Goal: Browse casually: Explore the website without a specific task or goal

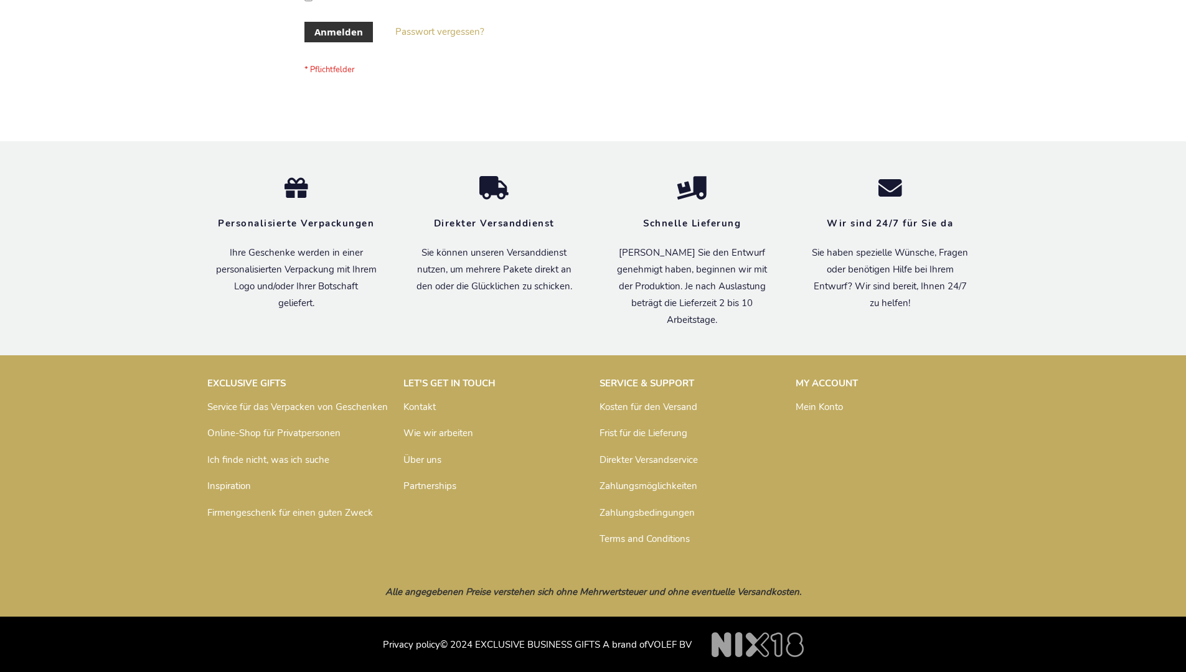
scroll to position [417, 0]
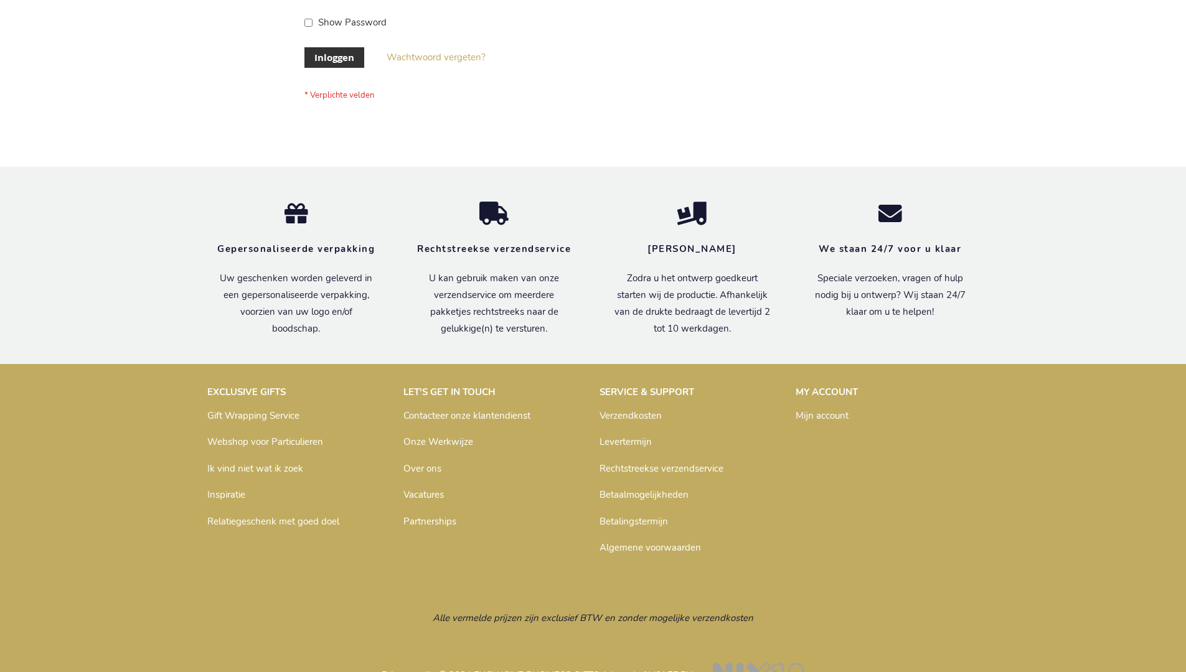
scroll to position [423, 0]
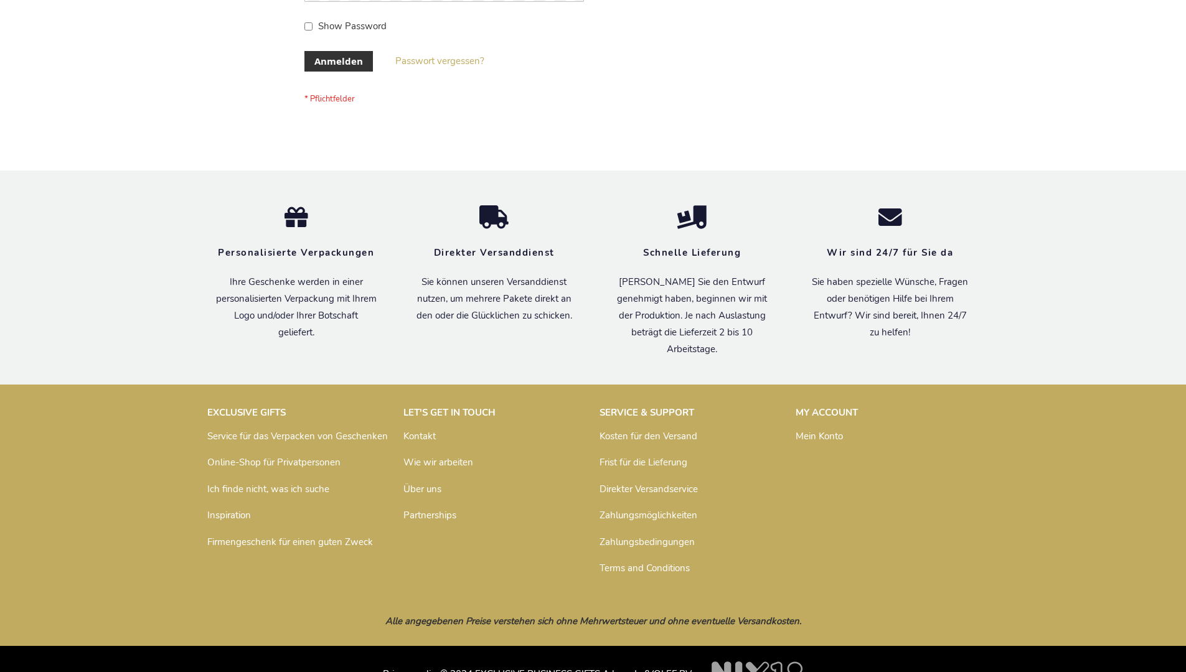
scroll to position [417, 0]
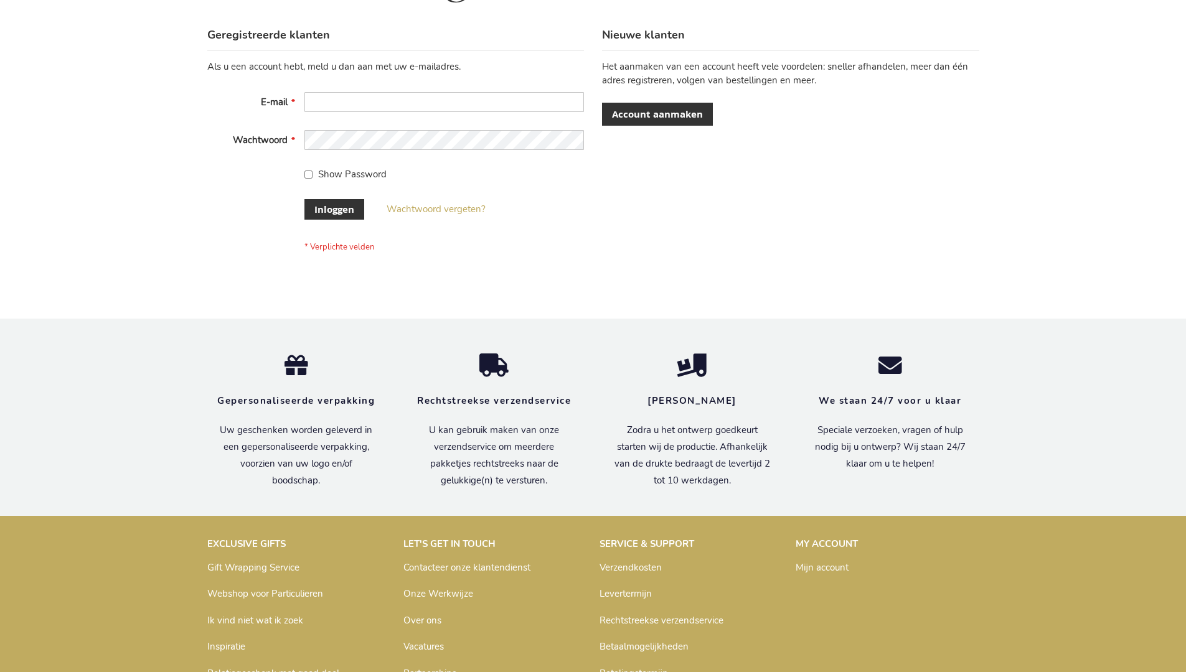
scroll to position [423, 0]
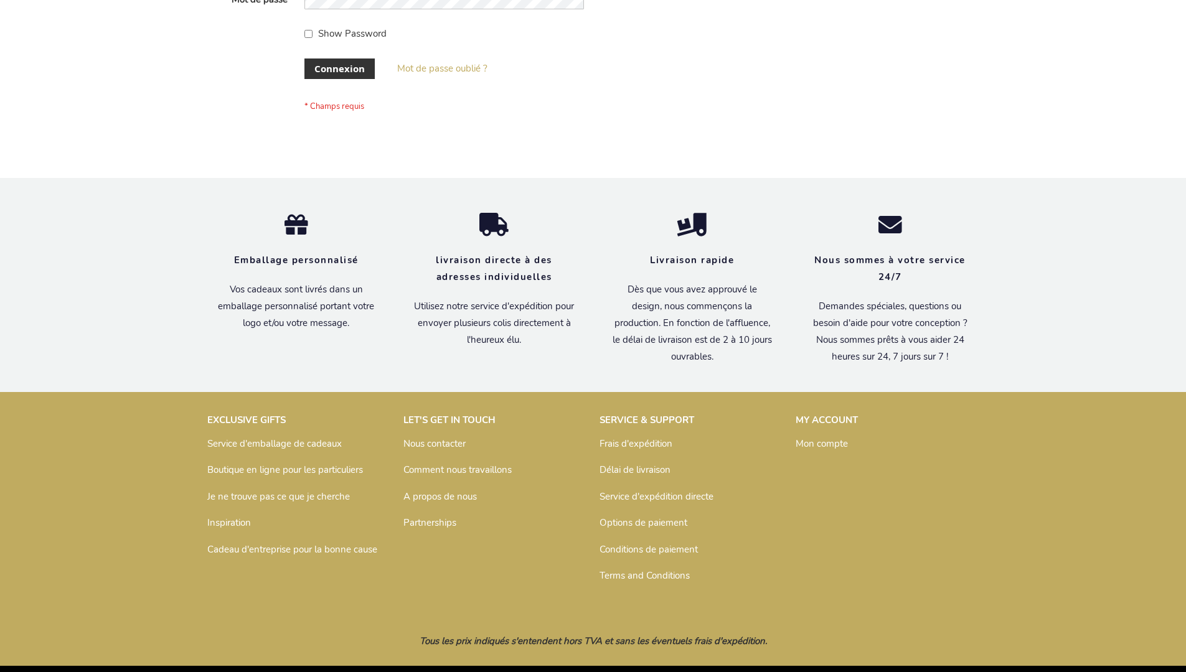
scroll to position [429, 0]
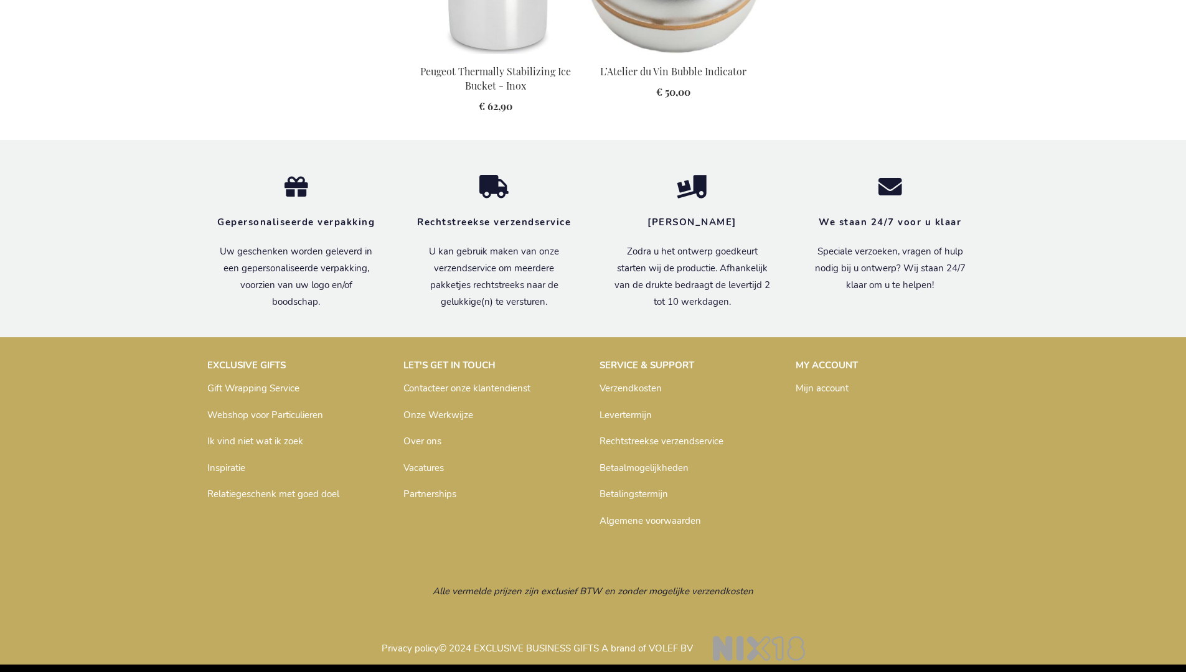
scroll to position [1273, 0]
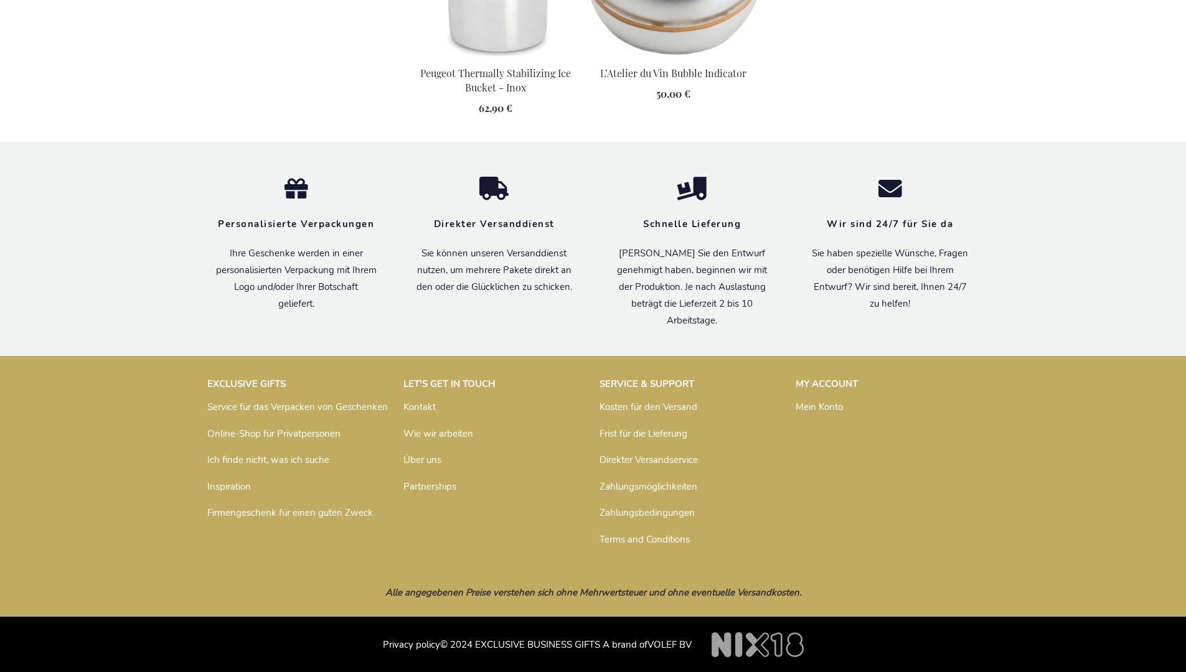
scroll to position [1266, 0]
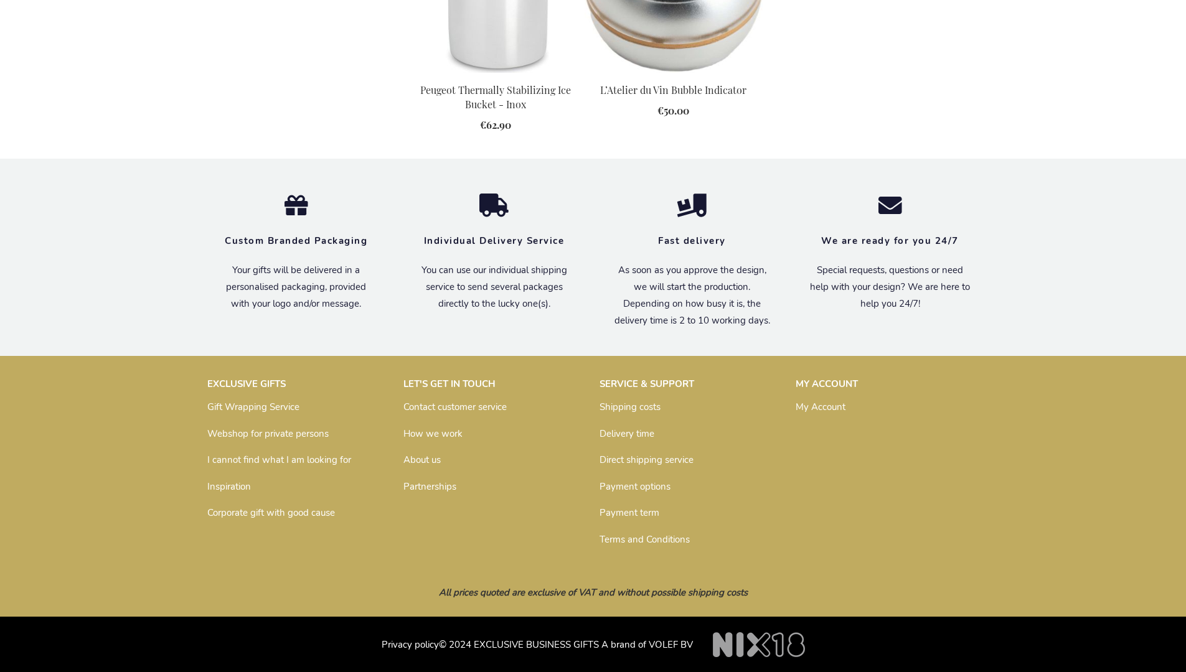
scroll to position [1250, 0]
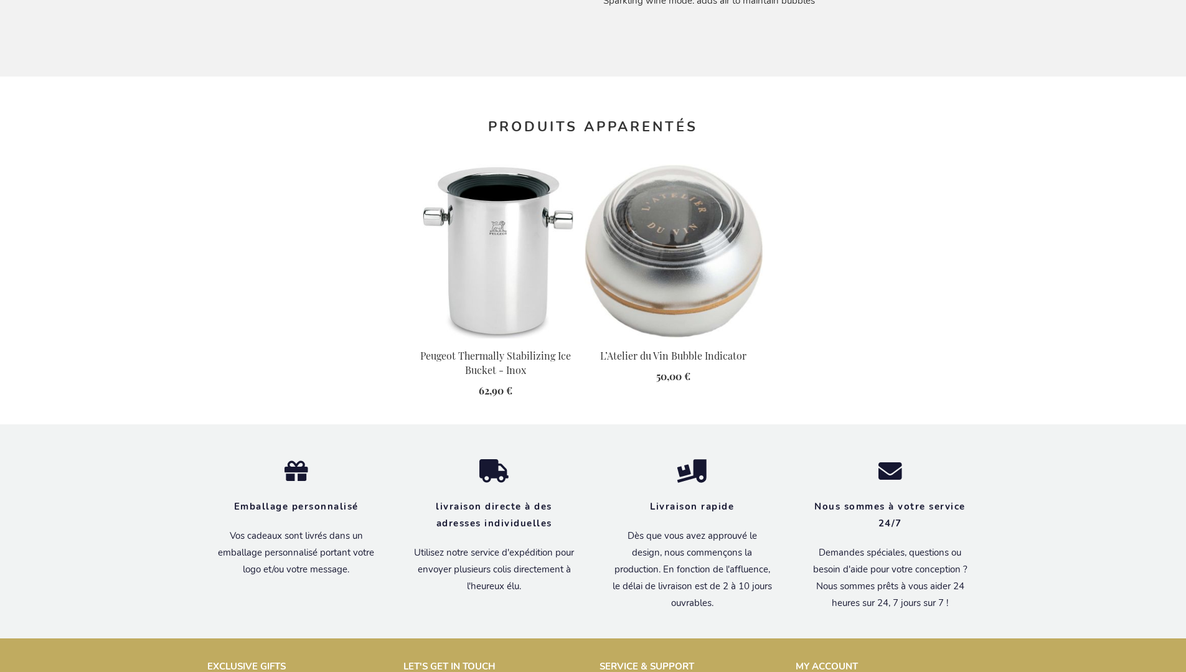
scroll to position [1279, 0]
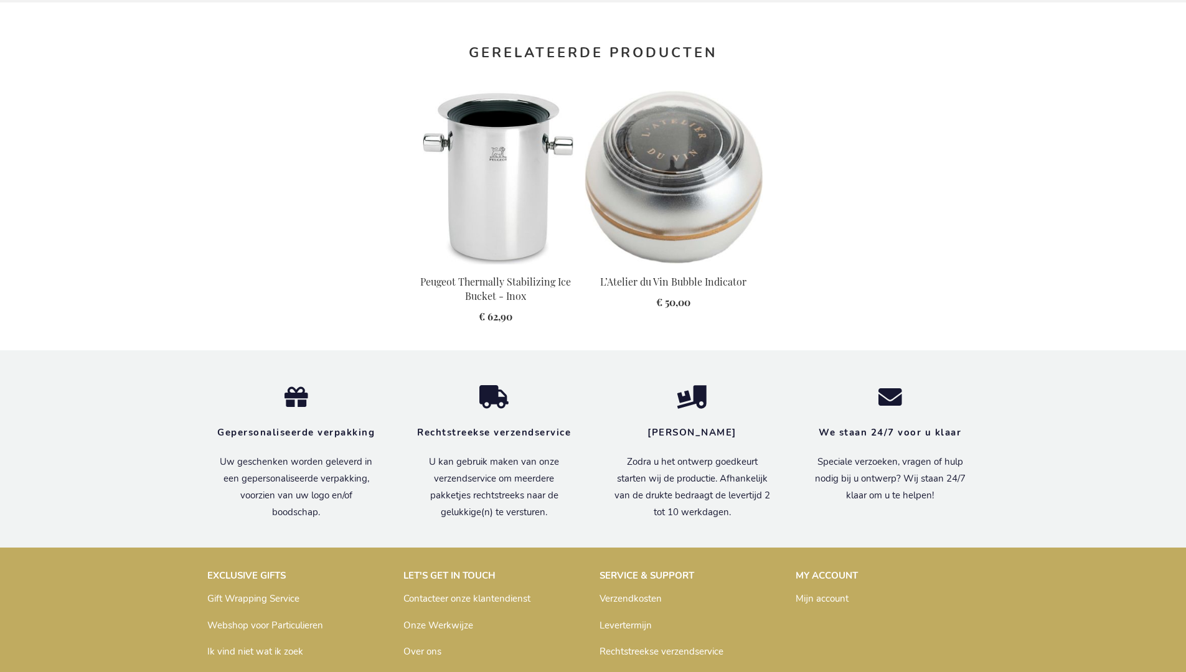
scroll to position [1273, 0]
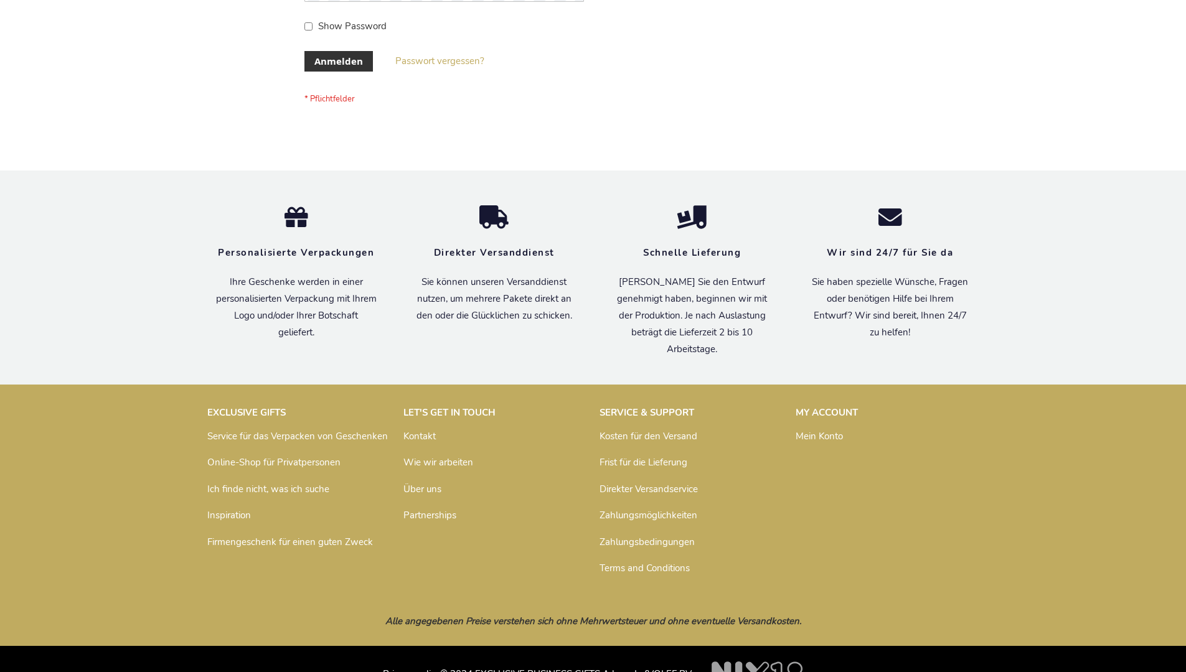
scroll to position [417, 0]
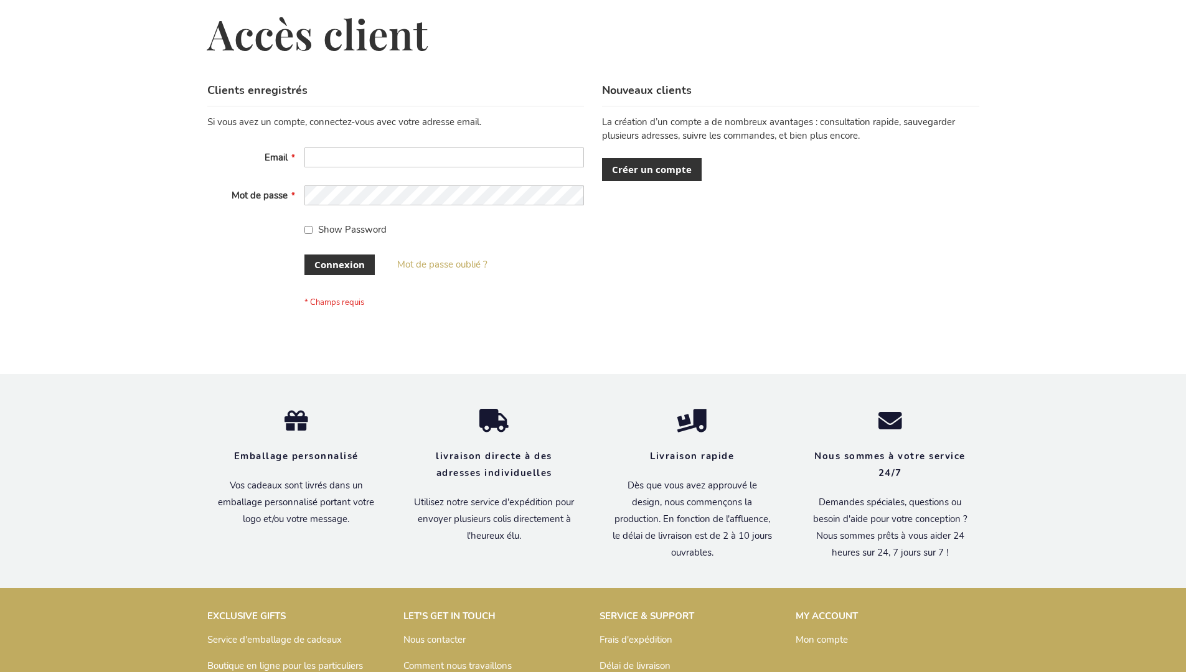
scroll to position [429, 0]
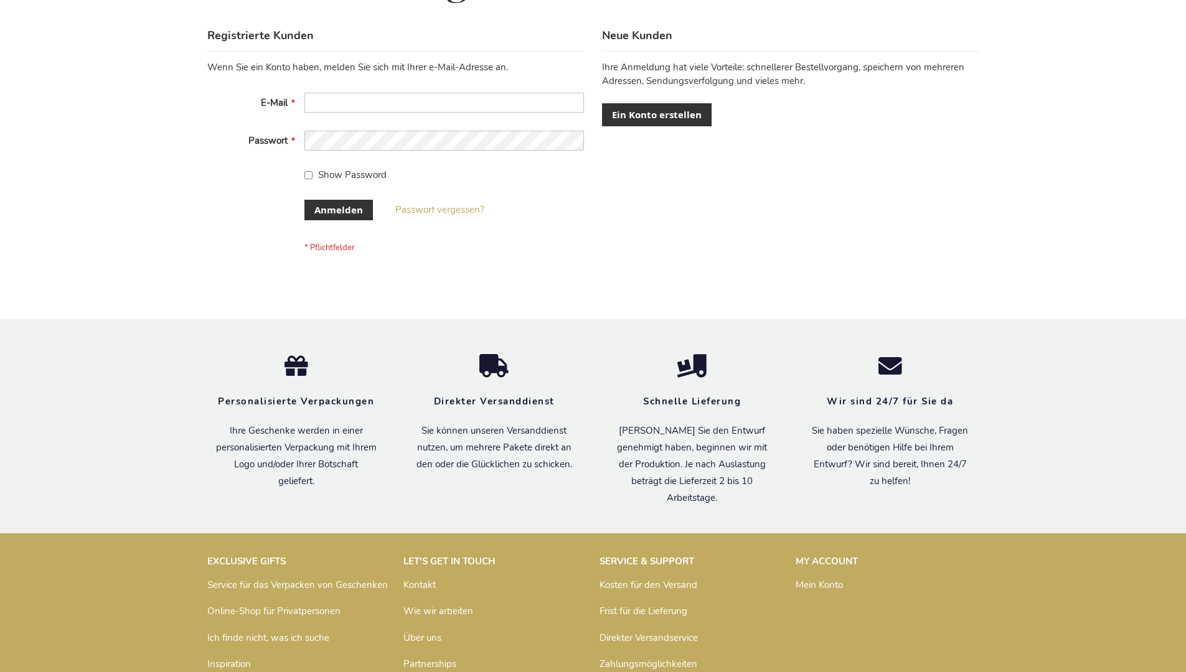
scroll to position [417, 0]
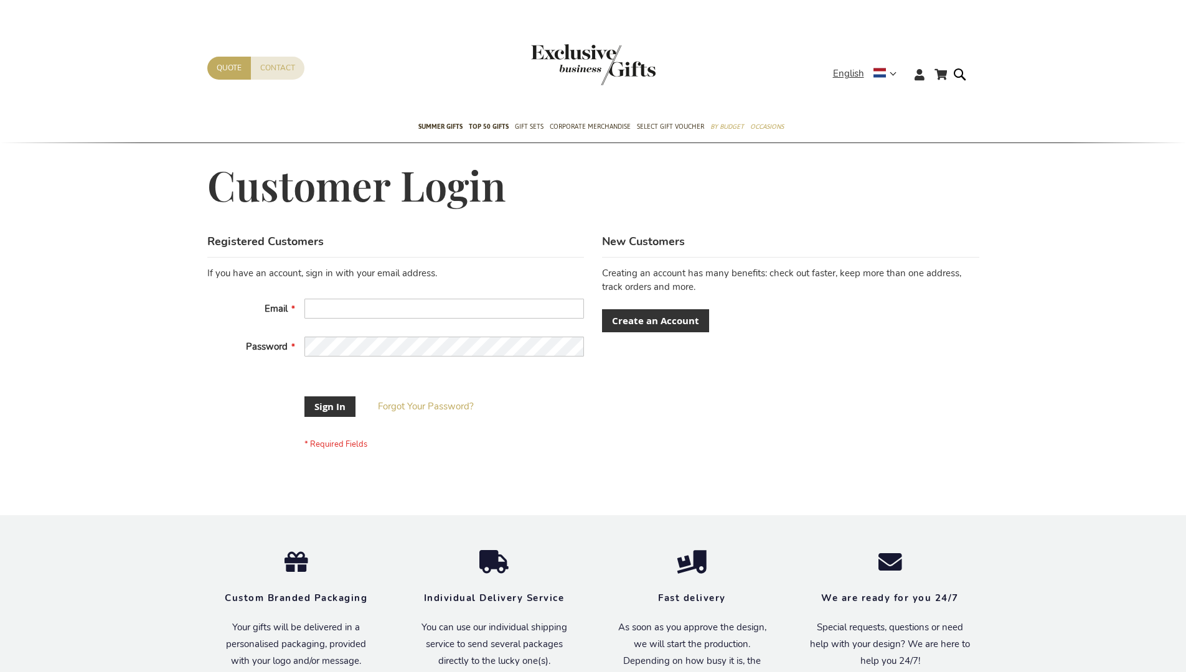
scroll to position [390, 0]
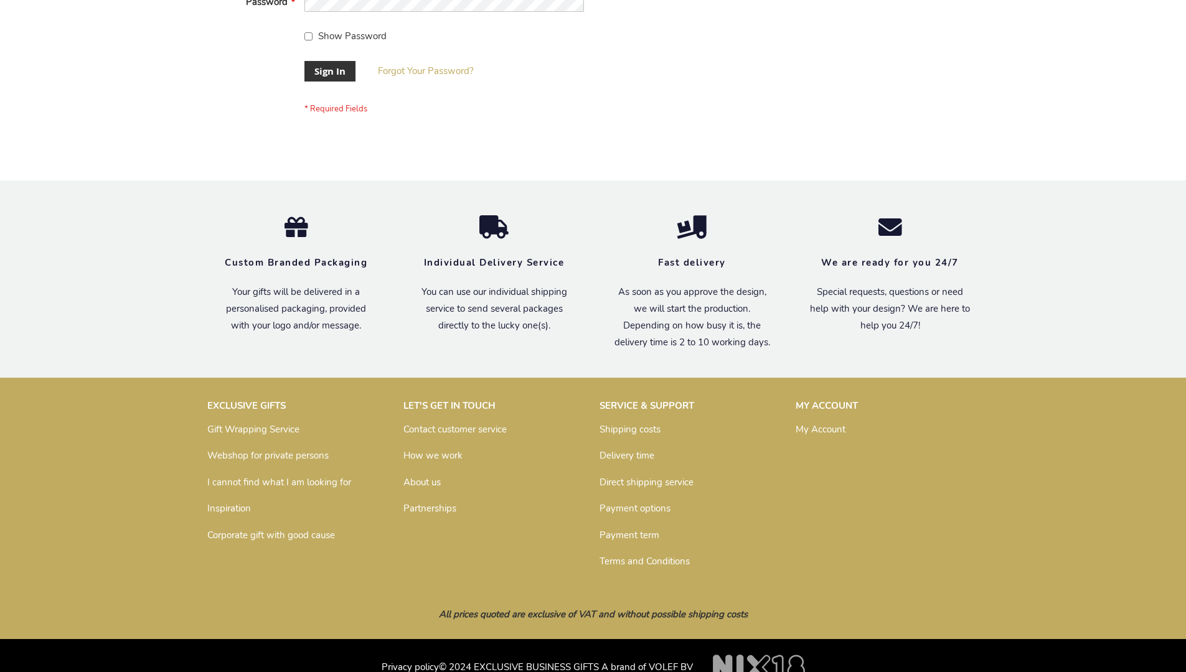
scroll to position [400, 0]
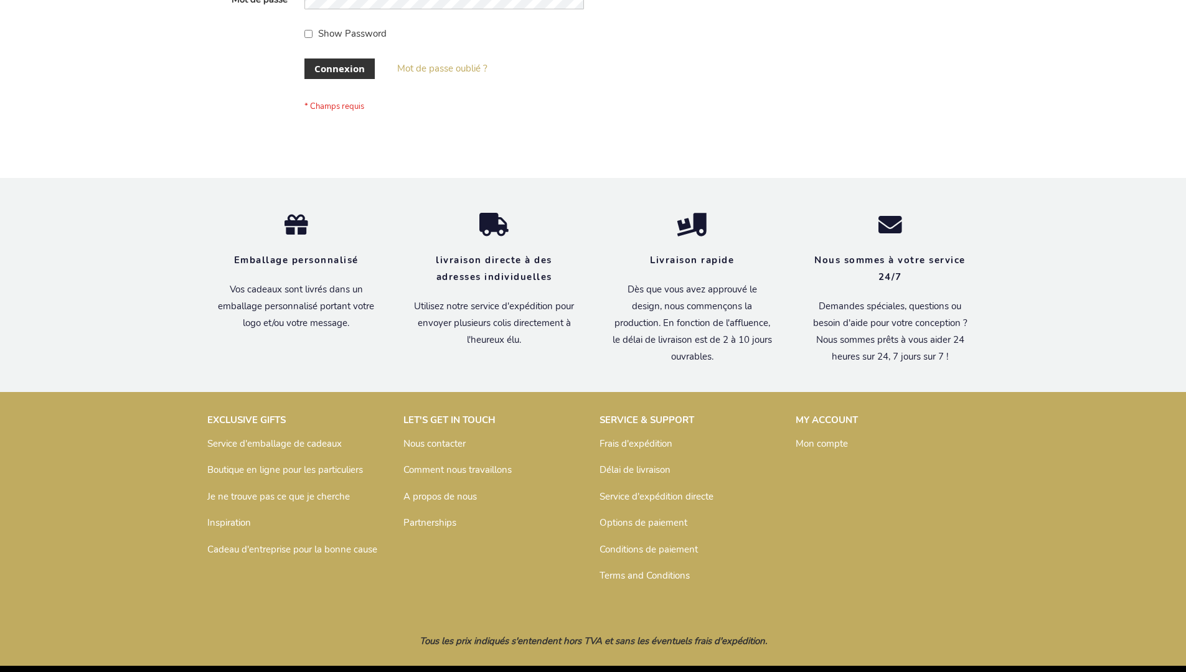
scroll to position [429, 0]
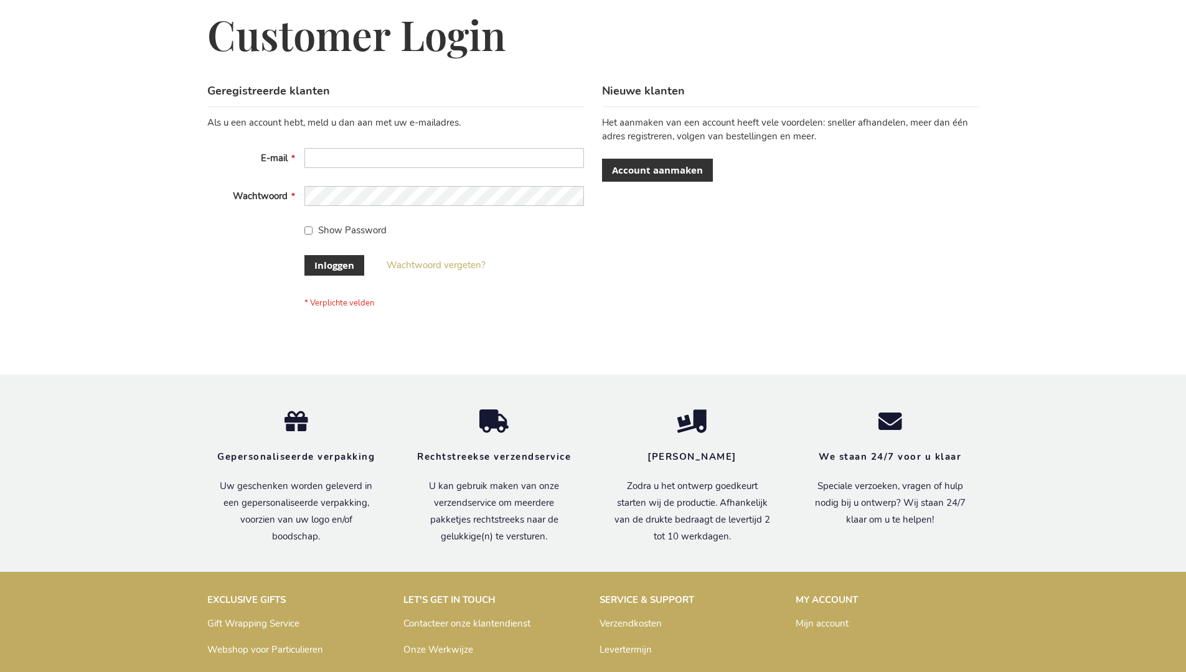
scroll to position [423, 0]
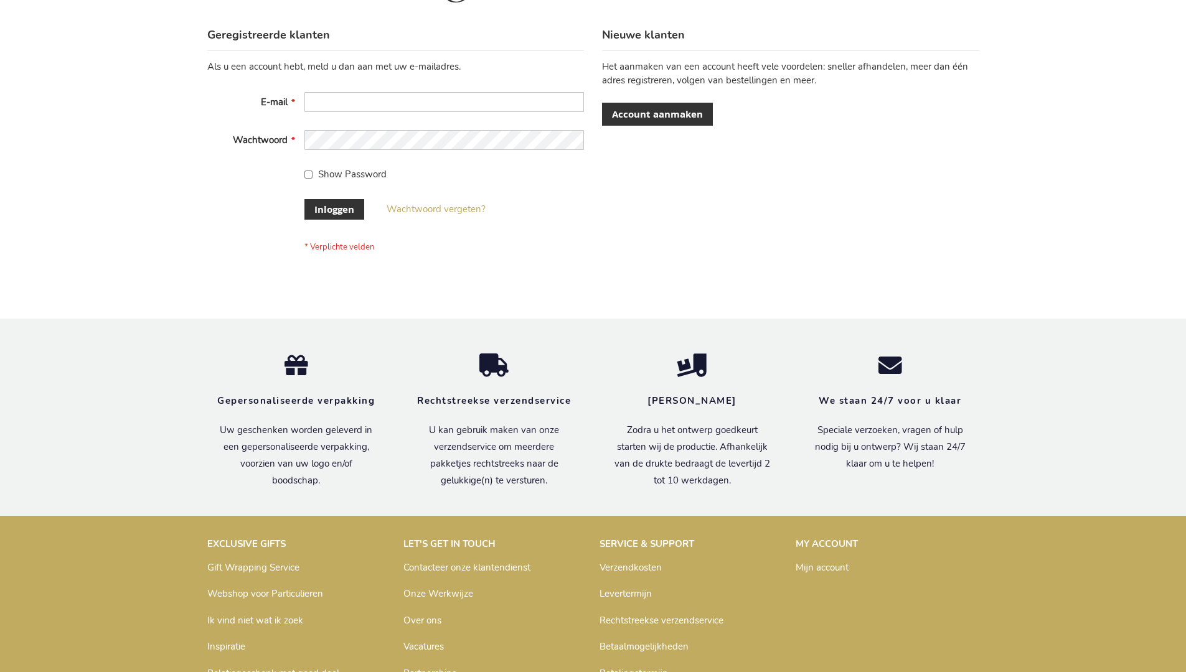
scroll to position [423, 0]
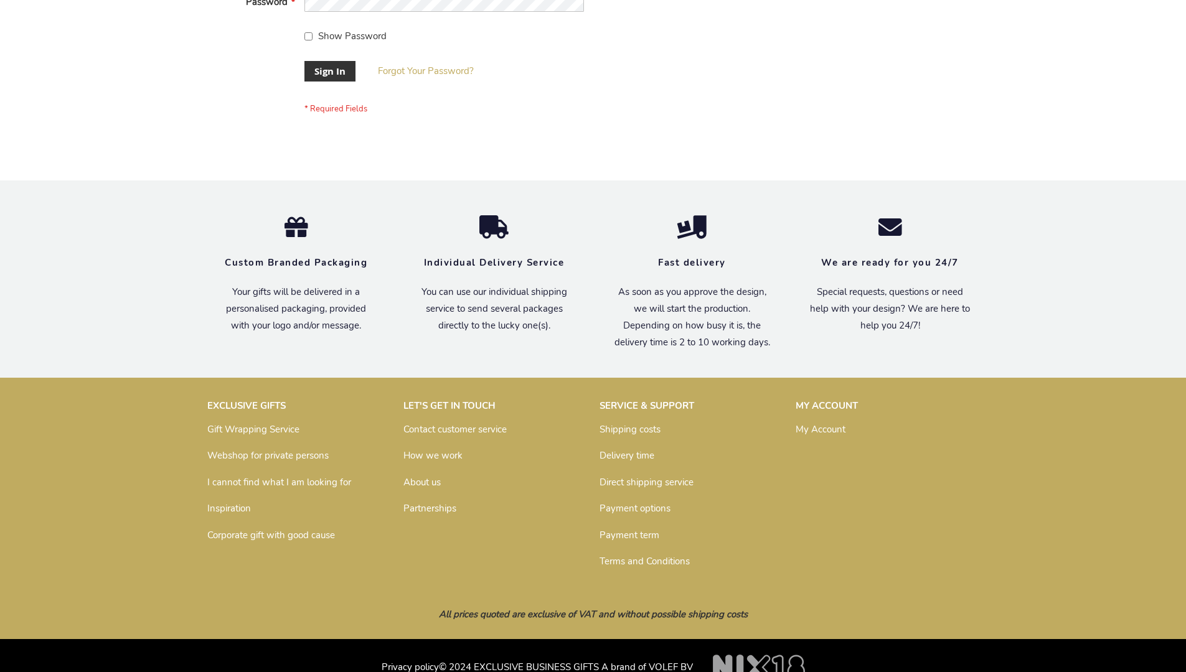
scroll to position [400, 0]
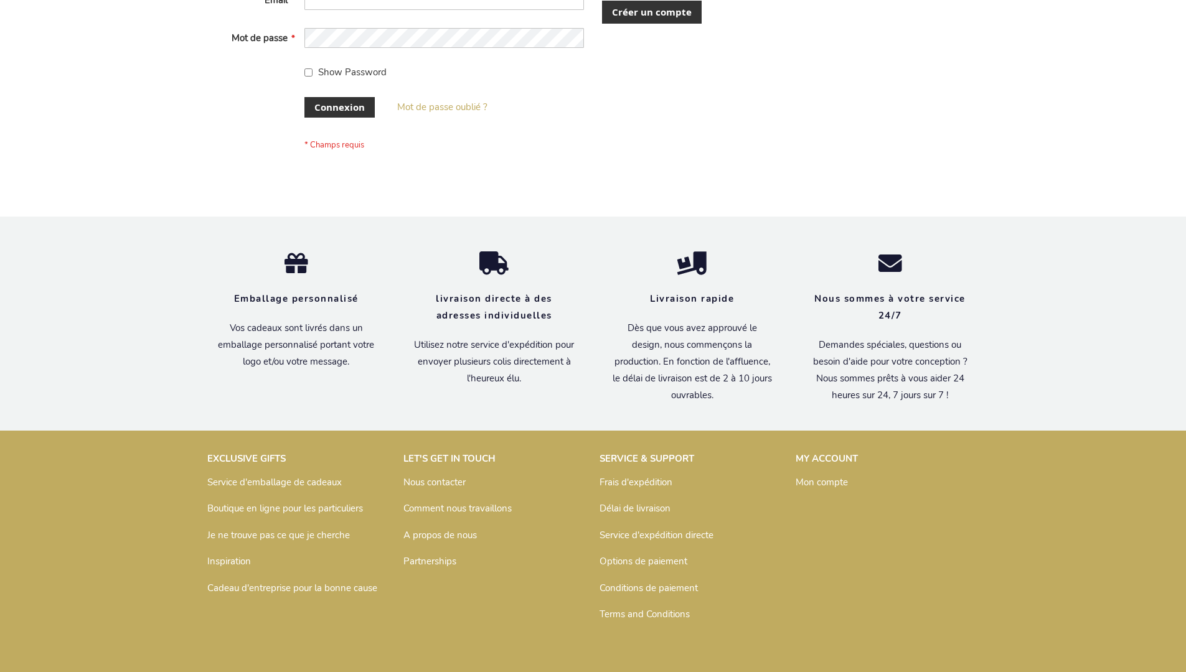
scroll to position [429, 0]
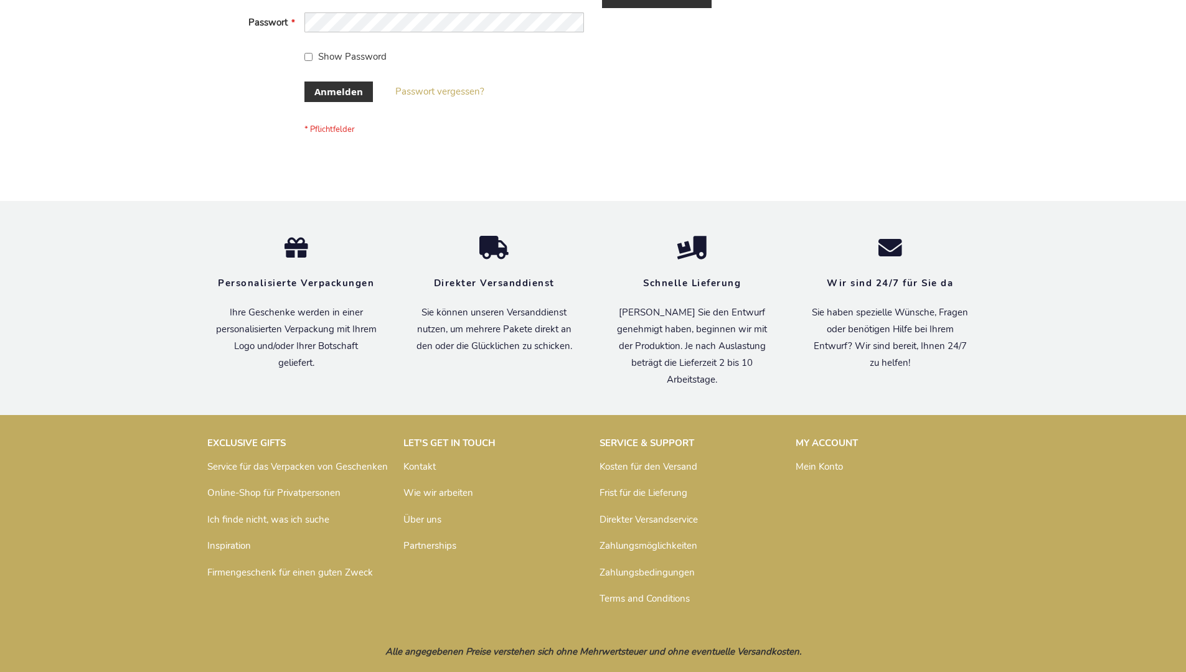
scroll to position [417, 0]
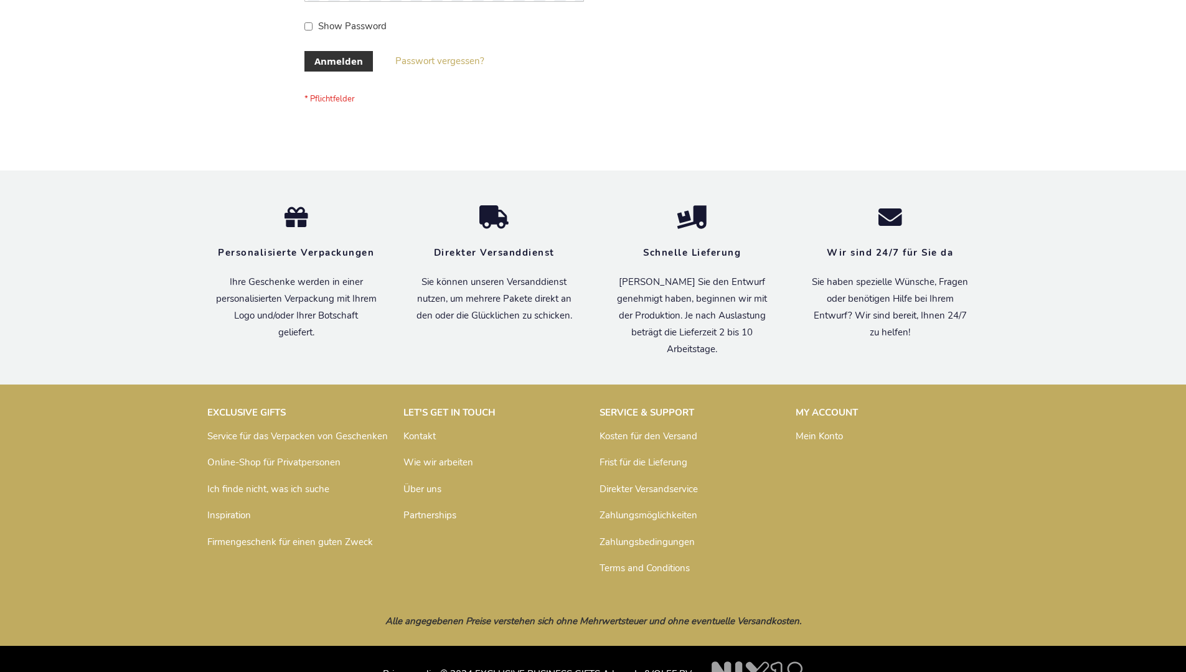
scroll to position [417, 0]
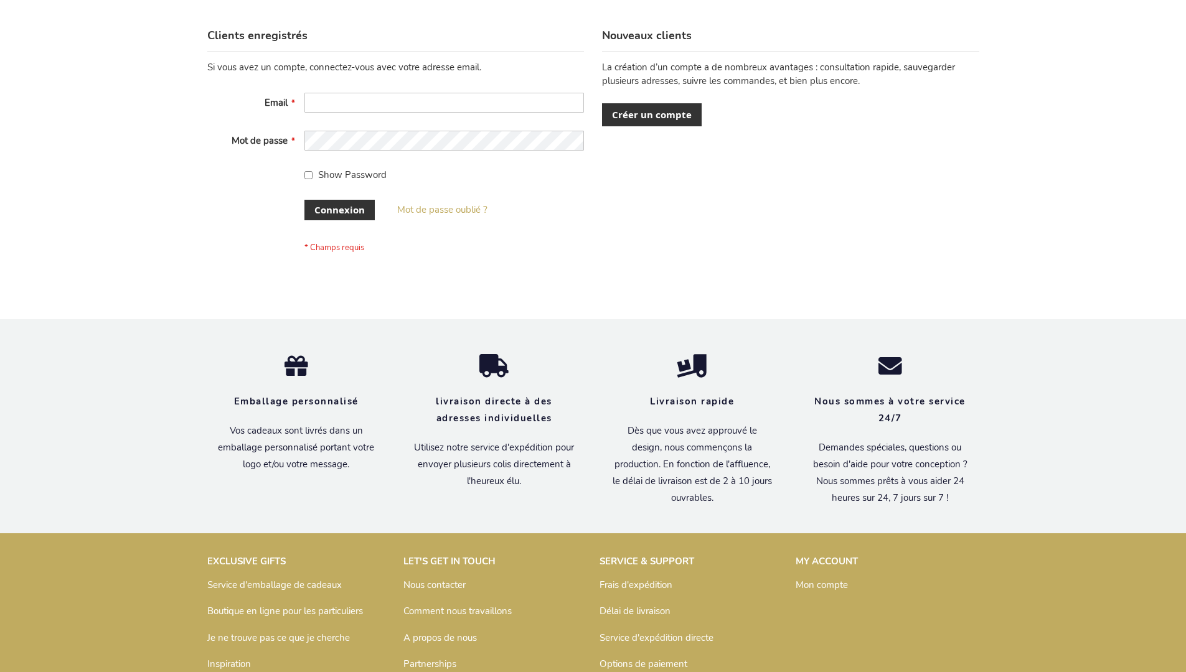
scroll to position [419, 0]
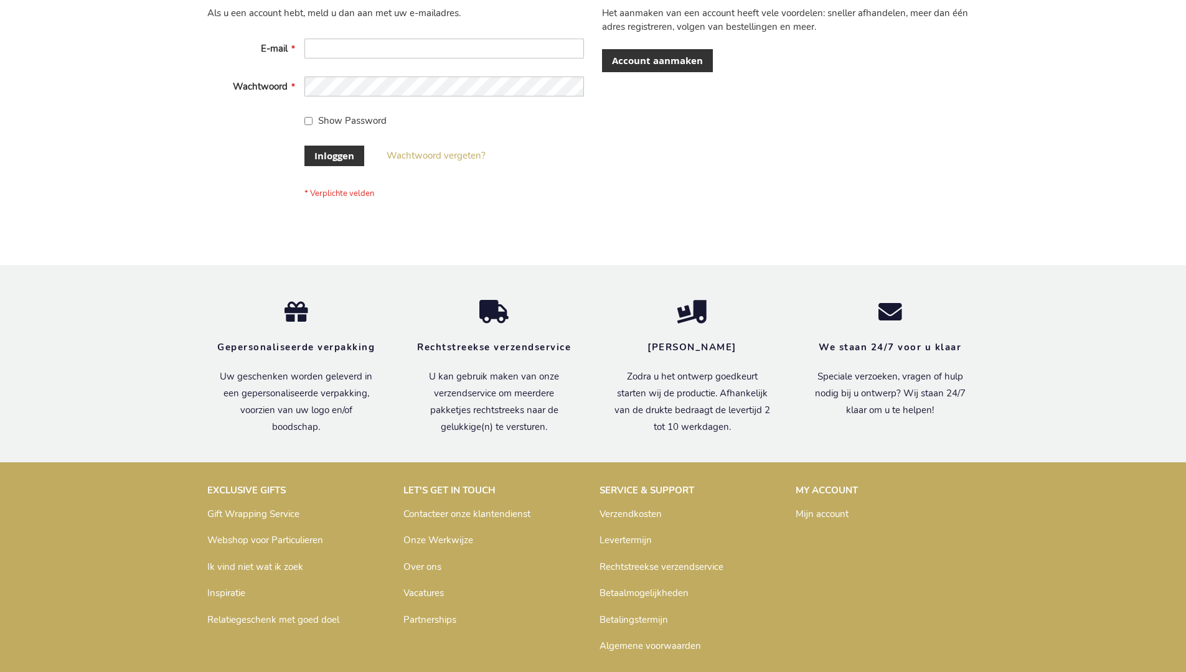
scroll to position [423, 0]
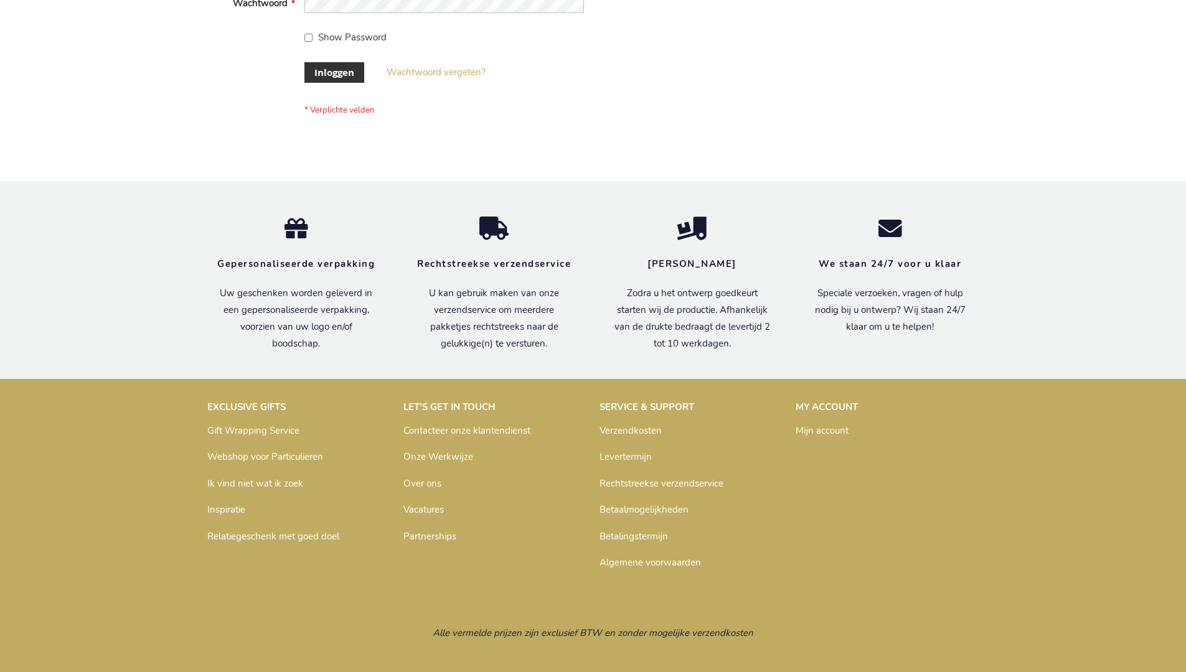
scroll to position [423, 0]
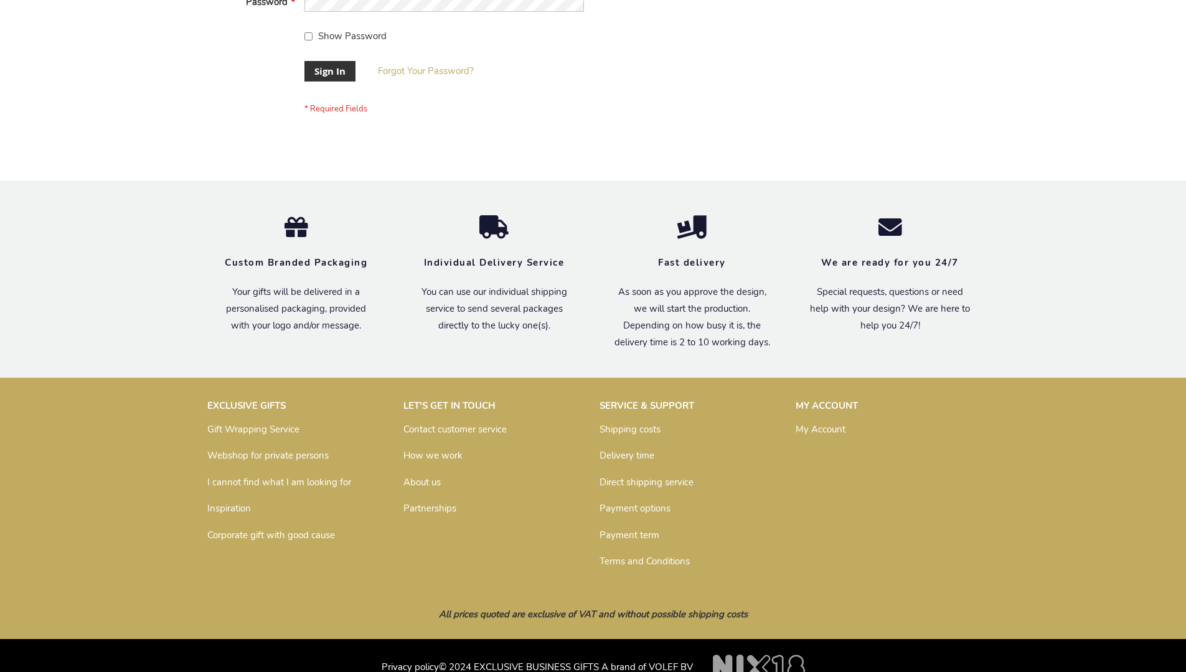
scroll to position [400, 0]
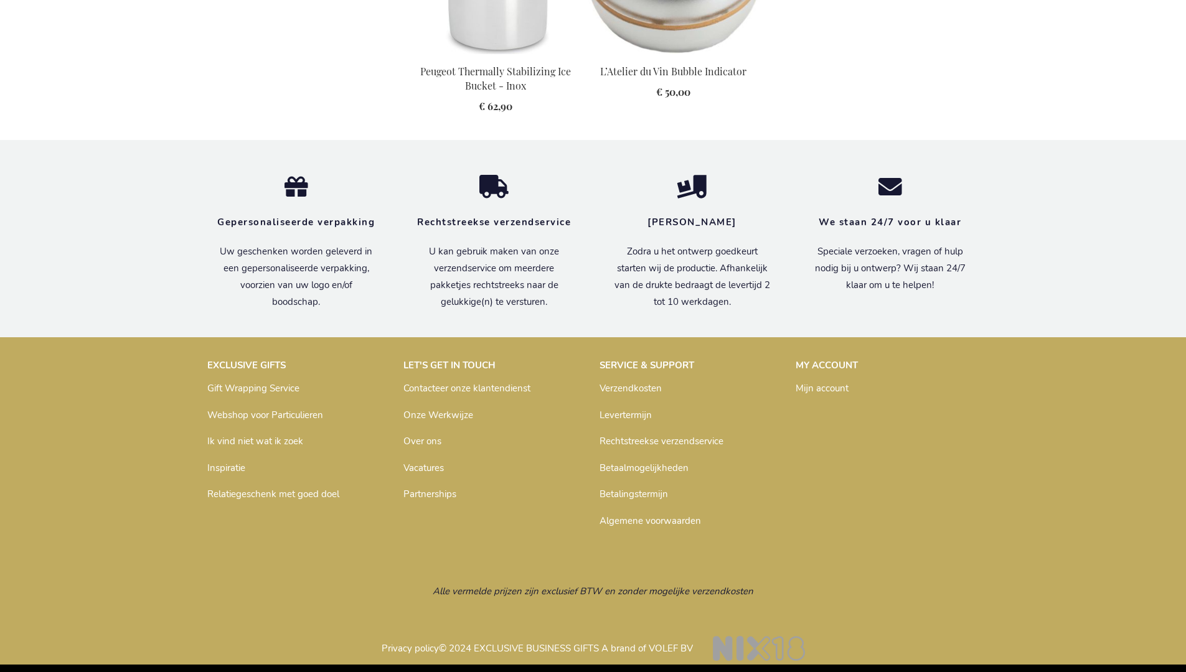
scroll to position [1273, 0]
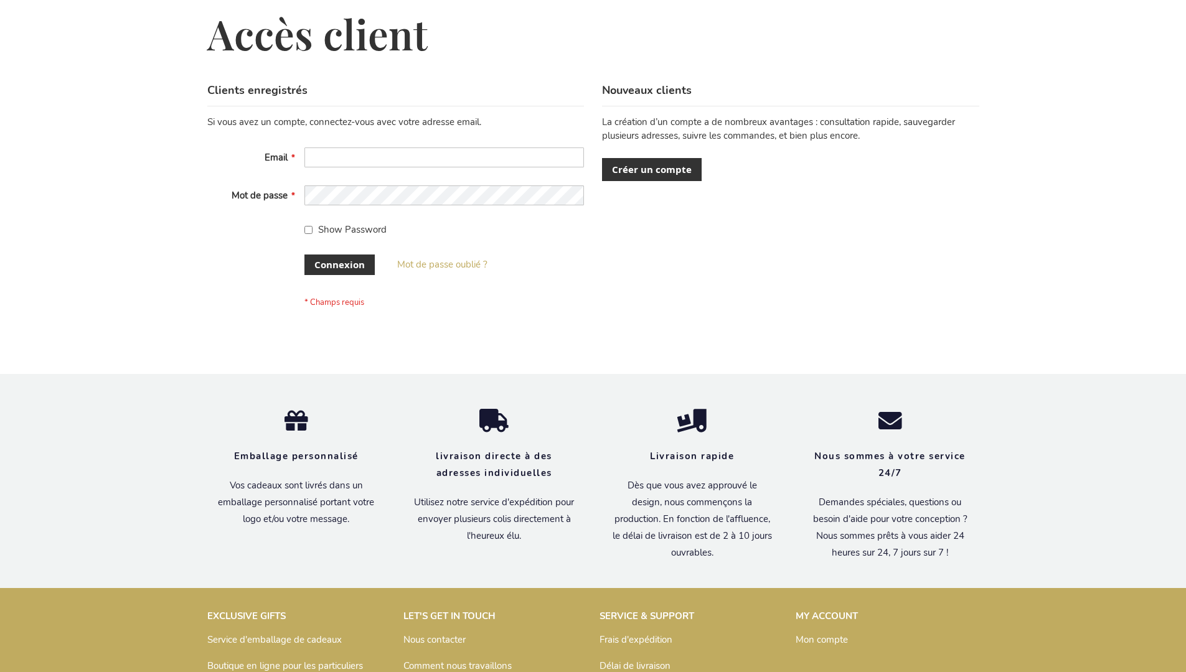
scroll to position [429, 0]
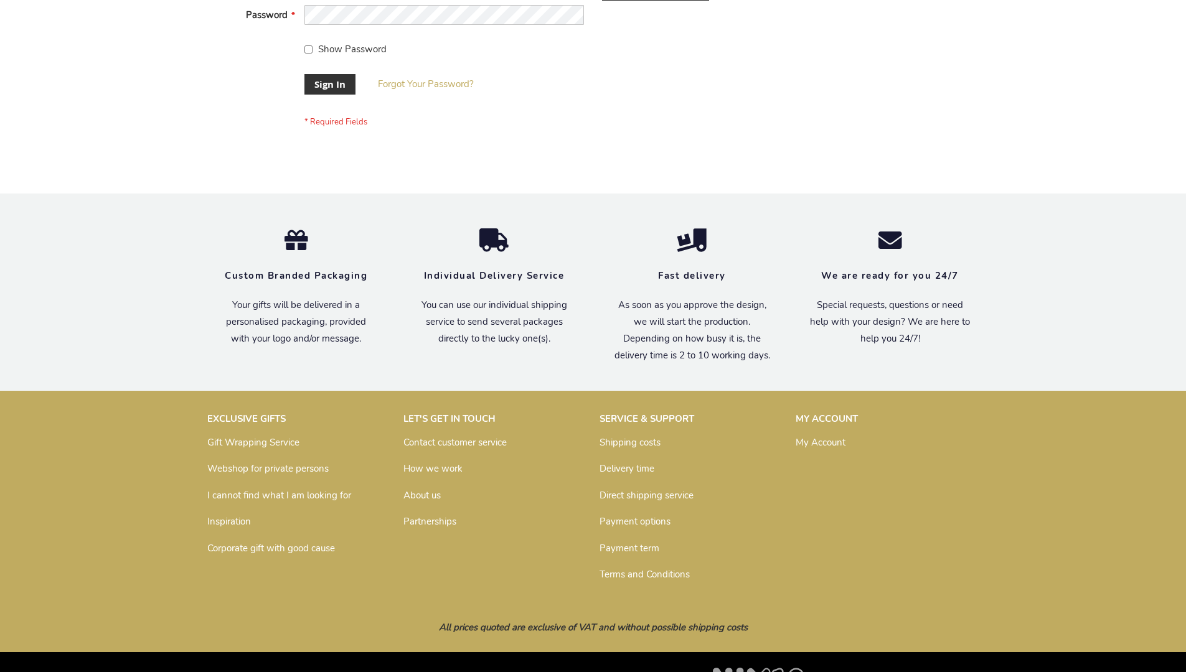
scroll to position [400, 0]
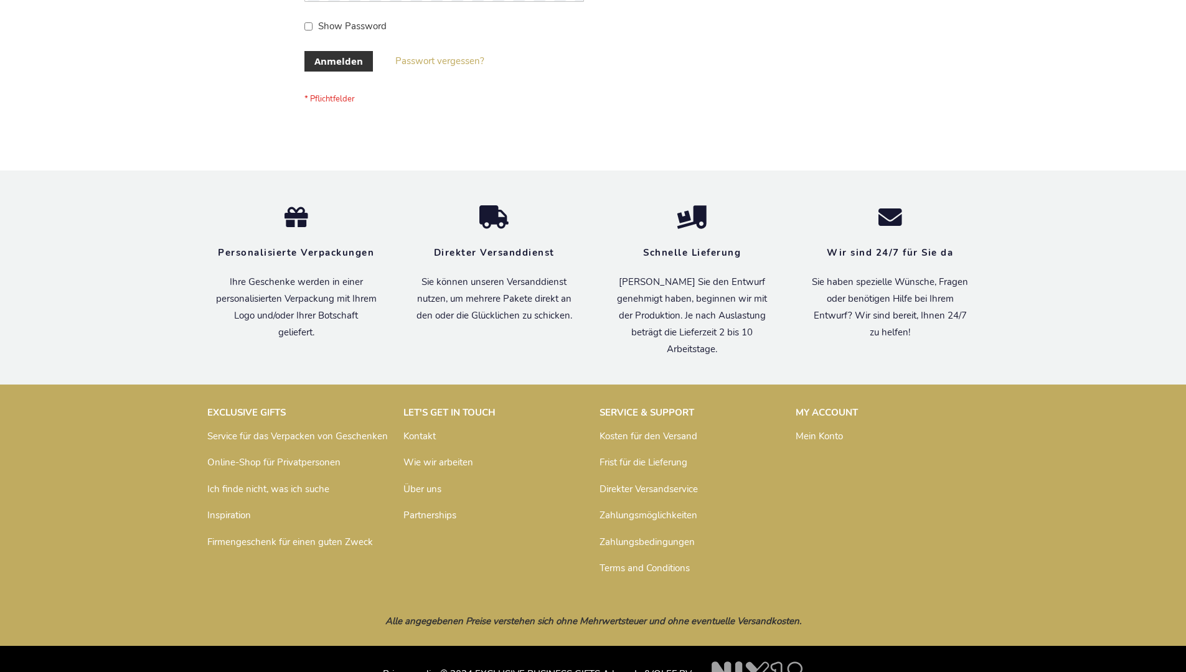
scroll to position [417, 0]
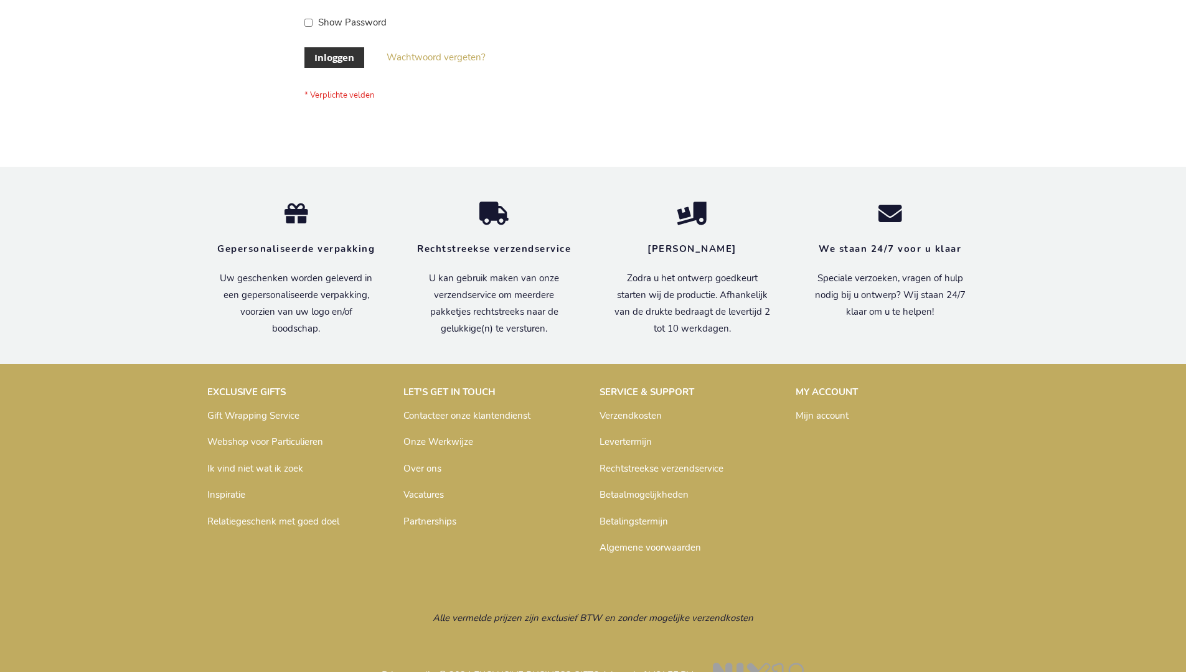
scroll to position [423, 0]
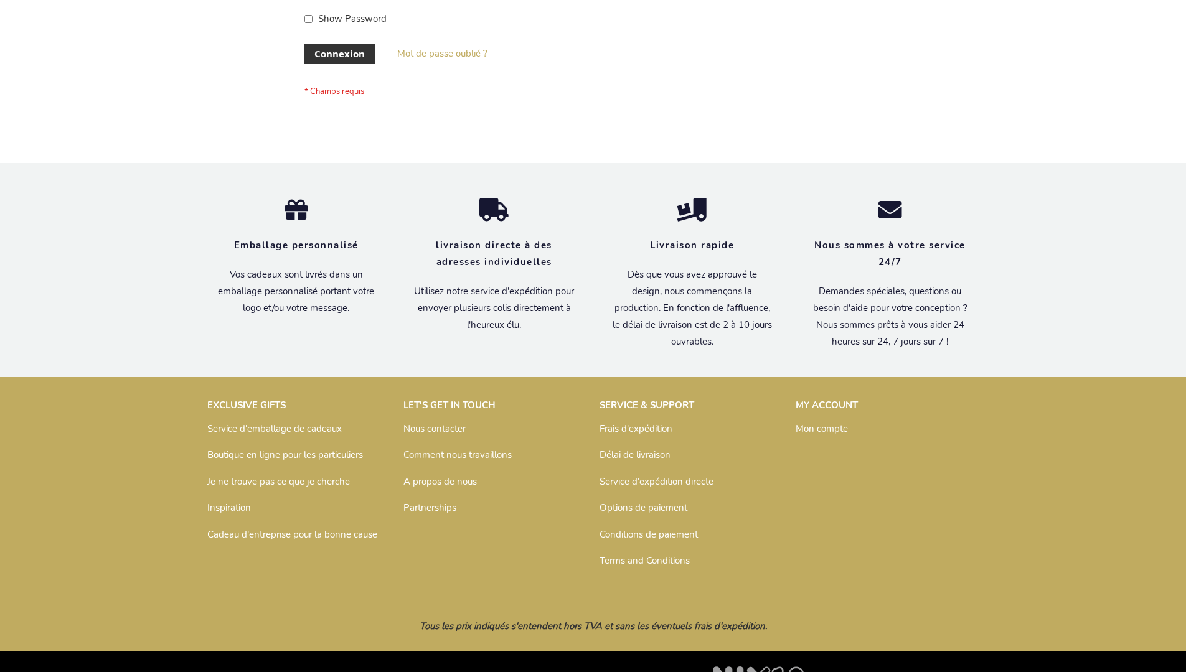
scroll to position [429, 0]
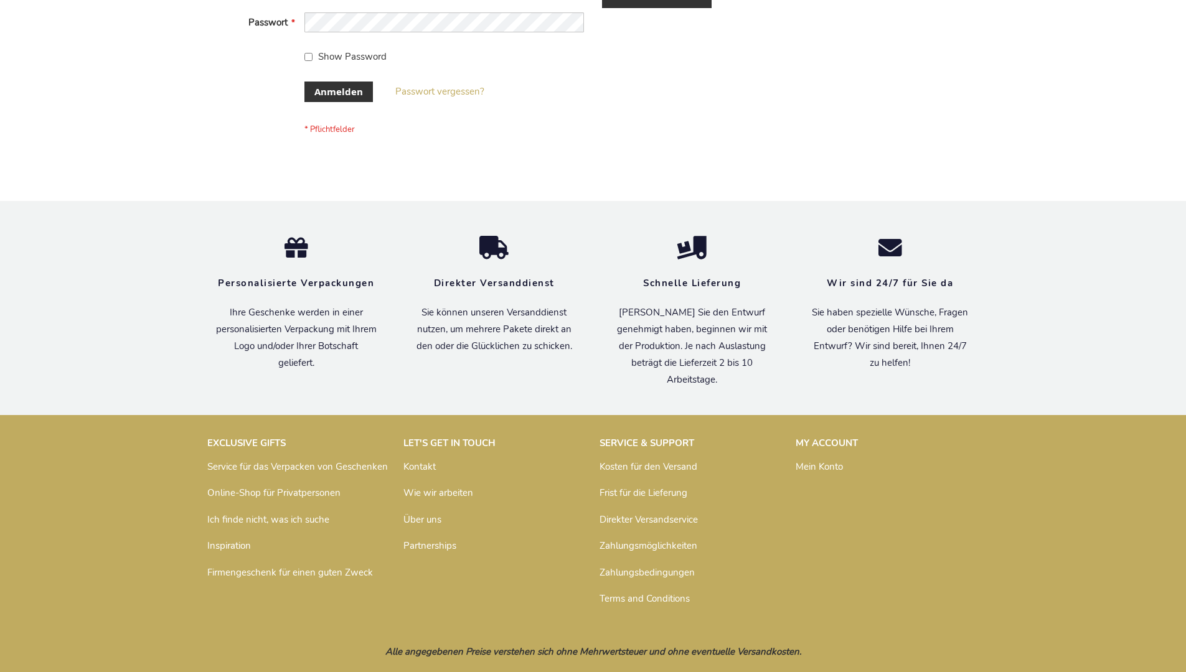
scroll to position [417, 0]
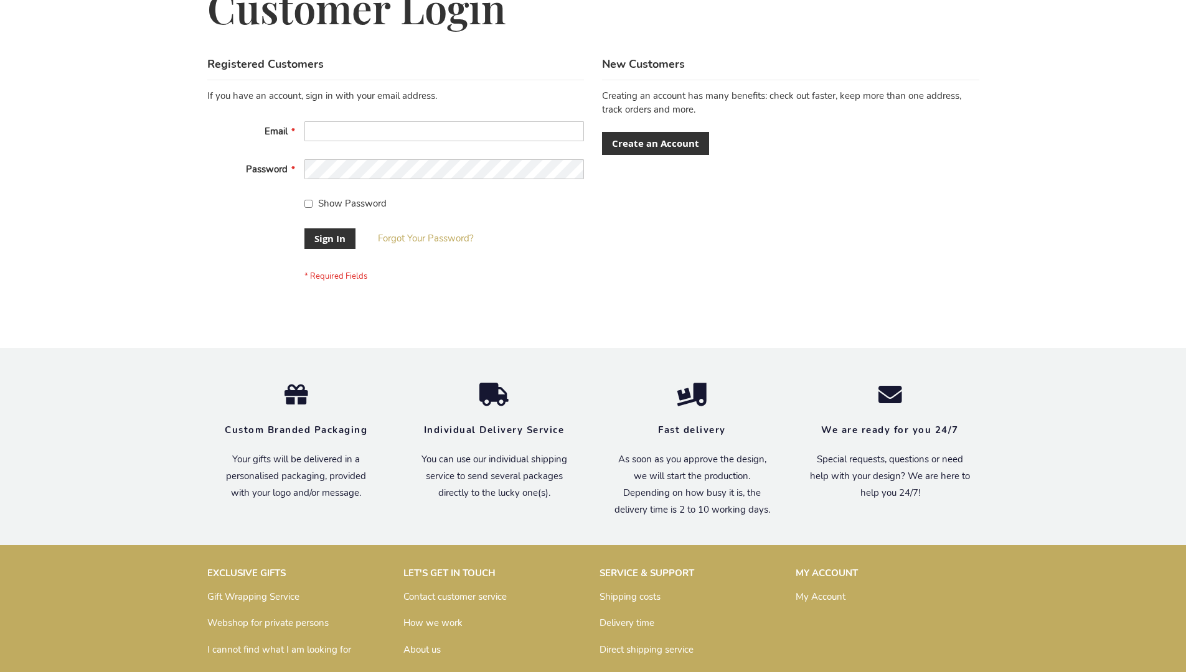
scroll to position [400, 0]
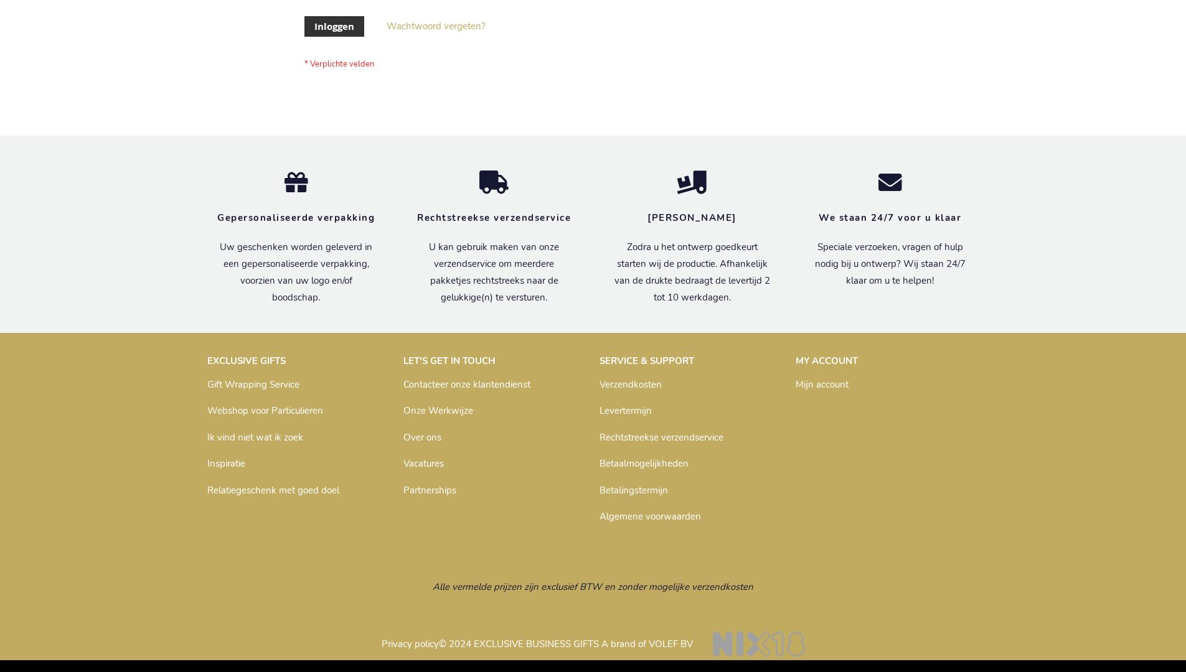
scroll to position [423, 0]
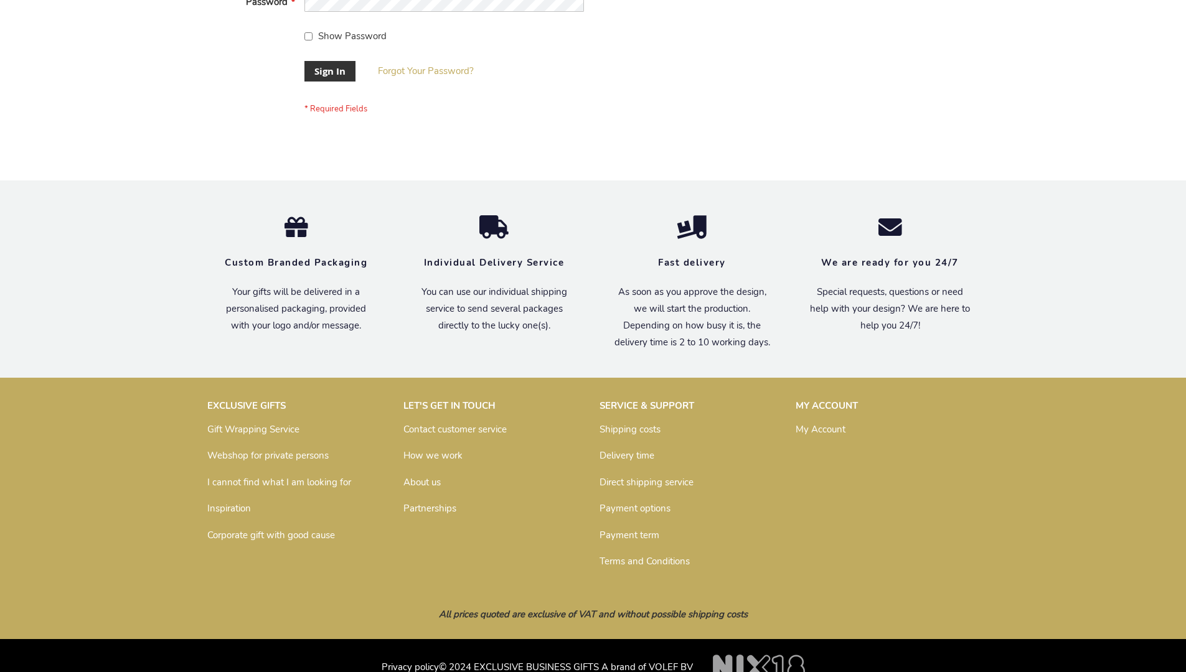
scroll to position [400, 0]
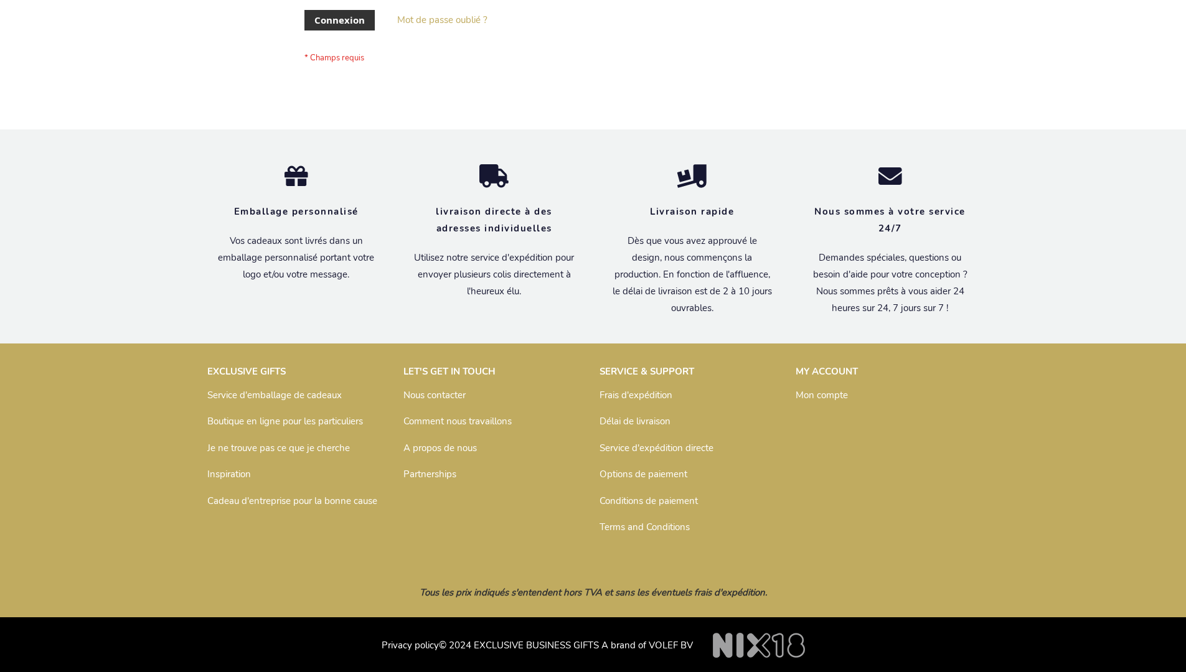
scroll to position [429, 0]
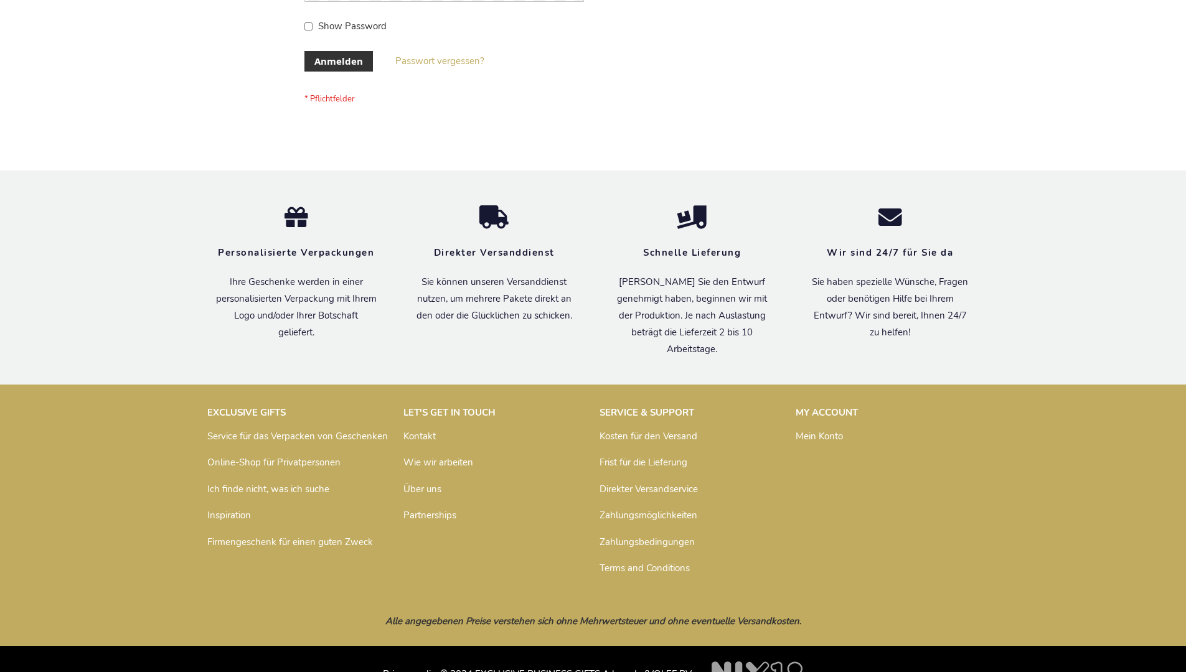
scroll to position [417, 0]
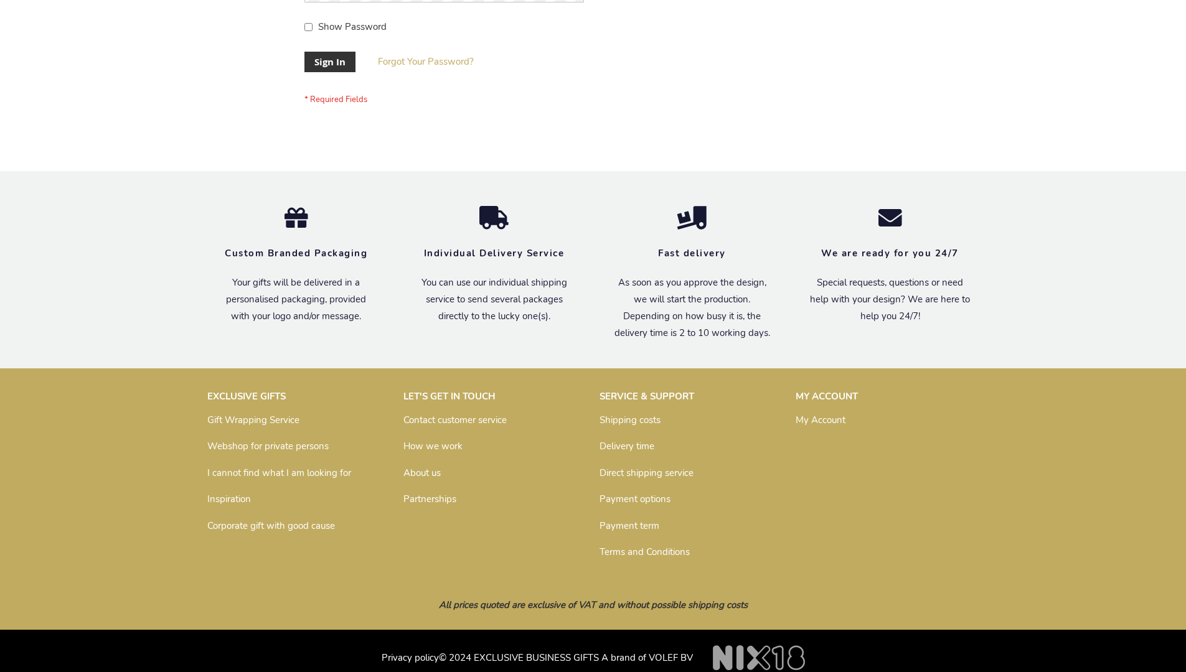
scroll to position [400, 0]
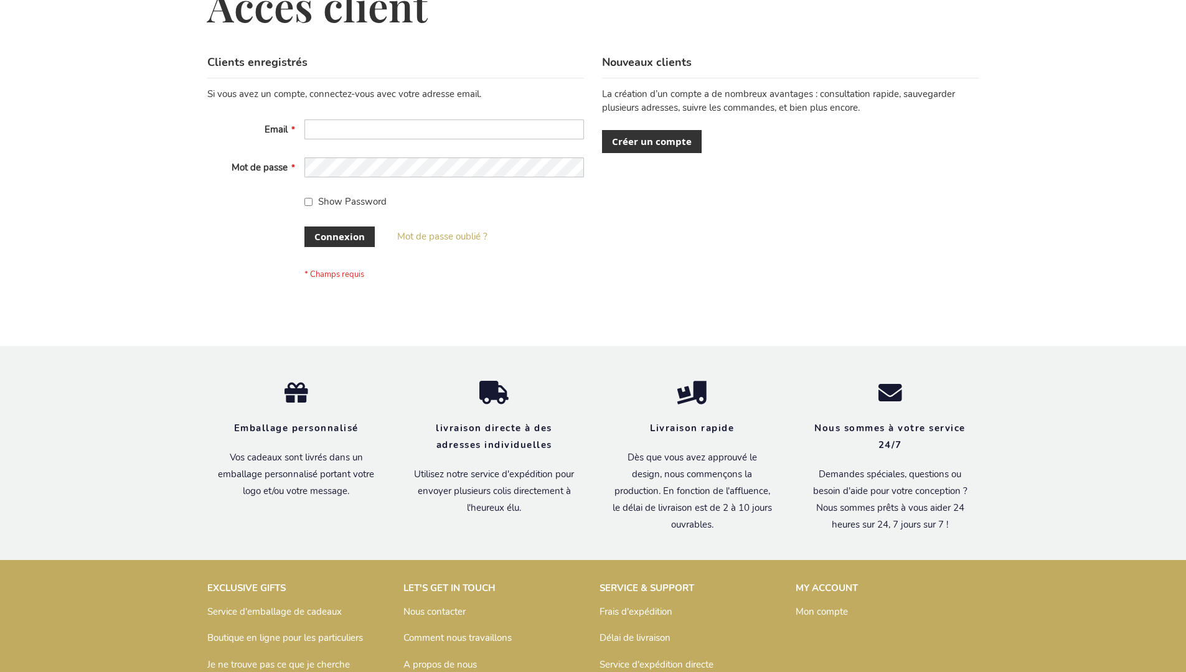
scroll to position [429, 0]
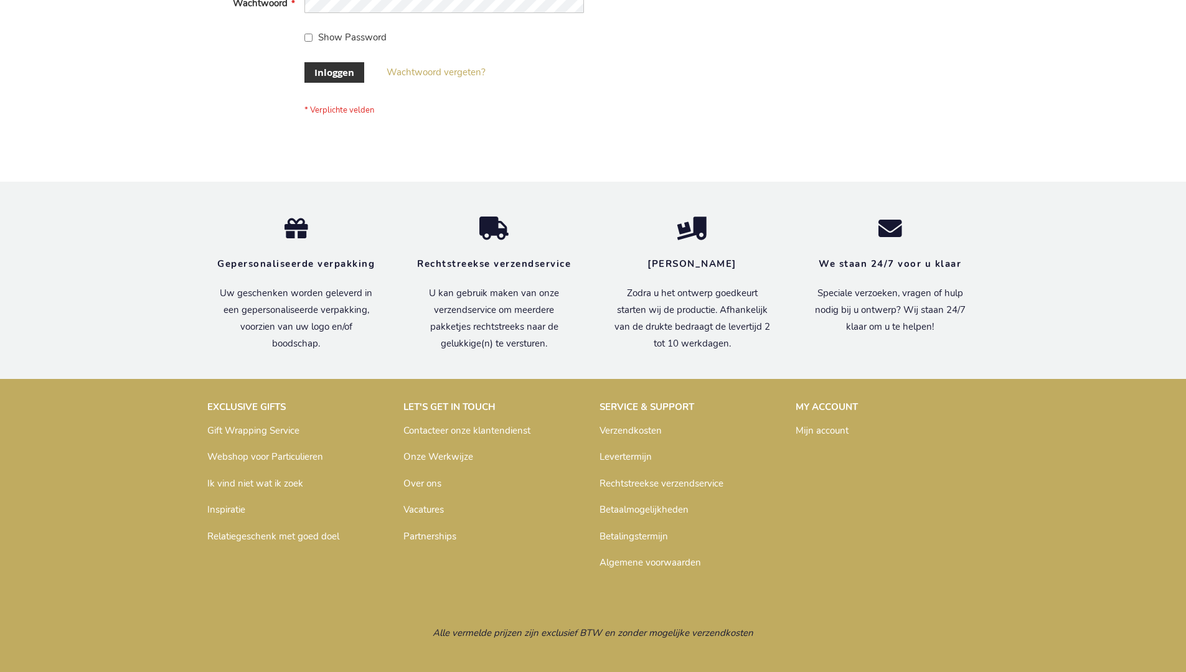
scroll to position [423, 0]
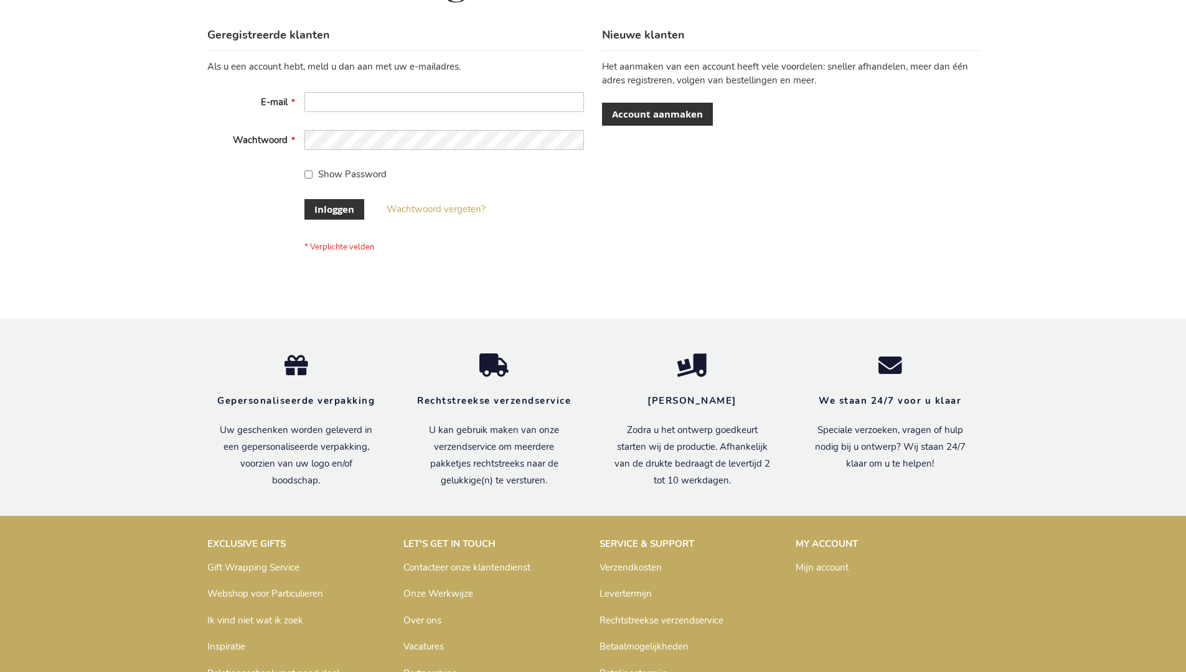
scroll to position [423, 0]
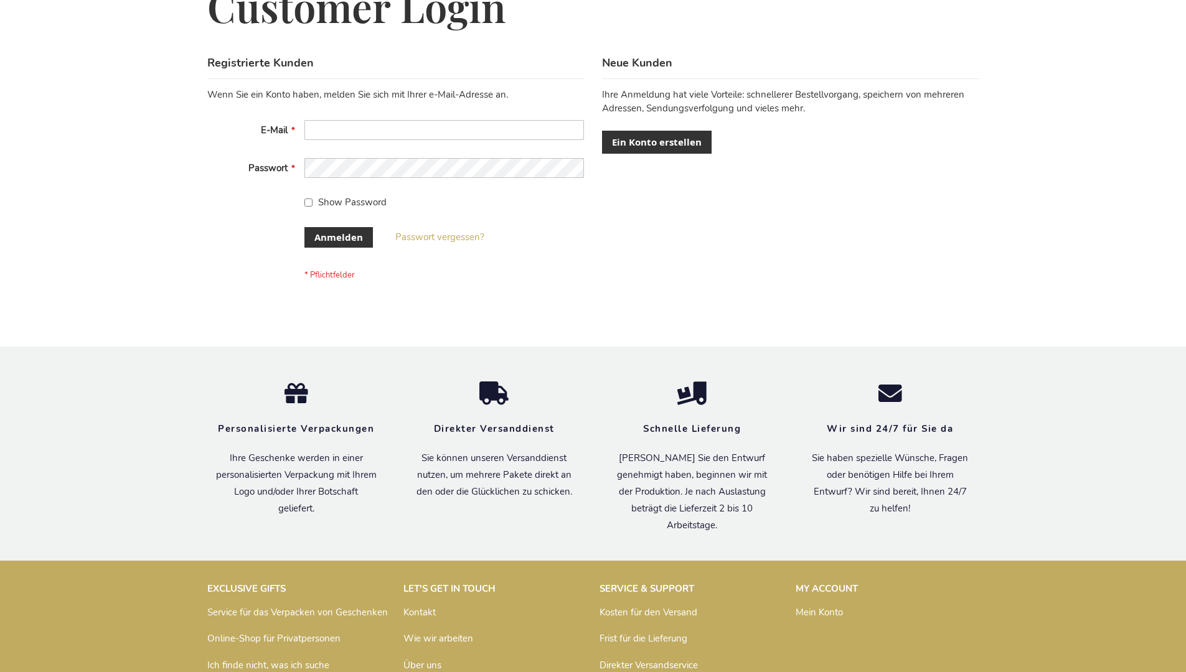
scroll to position [417, 0]
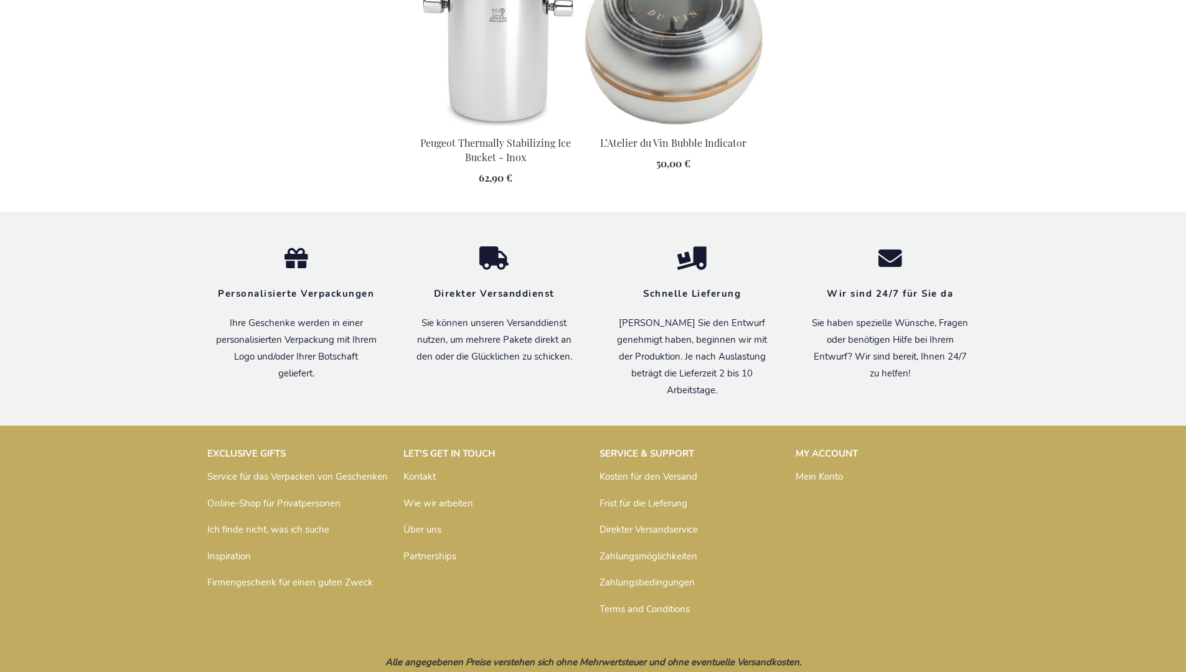
scroll to position [1266, 0]
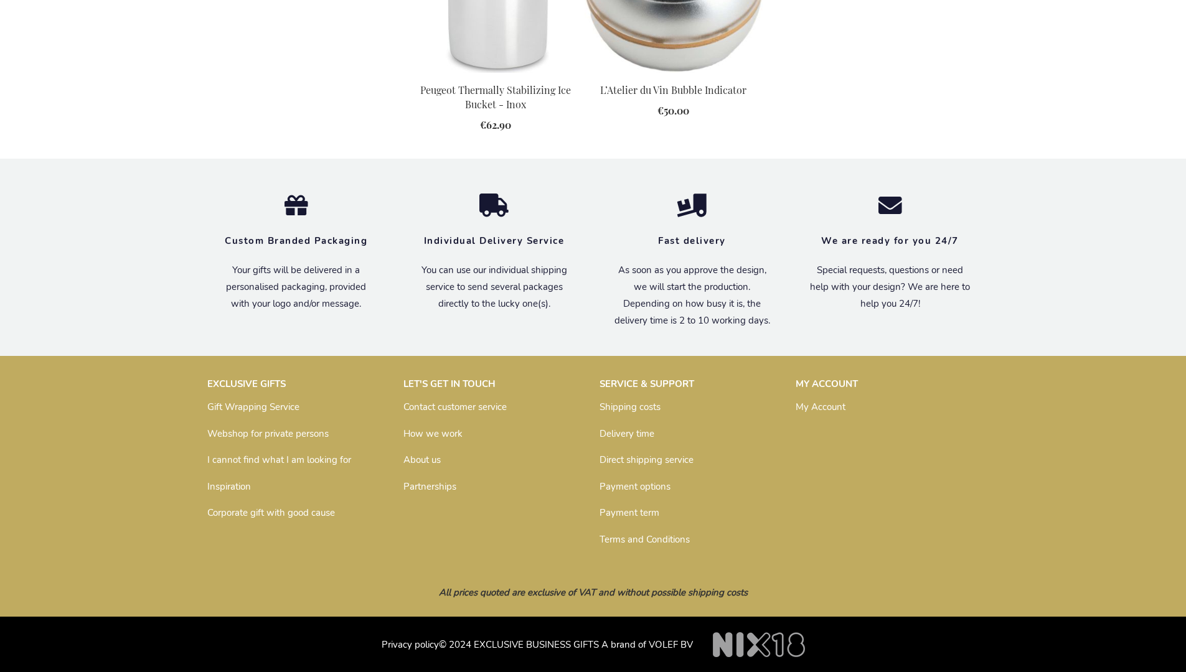
scroll to position [1250, 0]
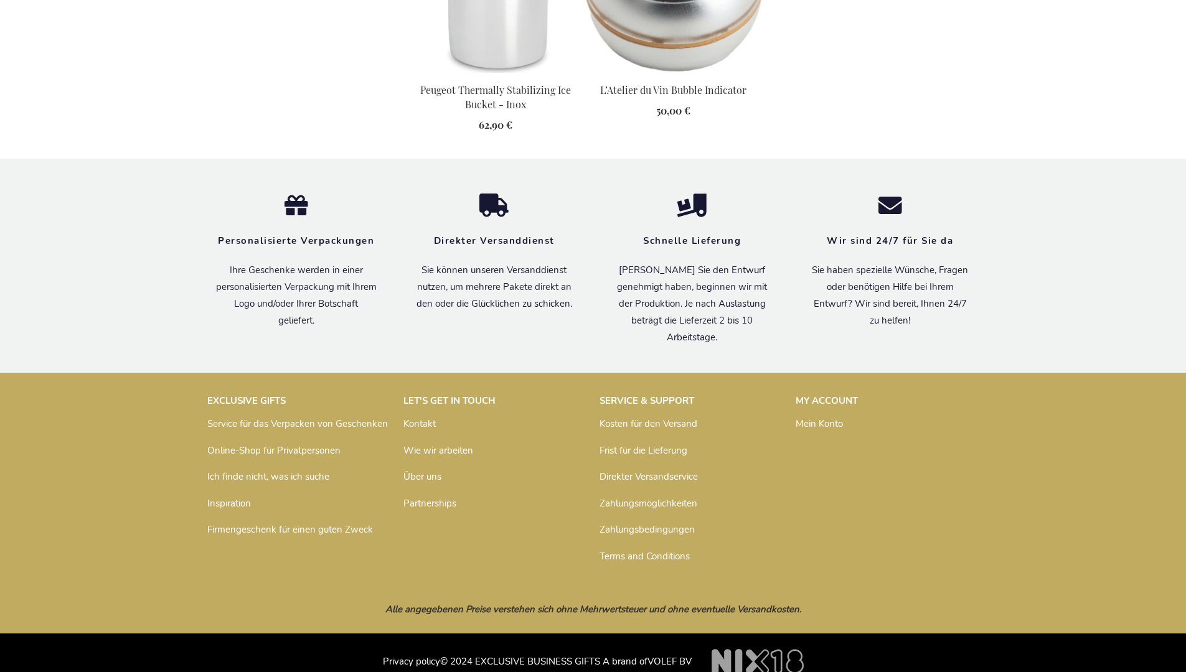
scroll to position [1266, 0]
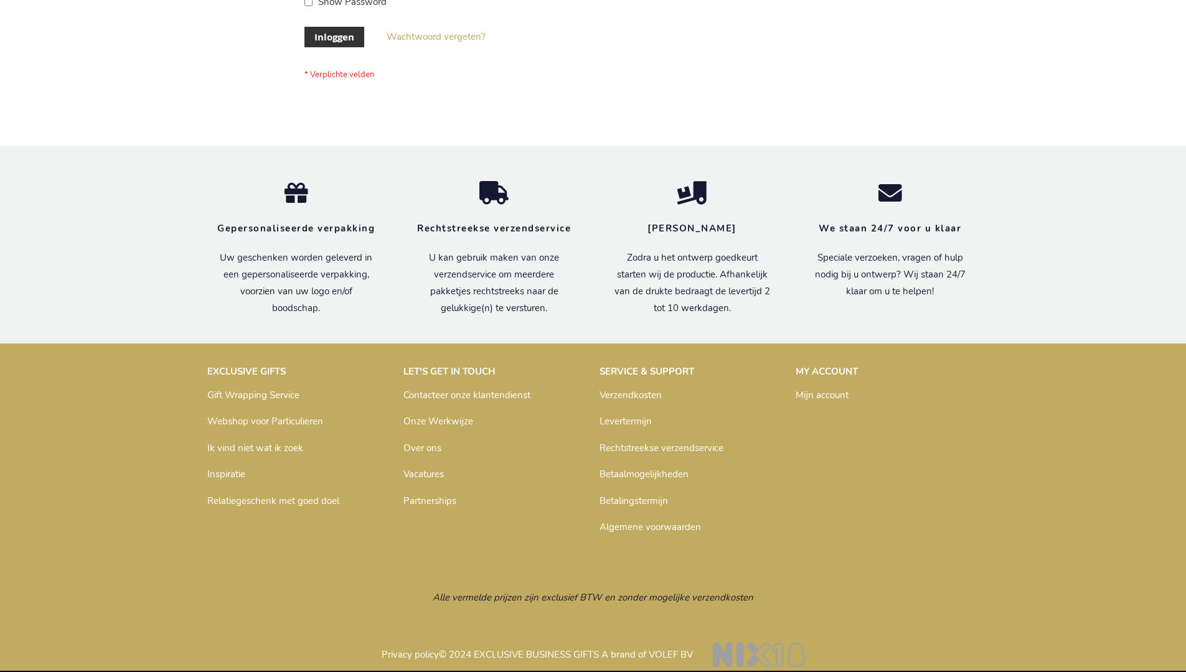
scroll to position [423, 0]
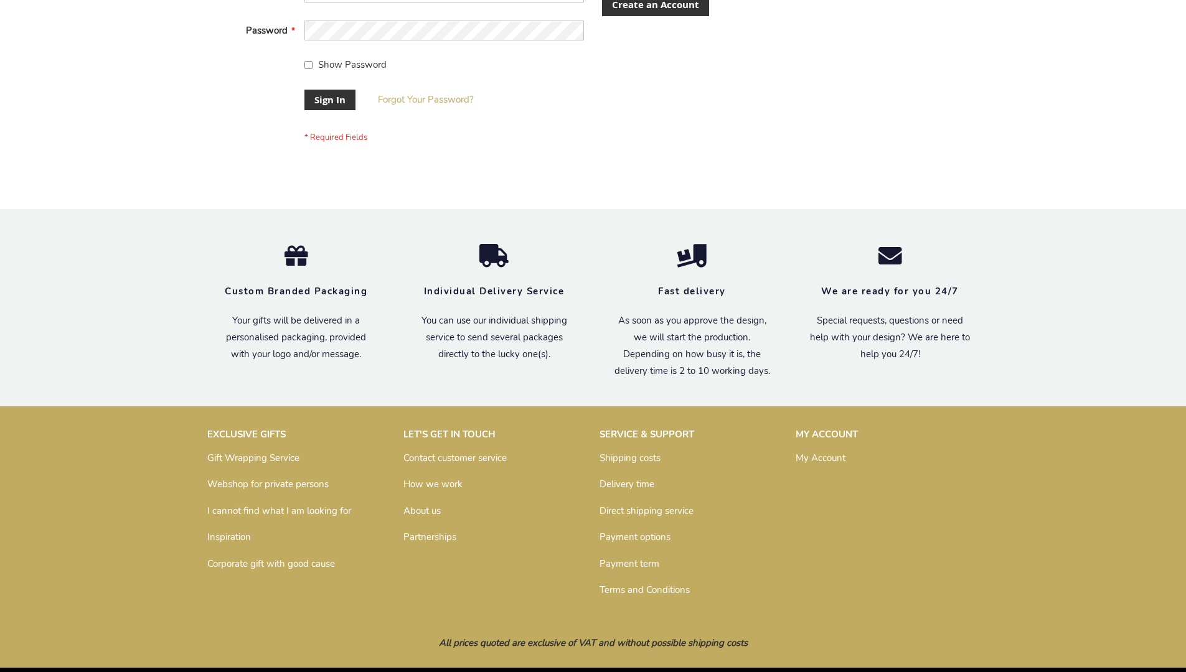
scroll to position [400, 0]
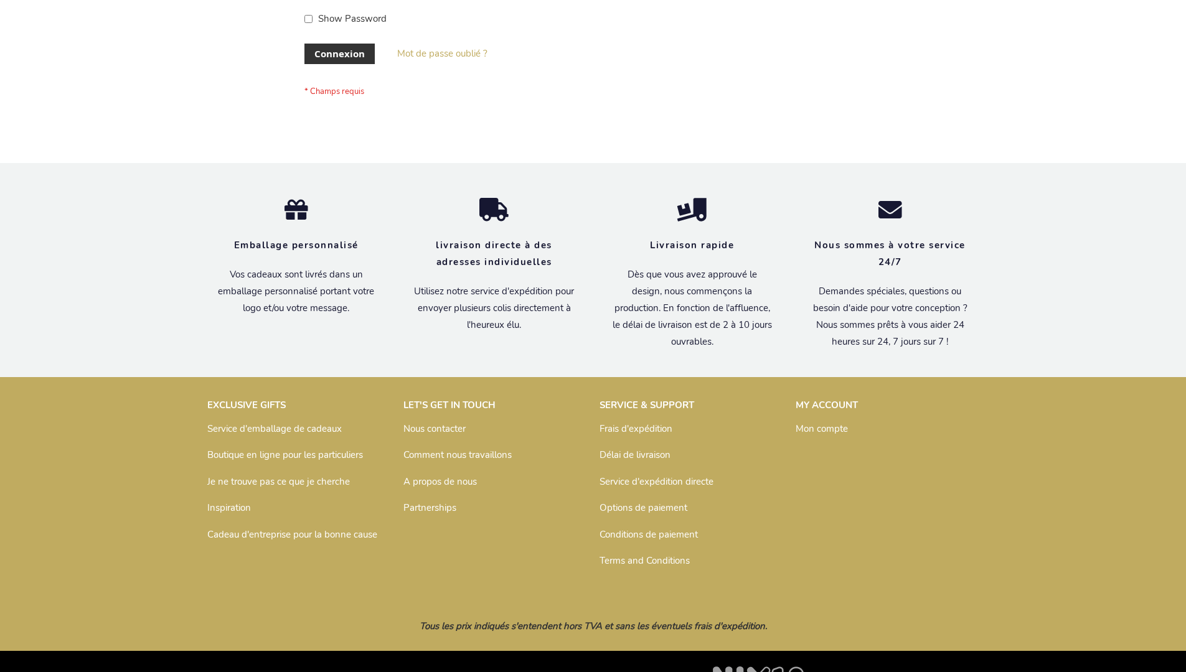
scroll to position [429, 0]
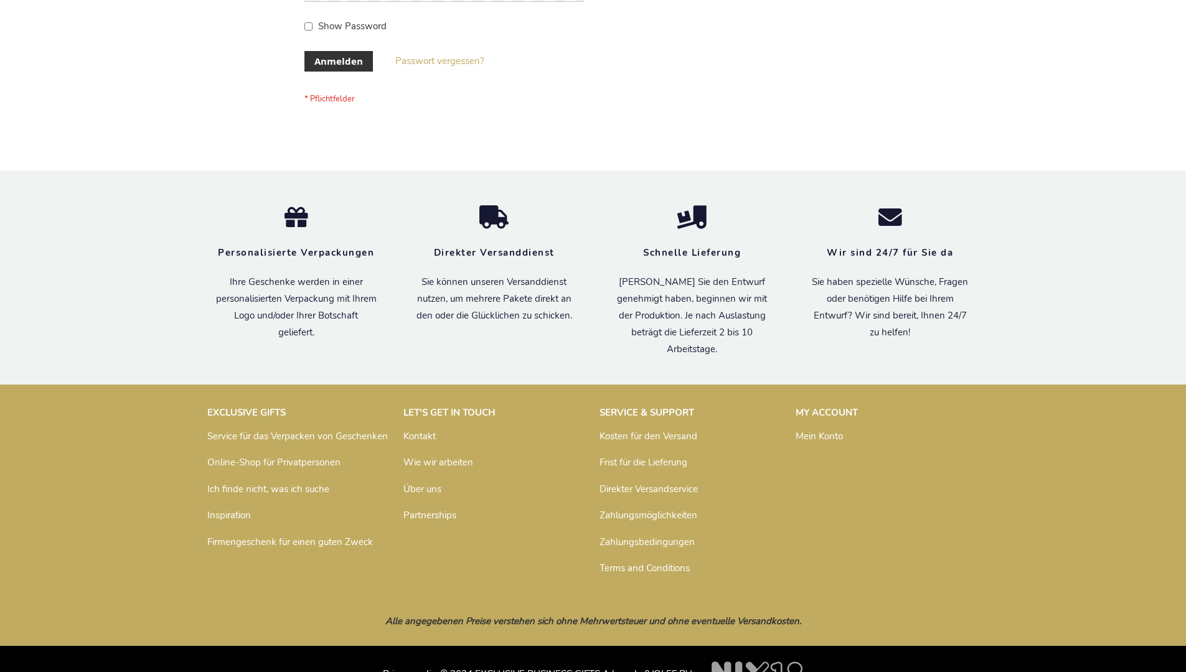
scroll to position [417, 0]
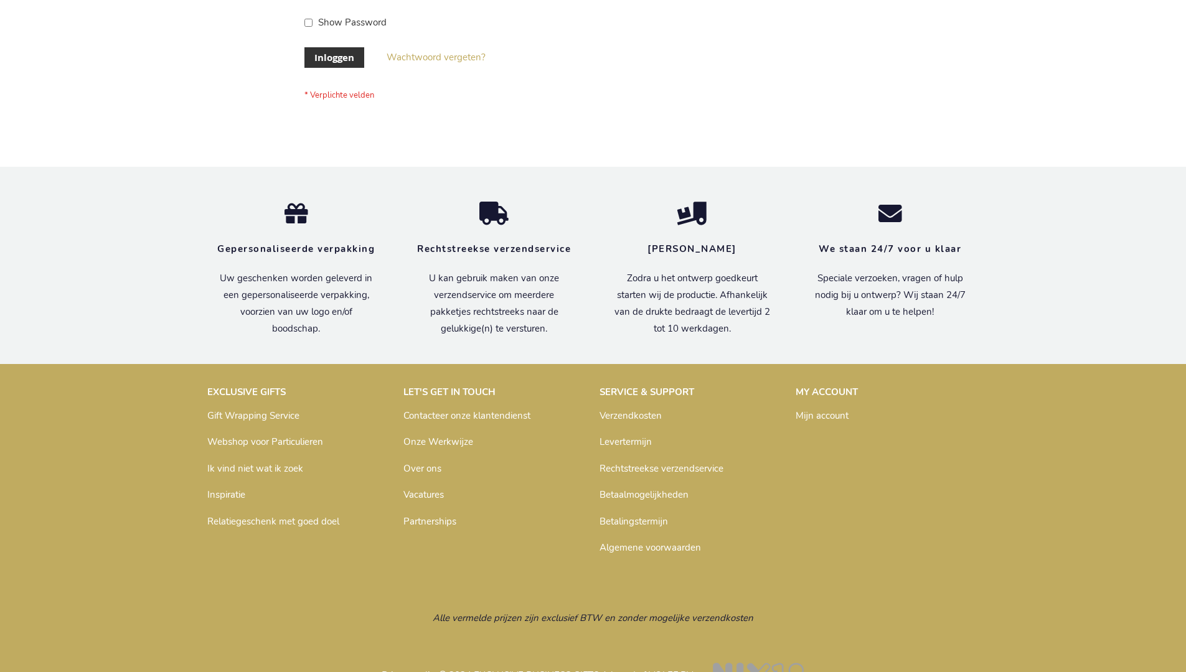
scroll to position [423, 0]
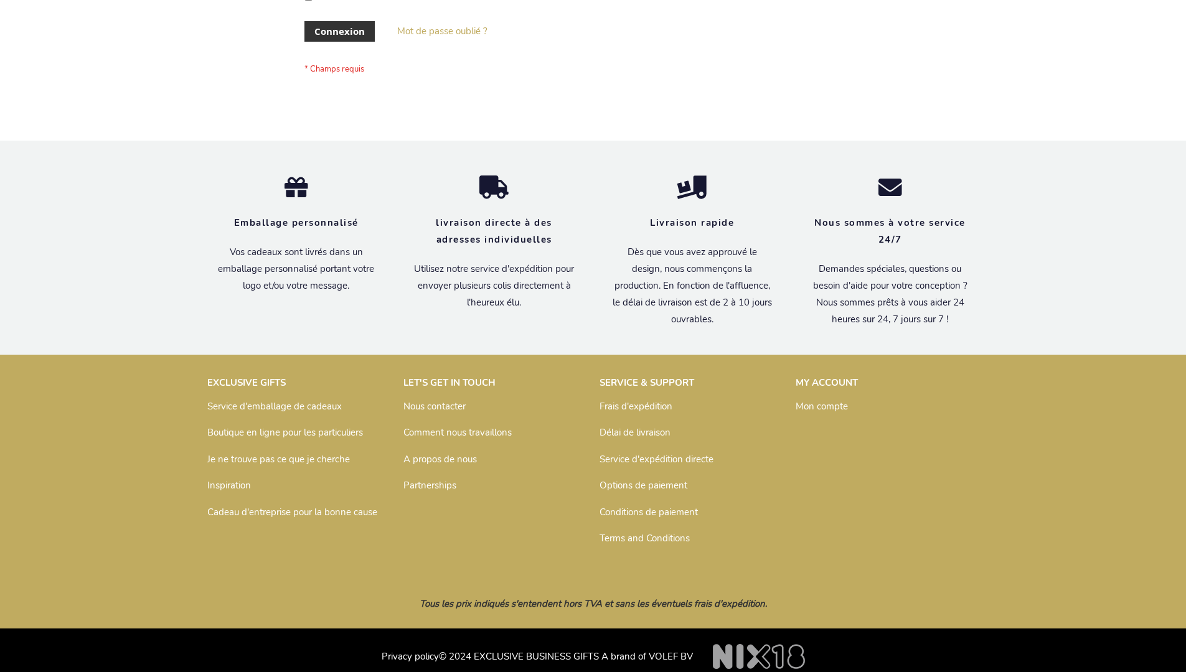
scroll to position [429, 0]
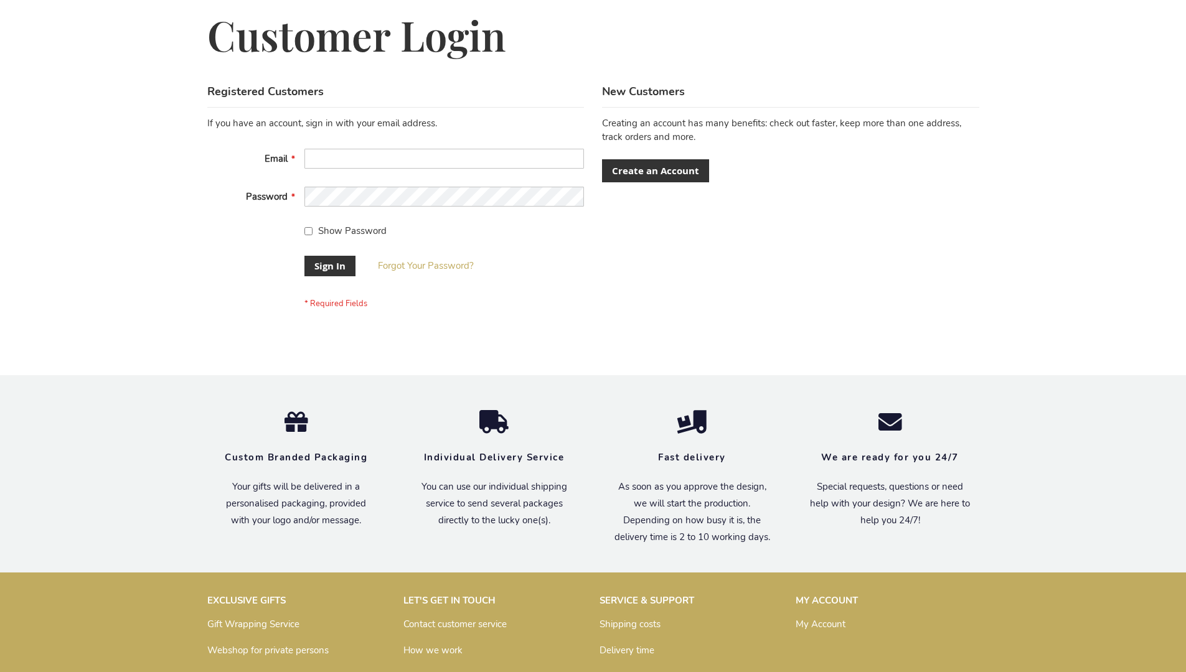
scroll to position [400, 0]
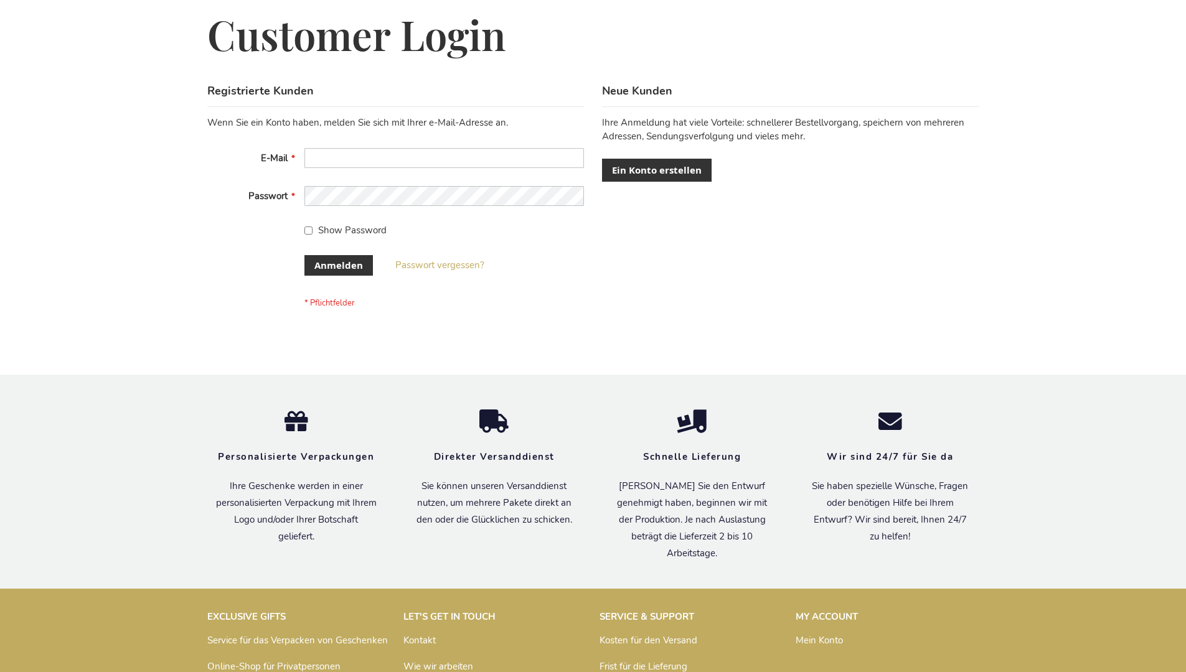
scroll to position [417, 0]
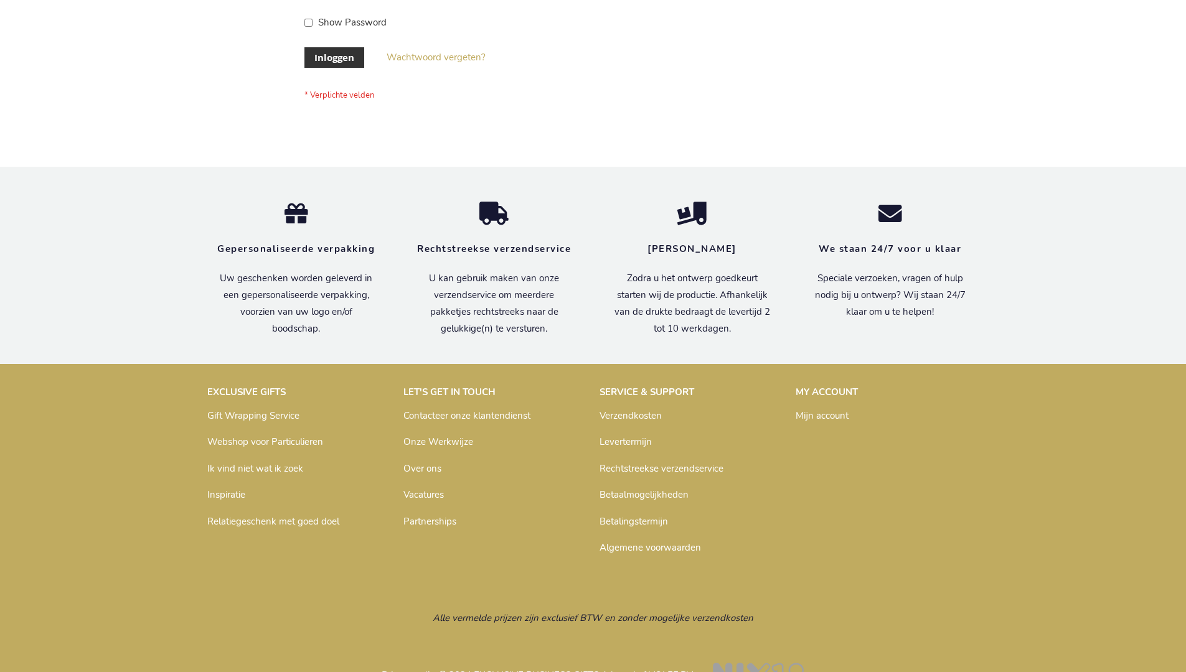
scroll to position [423, 0]
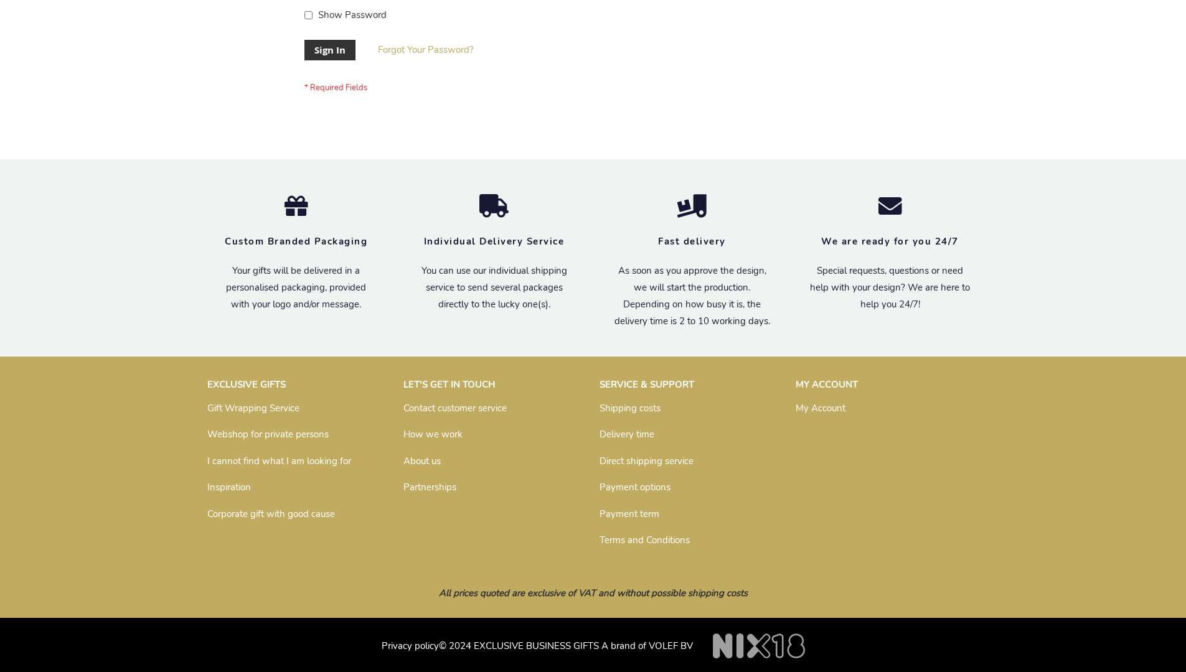
scroll to position [400, 0]
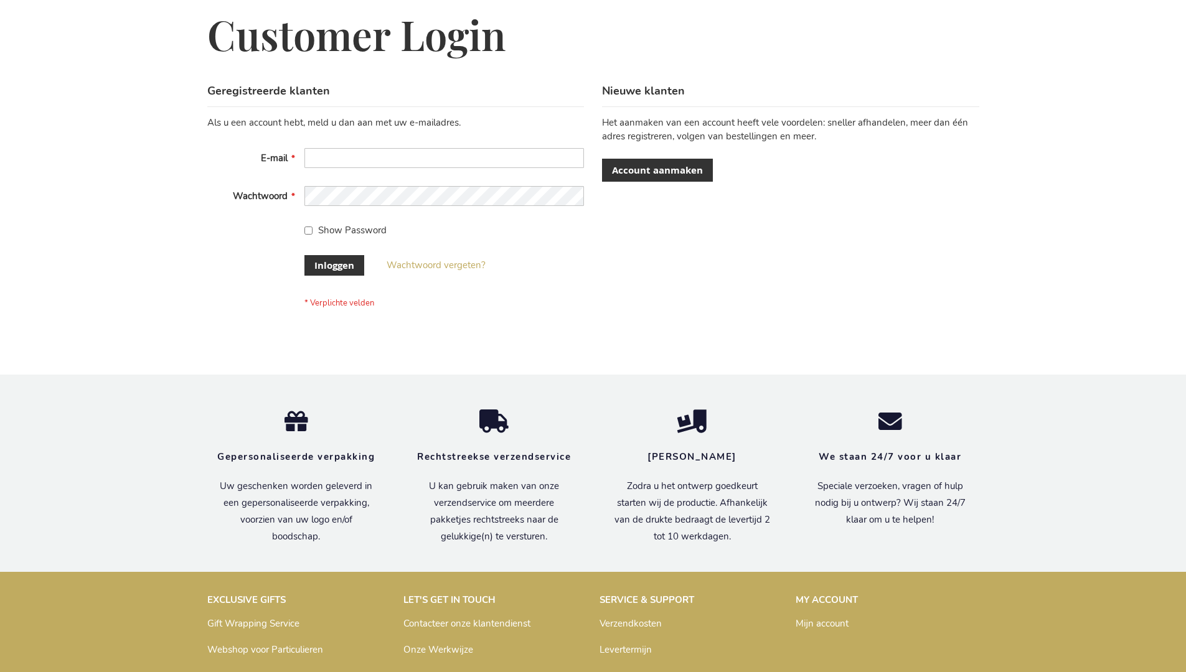
scroll to position [423, 0]
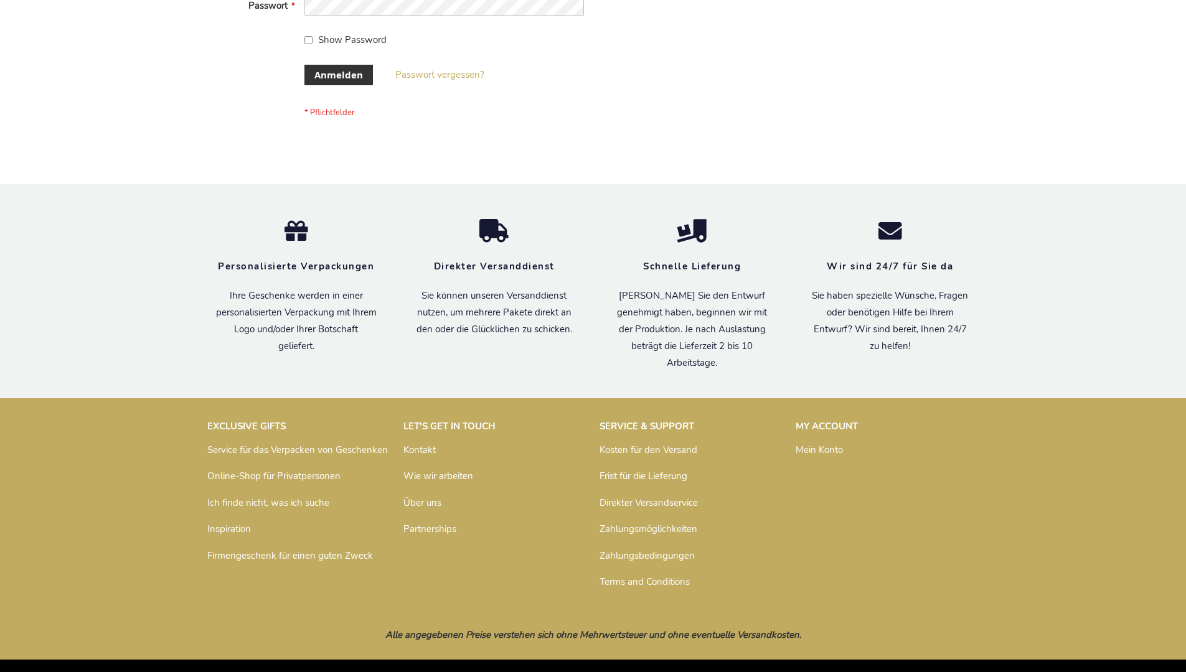
scroll to position [417, 0]
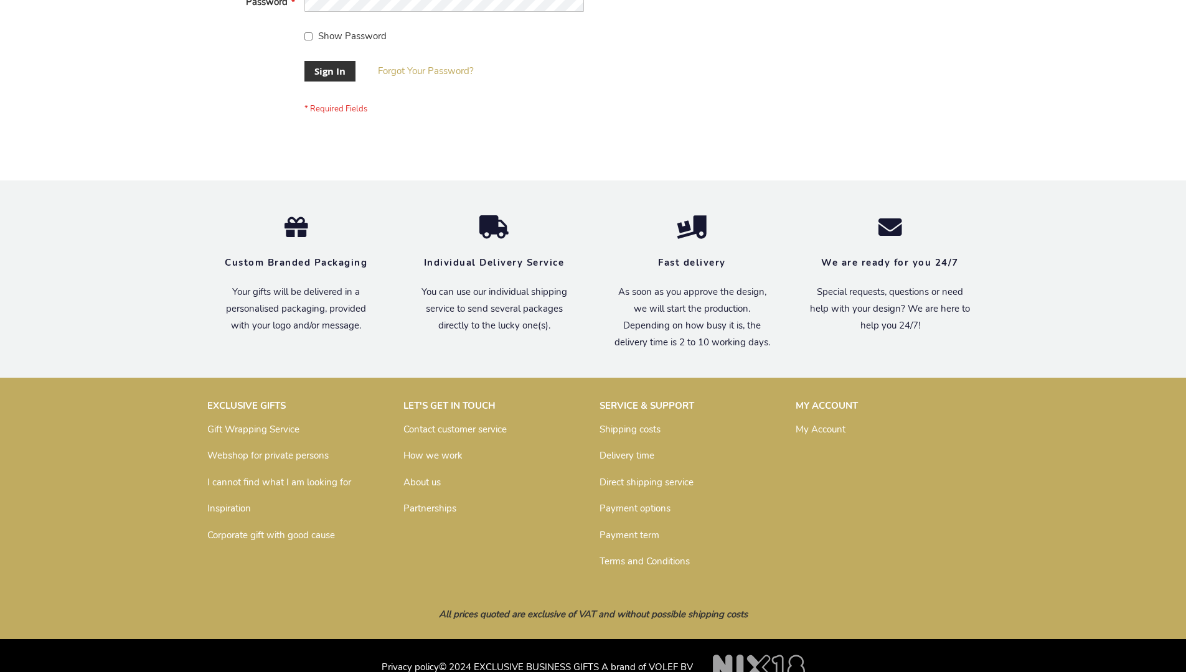
scroll to position [400, 0]
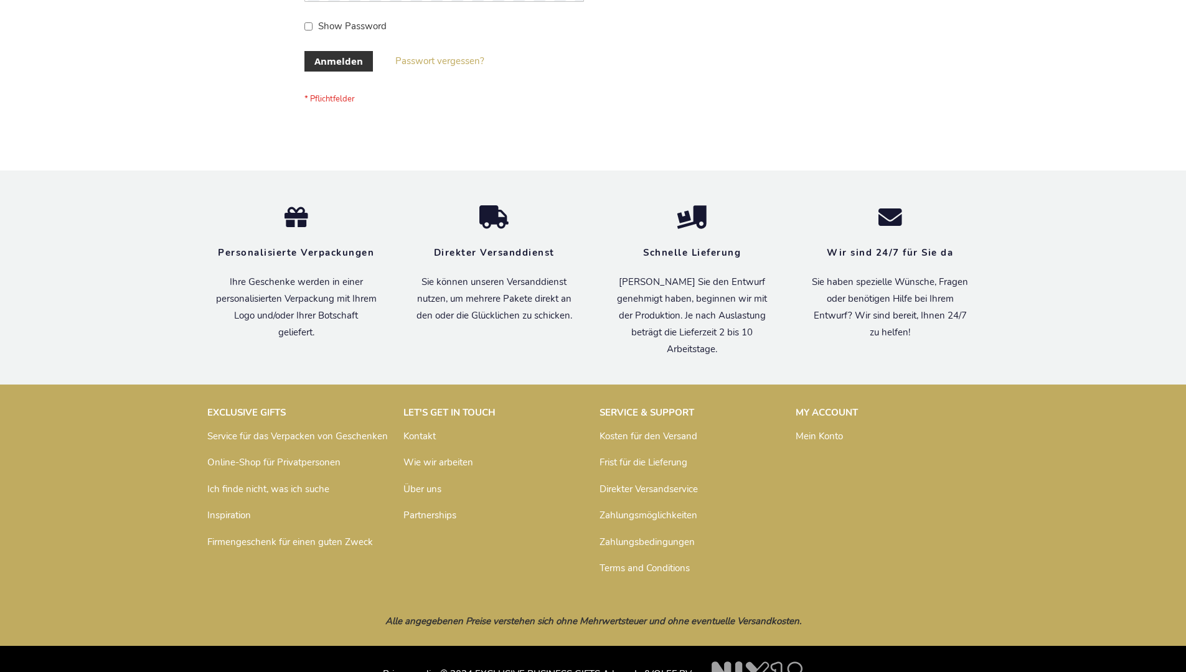
scroll to position [417, 0]
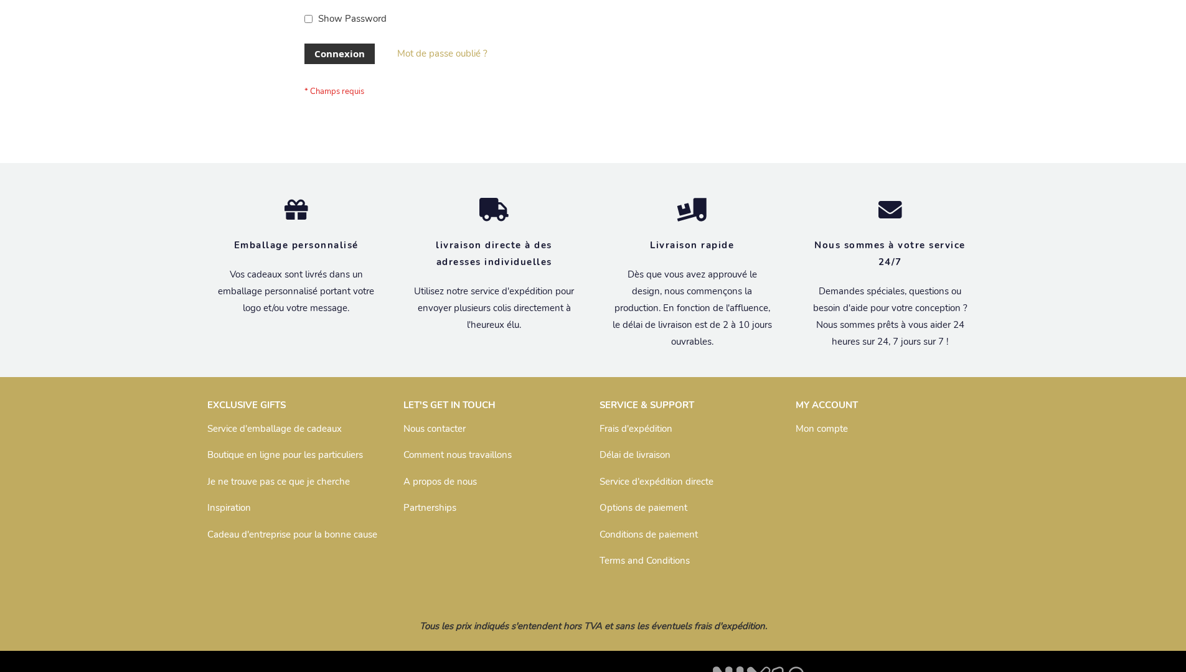
scroll to position [429, 0]
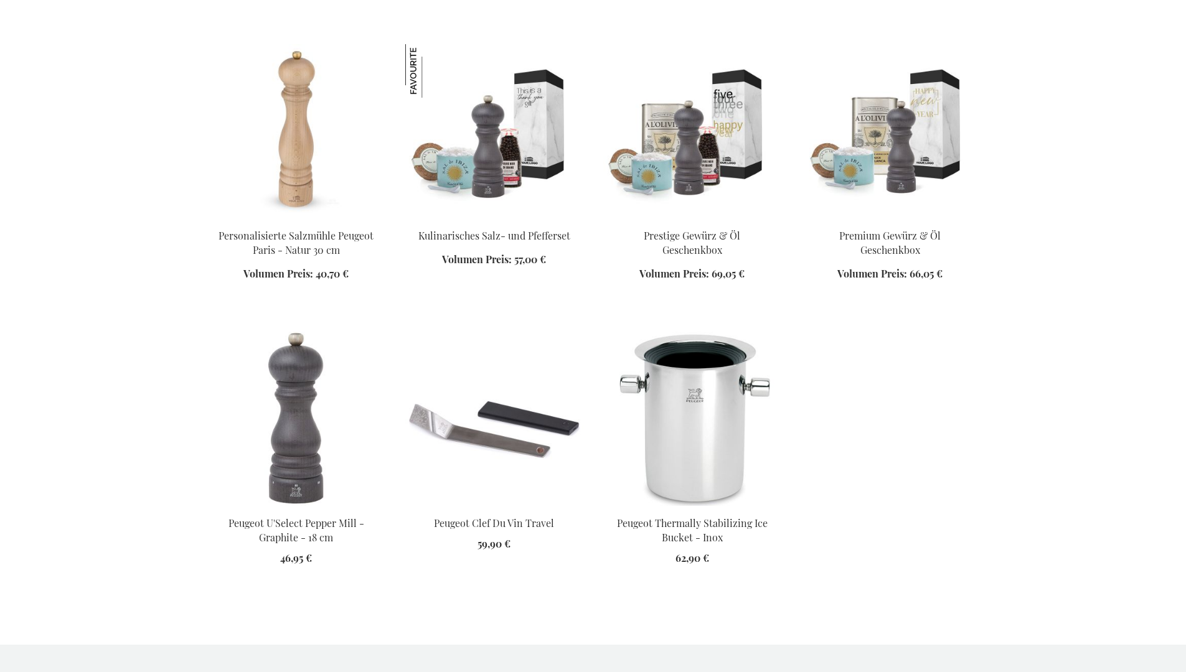
scroll to position [1396, 0]
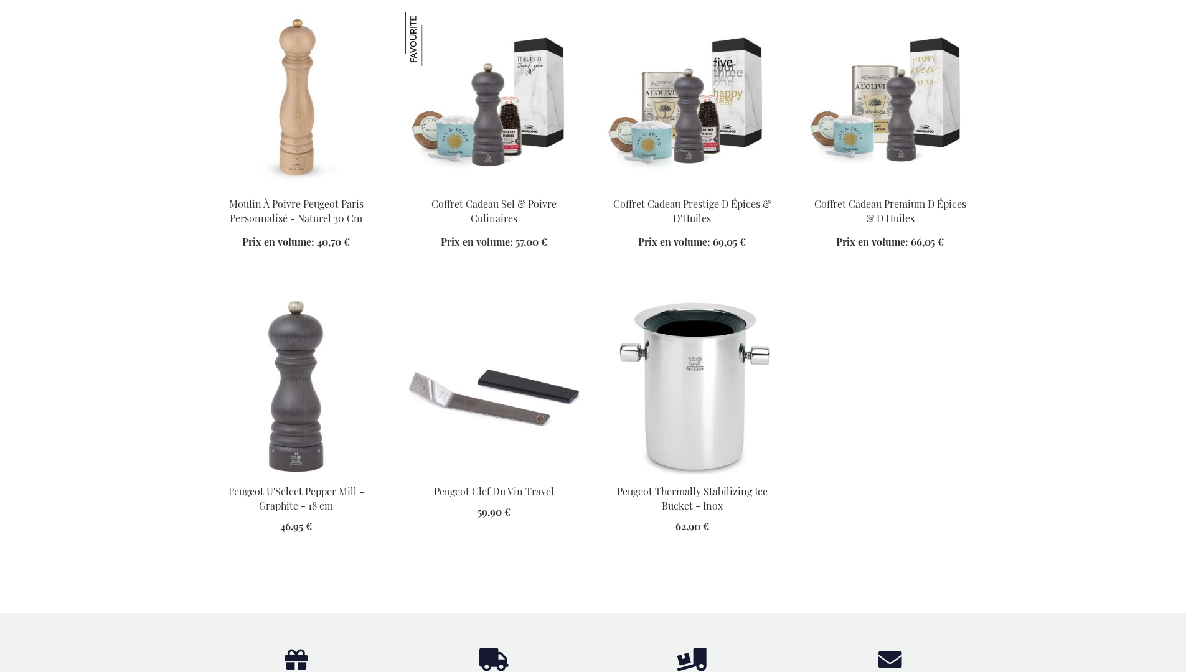
scroll to position [1423, 0]
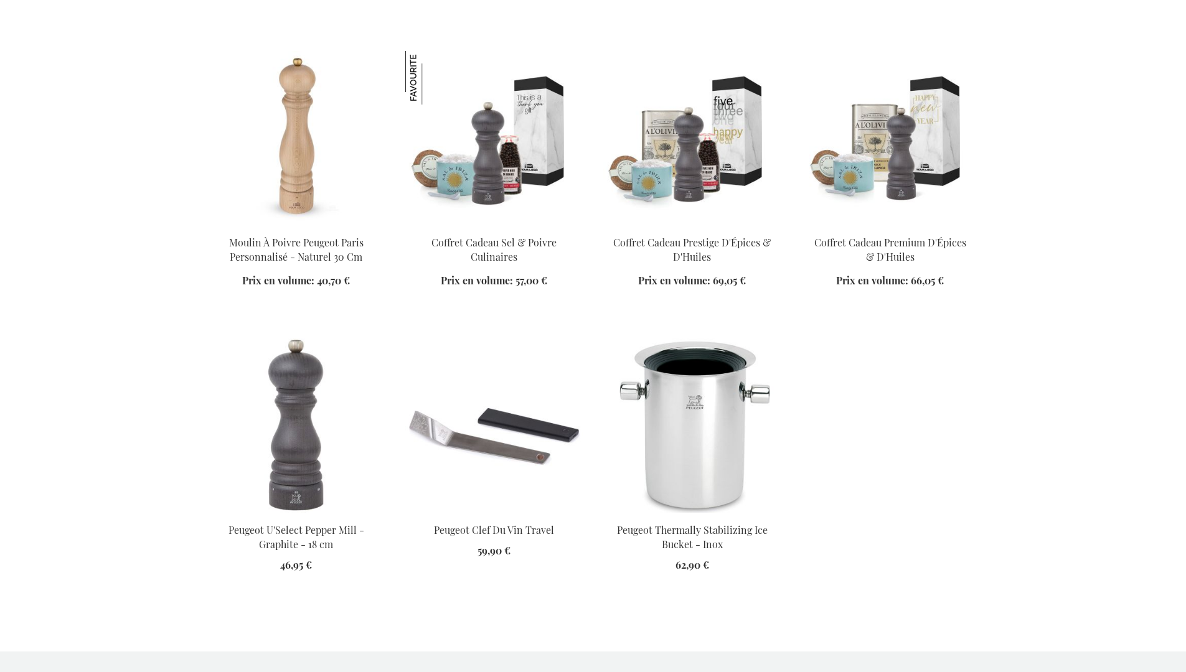
scroll to position [1423, 0]
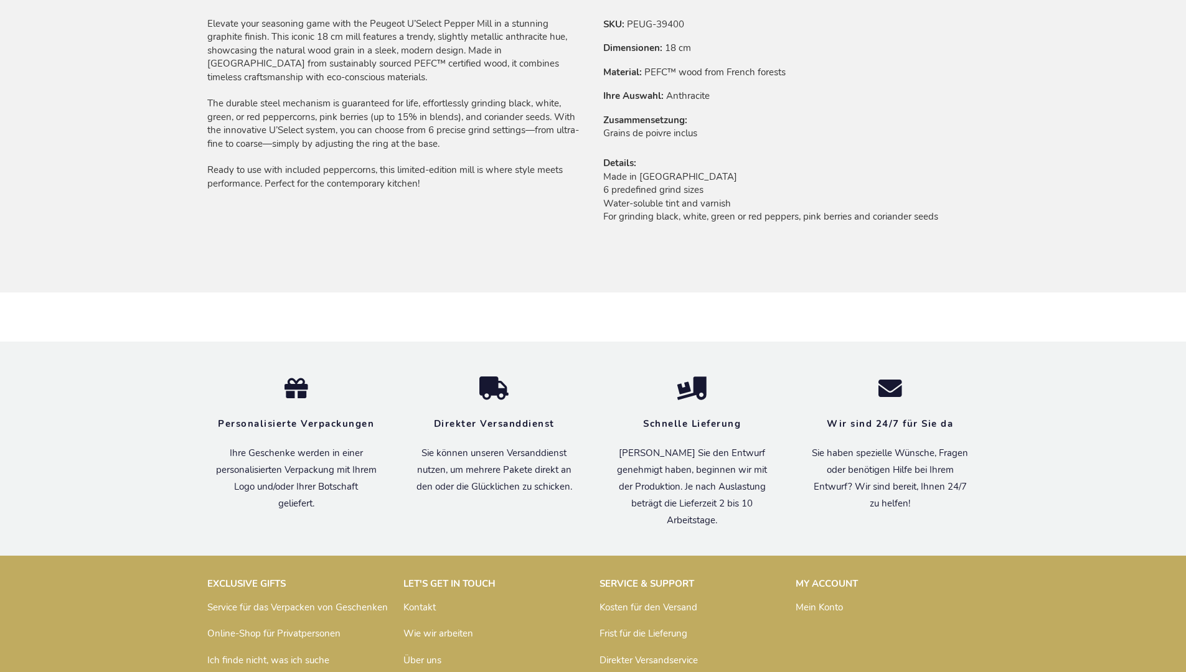
scroll to position [1019, 0]
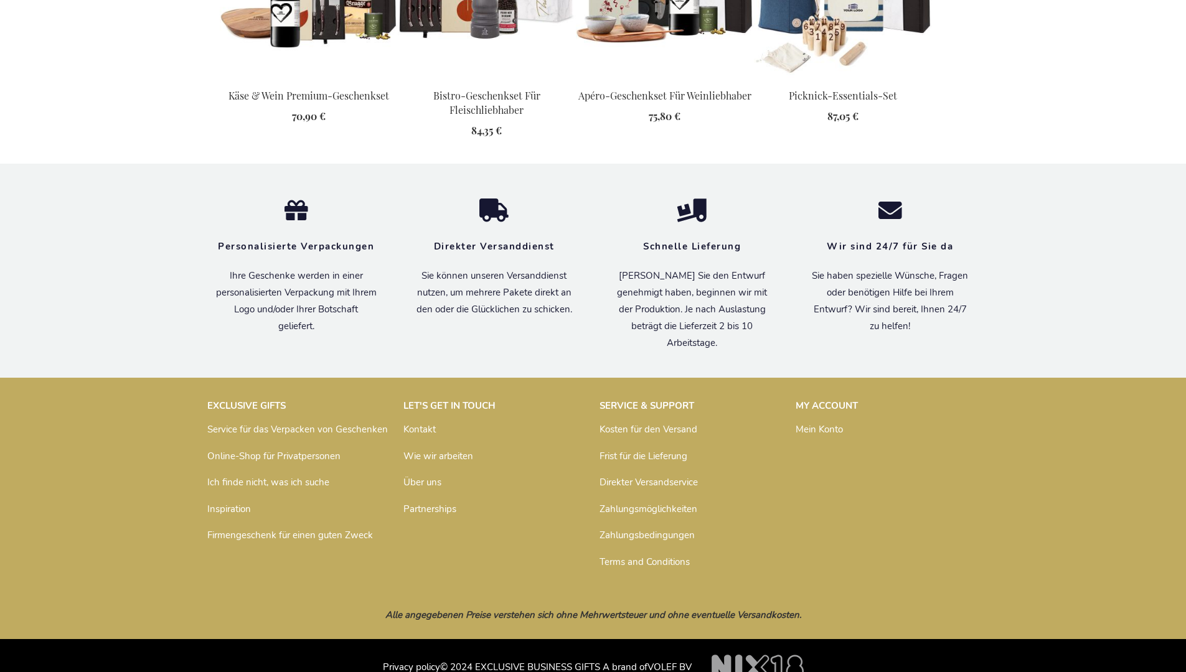
scroll to position [1333, 0]
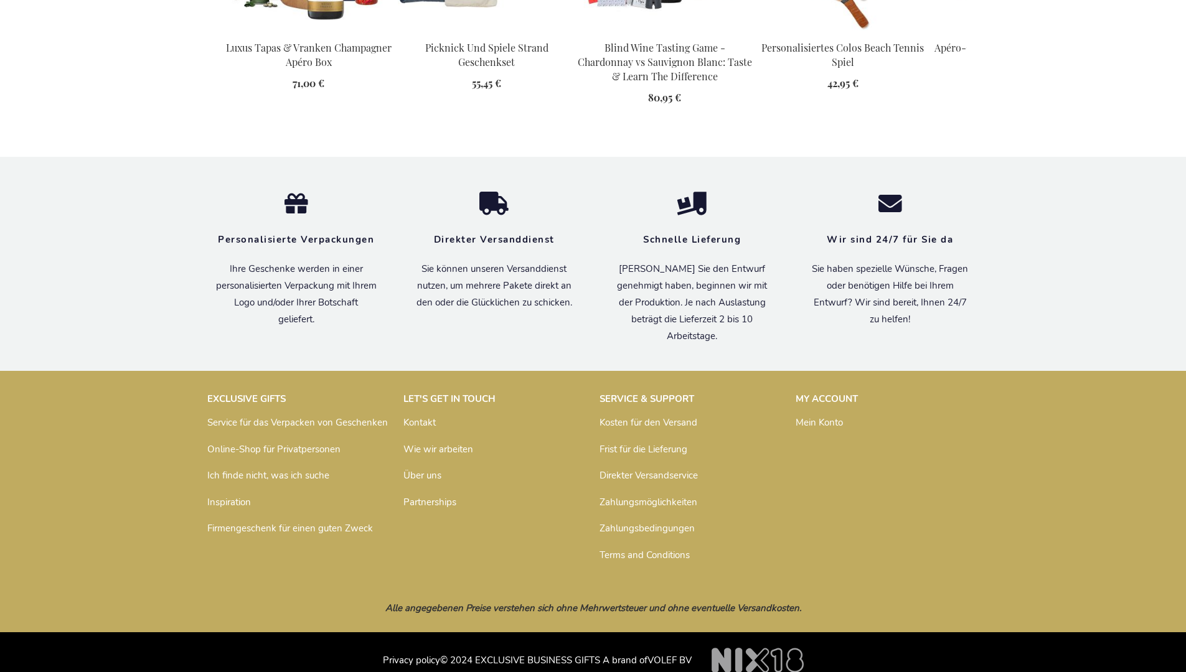
scroll to position [1693, 0]
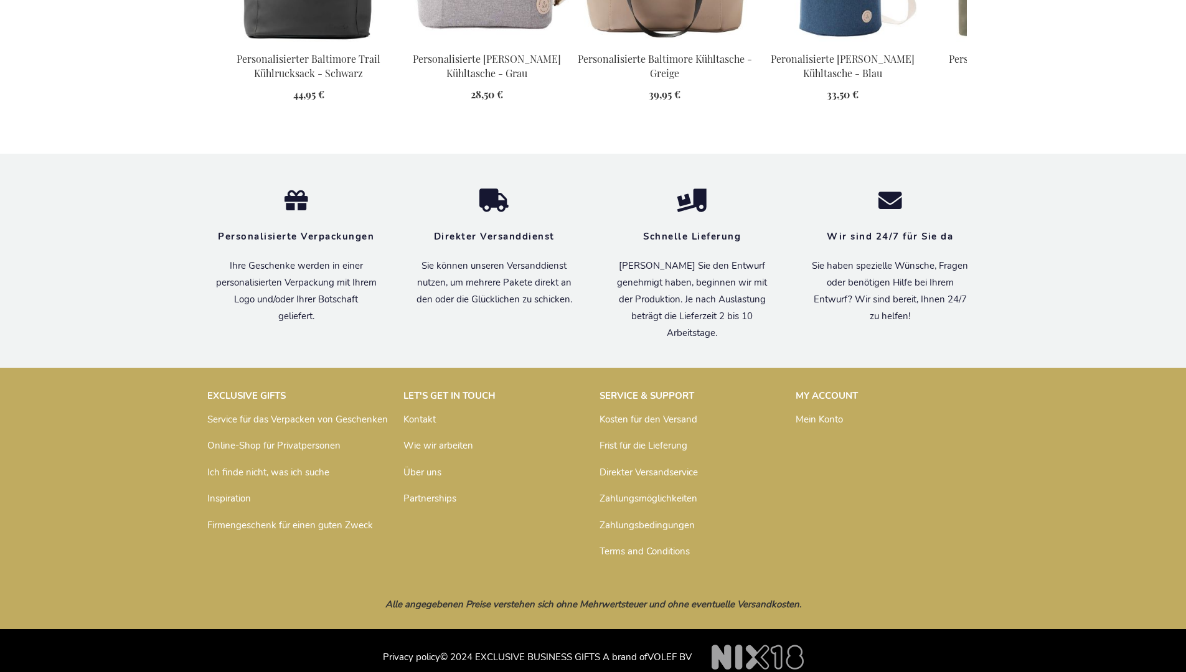
scroll to position [1403, 0]
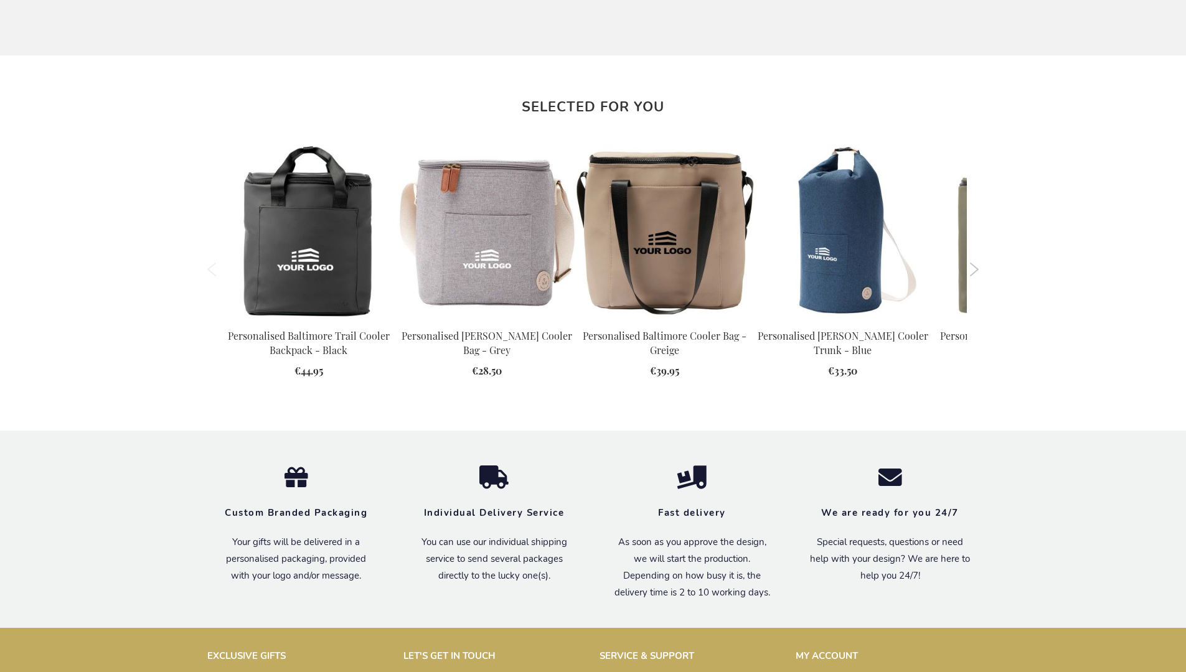
scroll to position [1372, 0]
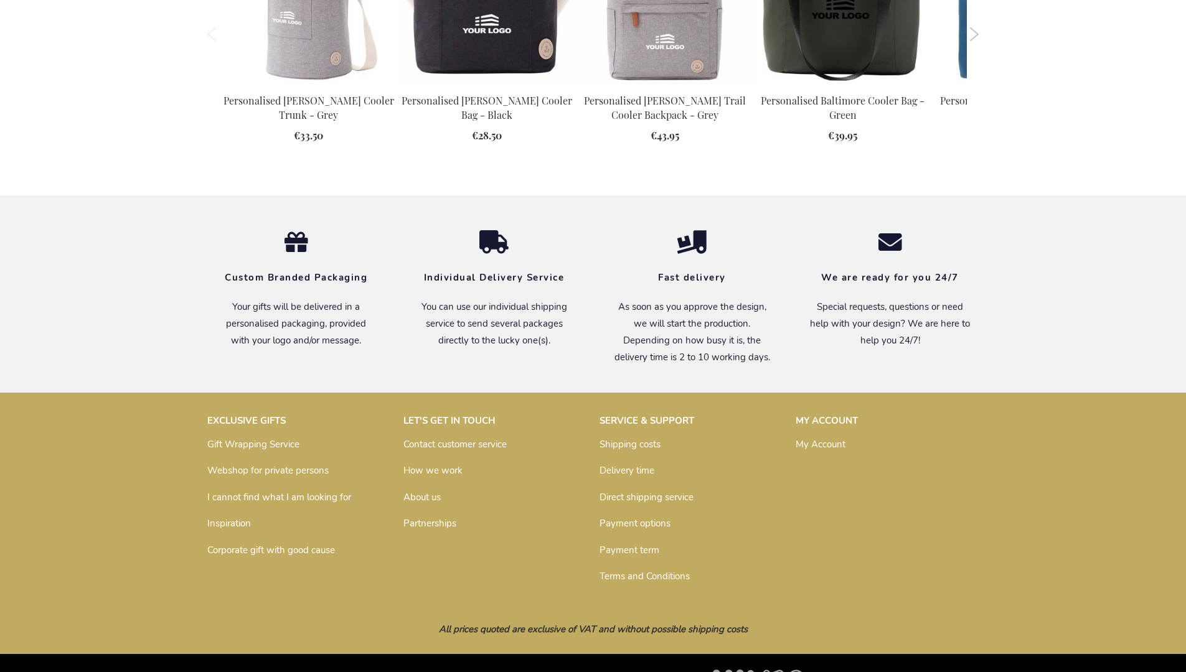
scroll to position [1372, 0]
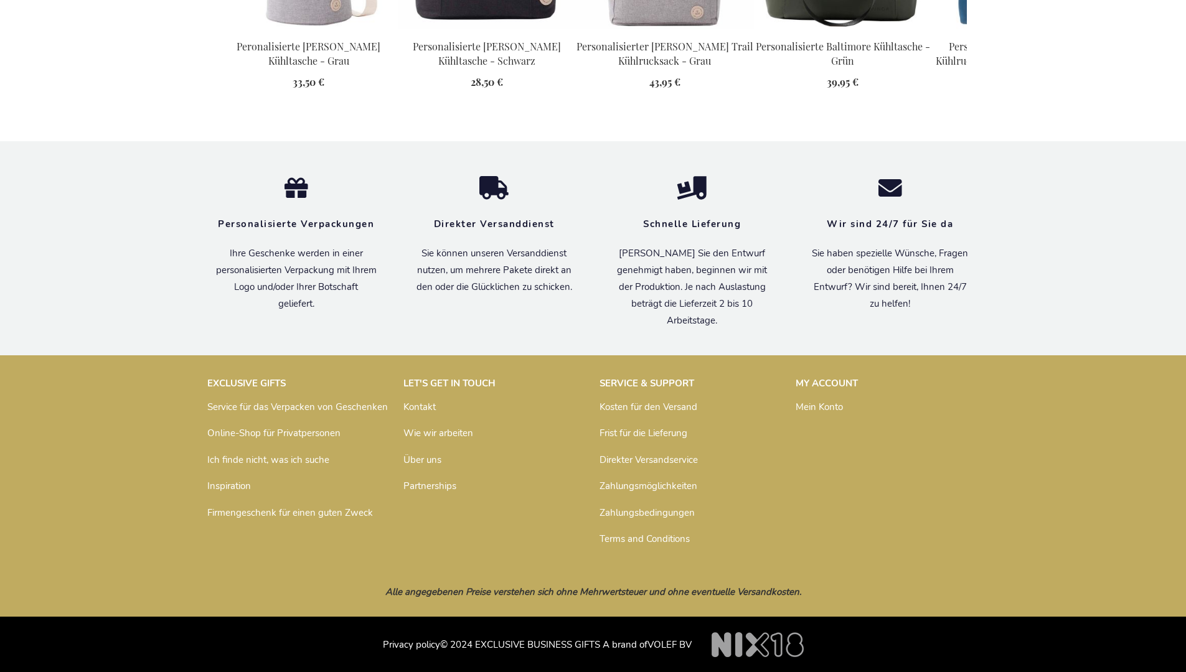
scroll to position [1403, 0]
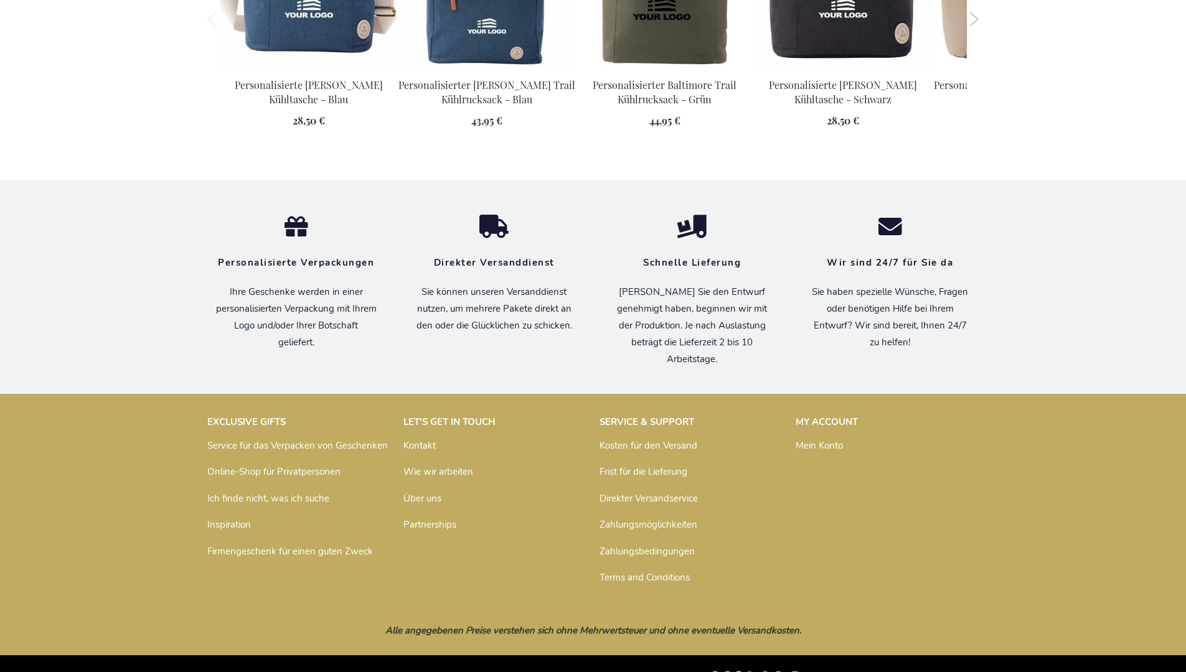
scroll to position [1403, 0]
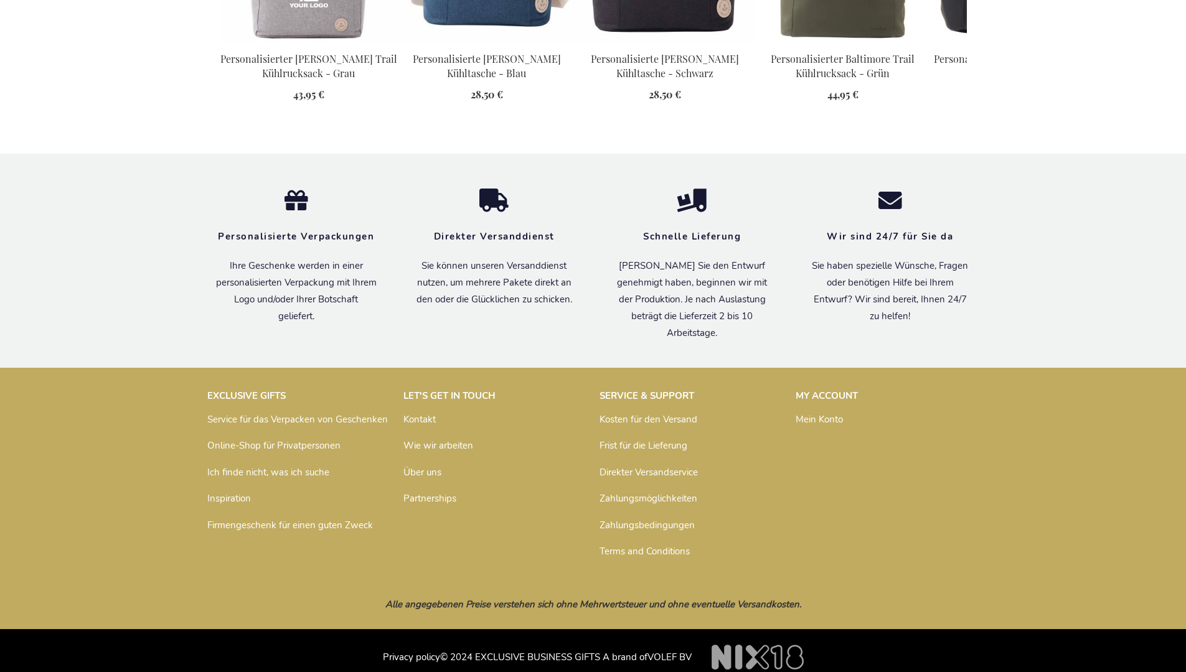
scroll to position [1403, 0]
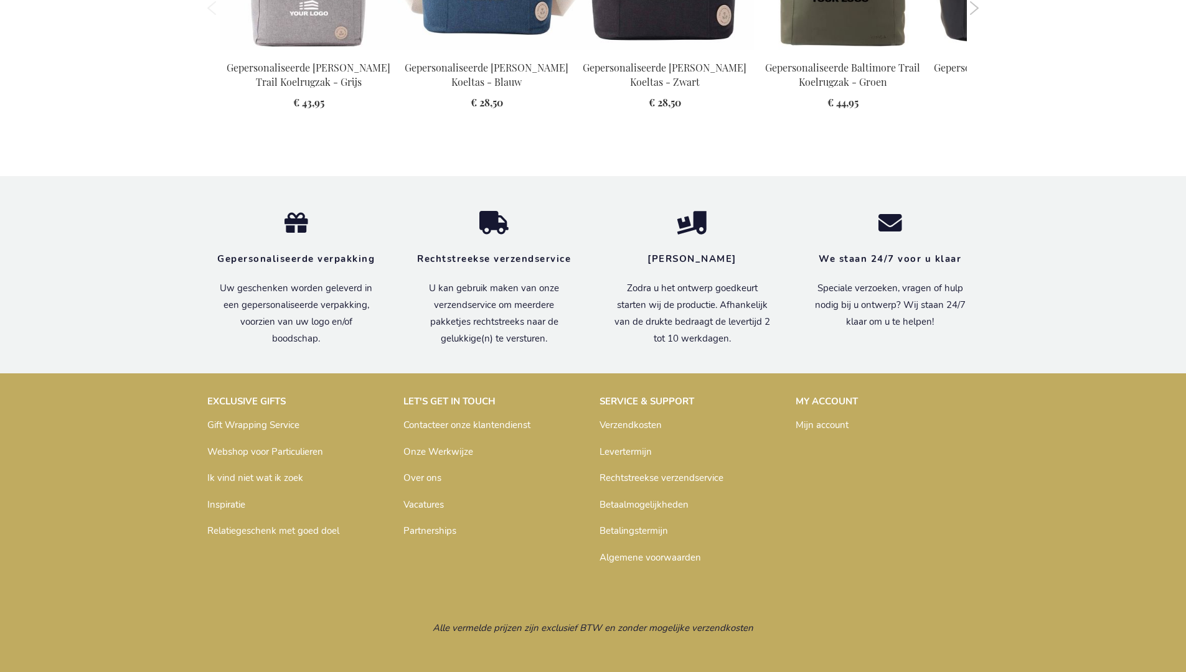
scroll to position [1408, 0]
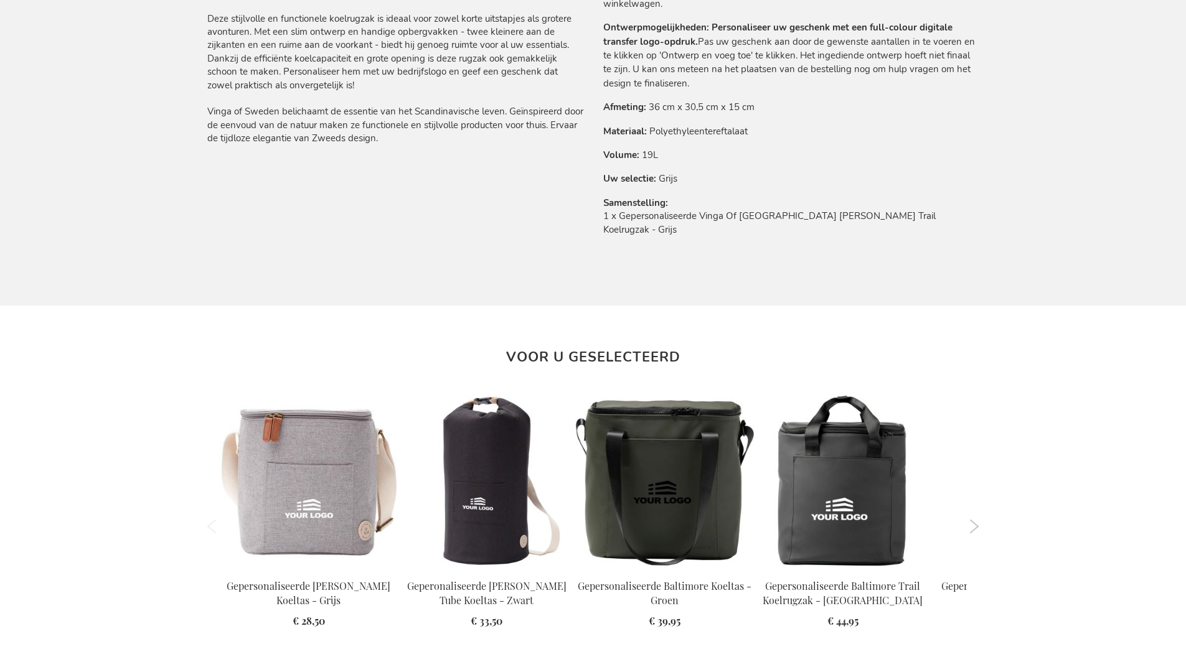
scroll to position [1408, 0]
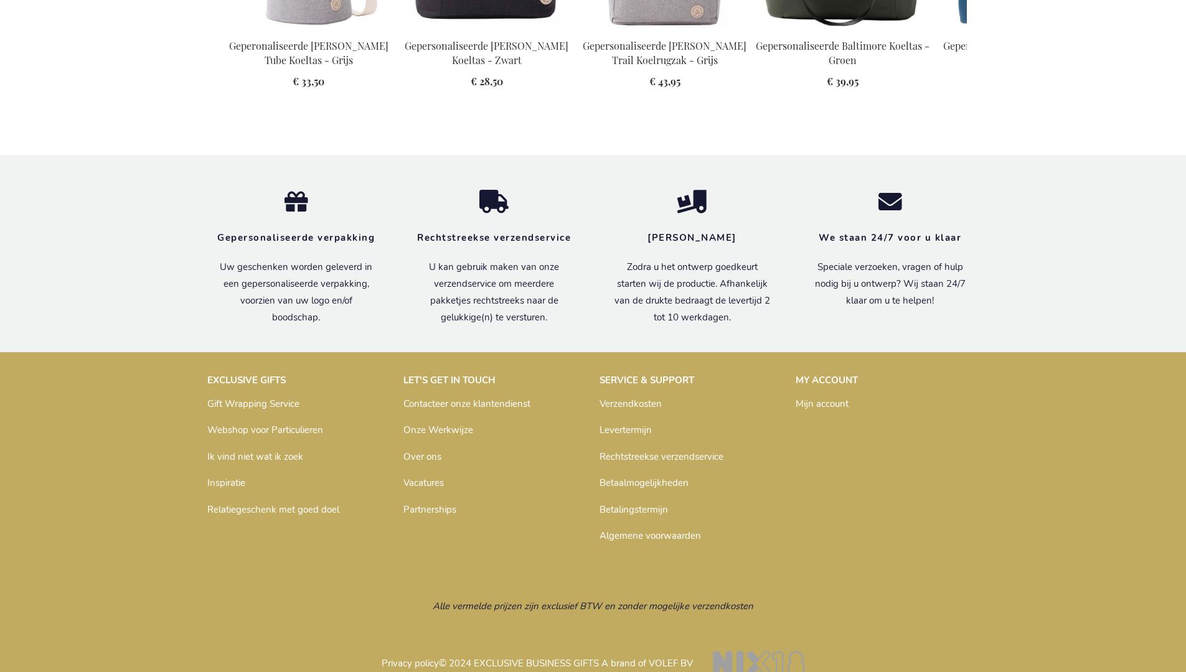
scroll to position [1408, 0]
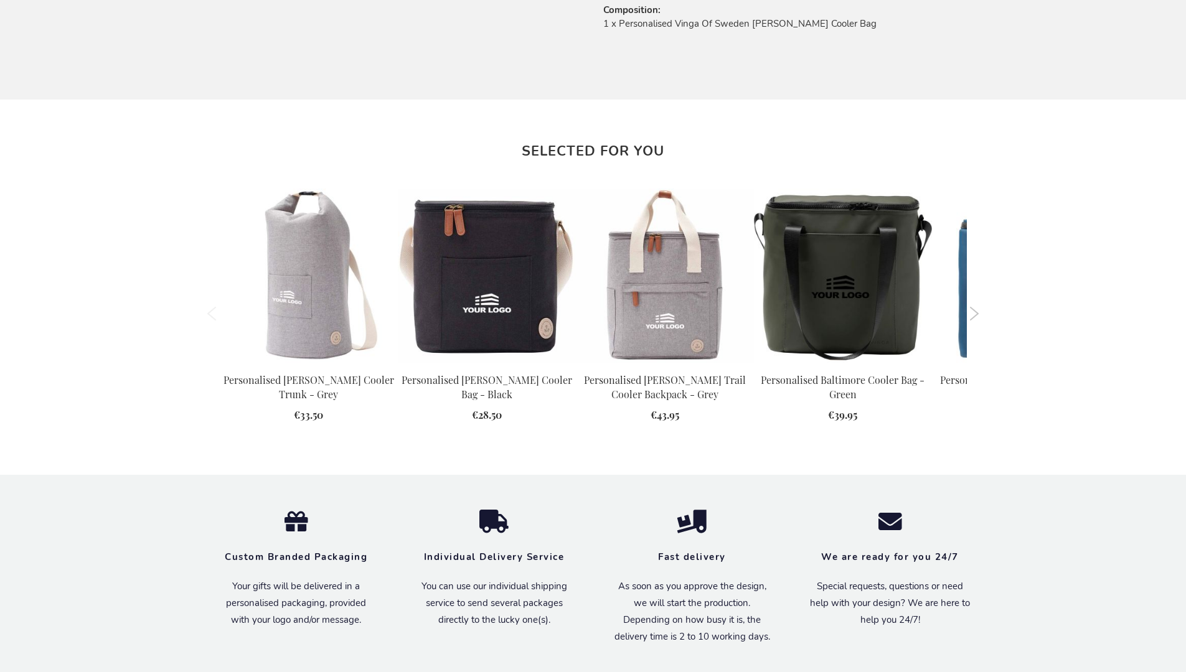
scroll to position [1372, 0]
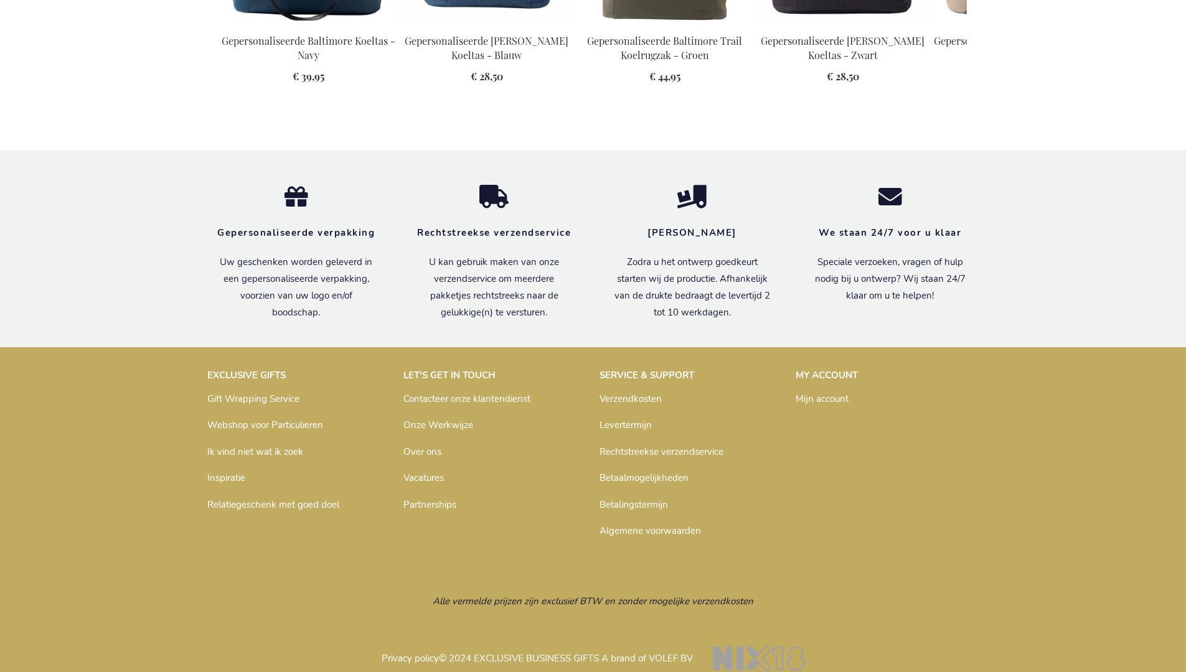
scroll to position [1408, 0]
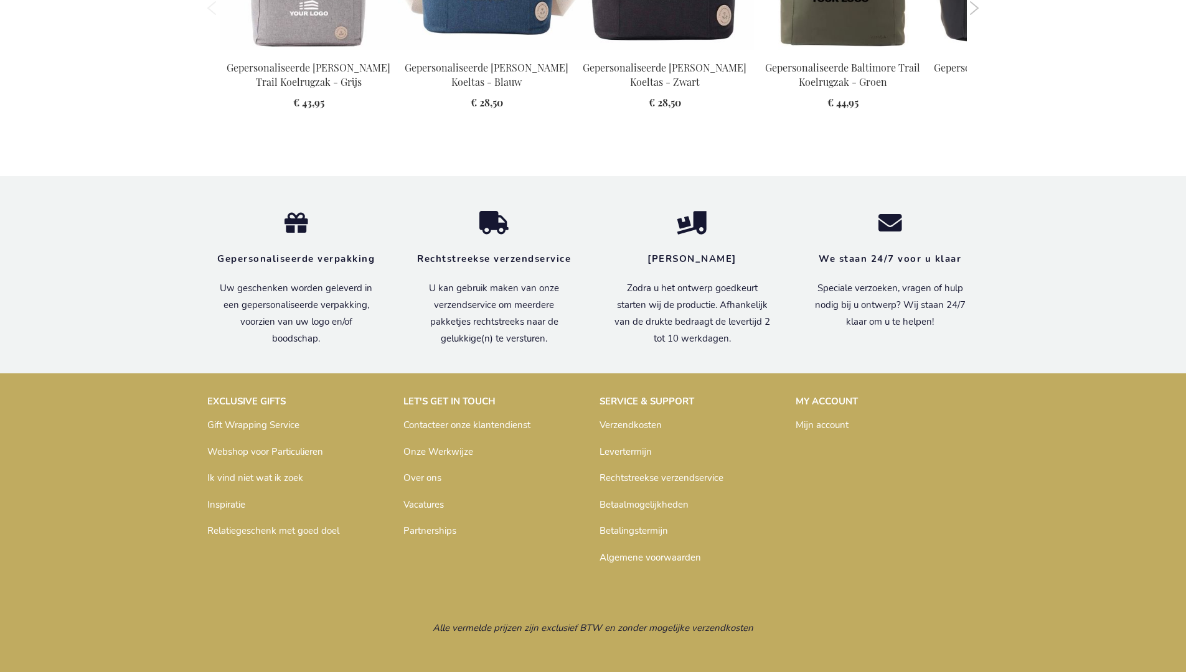
scroll to position [1408, 0]
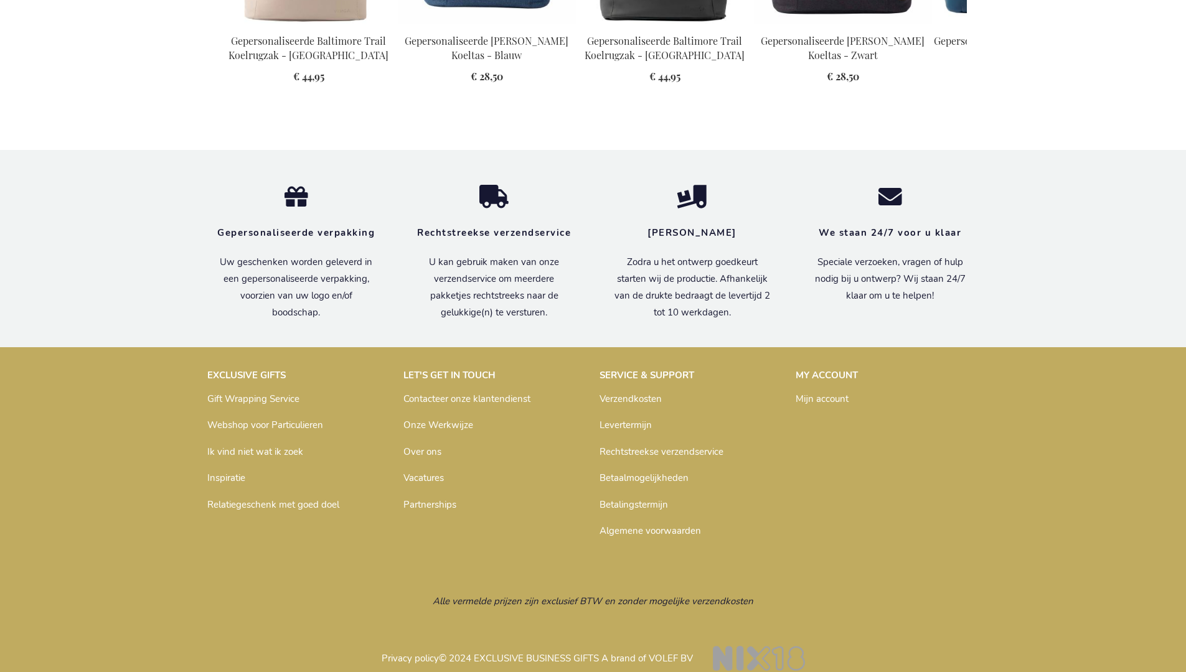
scroll to position [1408, 0]
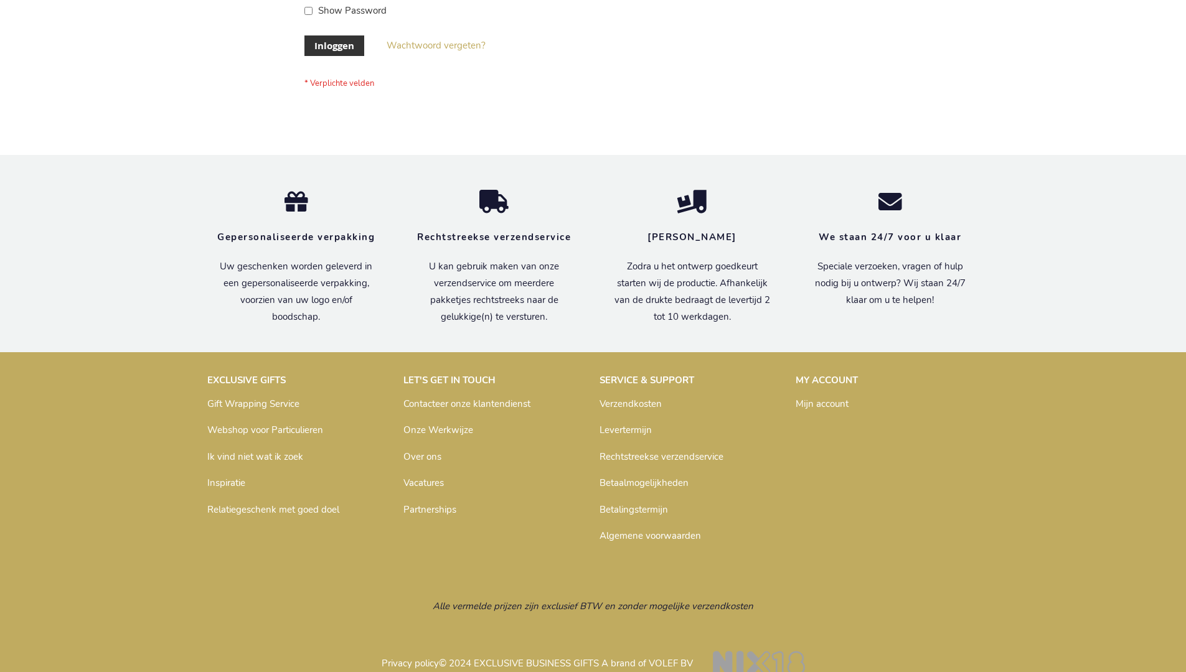
scroll to position [423, 0]
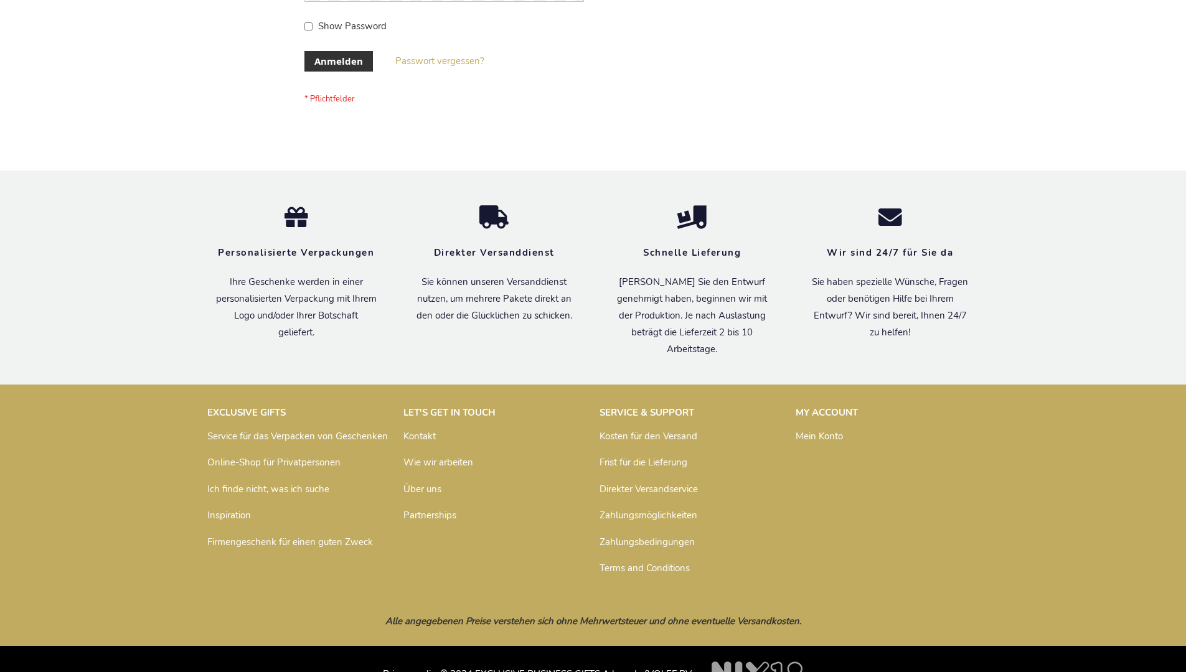
scroll to position [417, 0]
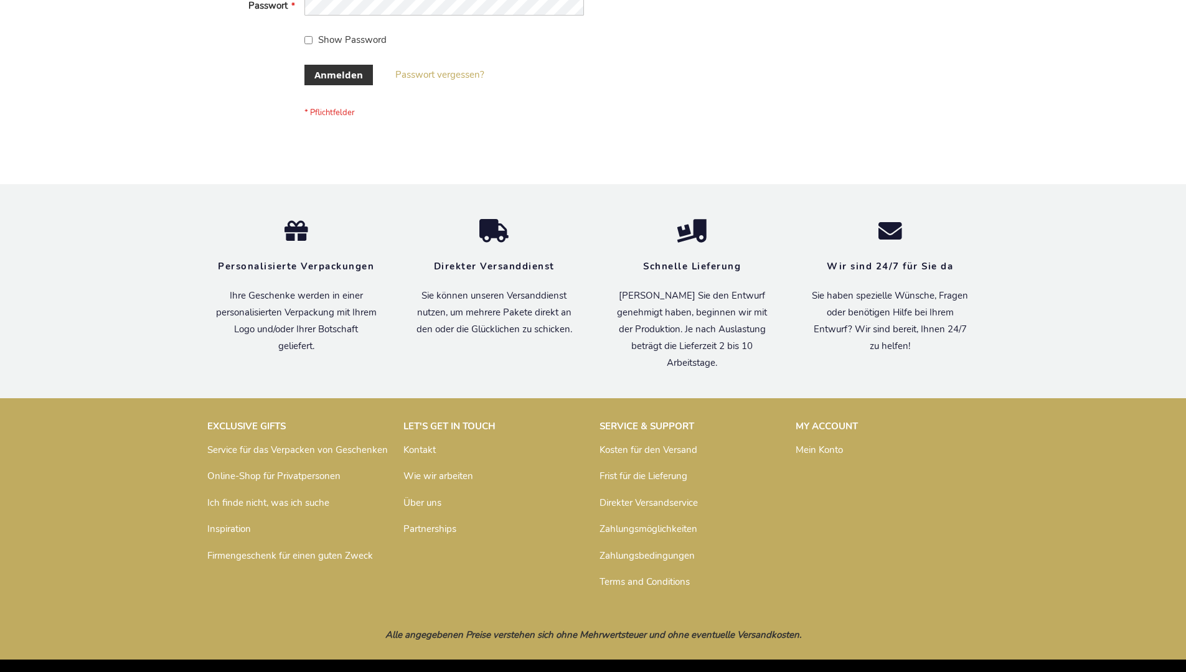
scroll to position [417, 0]
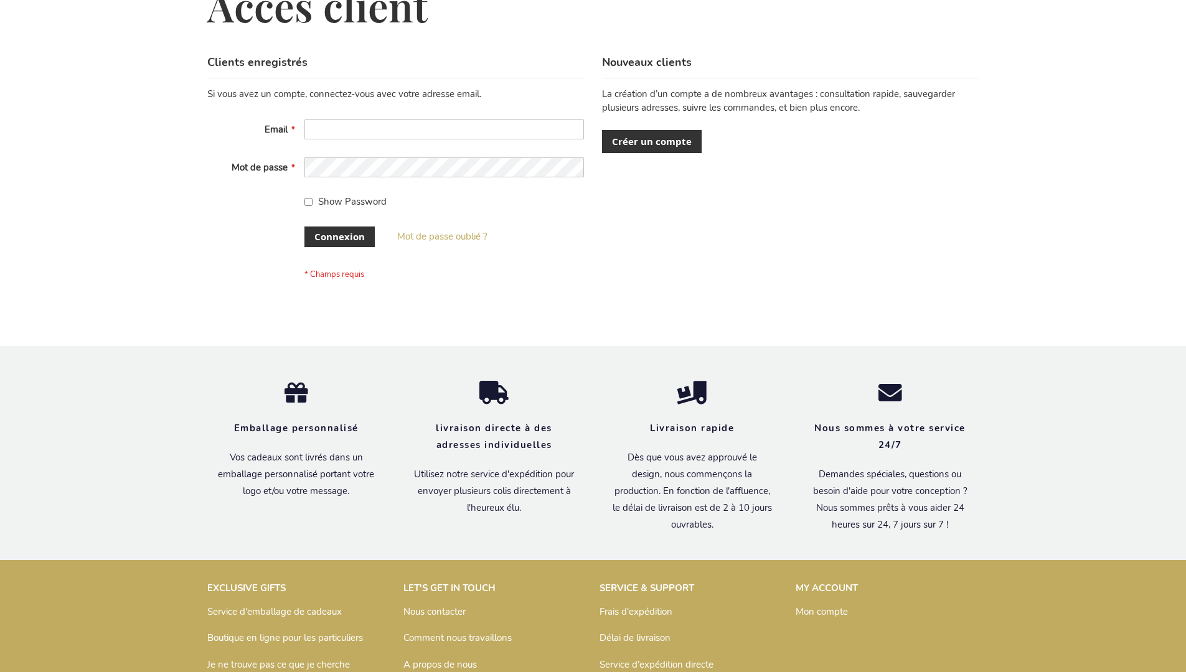
scroll to position [429, 0]
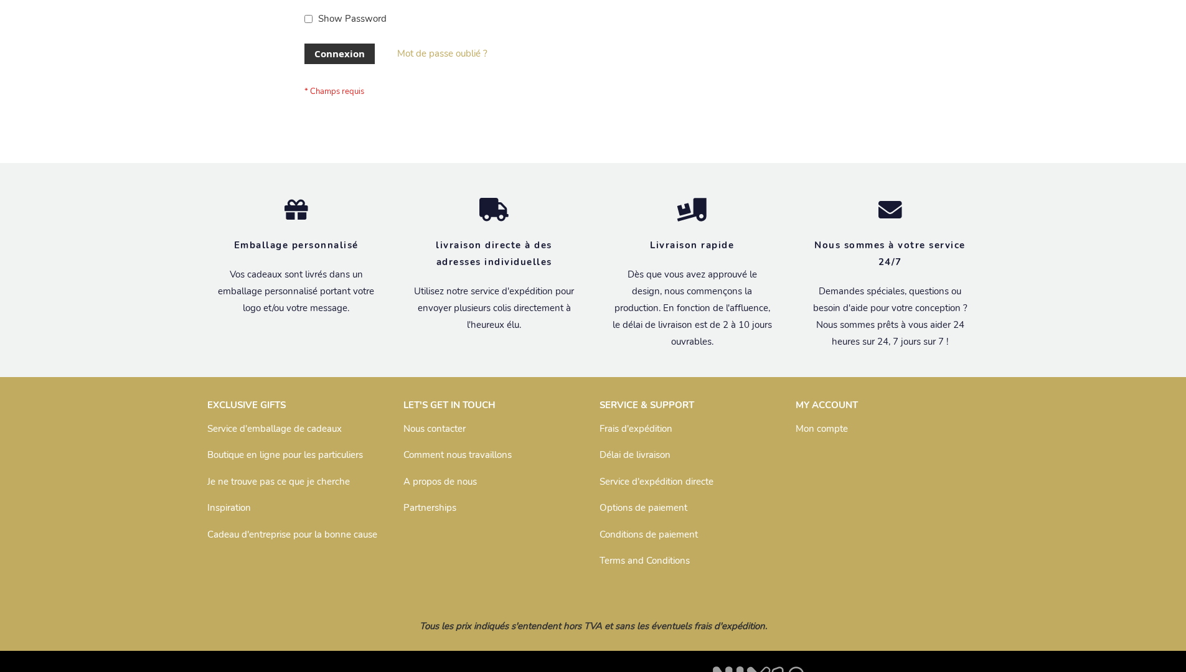
scroll to position [429, 0]
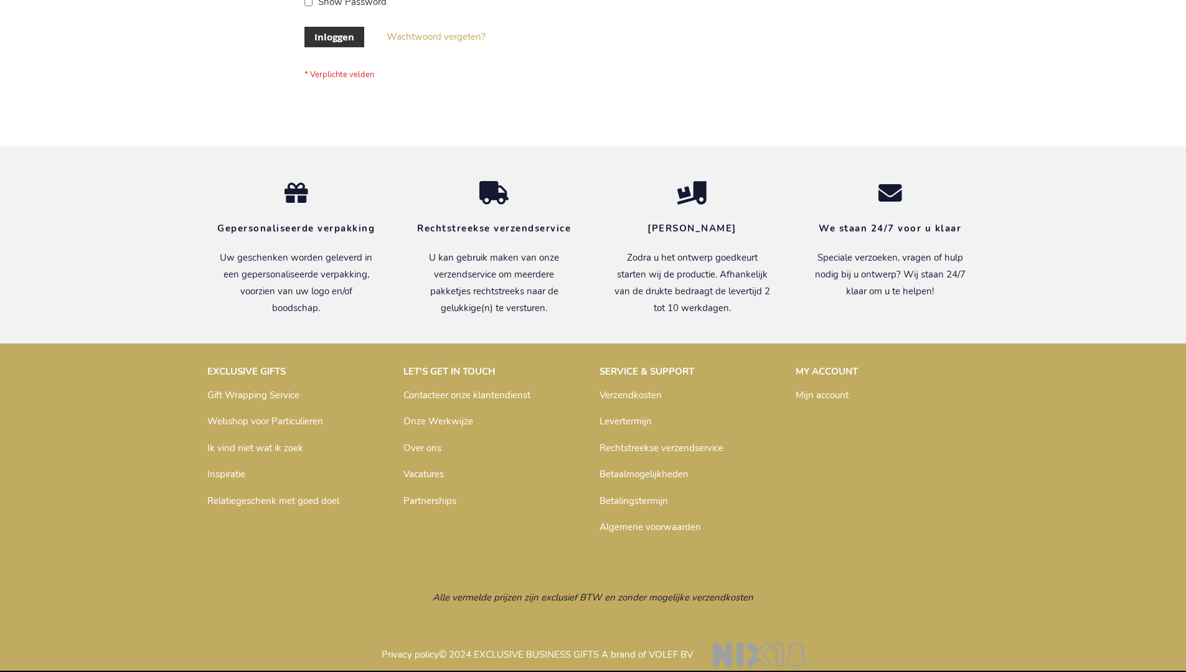
scroll to position [423, 0]
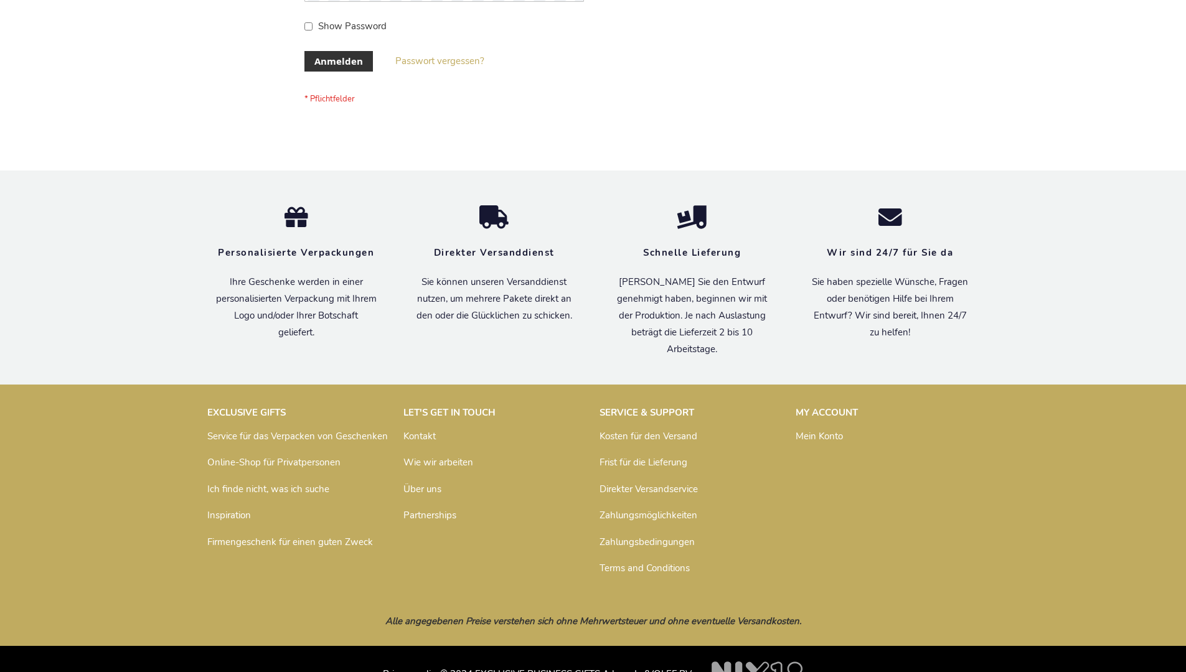
scroll to position [417, 0]
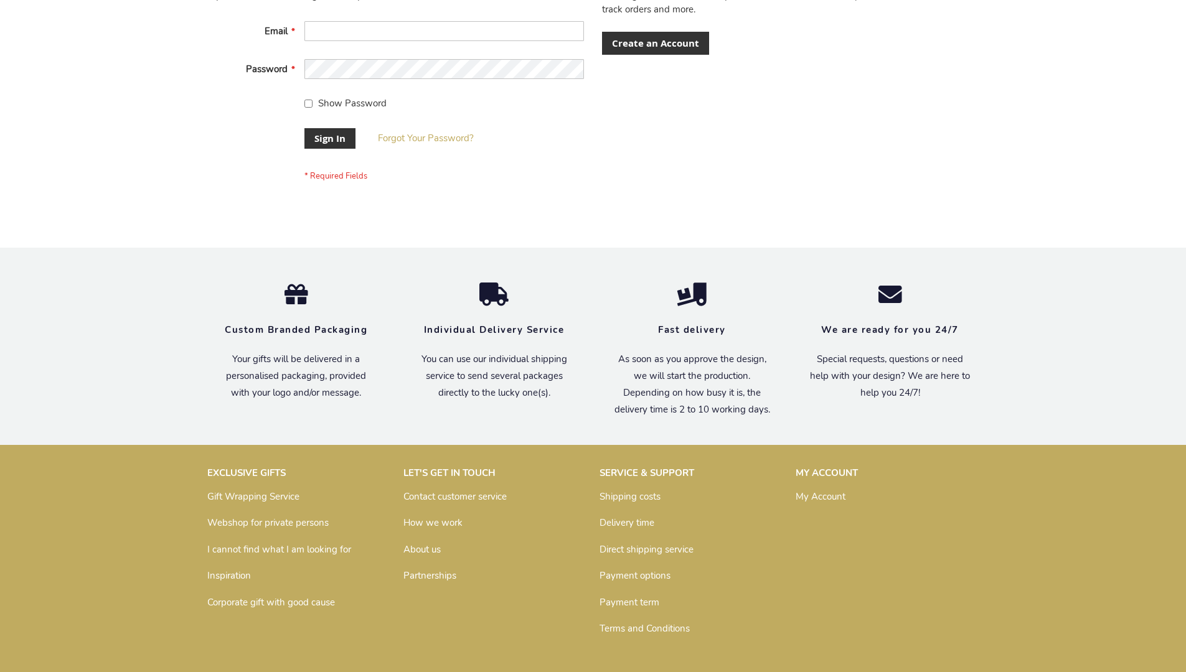
scroll to position [400, 0]
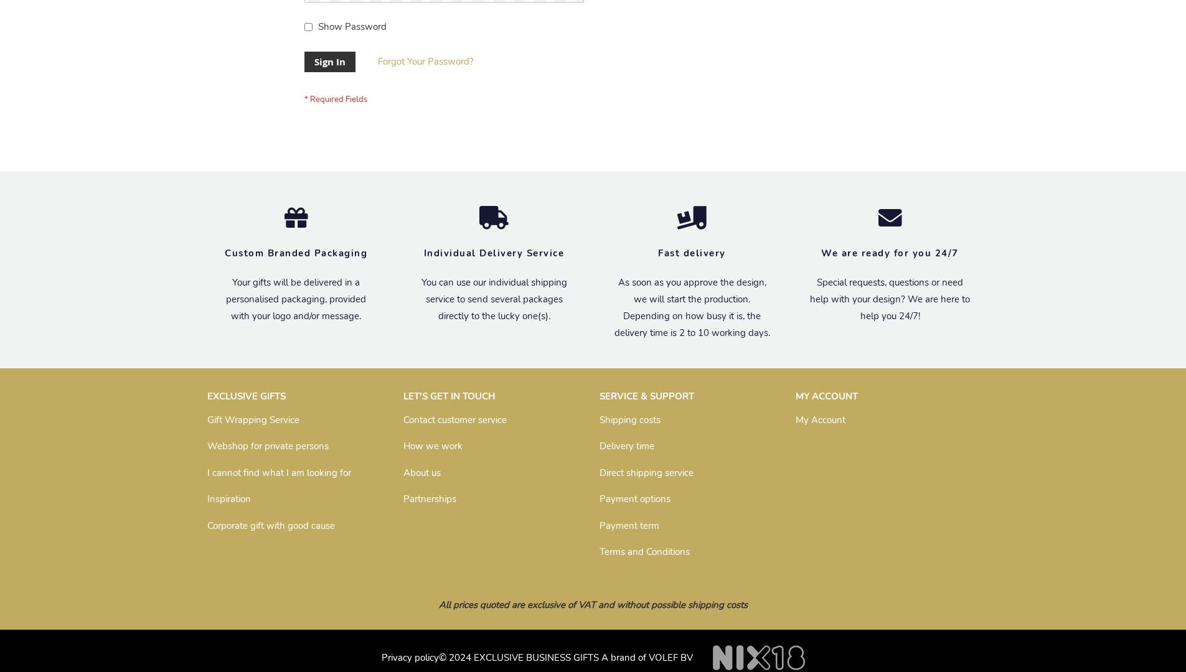
scroll to position [400, 0]
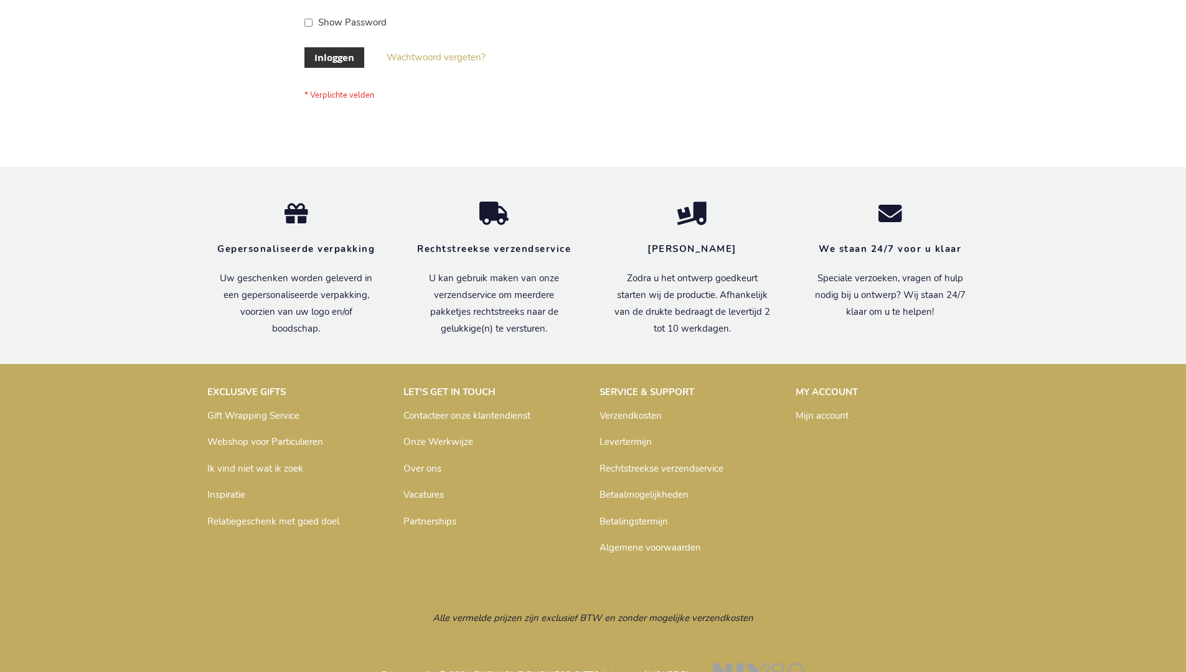
scroll to position [423, 0]
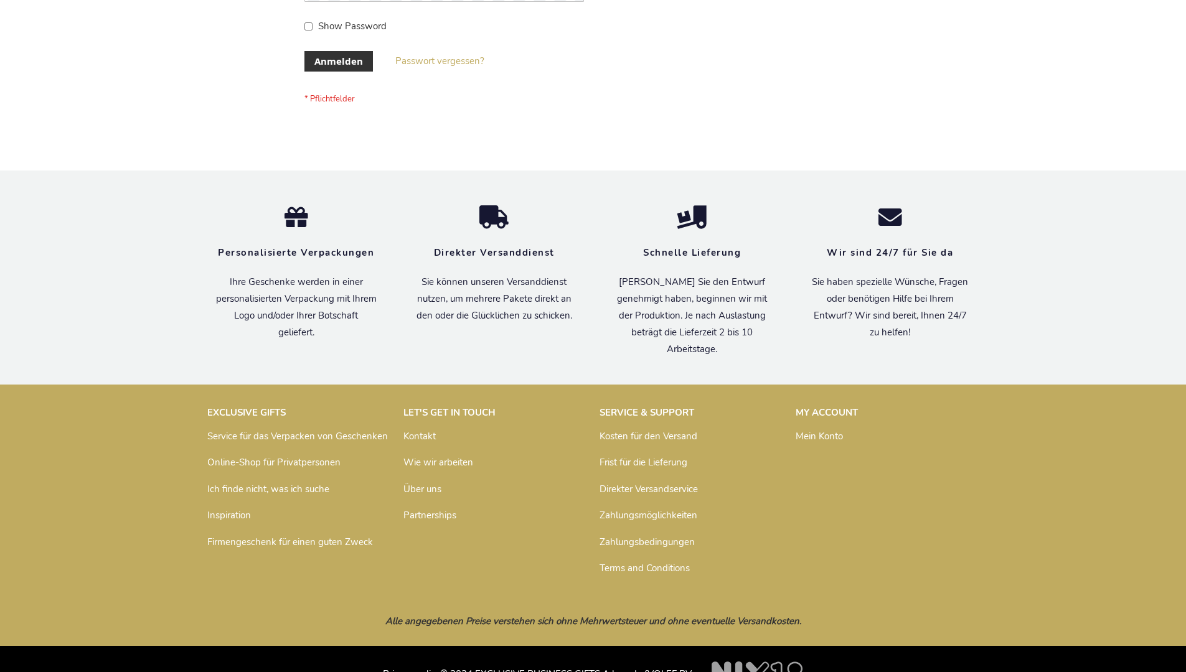
scroll to position [417, 0]
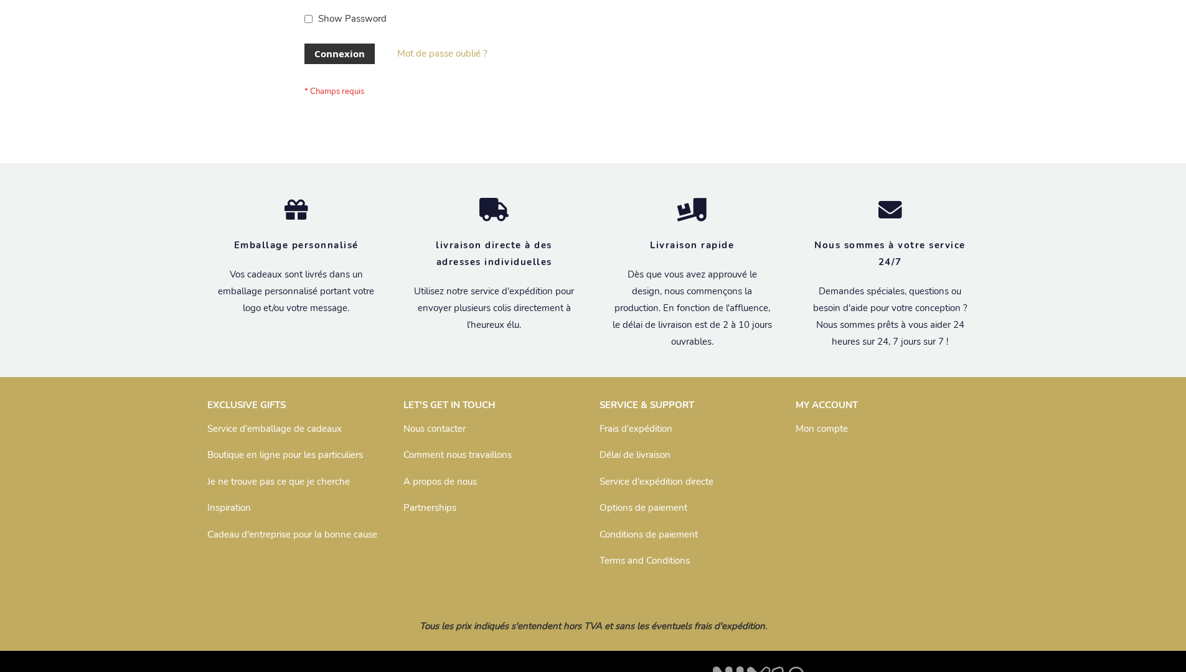
scroll to position [429, 0]
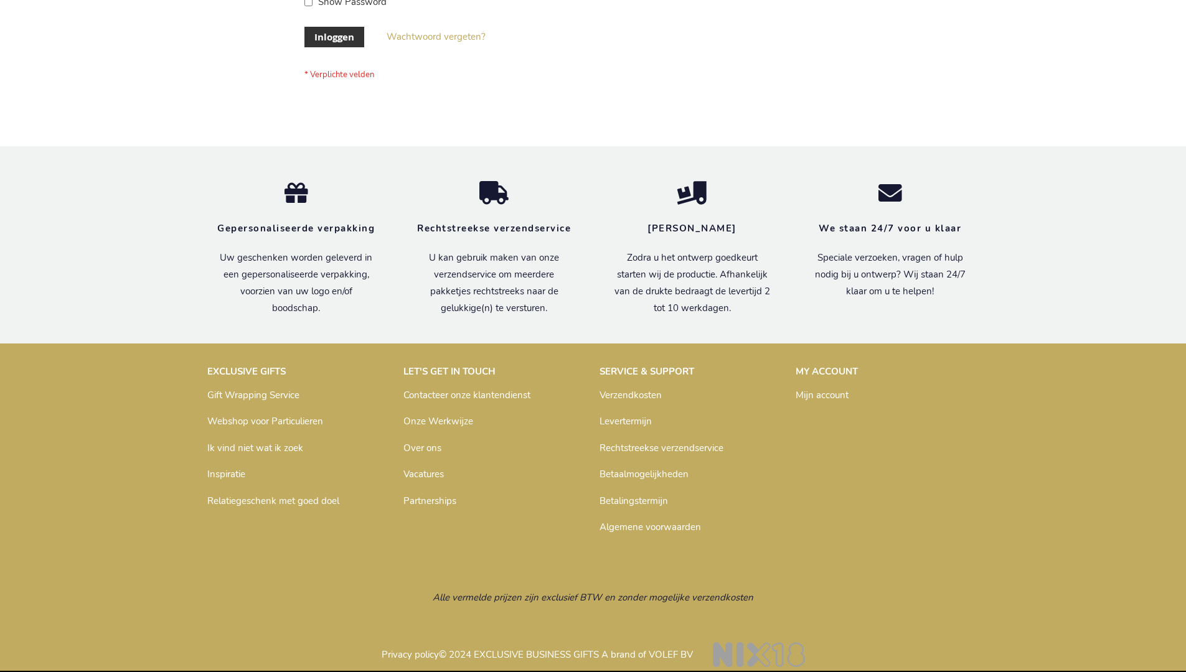
scroll to position [423, 0]
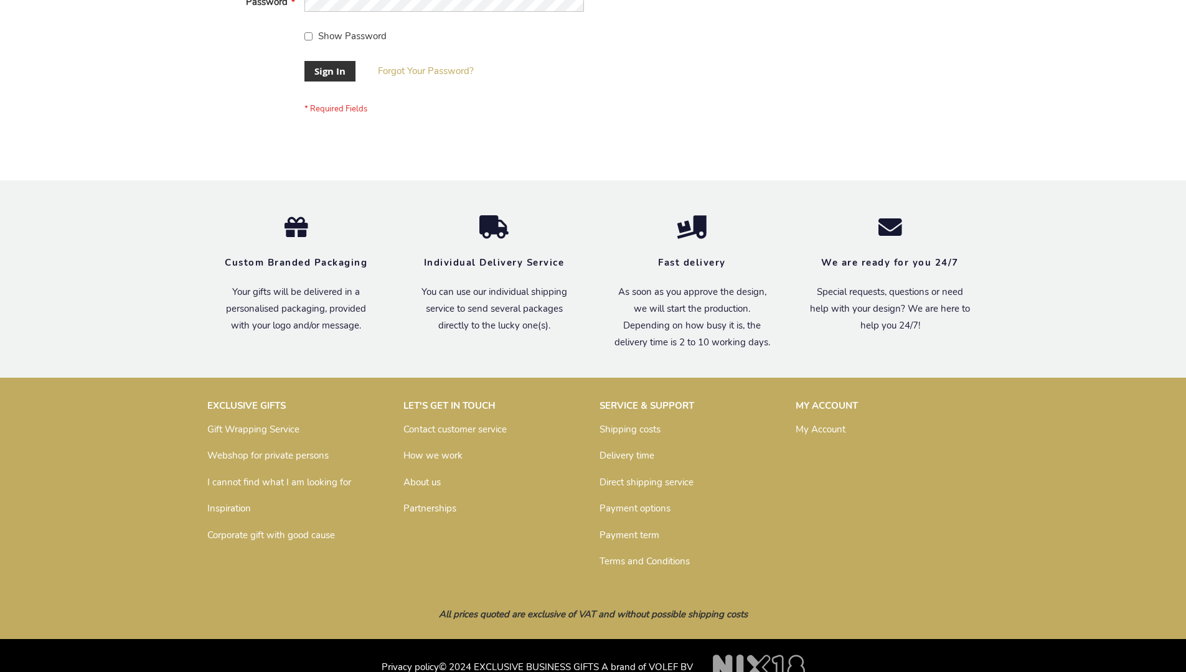
scroll to position [400, 0]
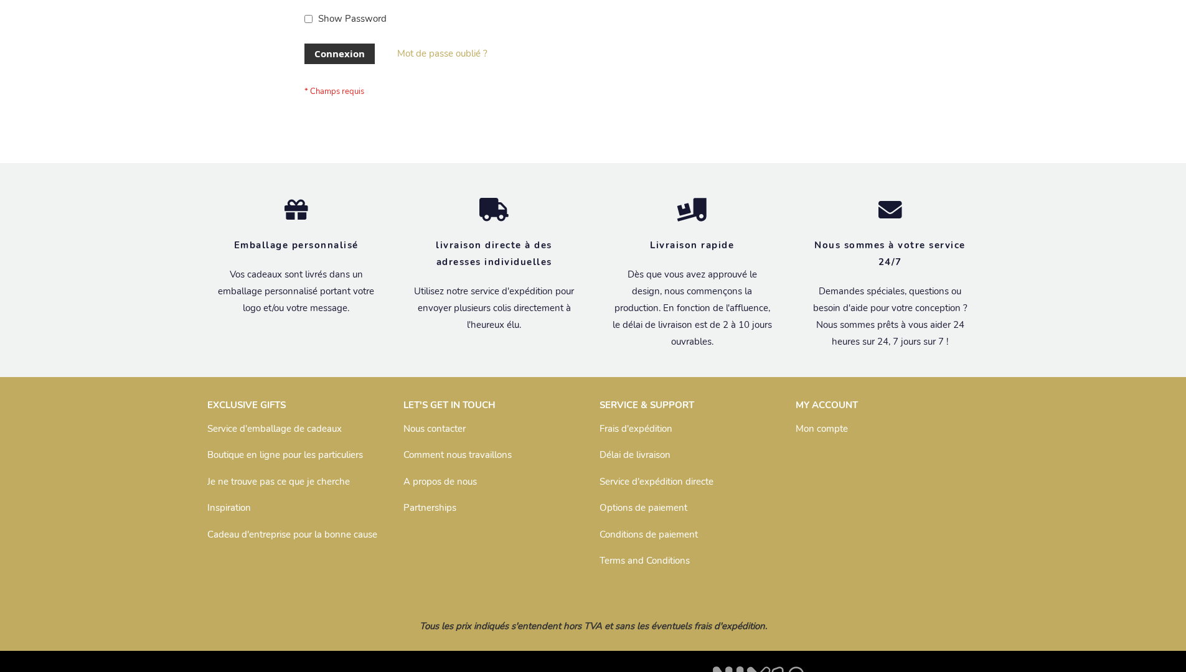
scroll to position [429, 0]
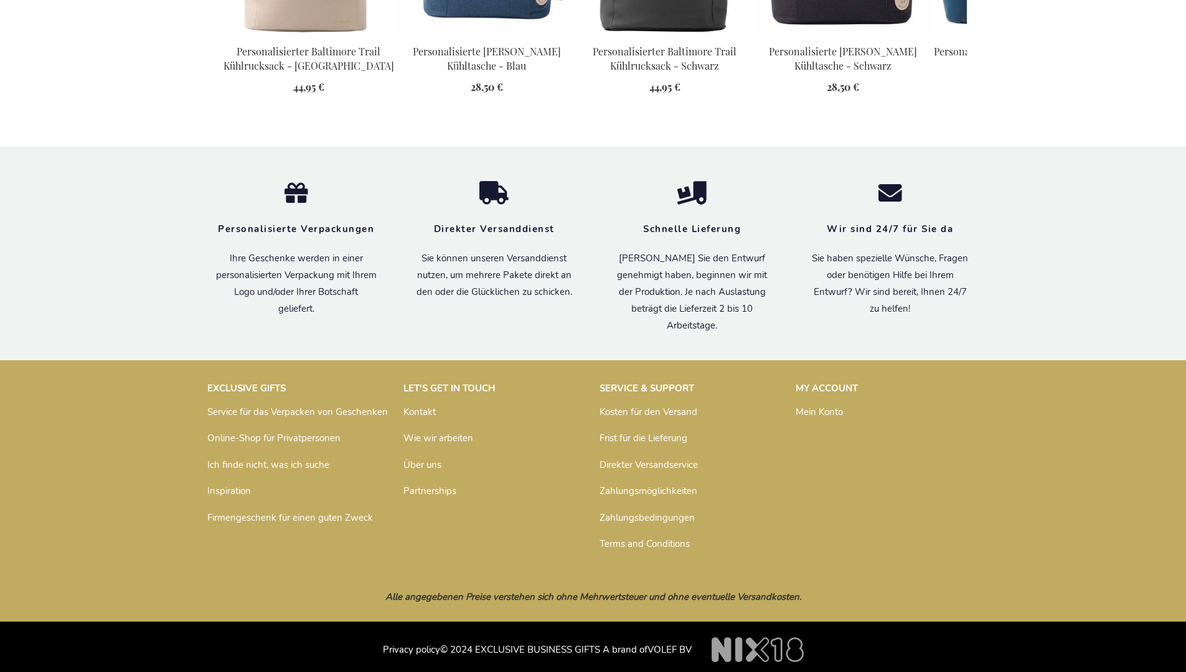
scroll to position [1403, 0]
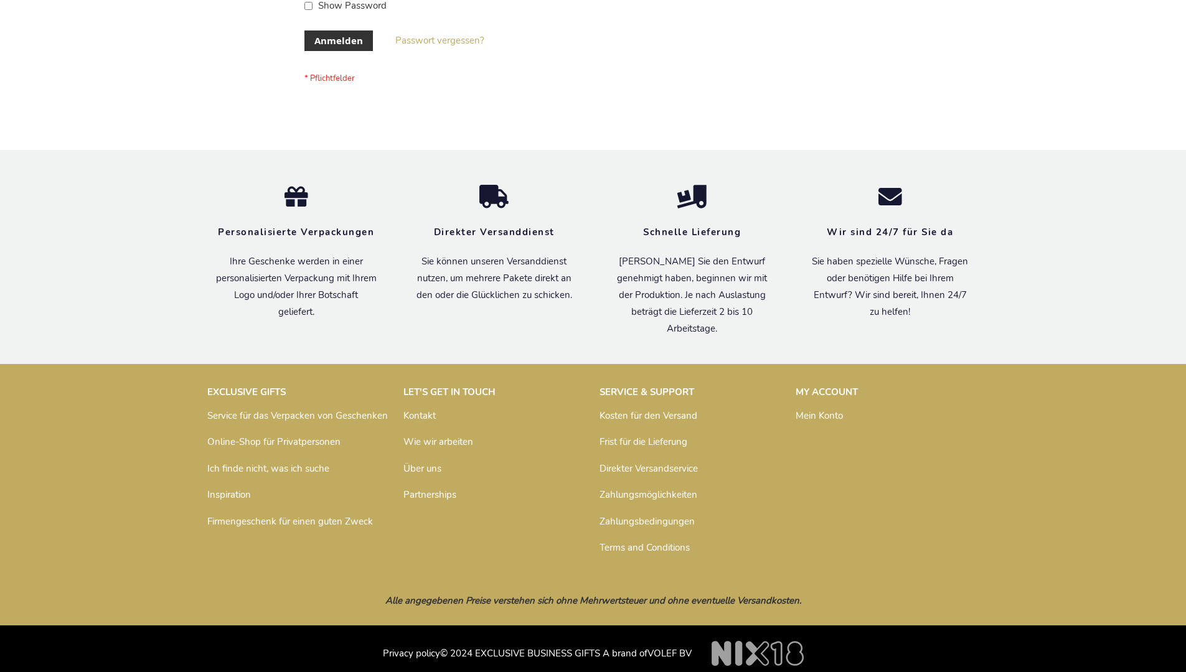
scroll to position [417, 0]
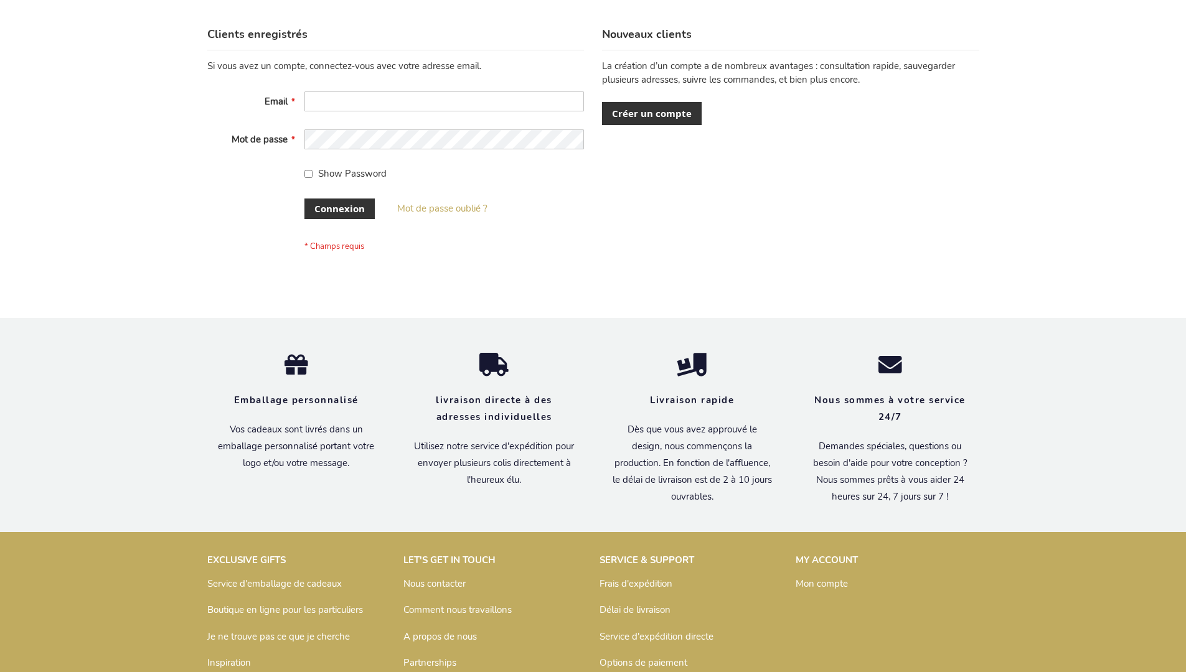
scroll to position [429, 0]
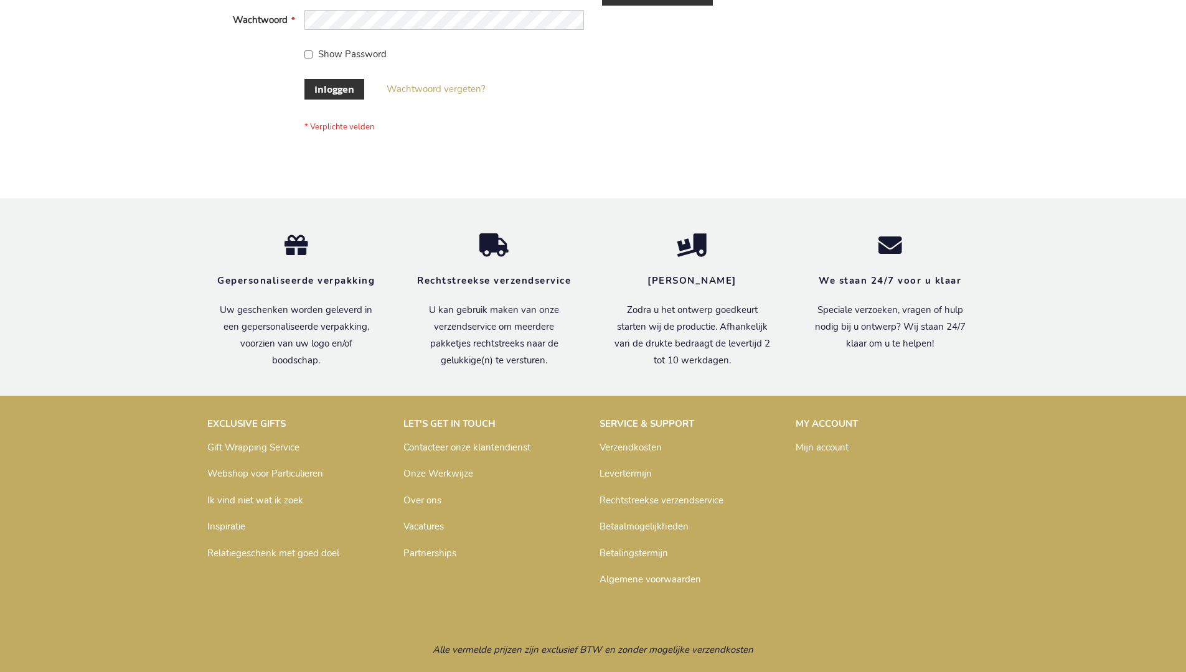
scroll to position [423, 0]
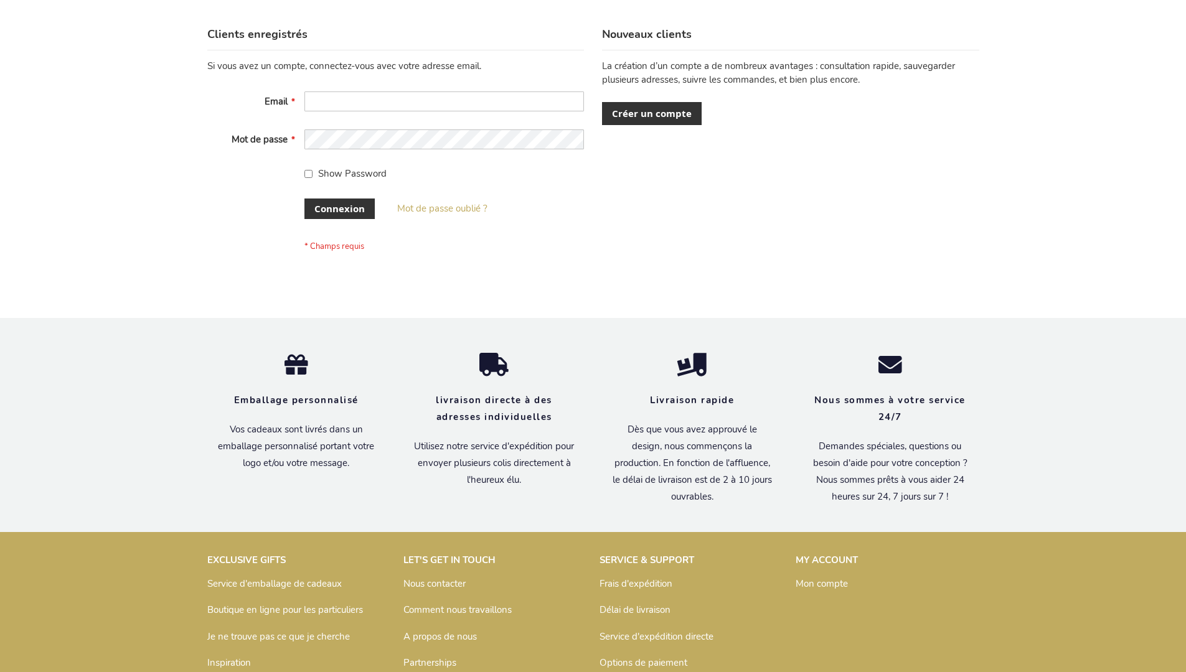
scroll to position [429, 0]
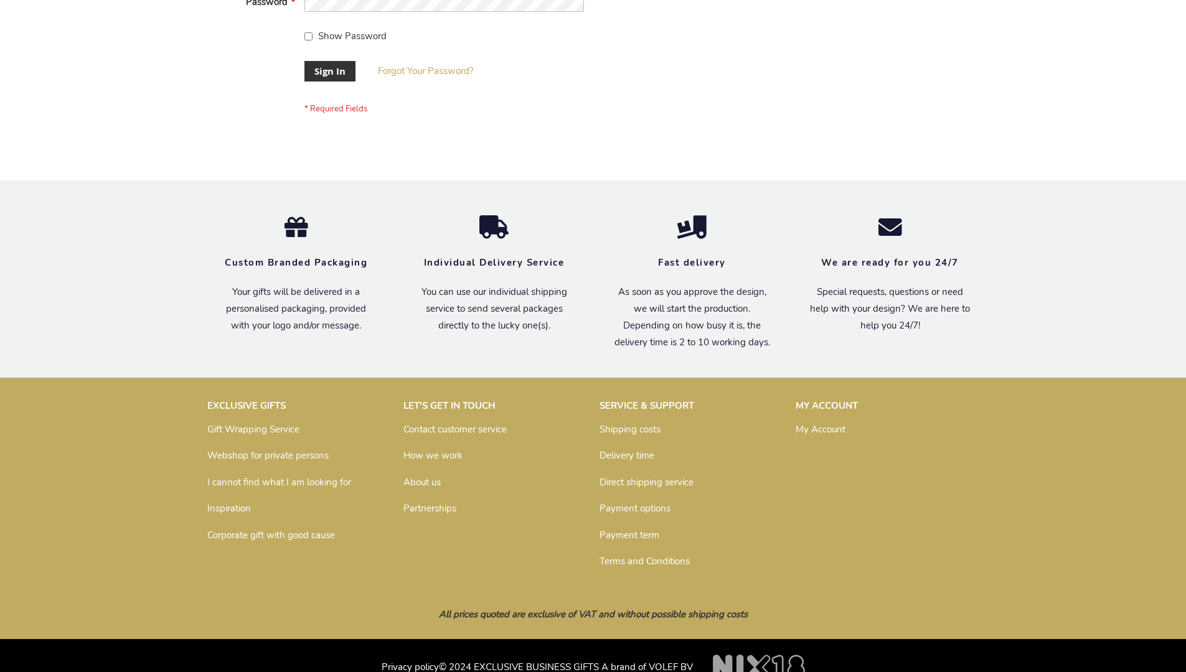
scroll to position [400, 0]
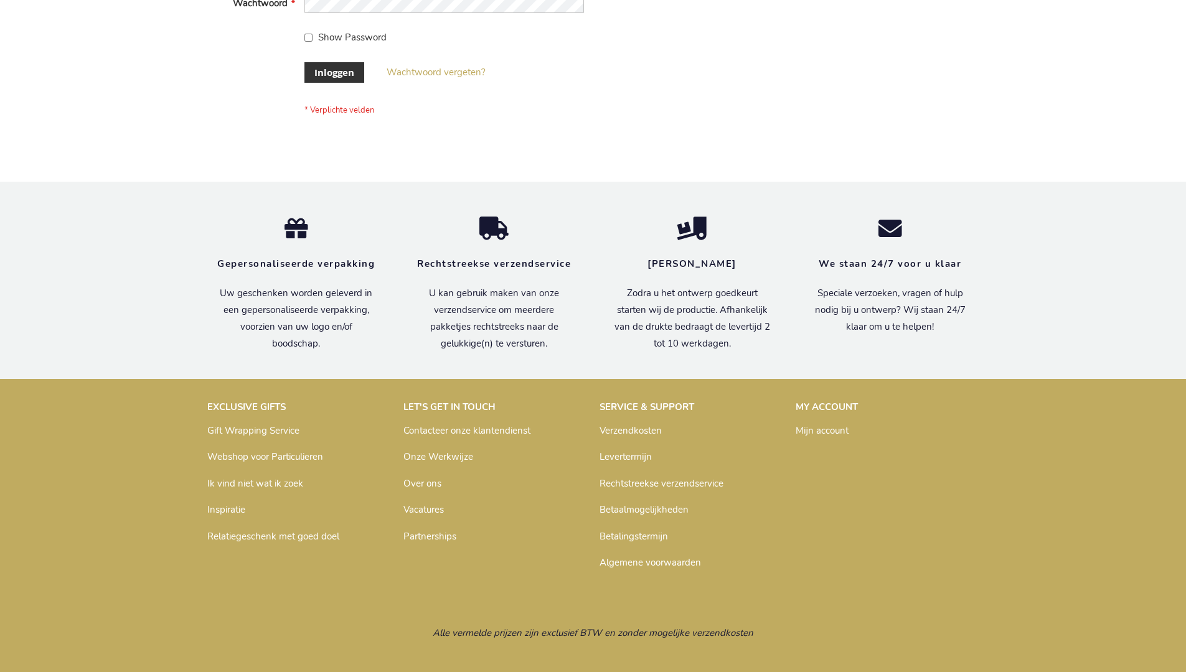
scroll to position [423, 0]
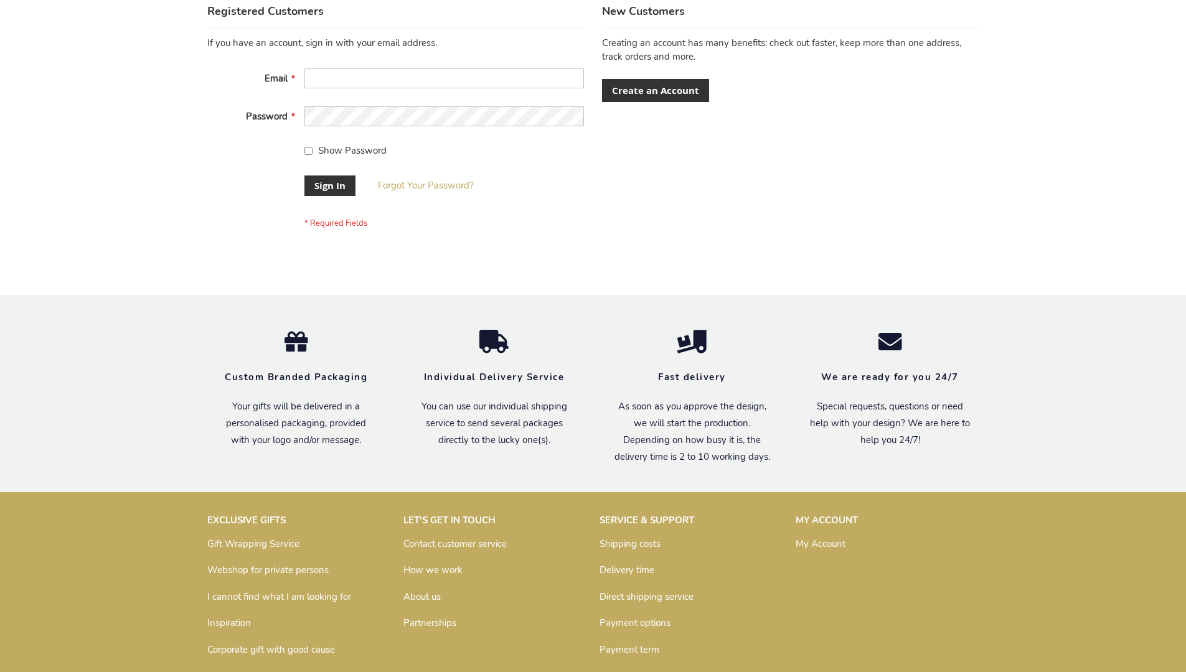
scroll to position [400, 0]
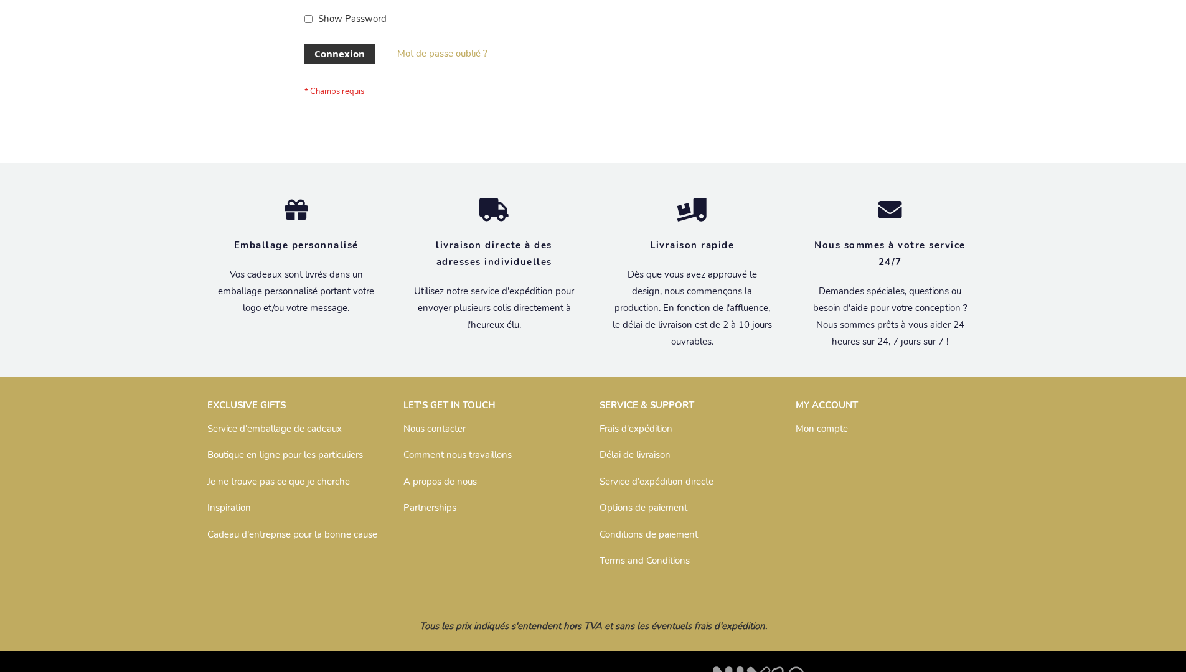
scroll to position [429, 0]
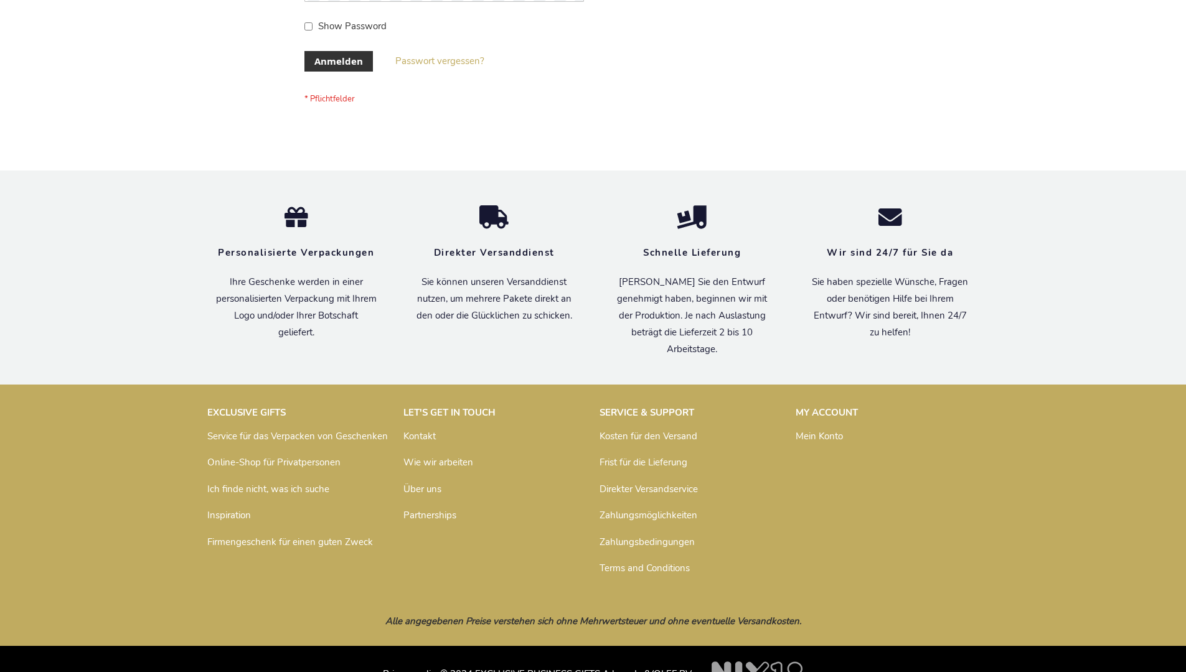
scroll to position [417, 0]
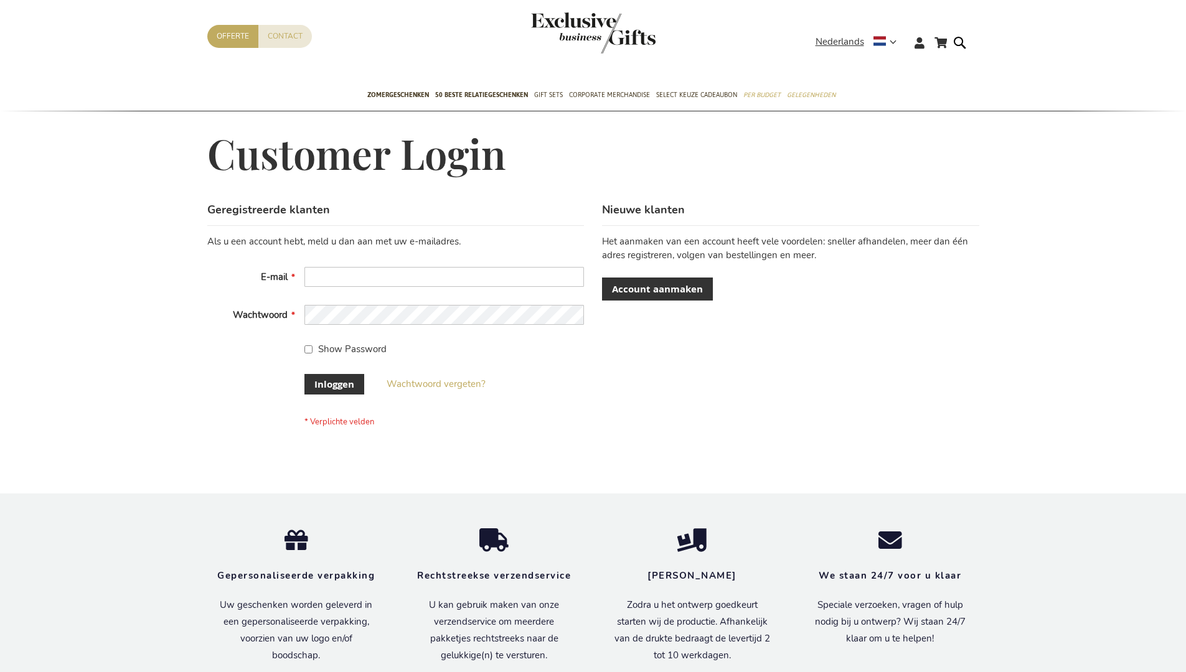
scroll to position [423, 0]
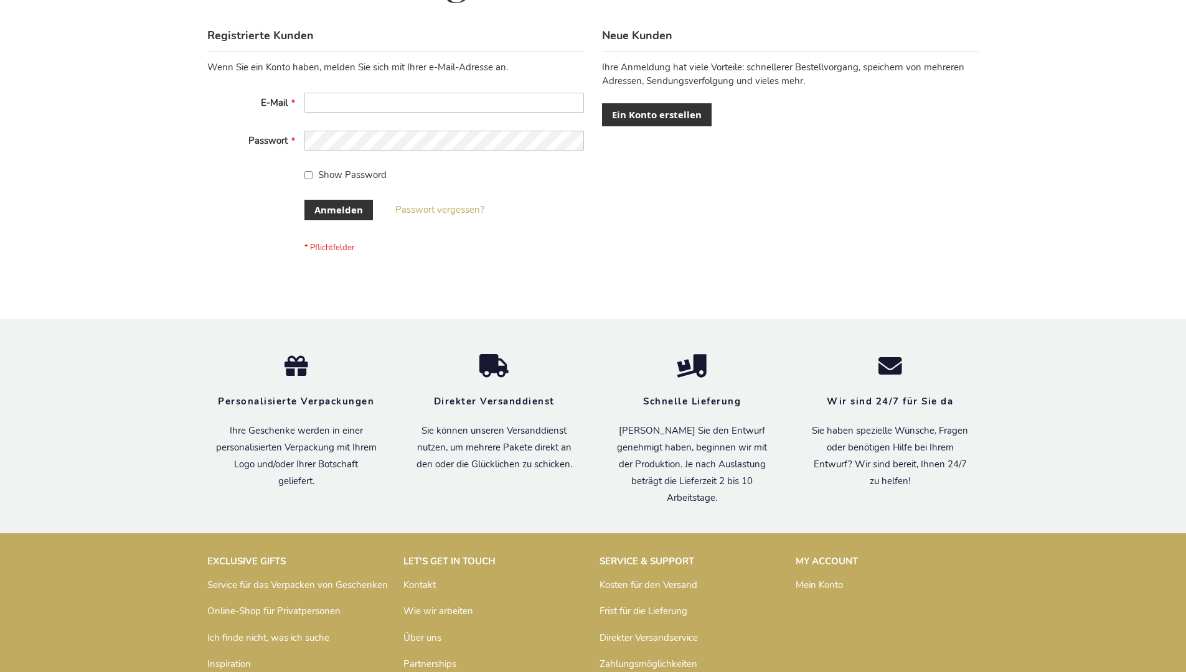
scroll to position [417, 0]
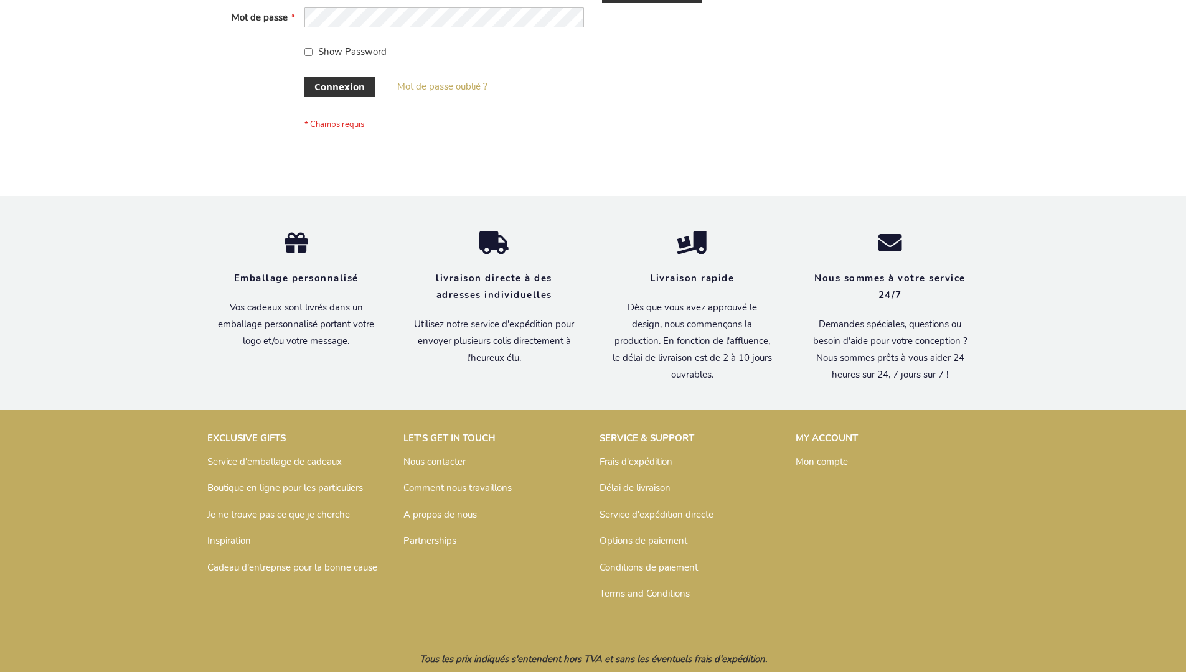
scroll to position [429, 0]
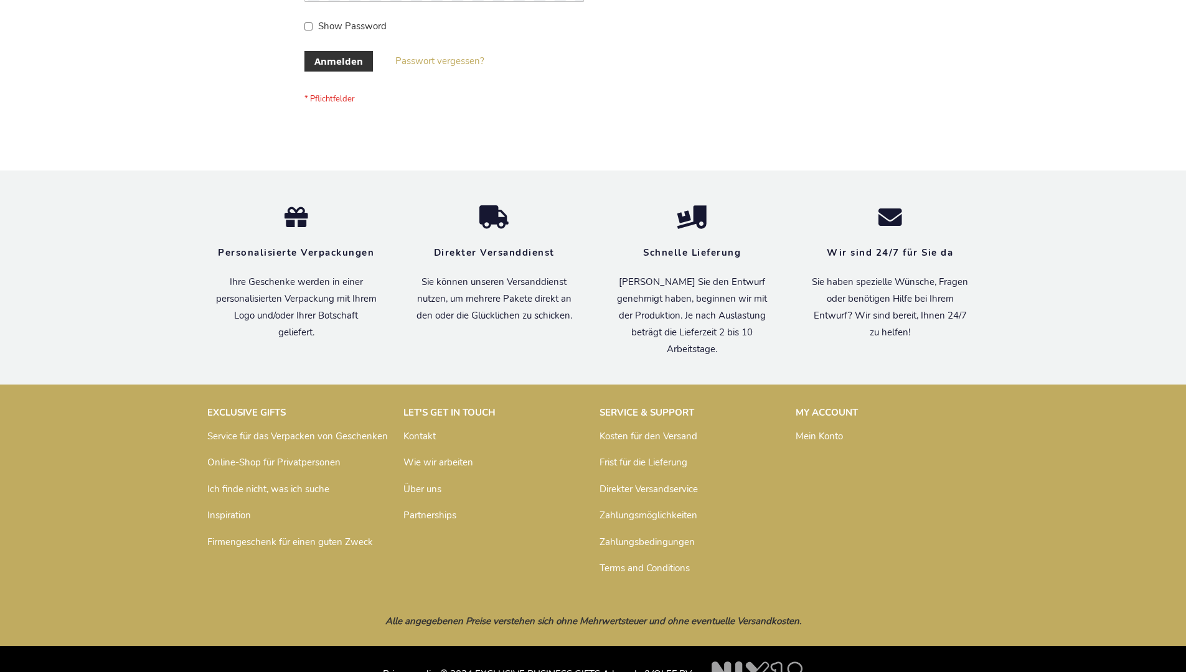
scroll to position [417, 0]
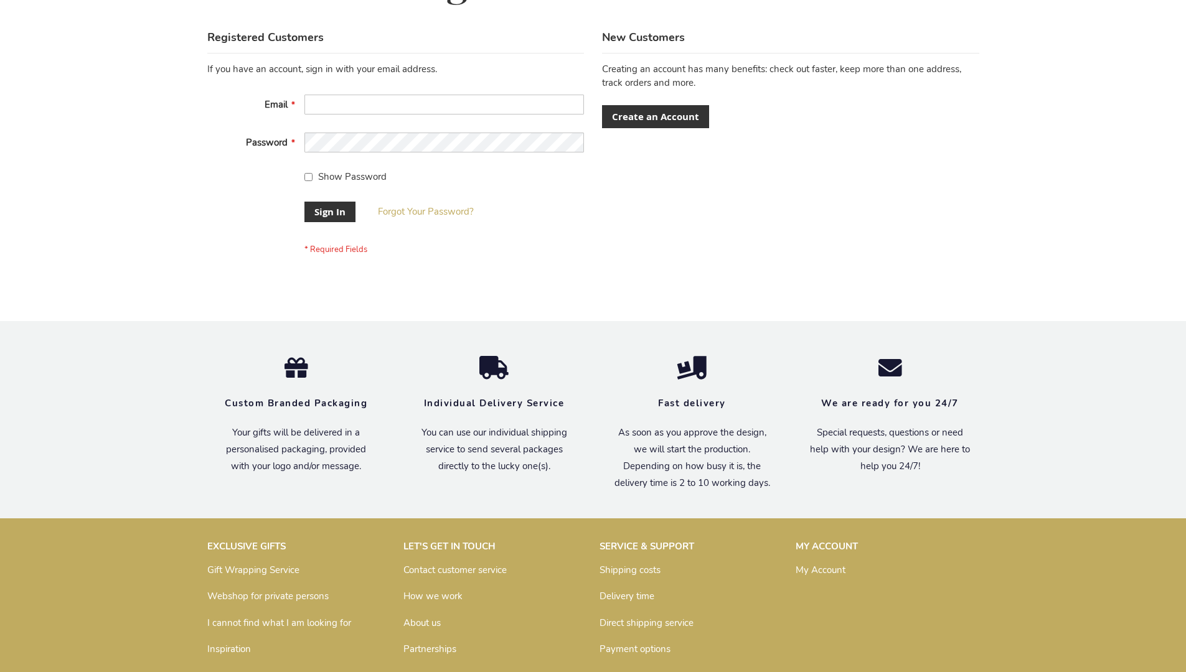
scroll to position [400, 0]
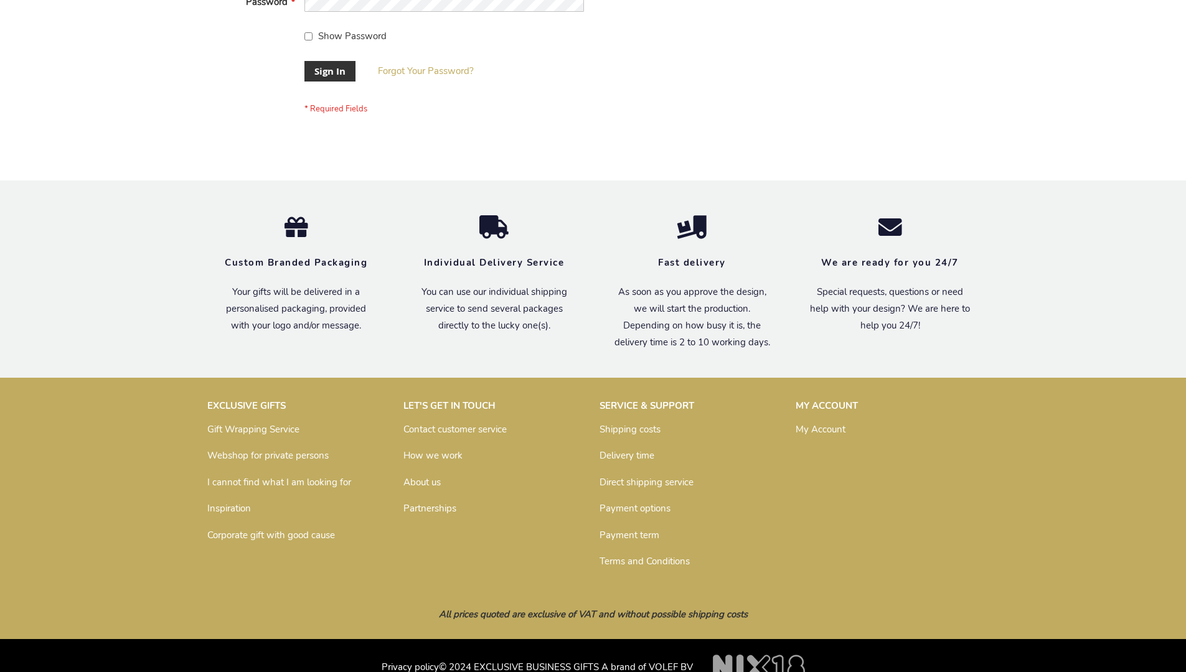
scroll to position [400, 0]
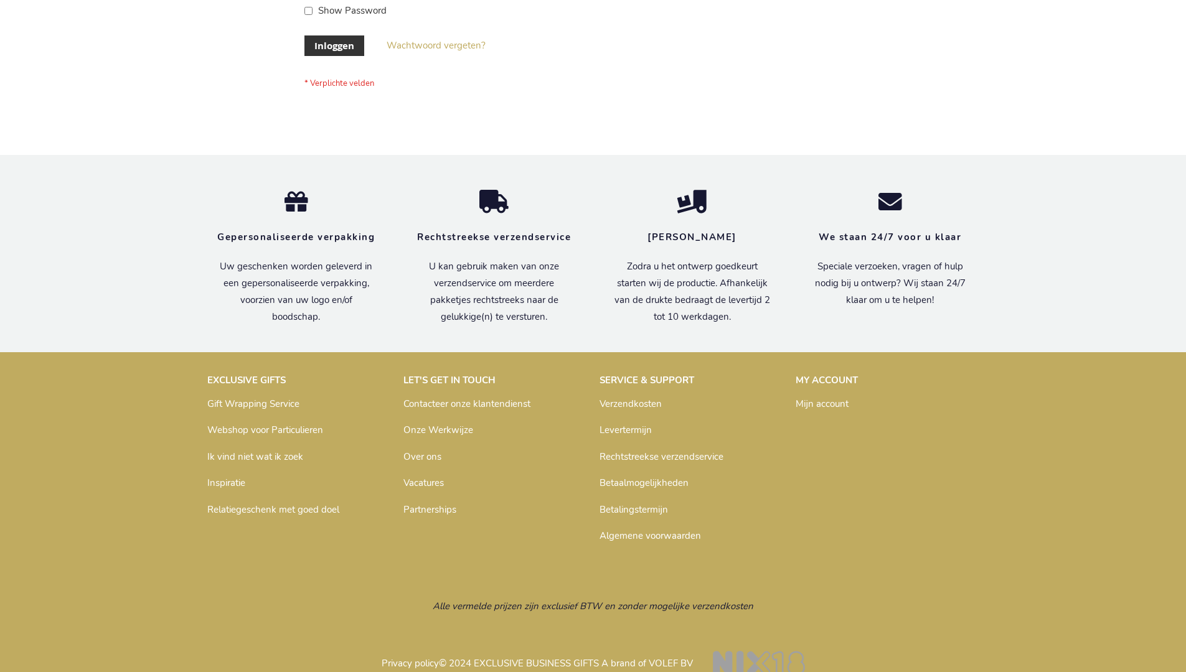
scroll to position [423, 0]
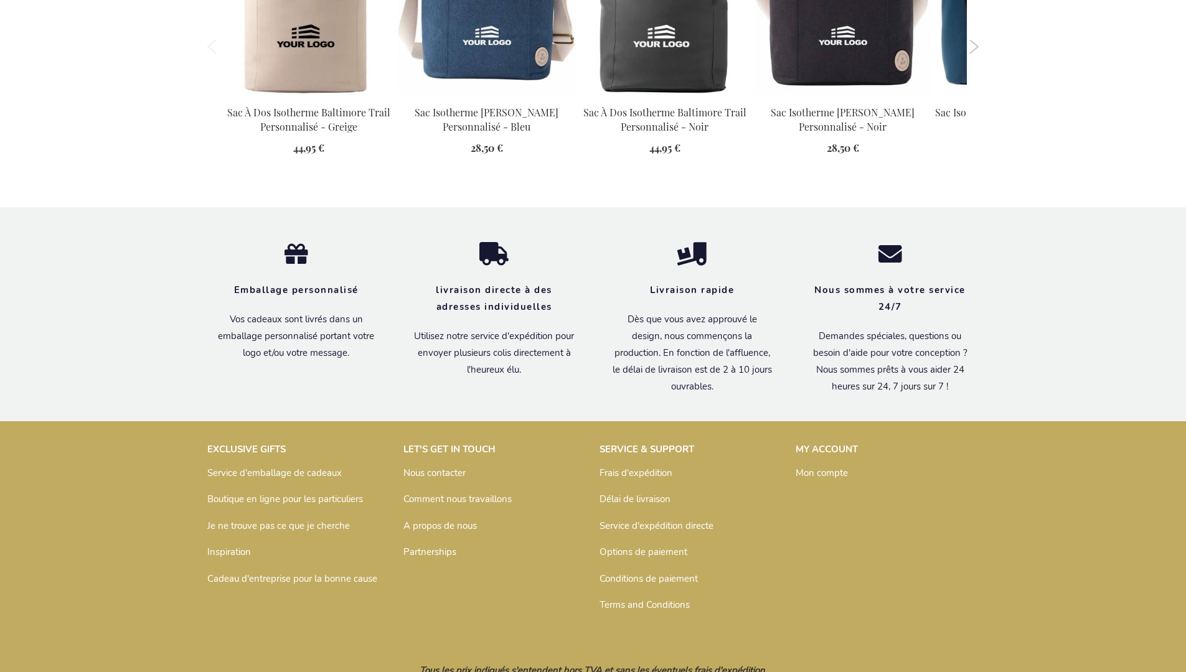
scroll to position [1415, 0]
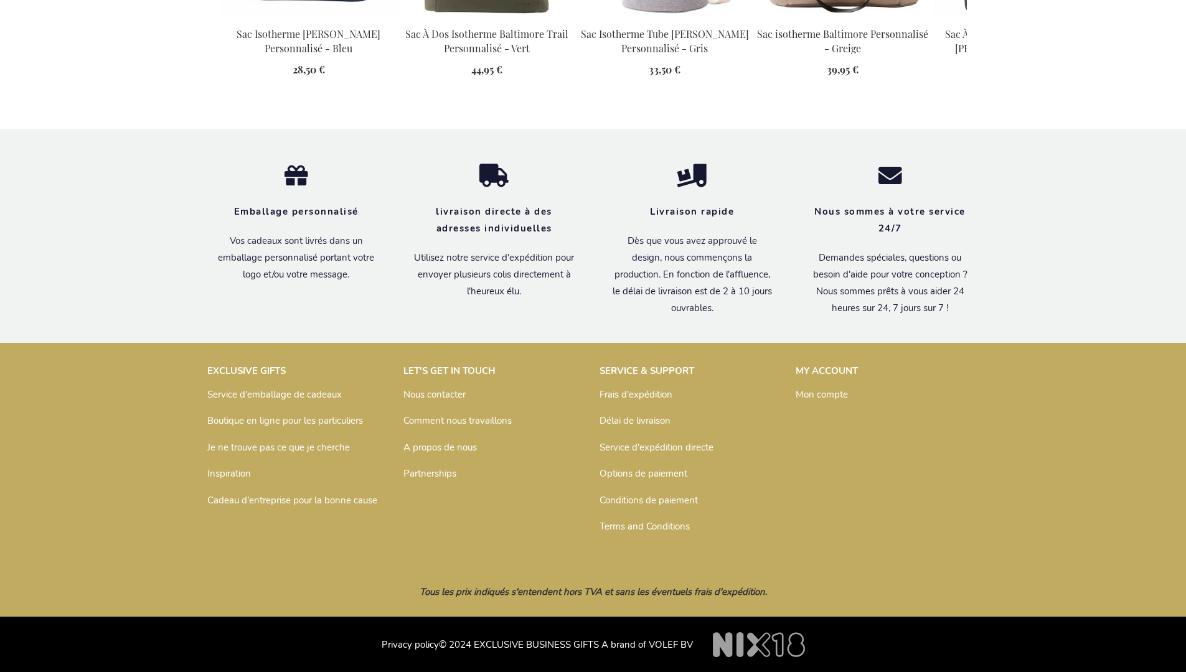
scroll to position [1415, 0]
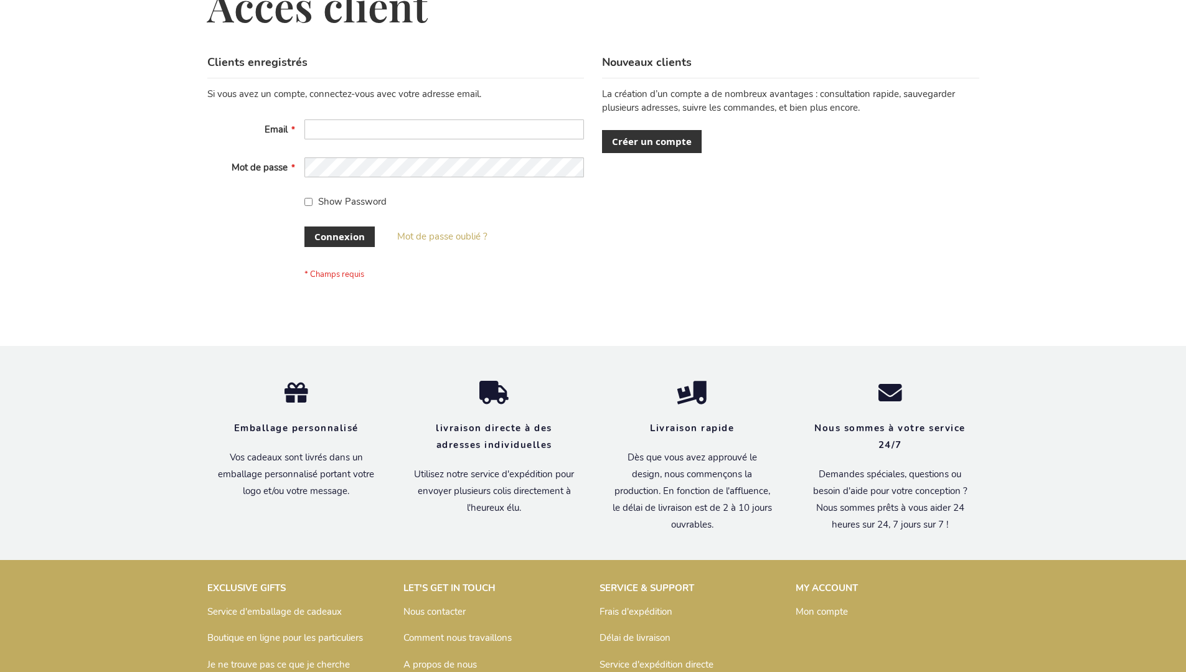
scroll to position [429, 0]
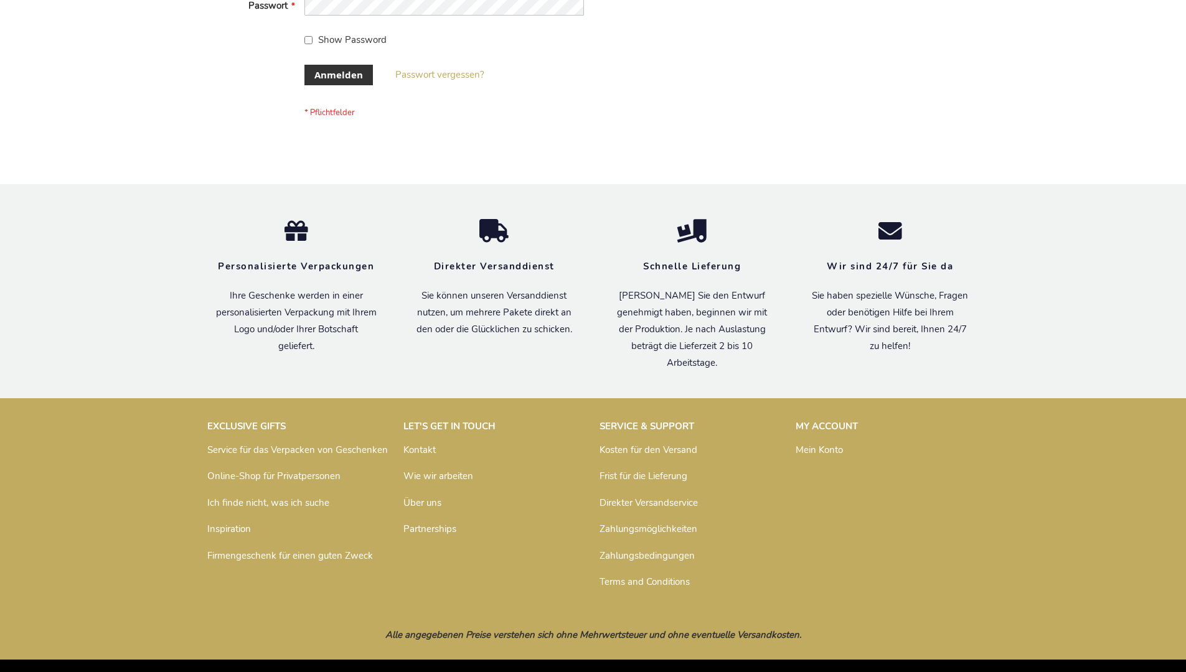
scroll to position [417, 0]
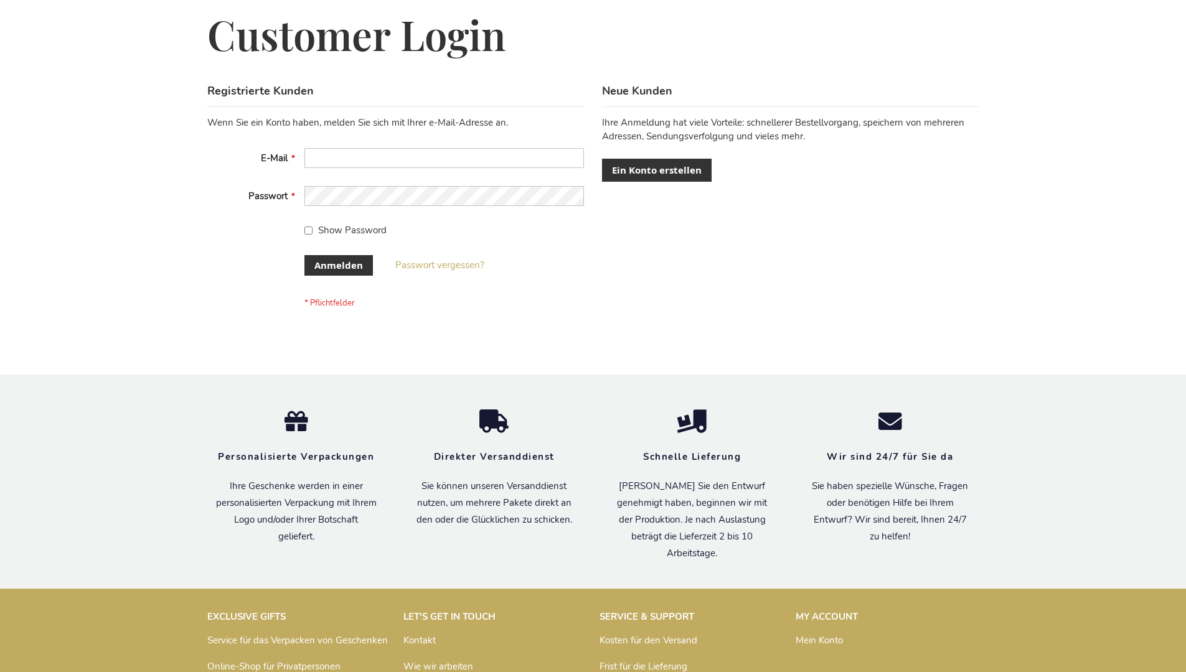
scroll to position [417, 0]
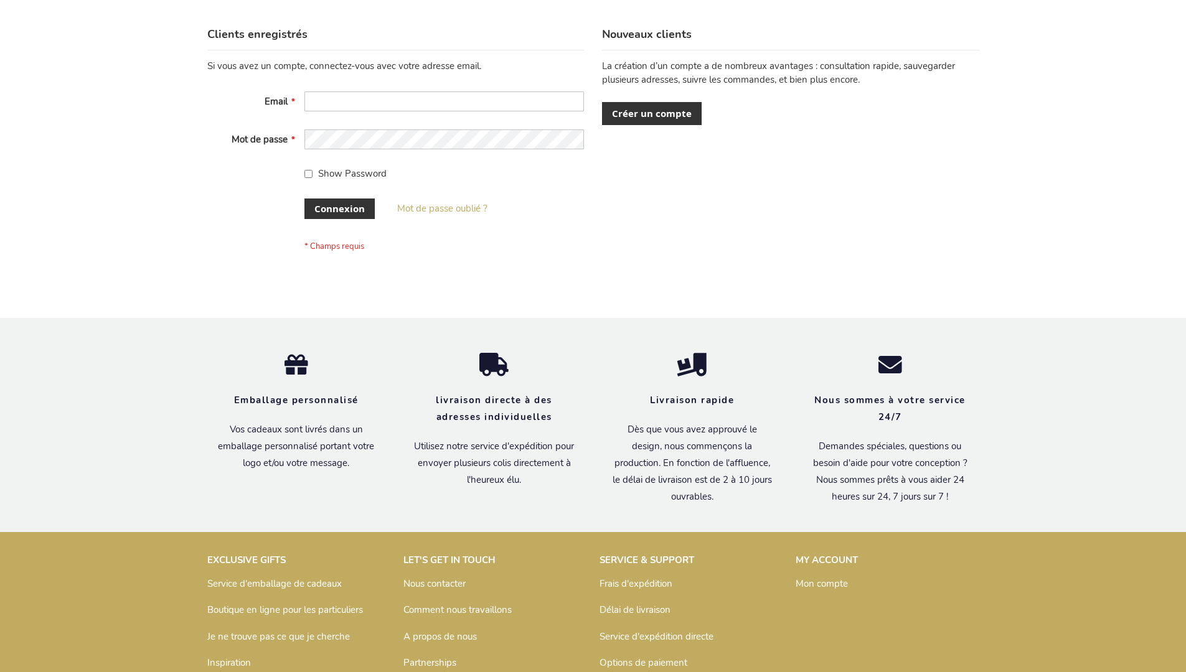
scroll to position [429, 0]
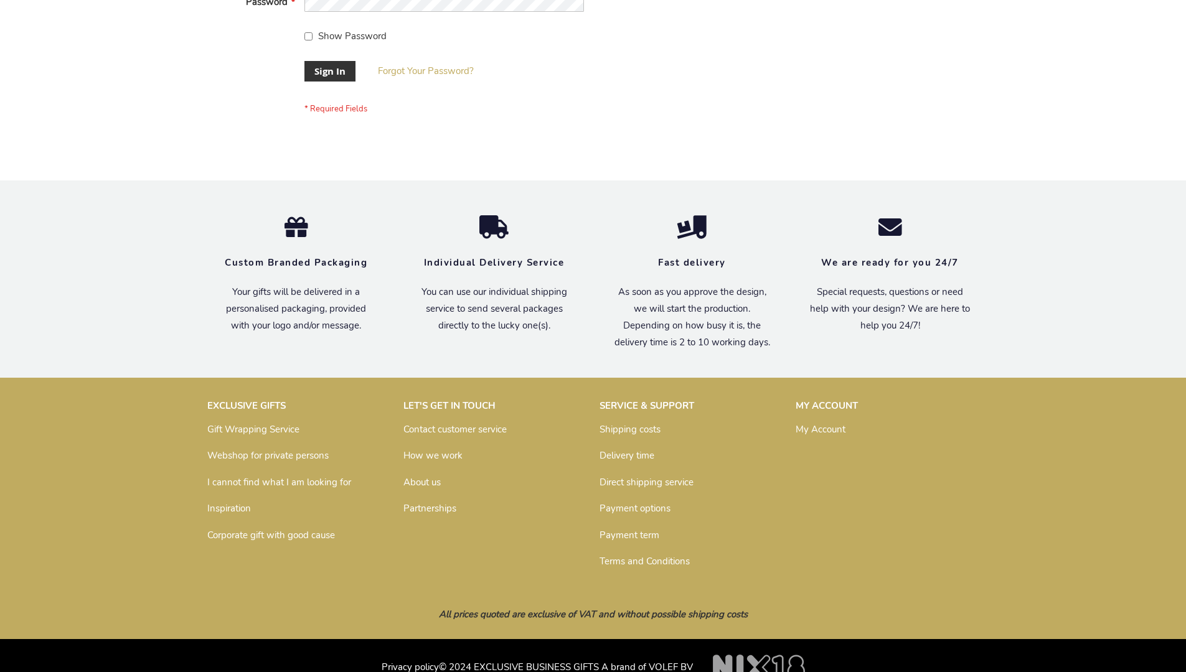
scroll to position [400, 0]
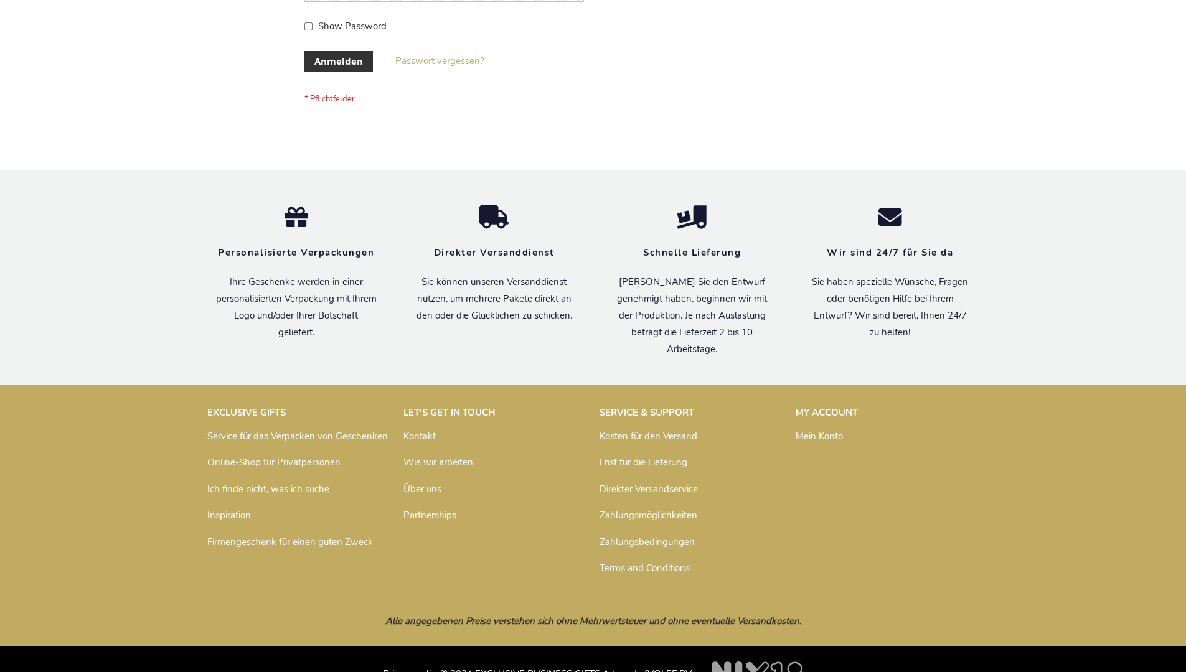
scroll to position [417, 0]
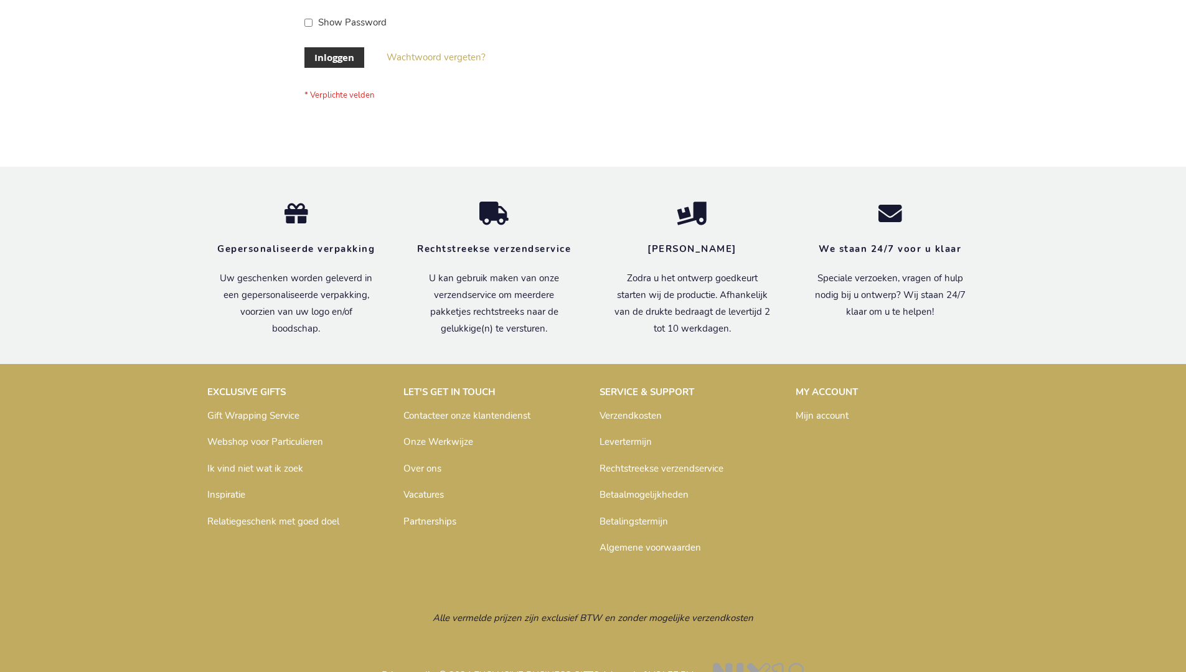
scroll to position [423, 0]
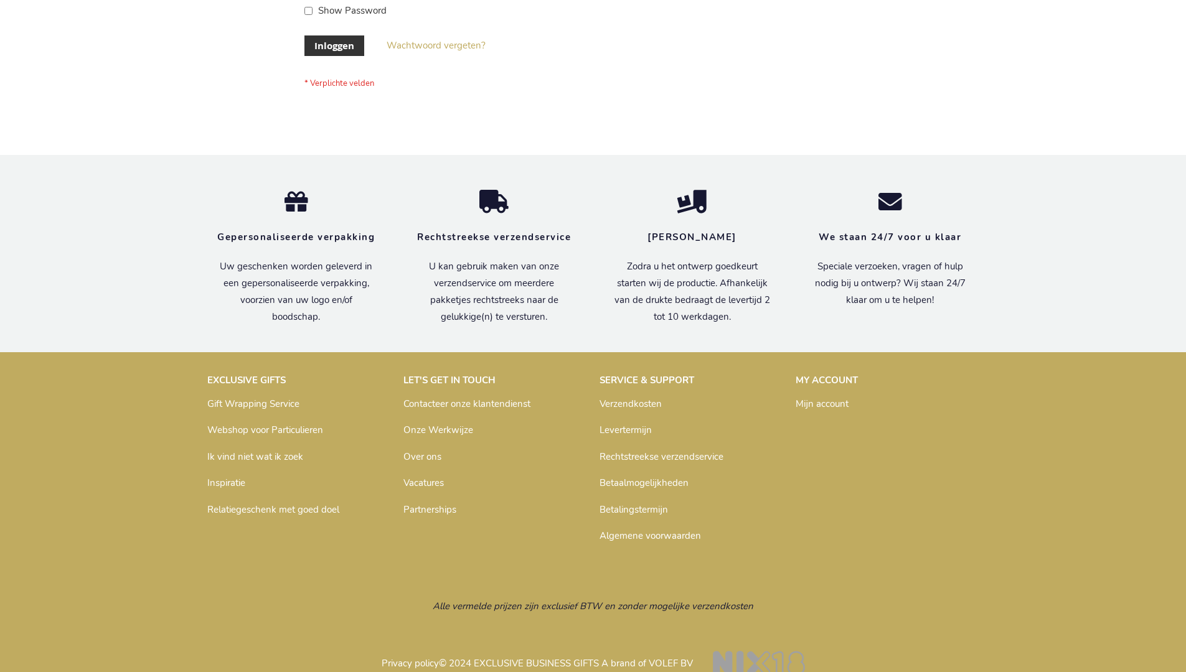
scroll to position [423, 0]
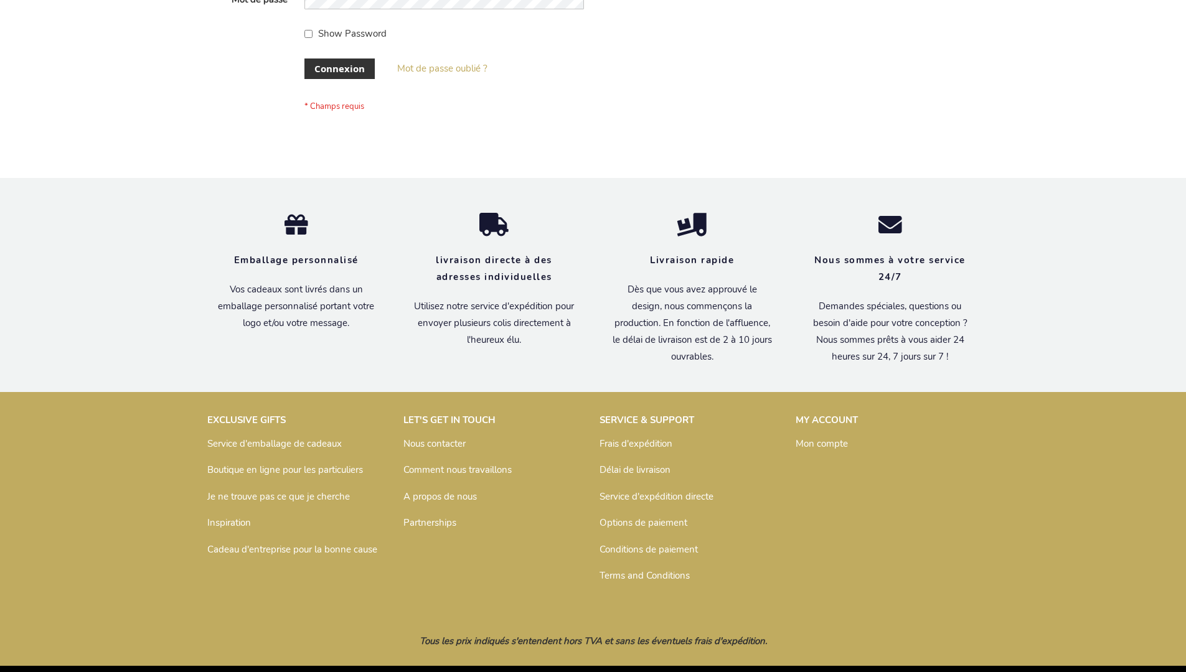
scroll to position [429, 0]
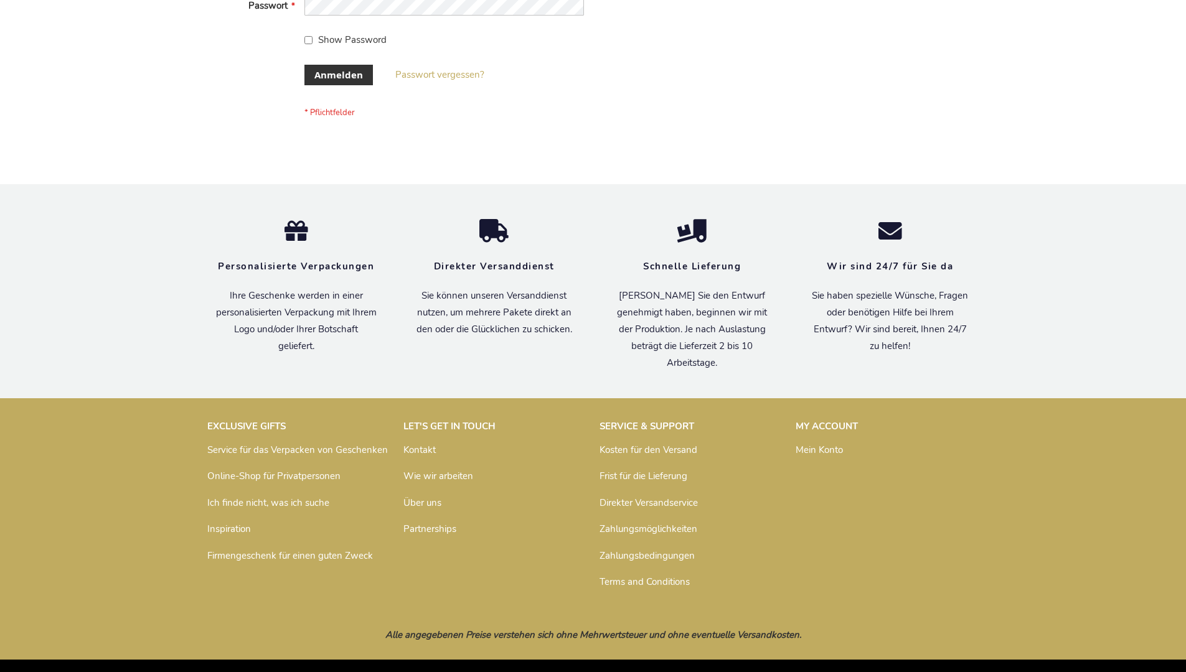
scroll to position [417, 0]
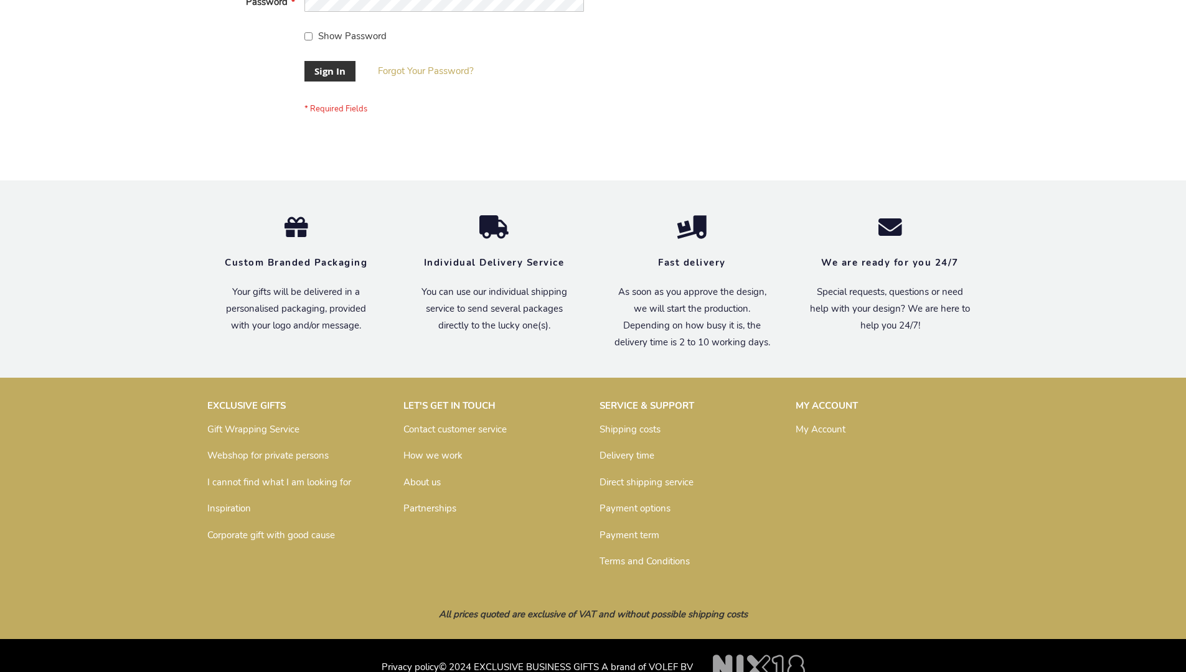
scroll to position [400, 0]
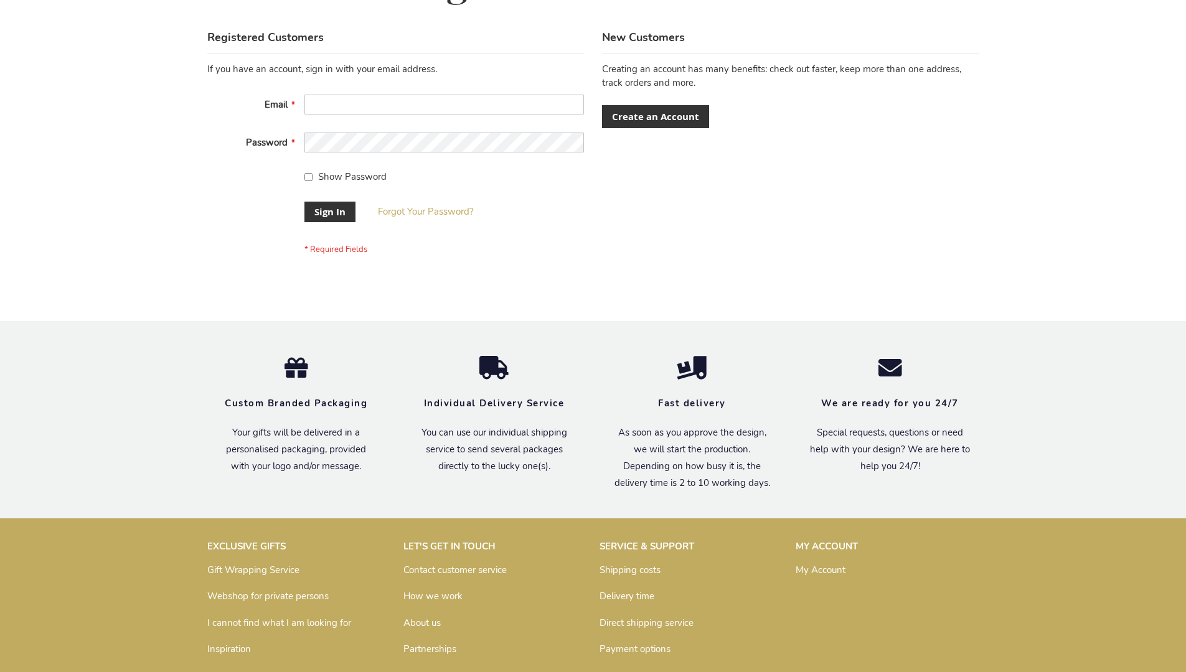
scroll to position [400, 0]
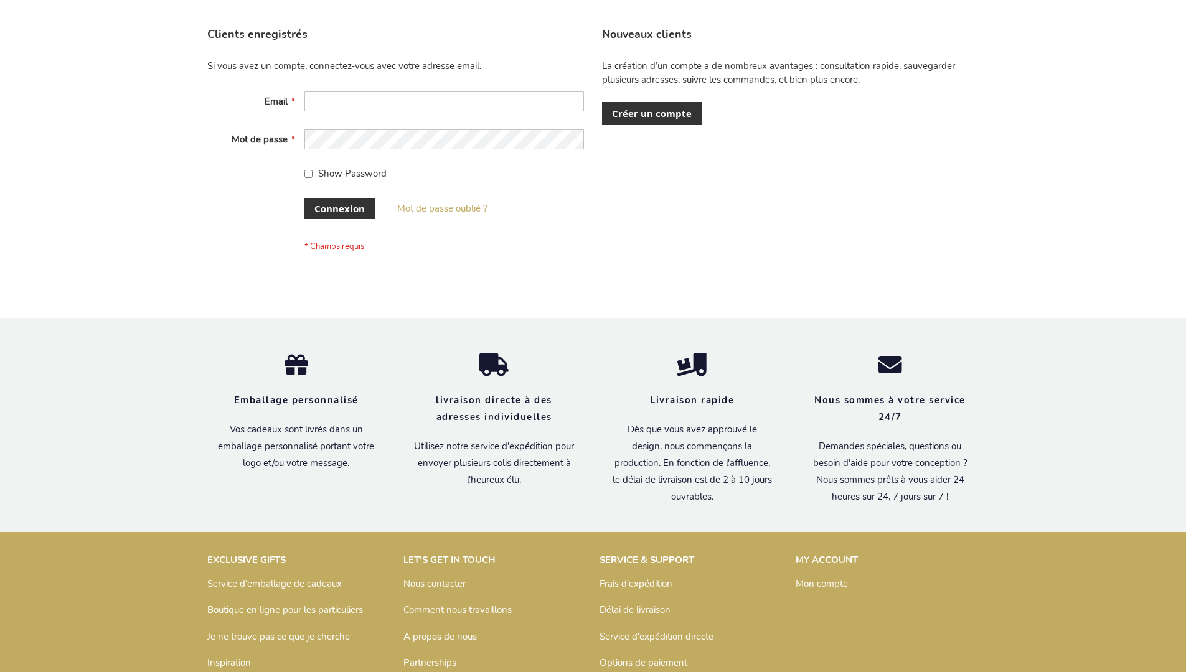
scroll to position [429, 0]
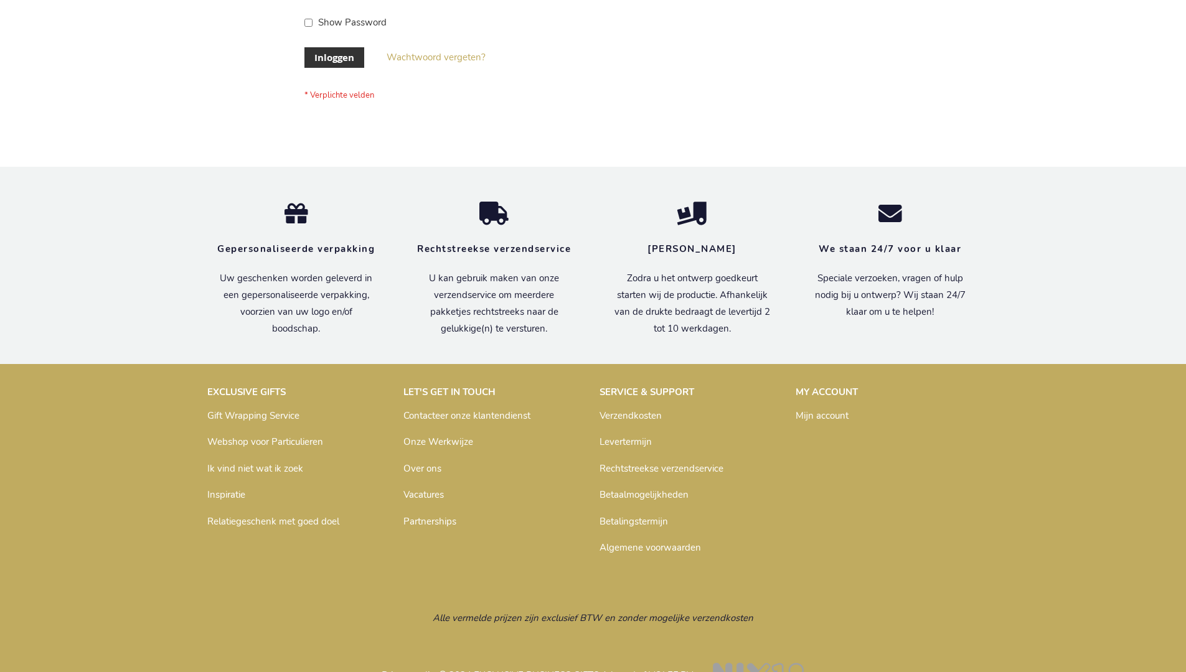
scroll to position [423, 0]
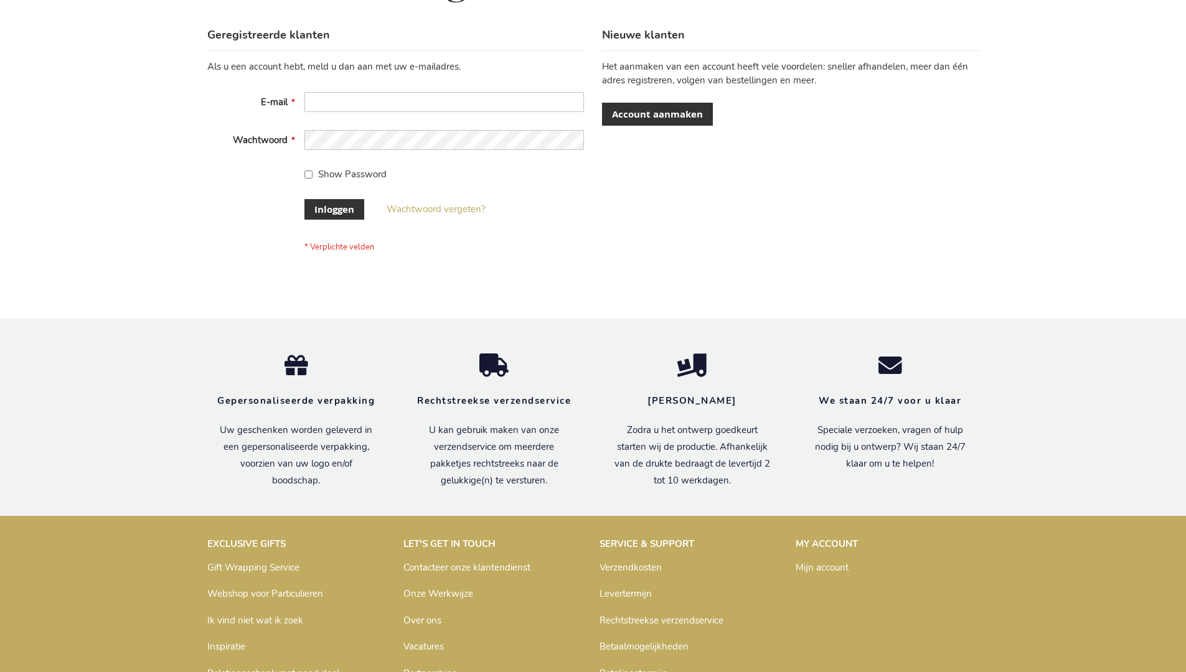
scroll to position [423, 0]
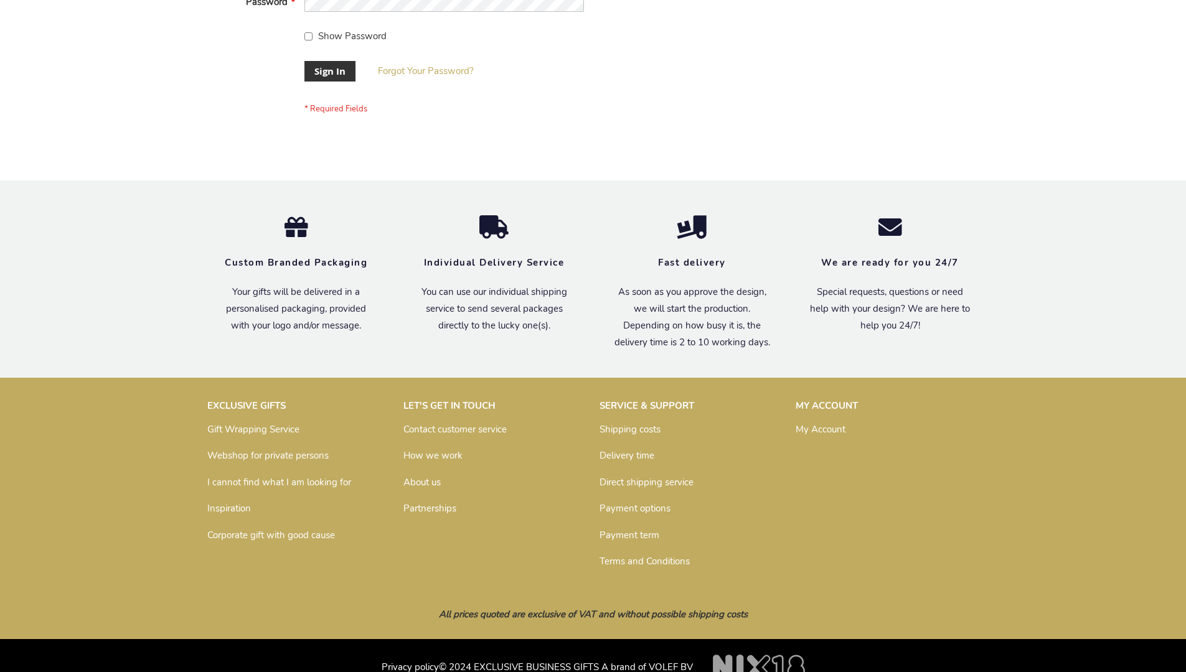
scroll to position [400, 0]
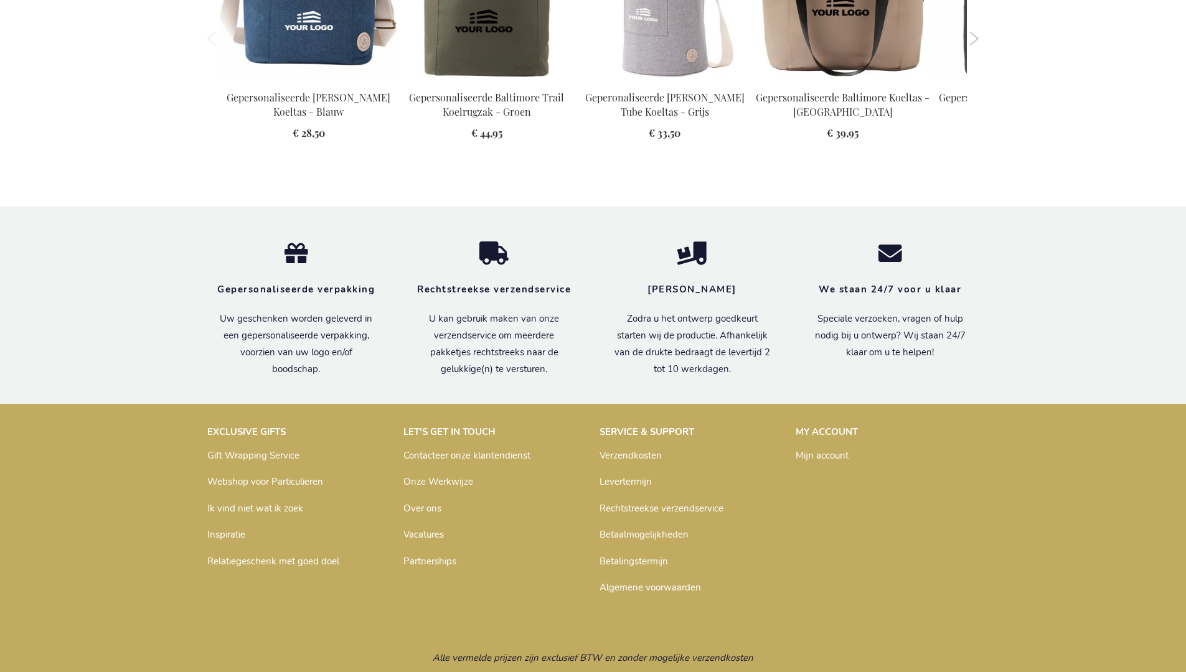
scroll to position [1408, 0]
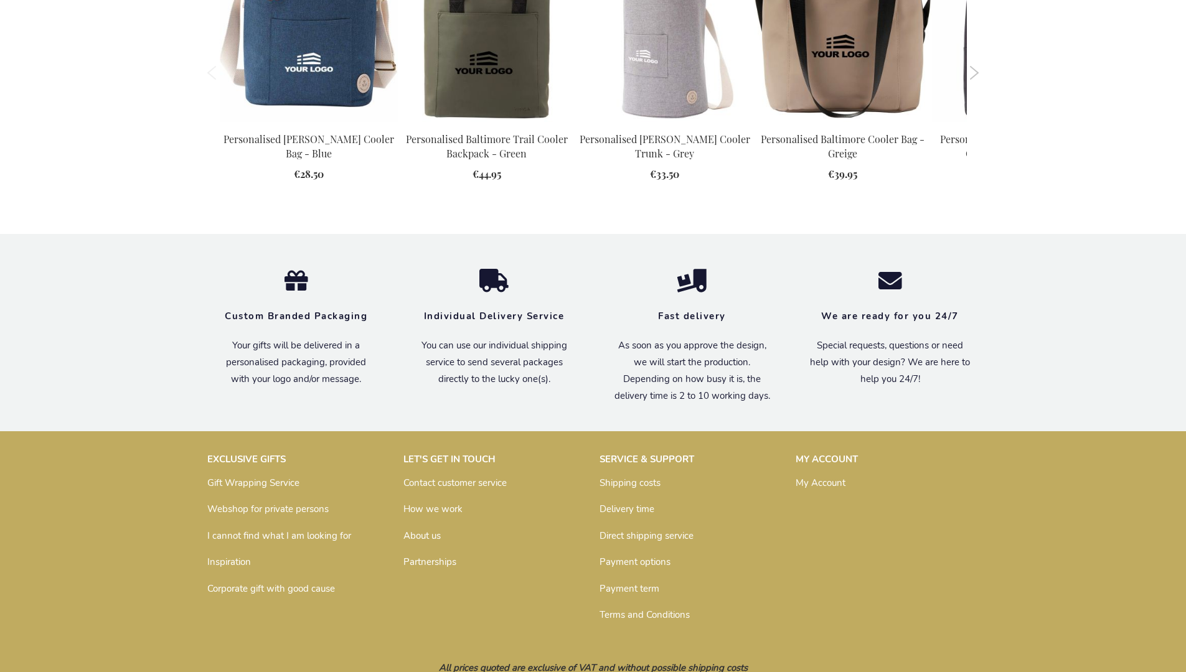
scroll to position [1372, 0]
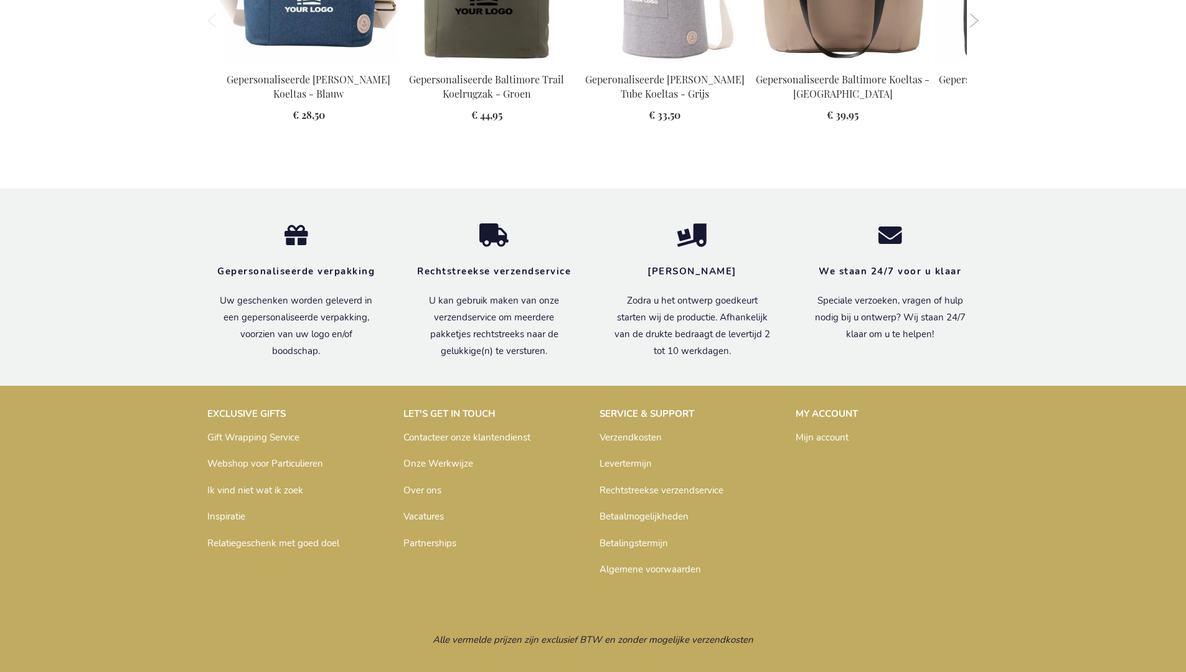
scroll to position [1408, 0]
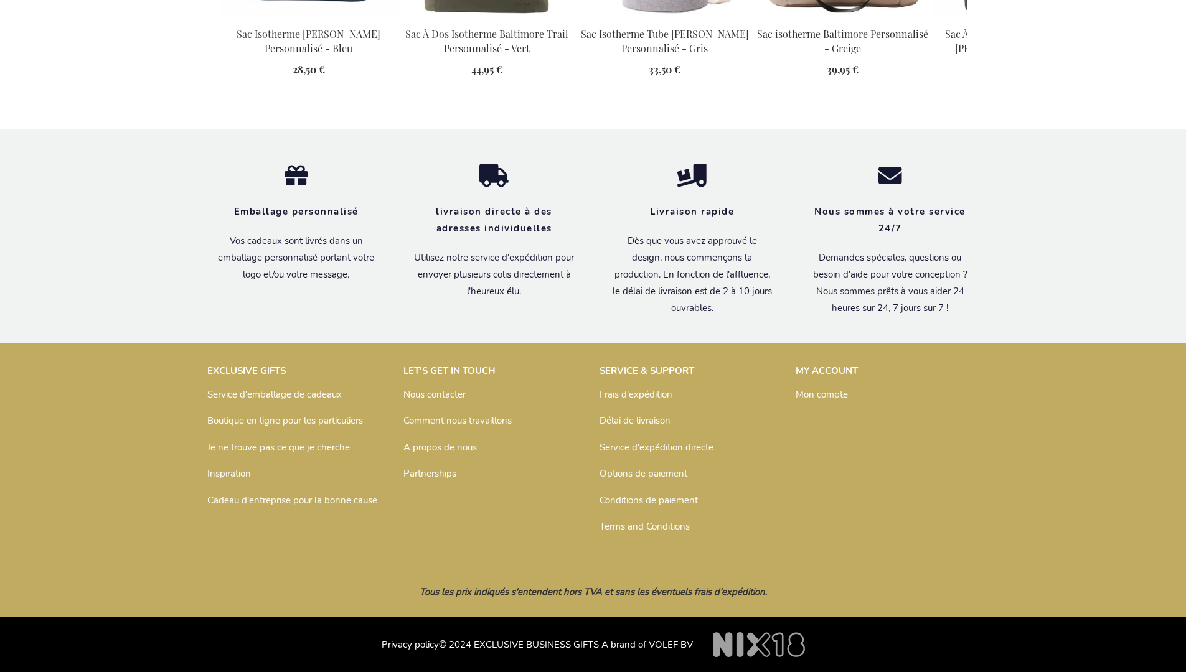
scroll to position [1415, 0]
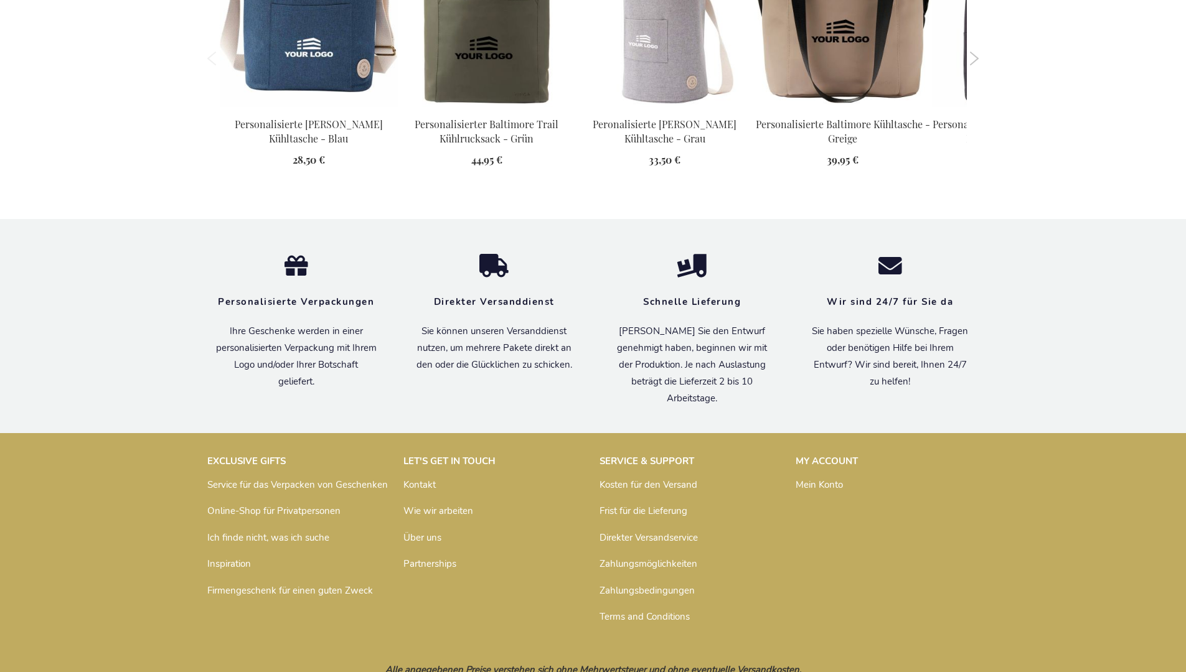
scroll to position [1403, 0]
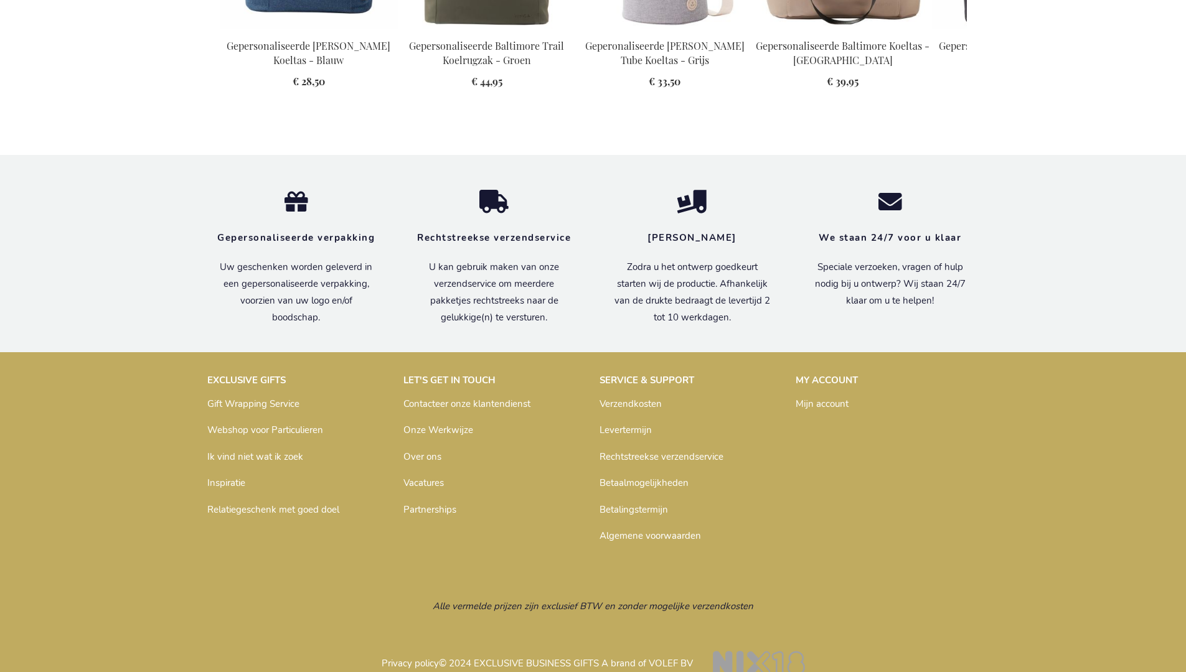
scroll to position [1408, 0]
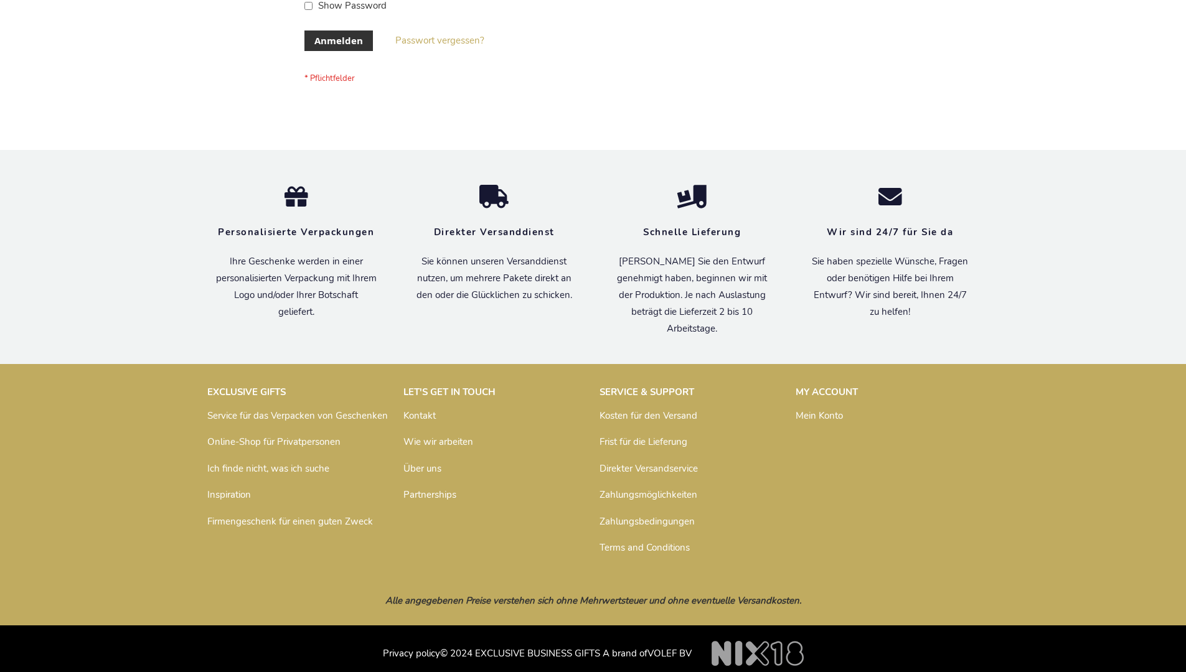
scroll to position [417, 0]
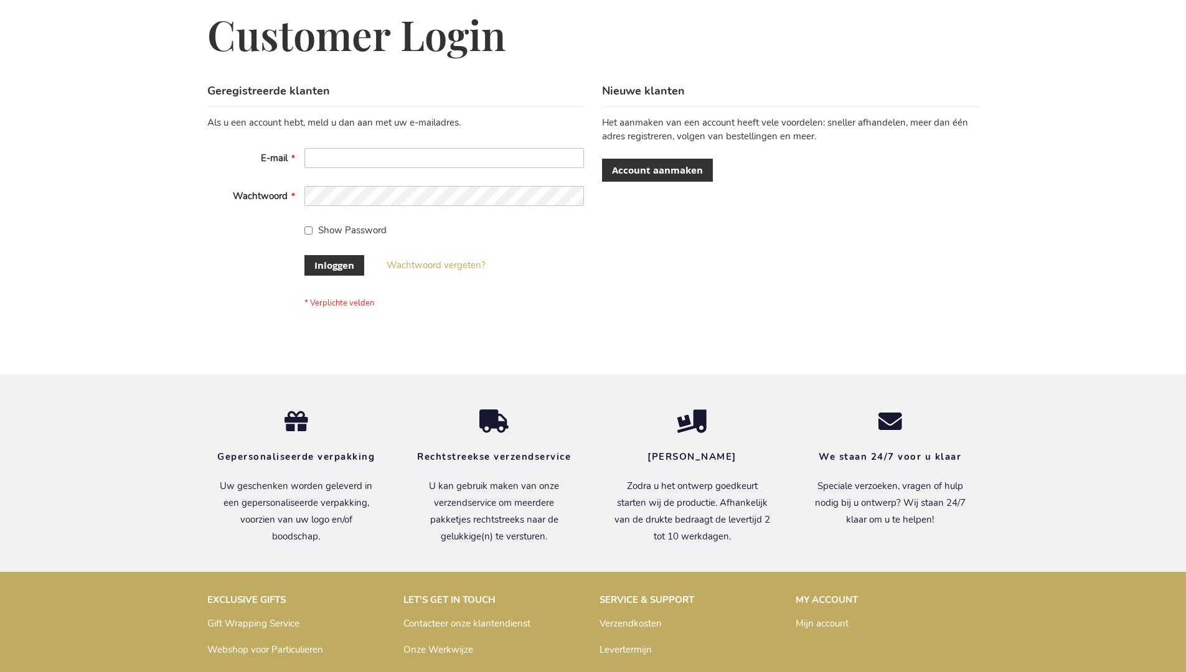
scroll to position [423, 0]
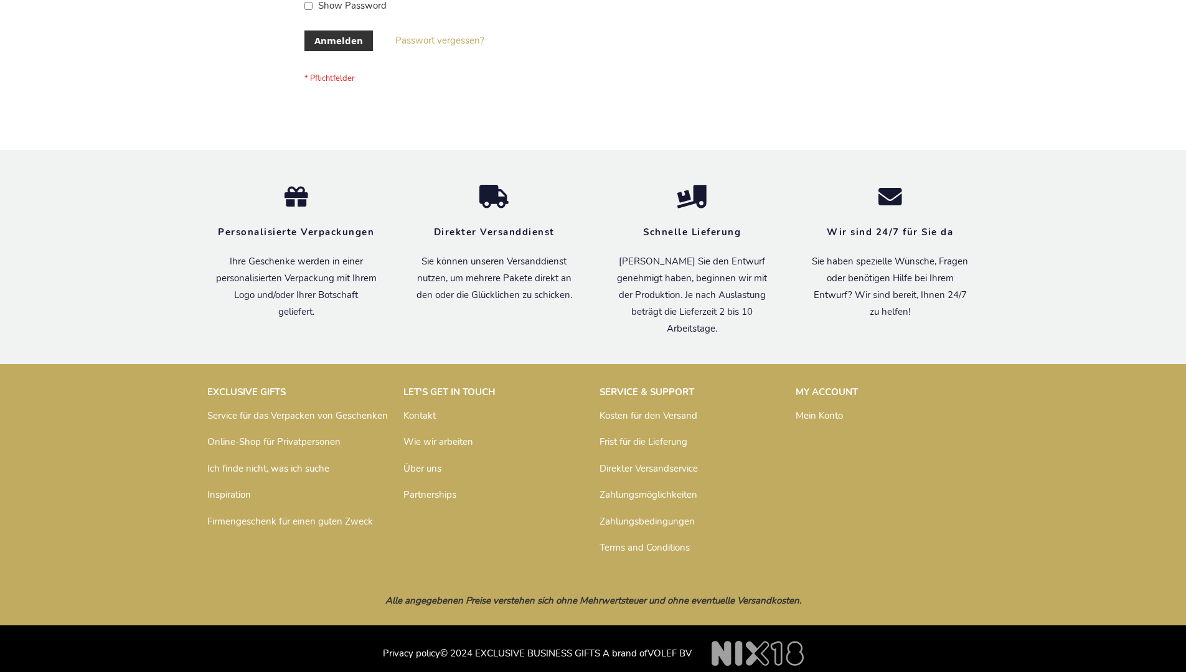
scroll to position [417, 0]
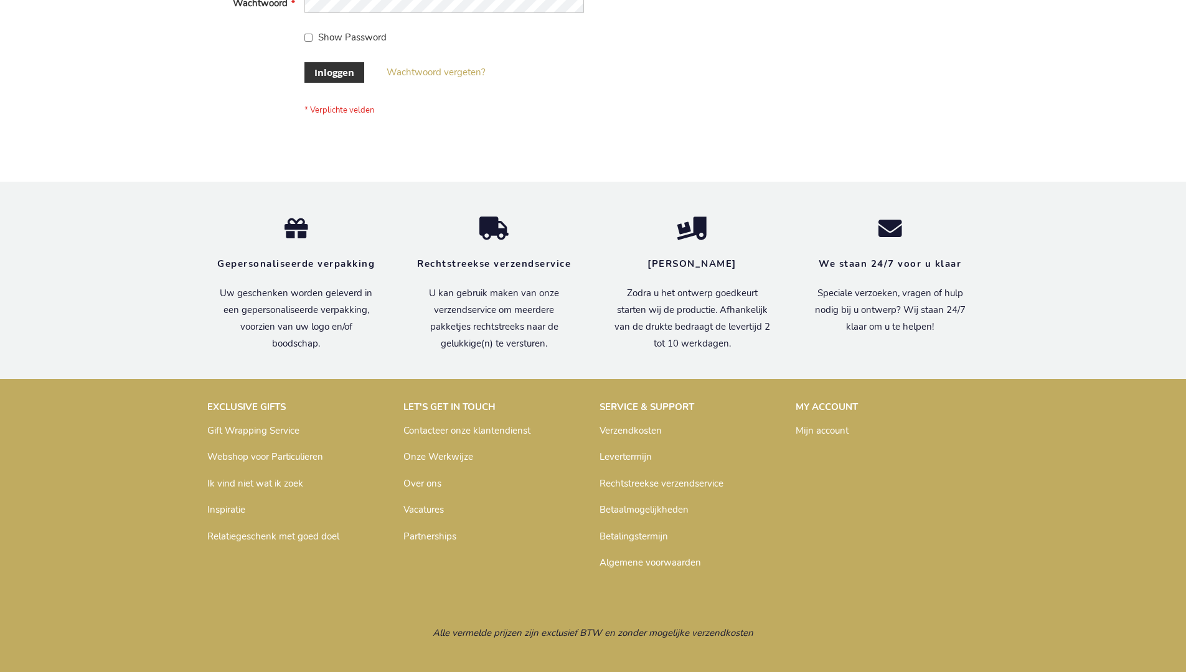
scroll to position [423, 0]
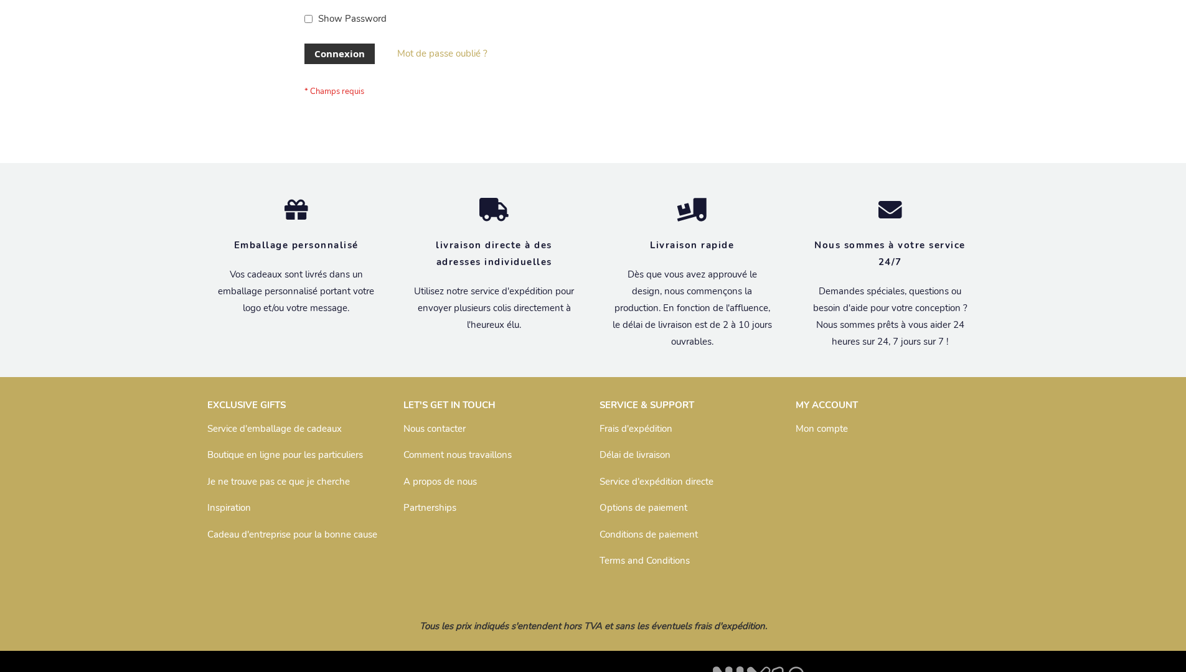
scroll to position [429, 0]
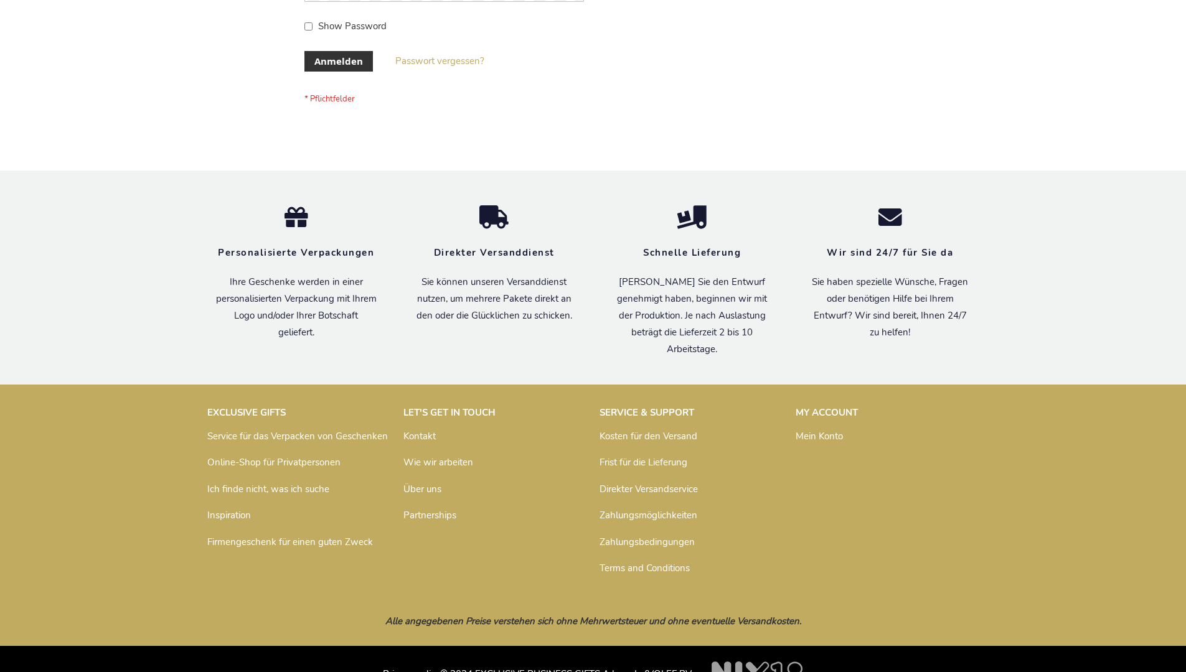
scroll to position [417, 0]
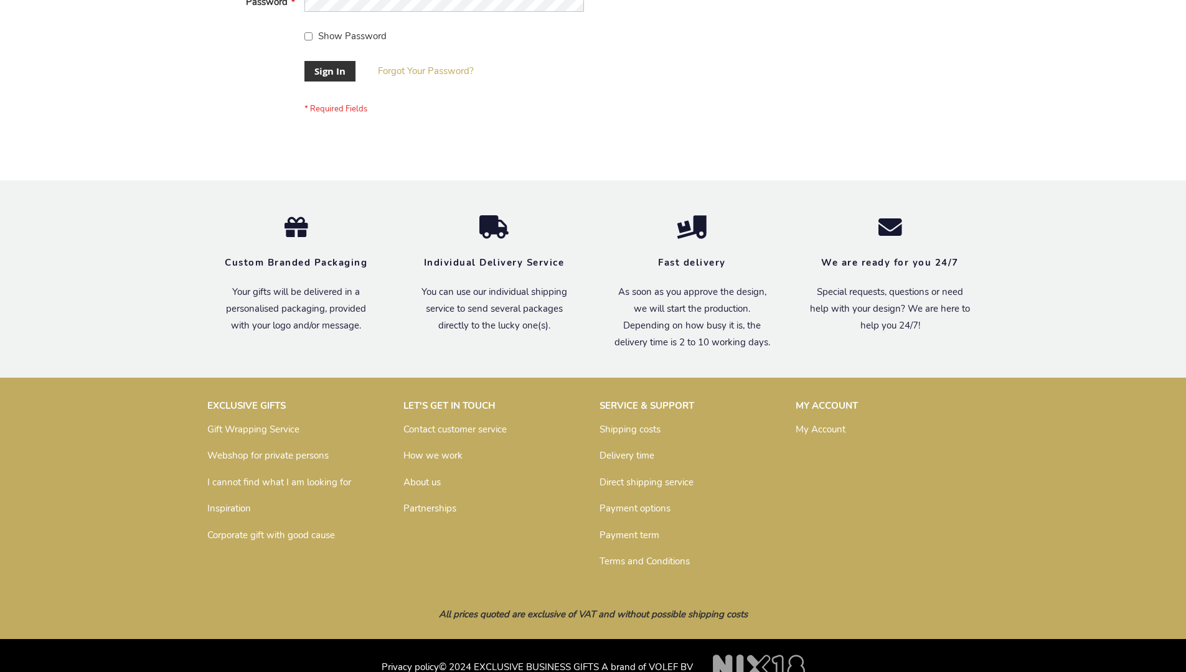
scroll to position [400, 0]
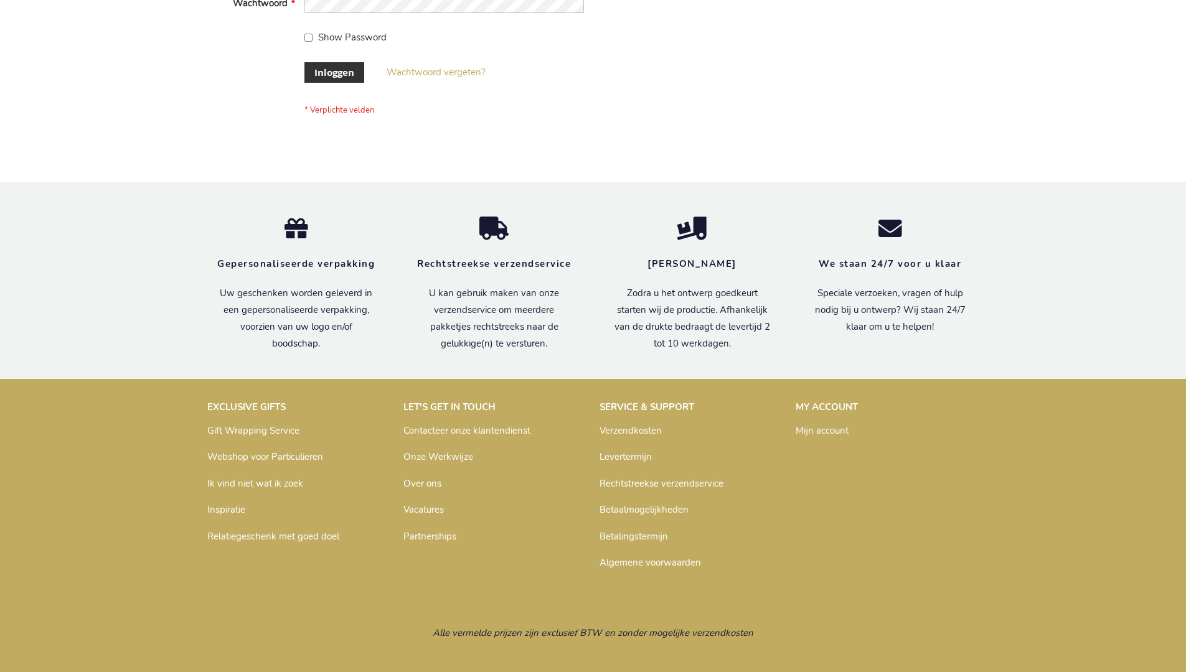
scroll to position [423, 0]
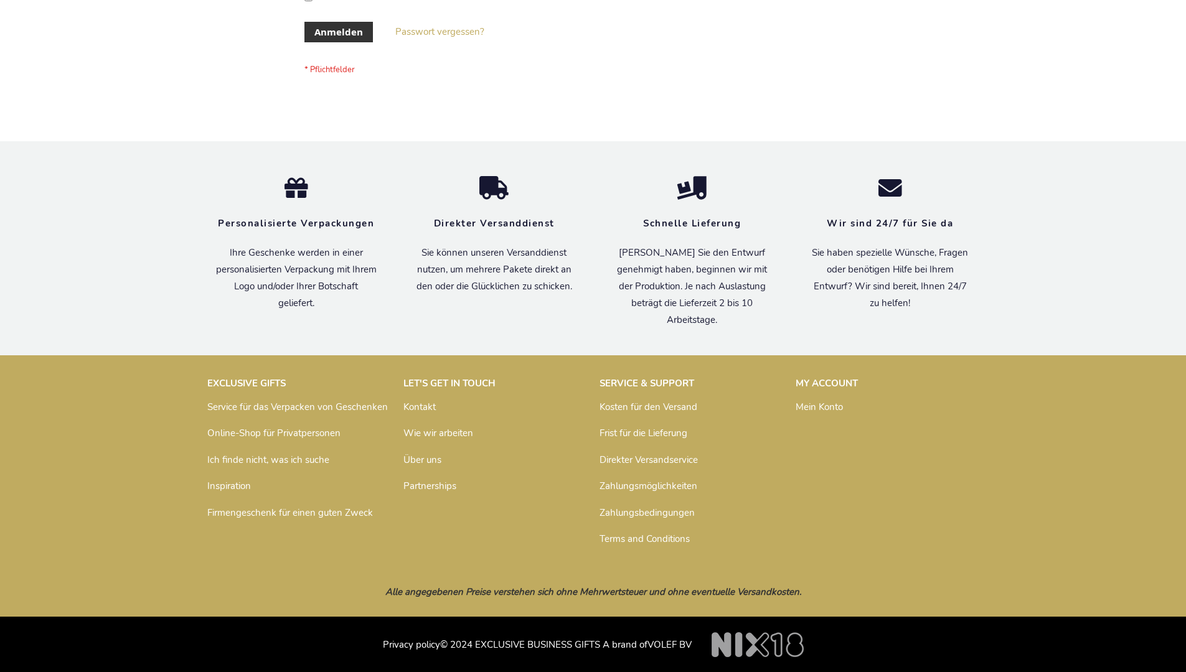
scroll to position [417, 0]
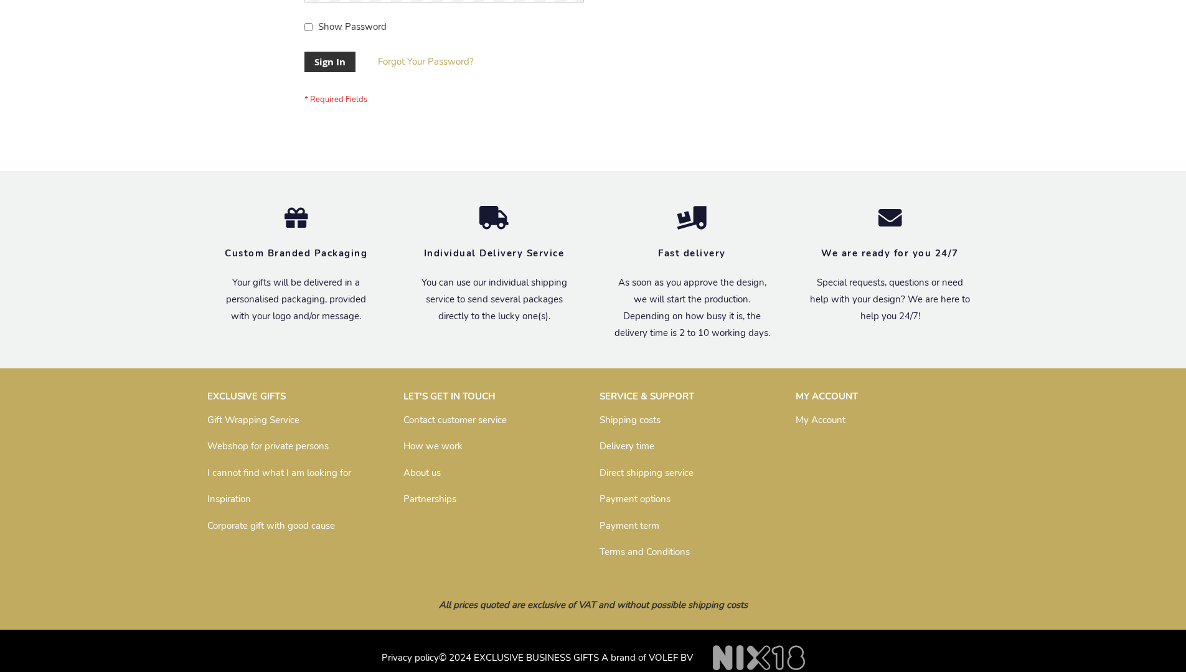
scroll to position [400, 0]
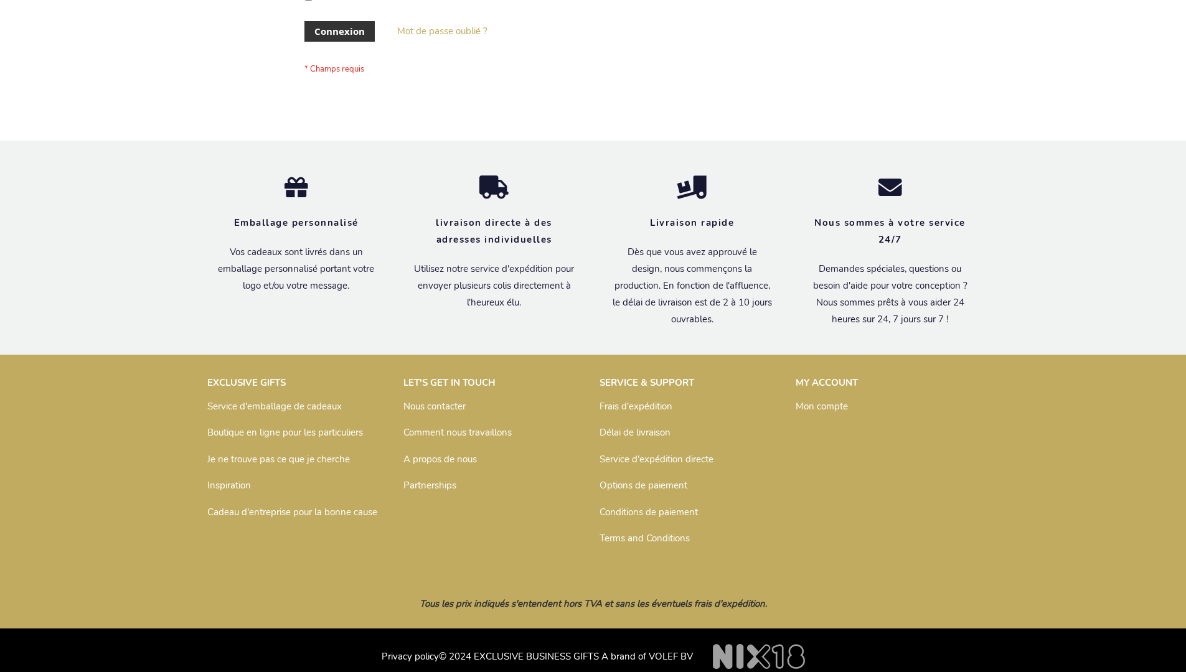
scroll to position [429, 0]
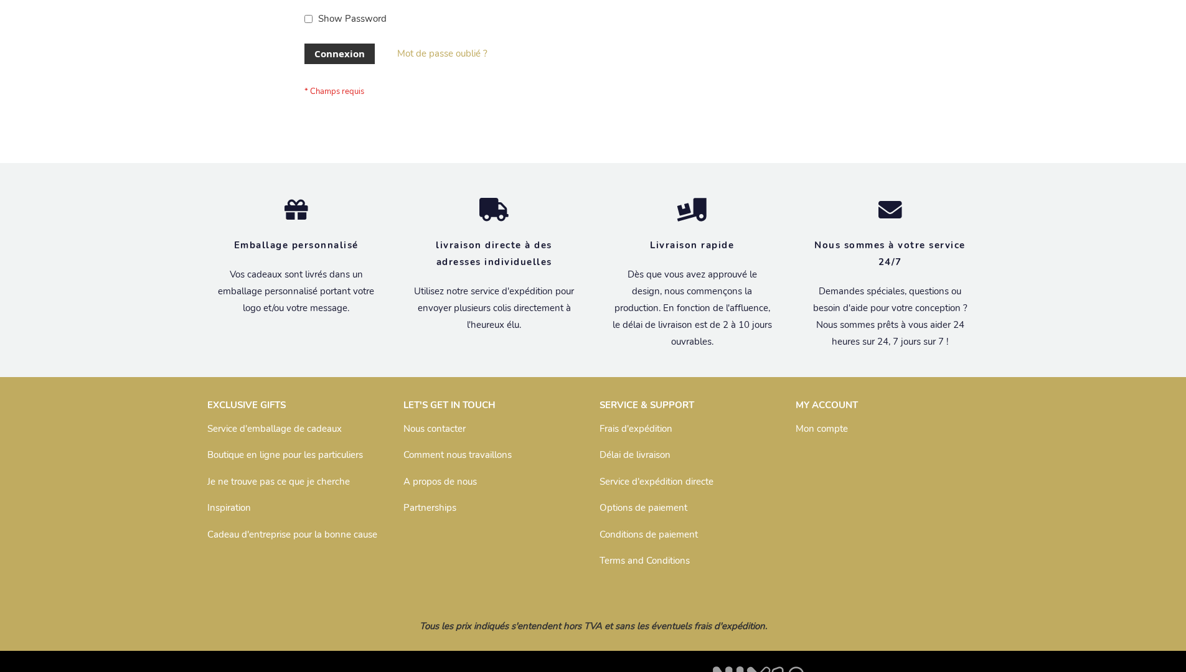
scroll to position [429, 0]
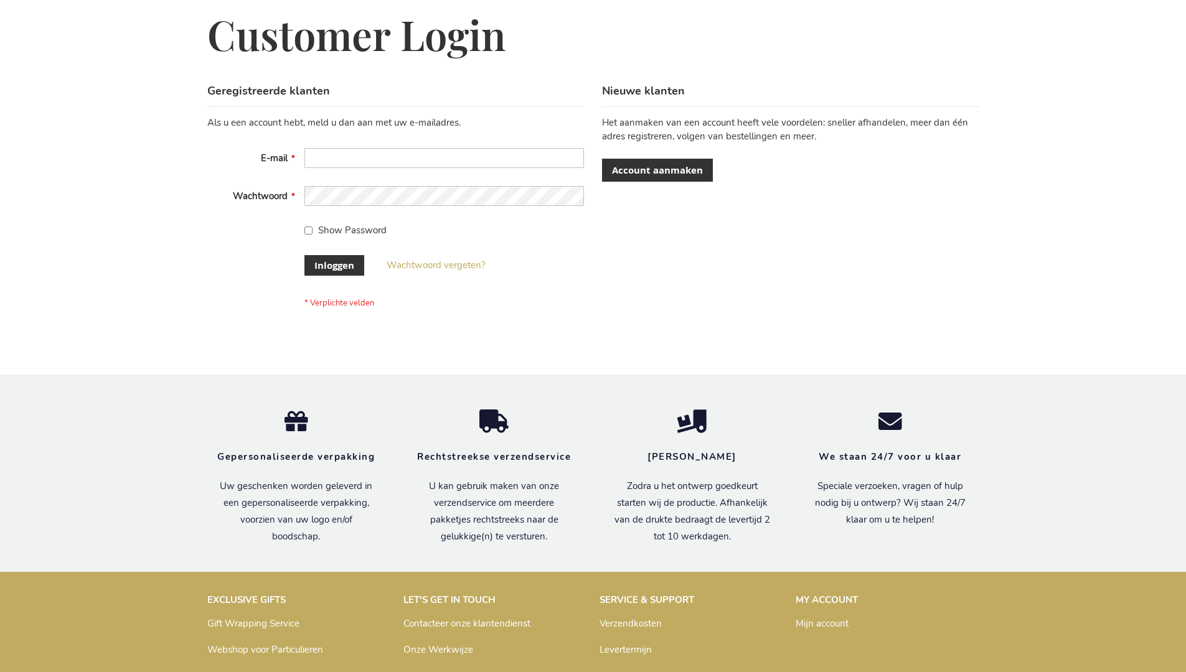
scroll to position [423, 0]
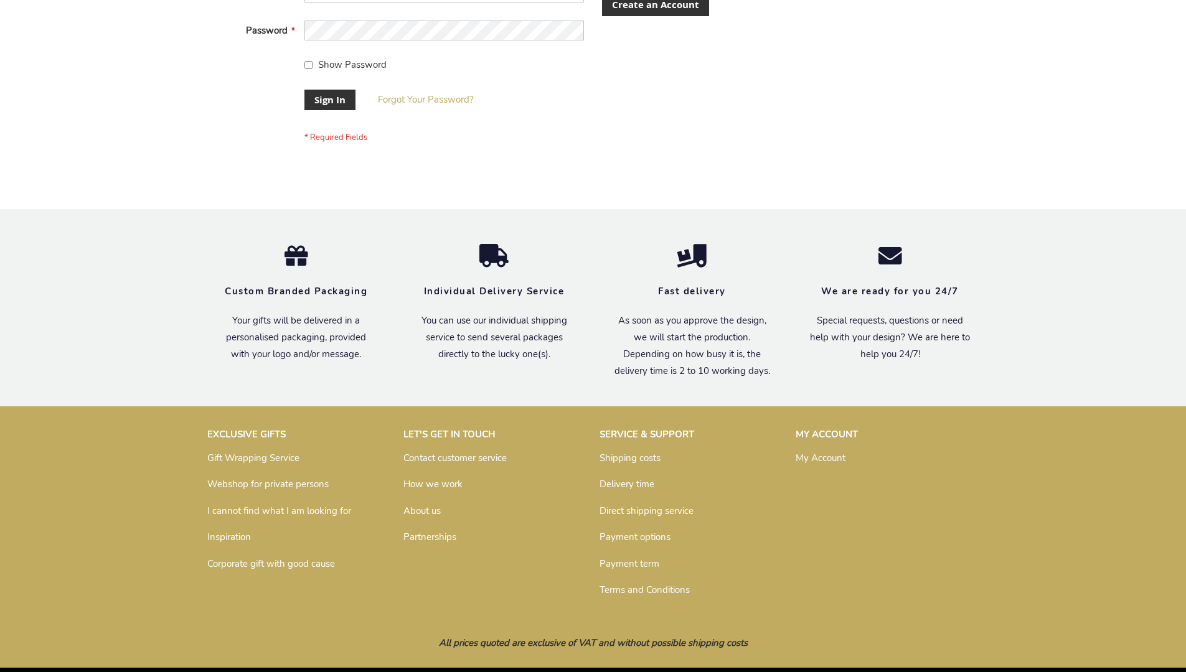
scroll to position [400, 0]
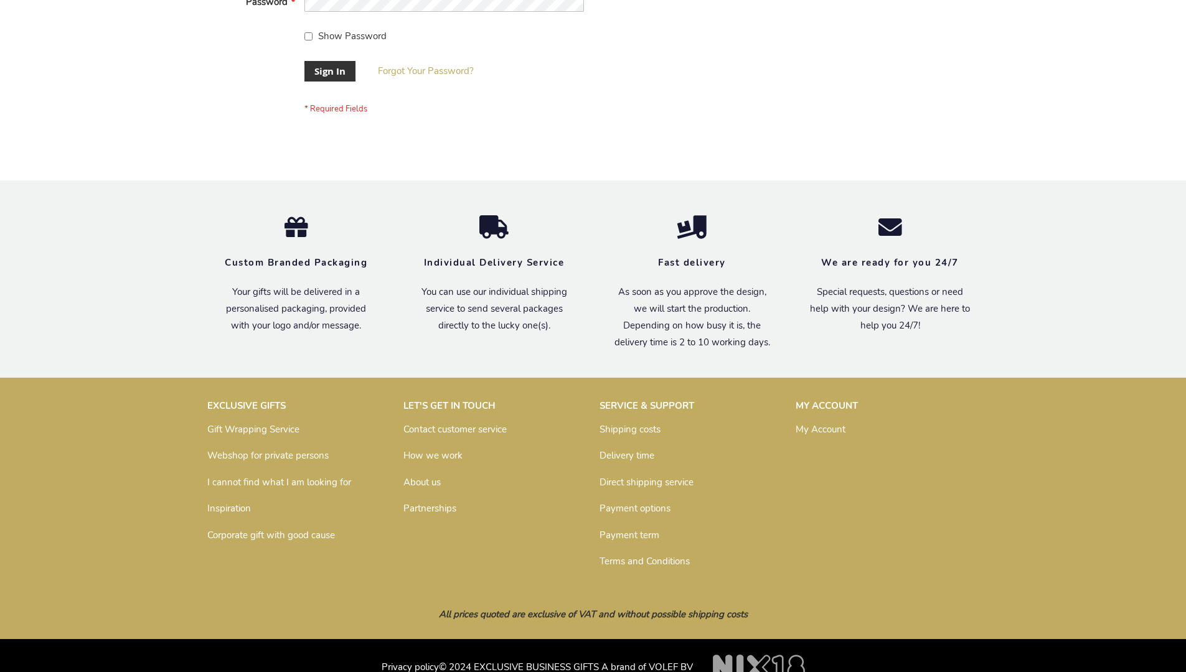
scroll to position [400, 0]
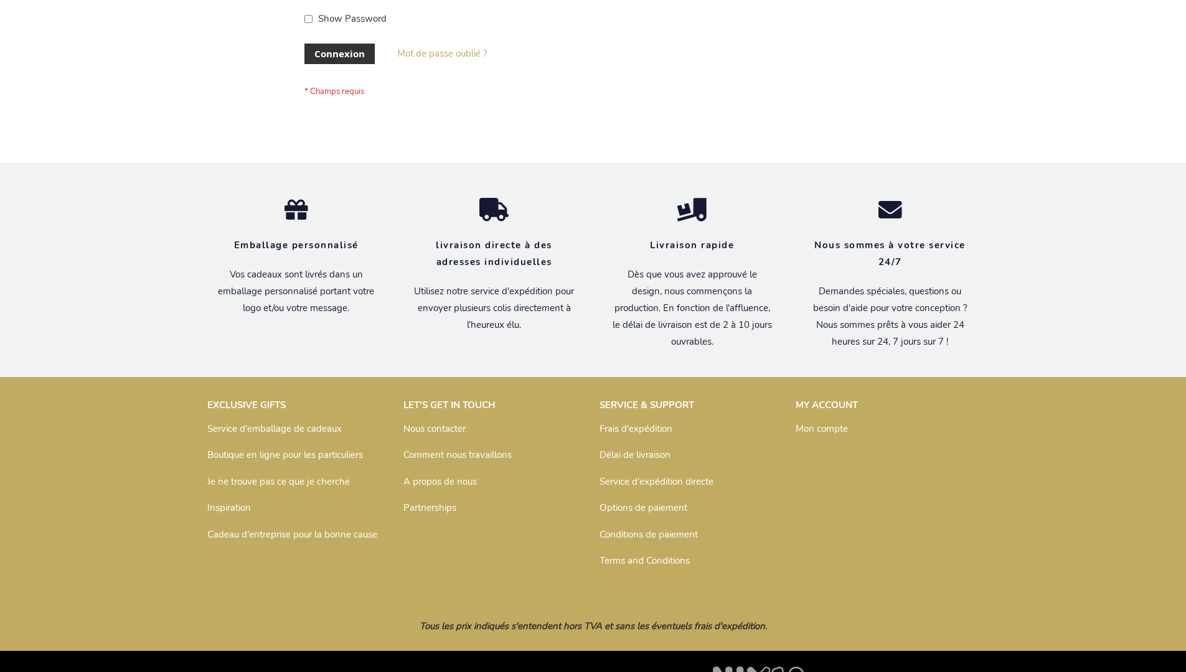
scroll to position [429, 0]
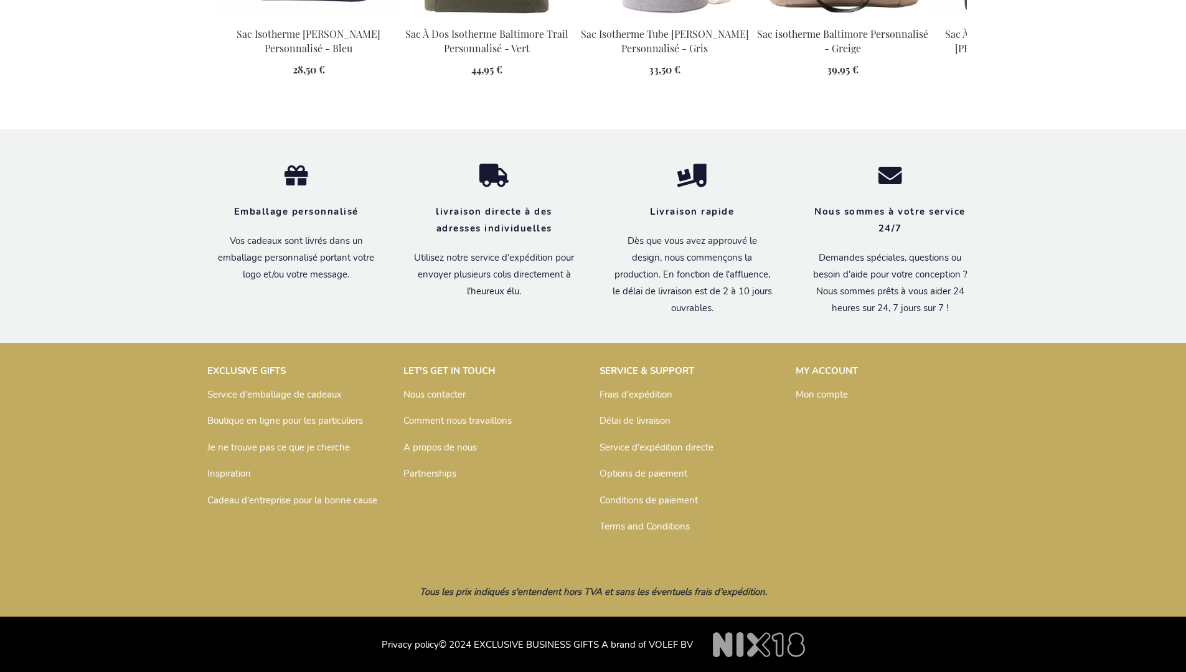
scroll to position [1415, 0]
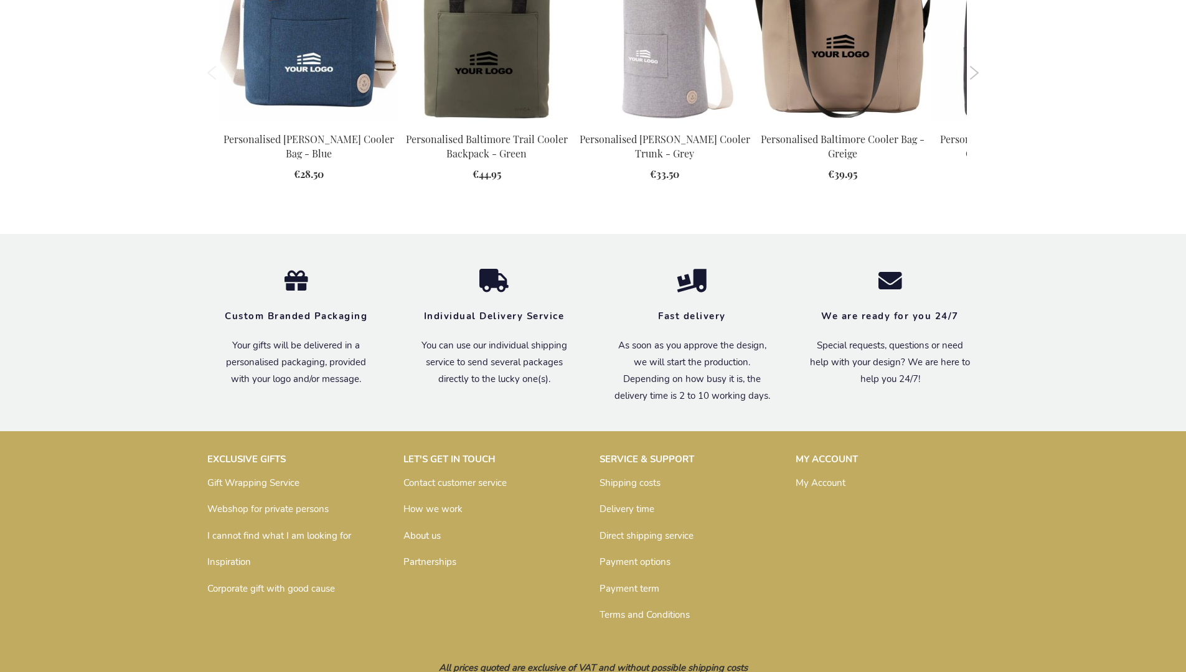
scroll to position [1372, 0]
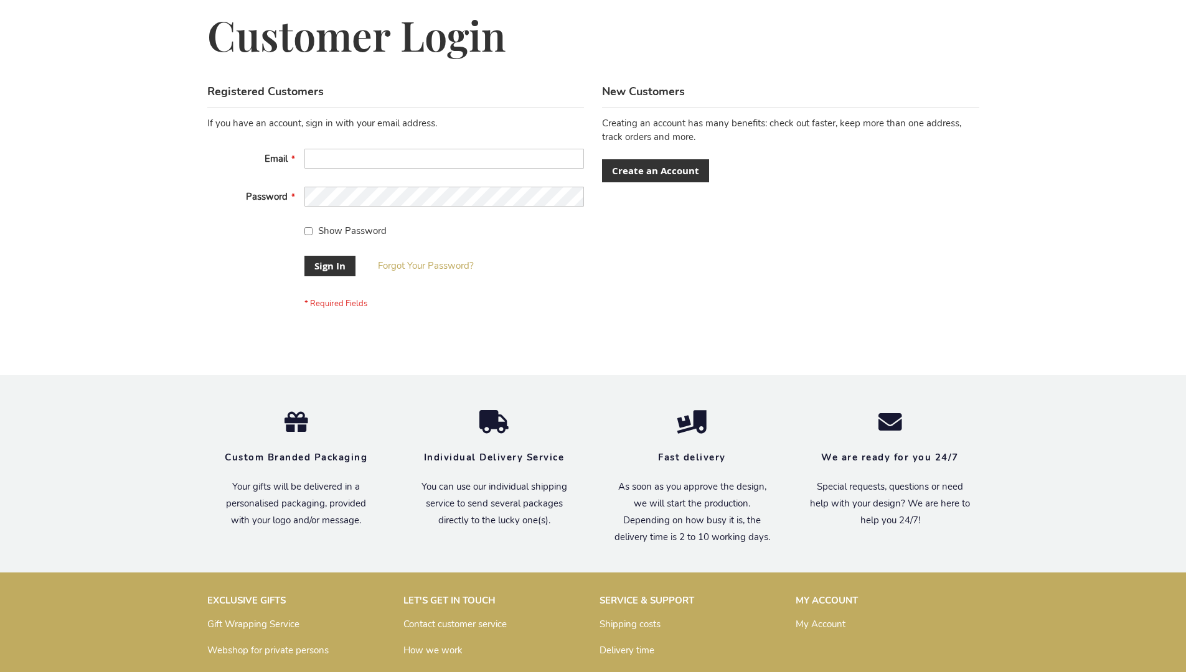
scroll to position [400, 0]
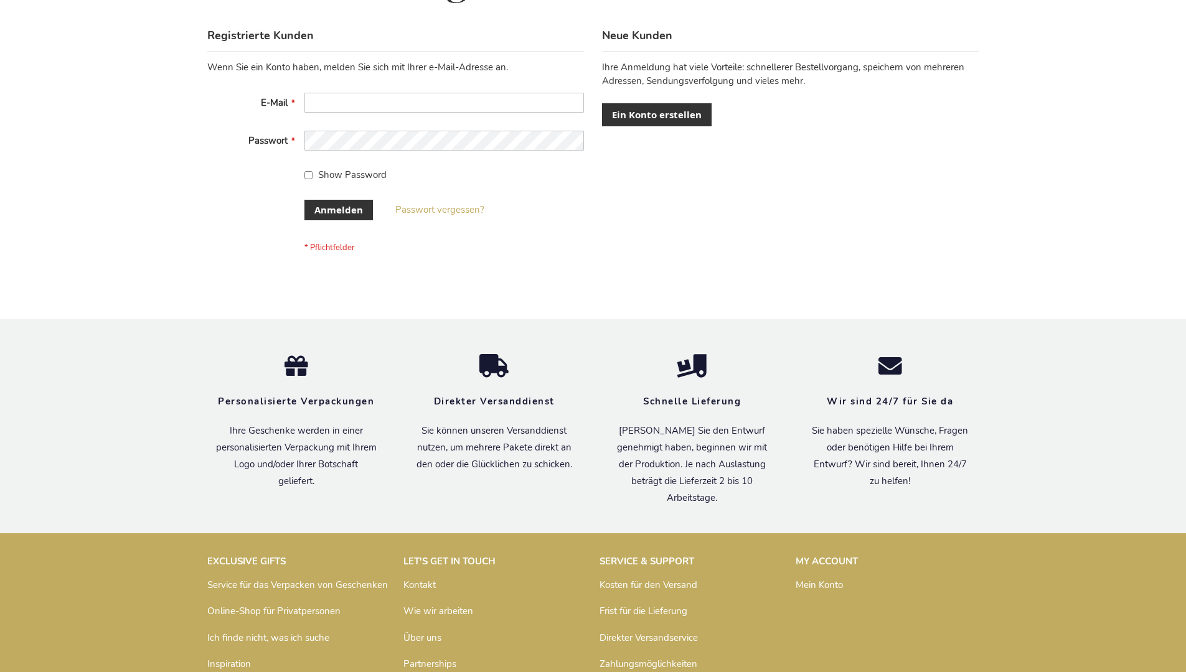
scroll to position [417, 0]
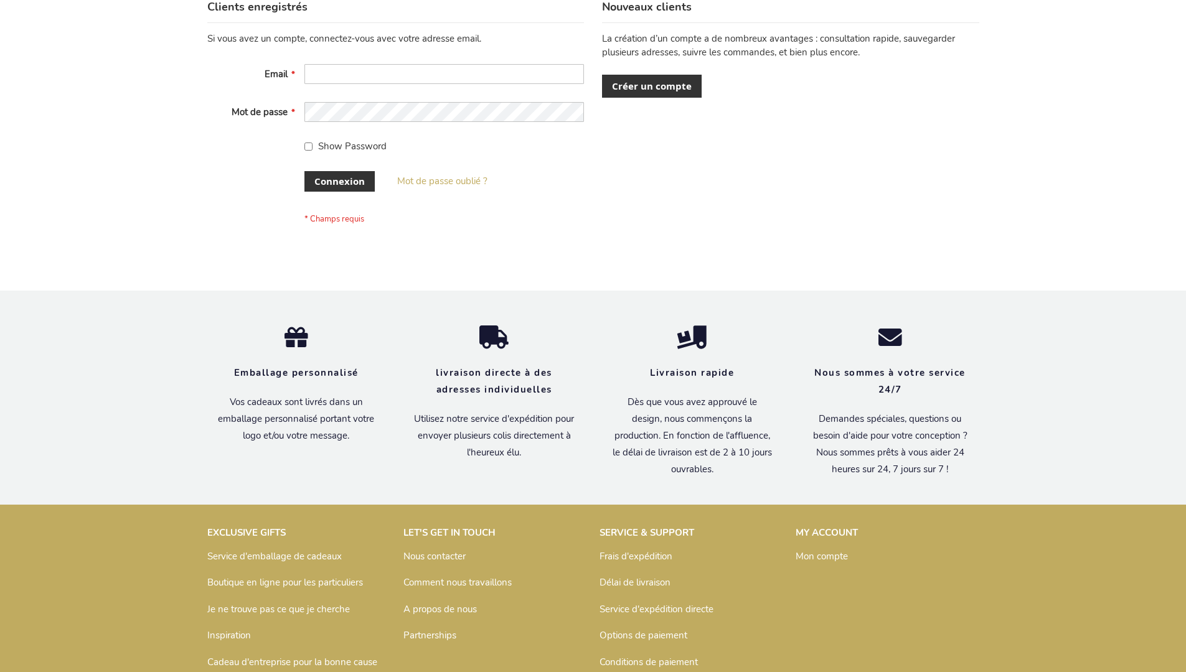
scroll to position [429, 0]
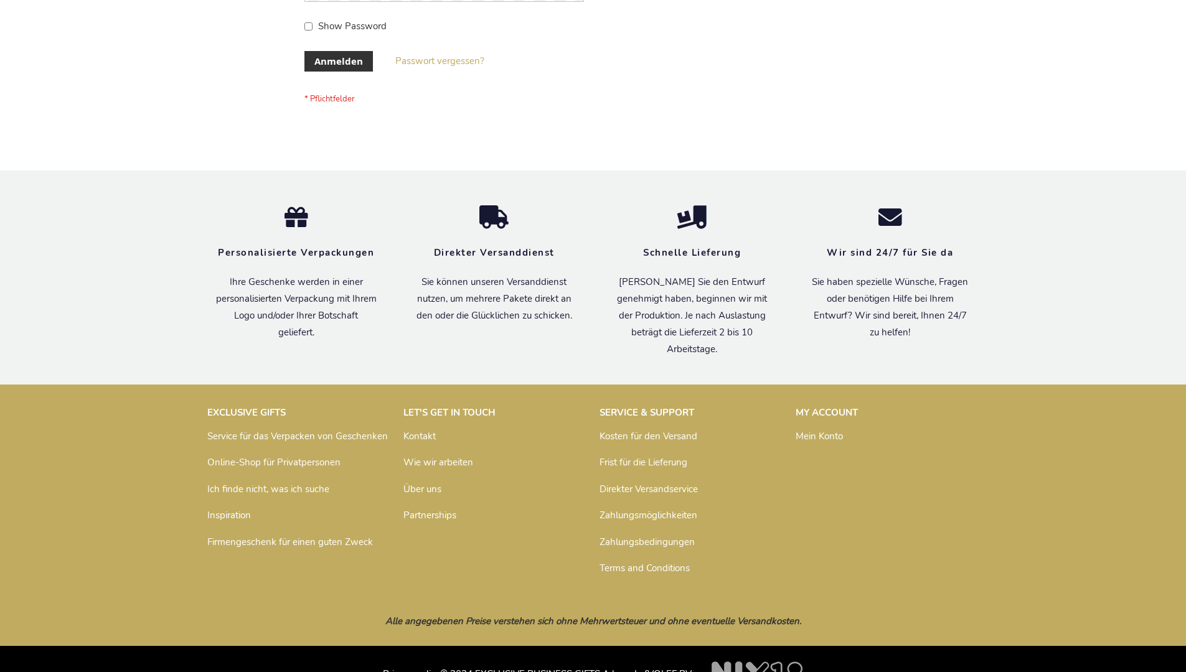
scroll to position [417, 0]
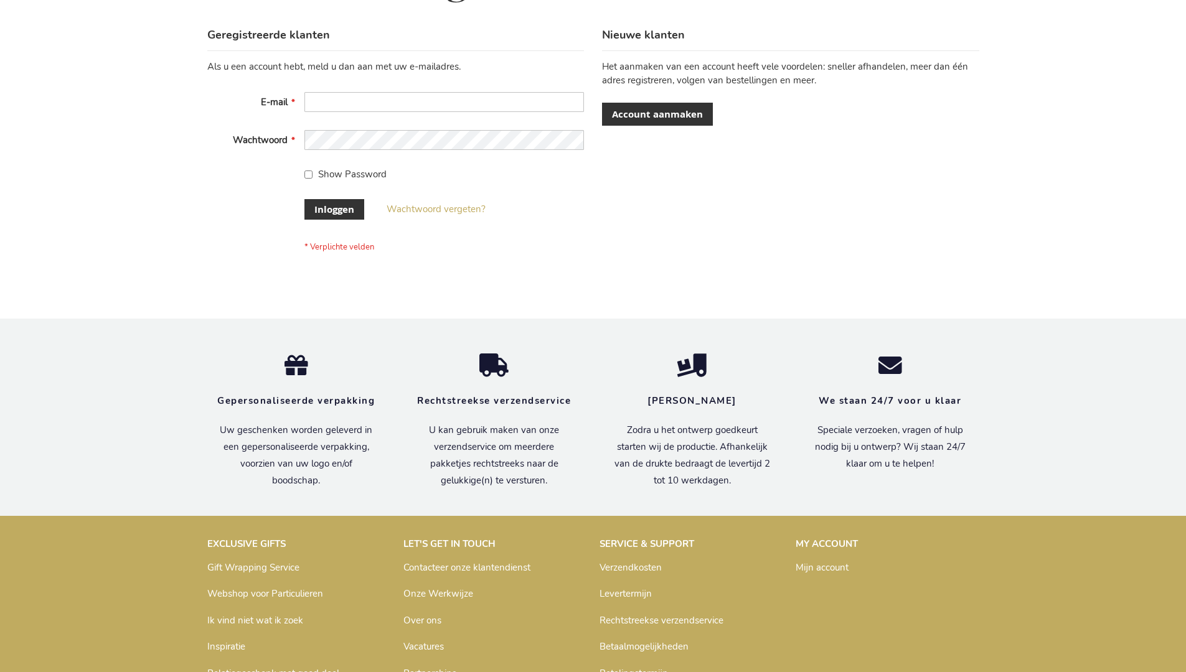
scroll to position [423, 0]
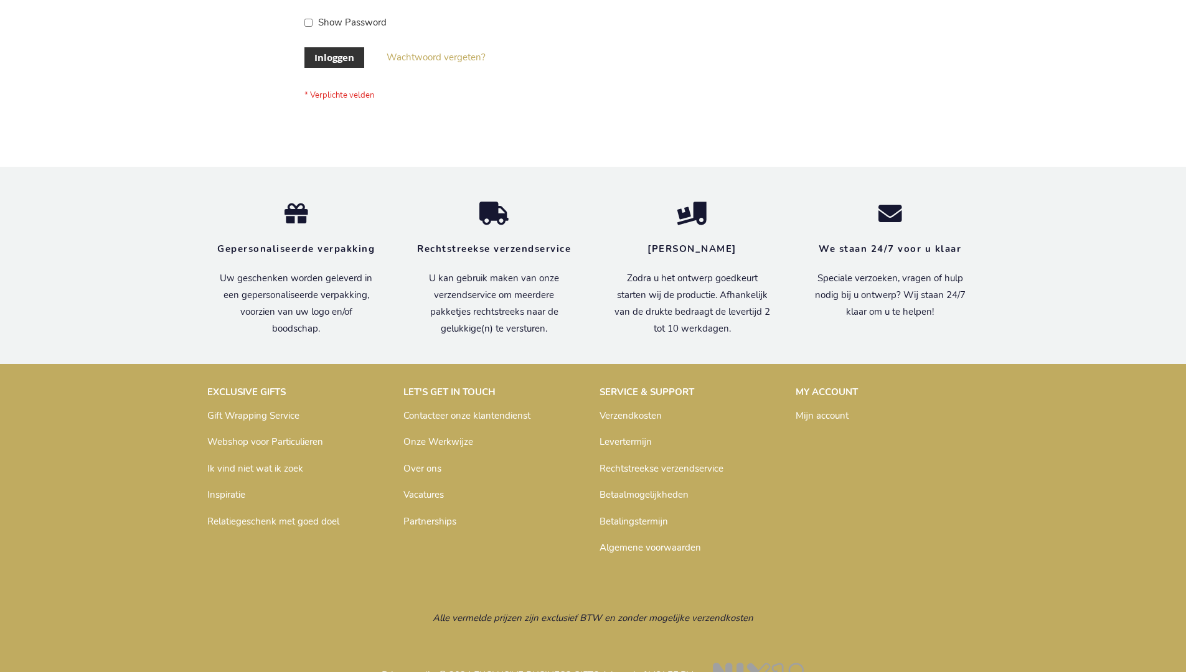
scroll to position [423, 0]
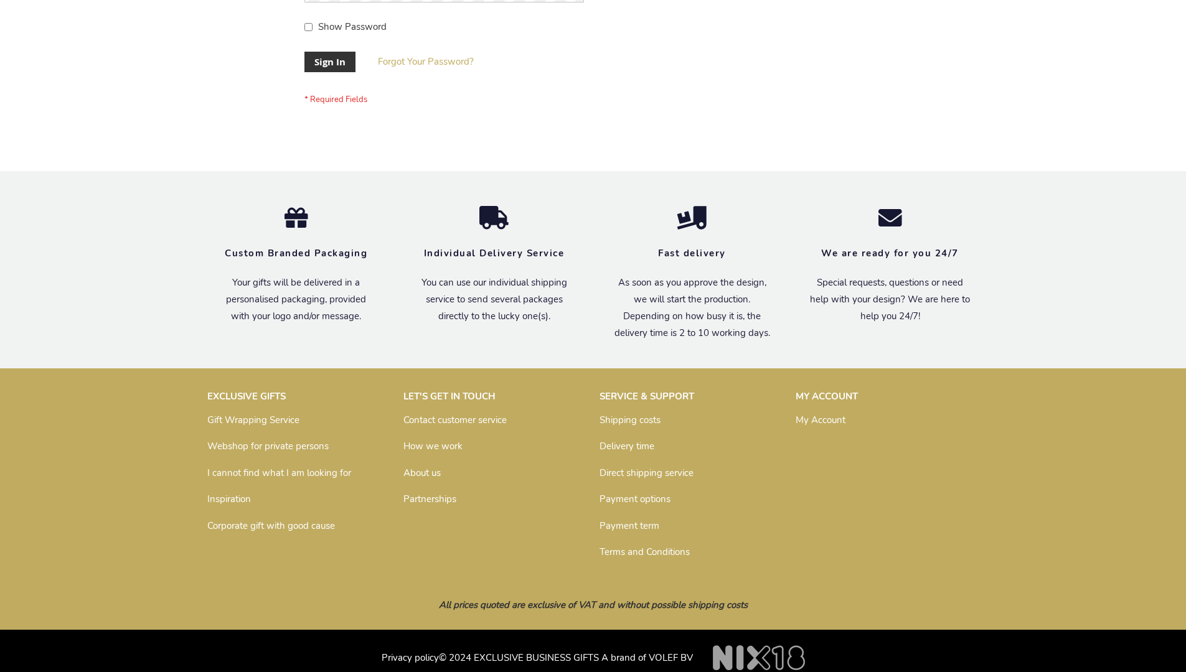
scroll to position [400, 0]
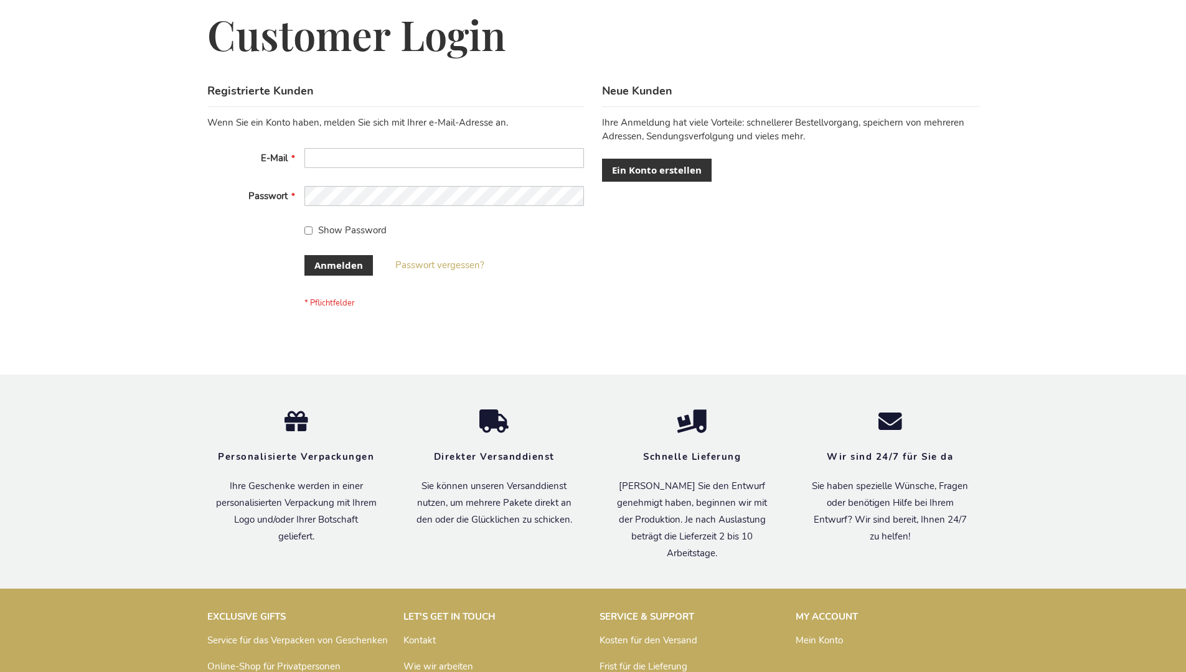
scroll to position [417, 0]
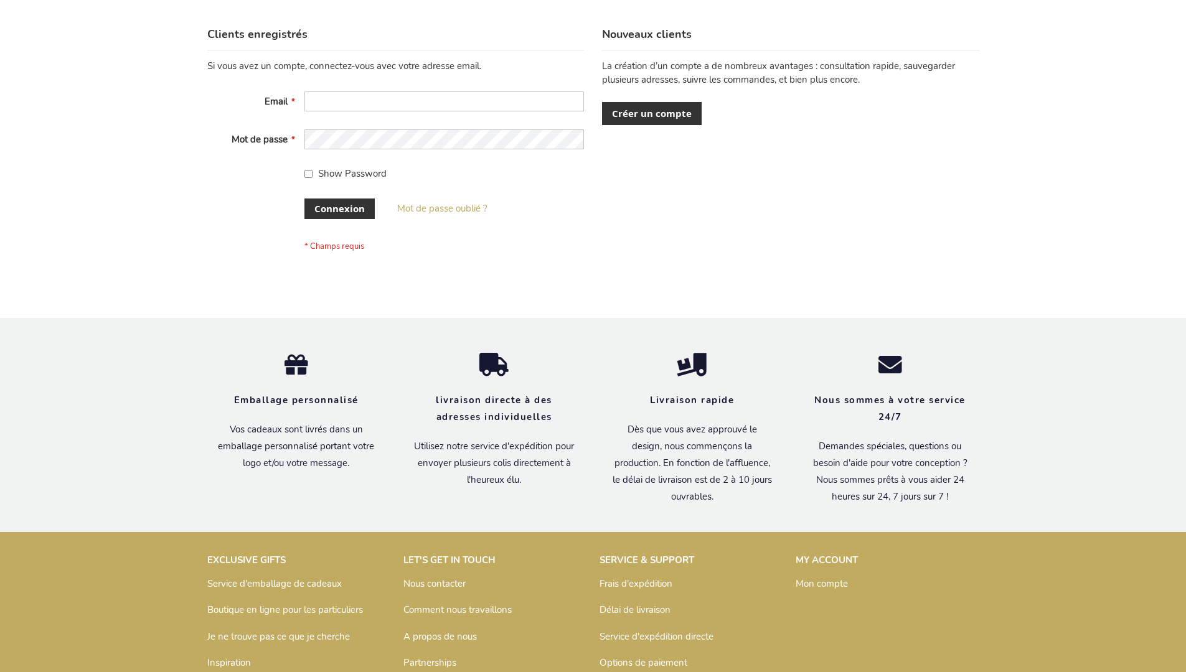
scroll to position [429, 0]
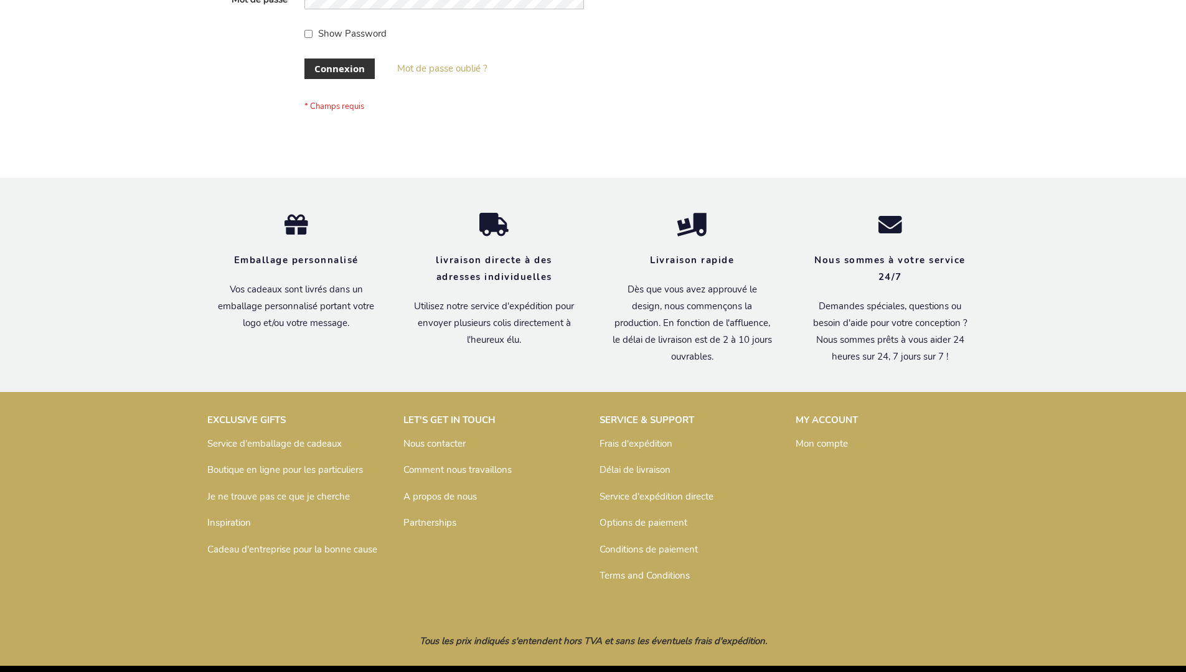
scroll to position [429, 0]
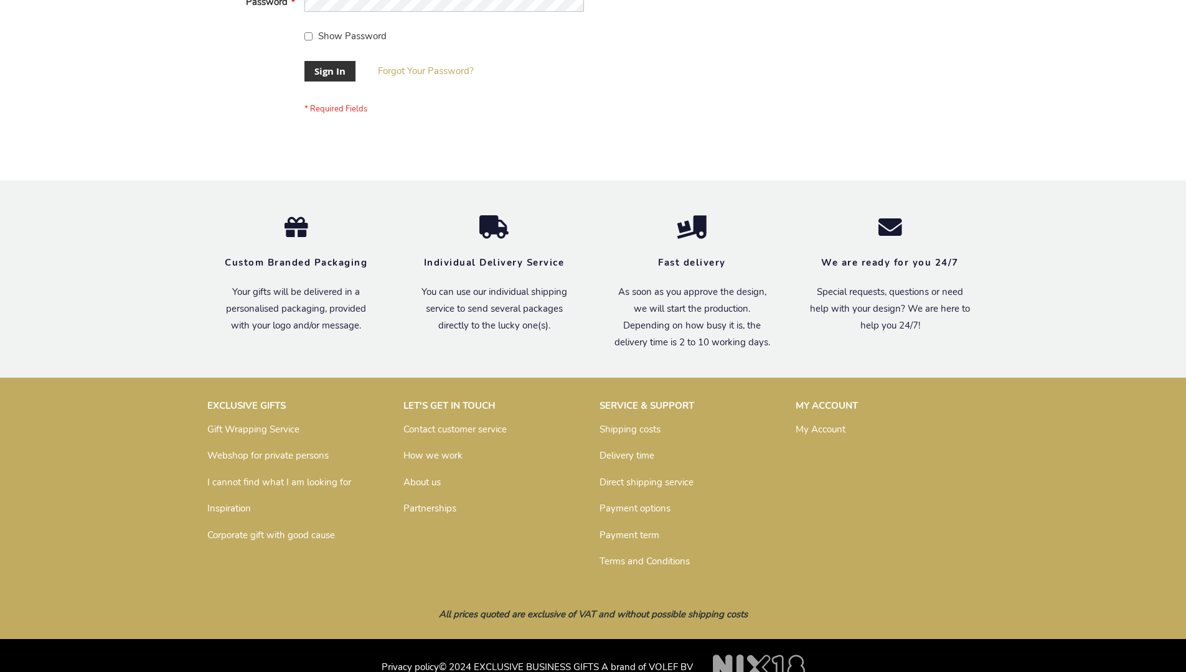
scroll to position [400, 0]
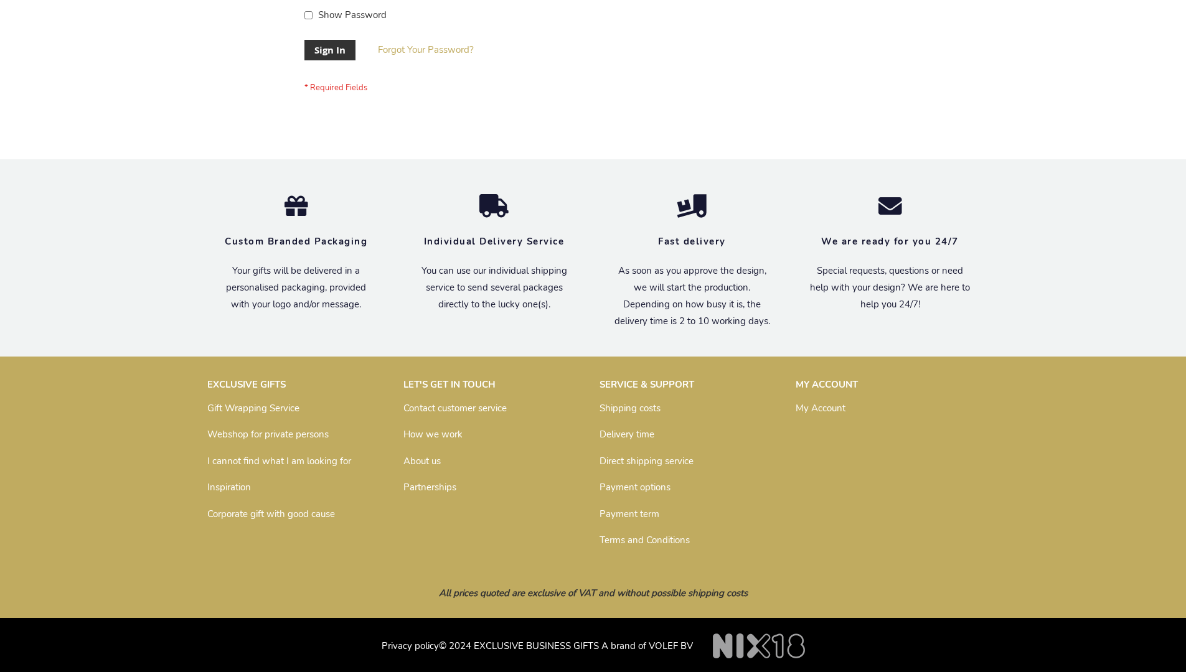
scroll to position [400, 0]
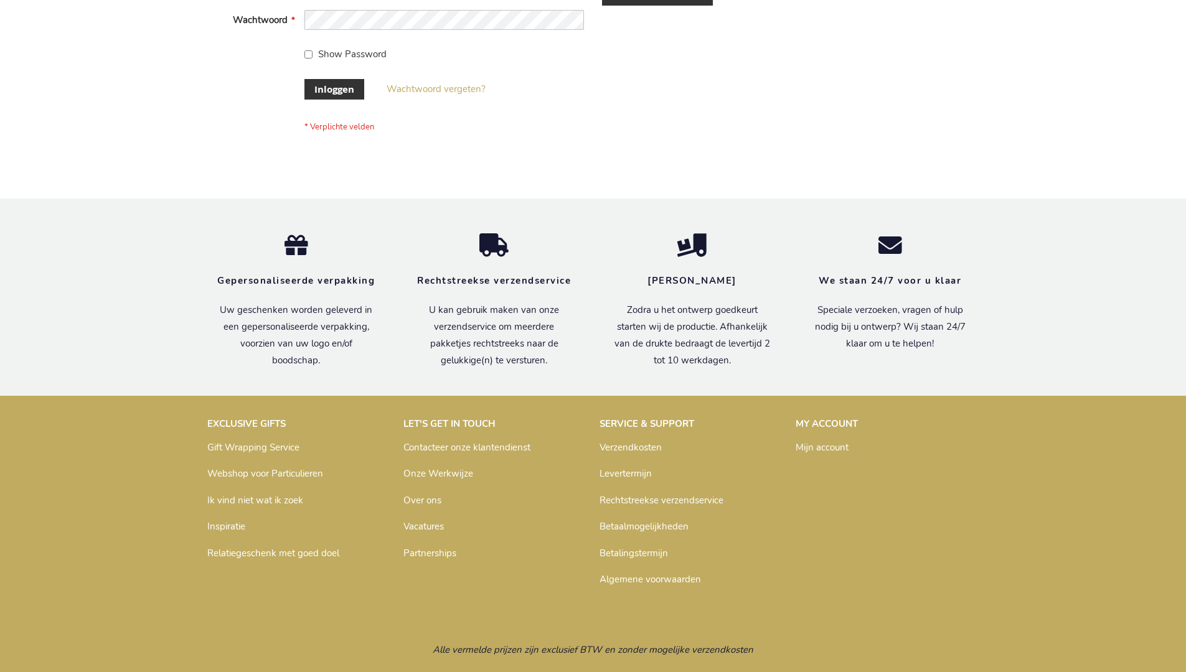
scroll to position [423, 0]
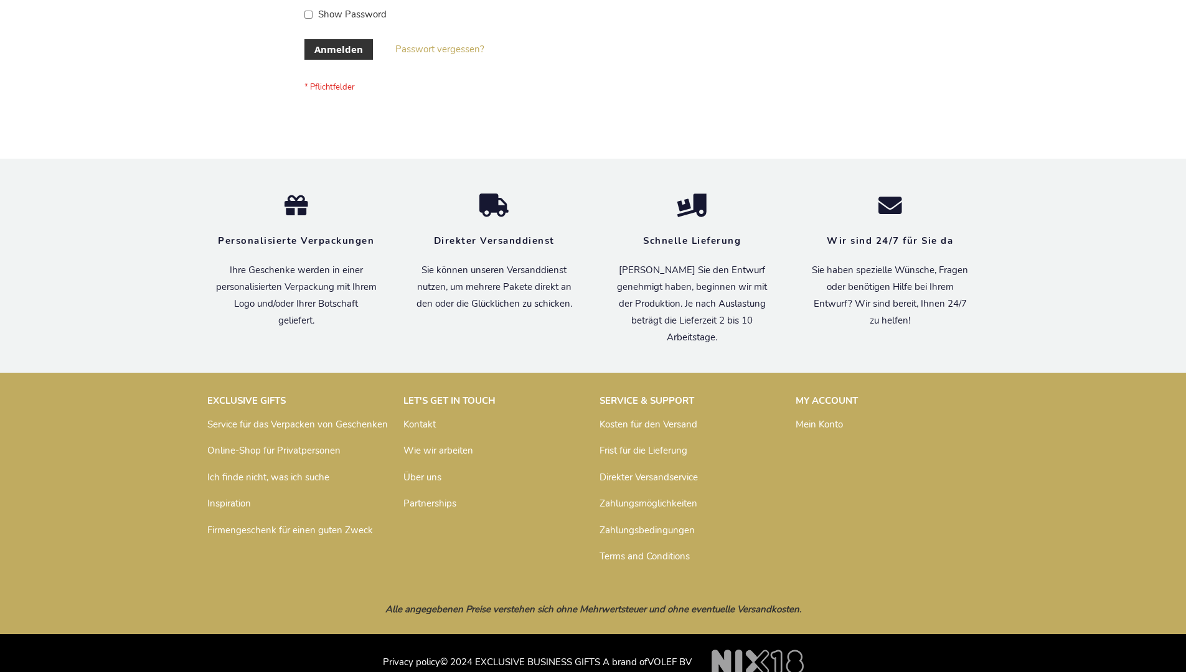
scroll to position [417, 0]
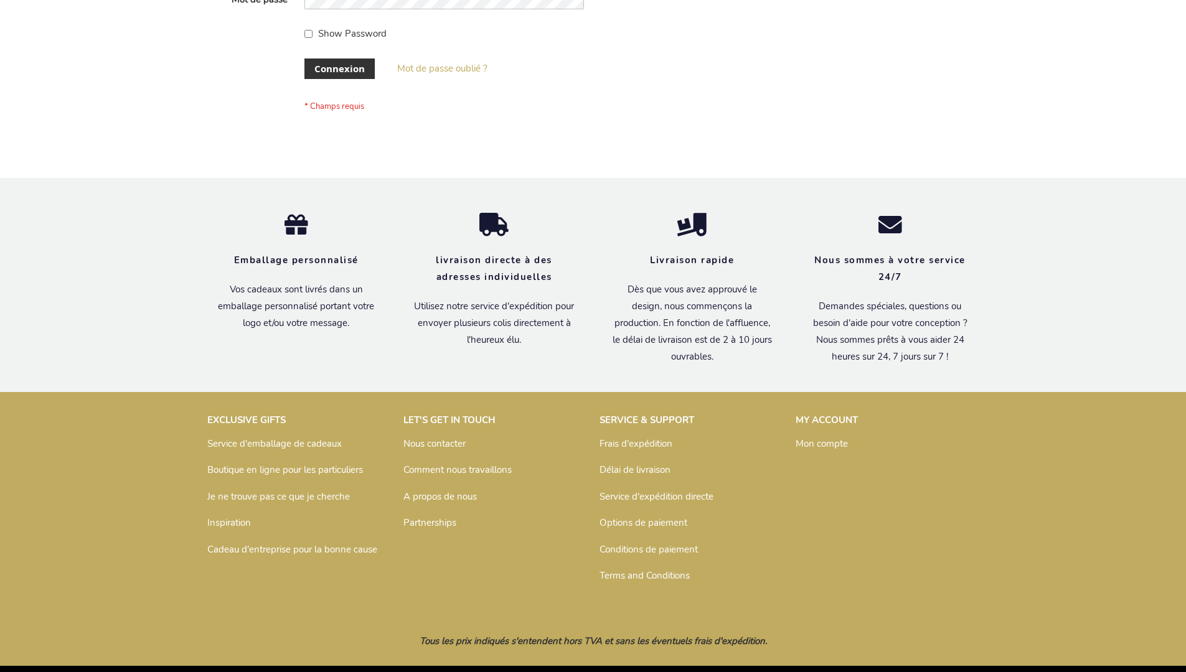
scroll to position [429, 0]
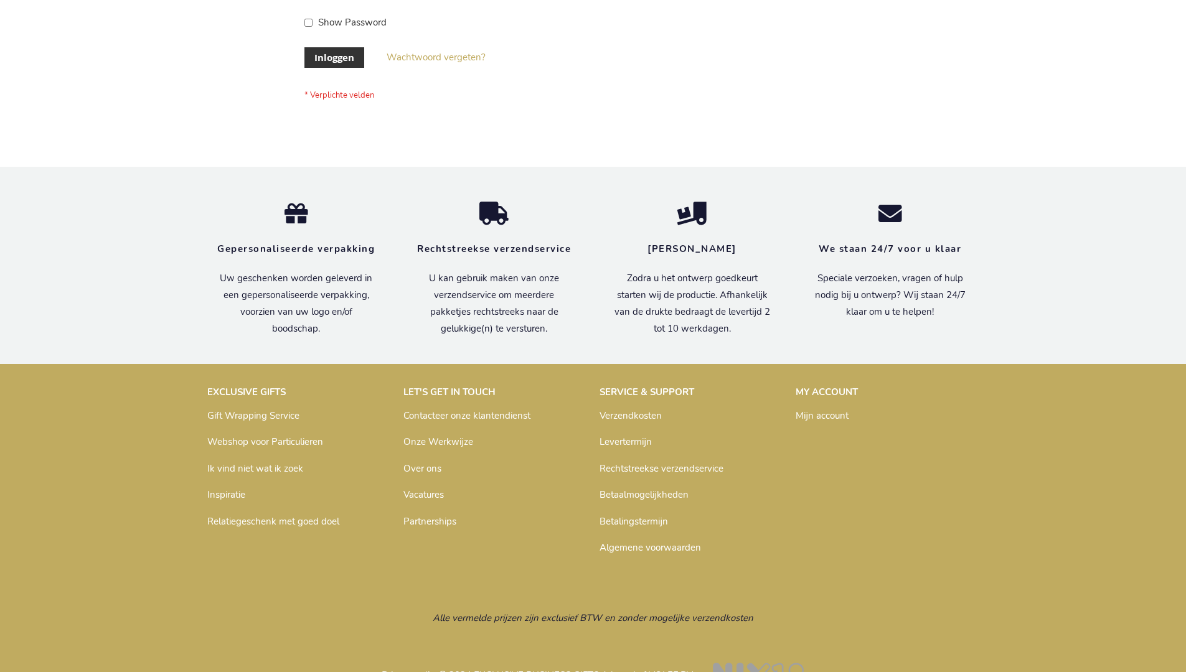
scroll to position [423, 0]
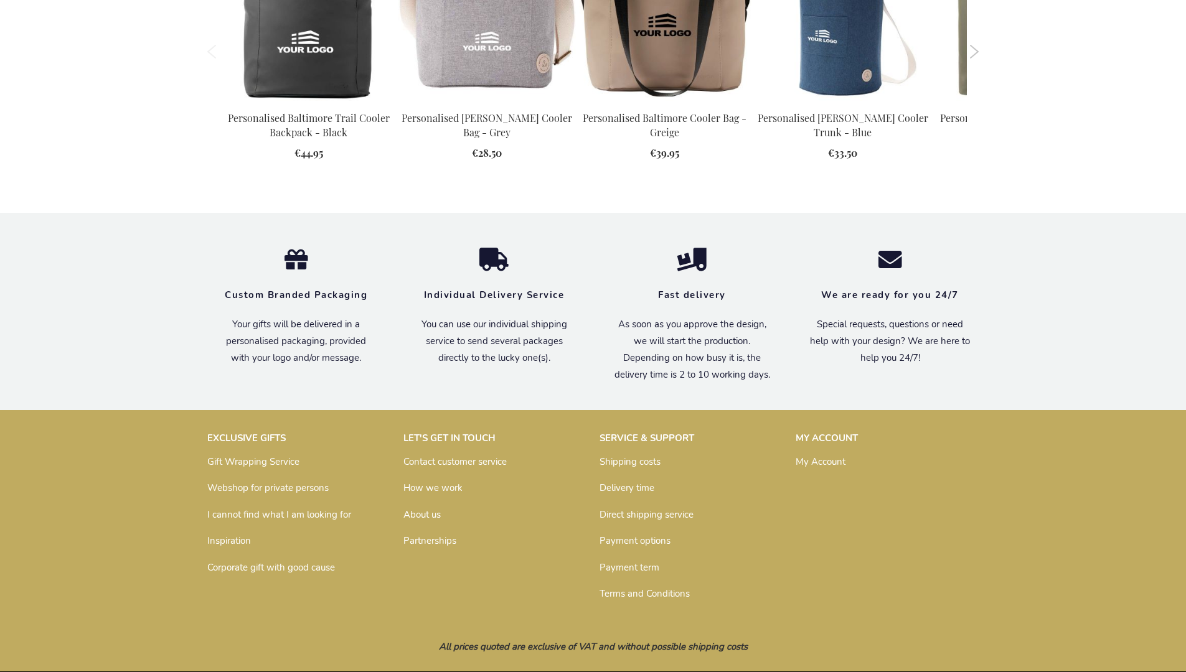
scroll to position [1372, 0]
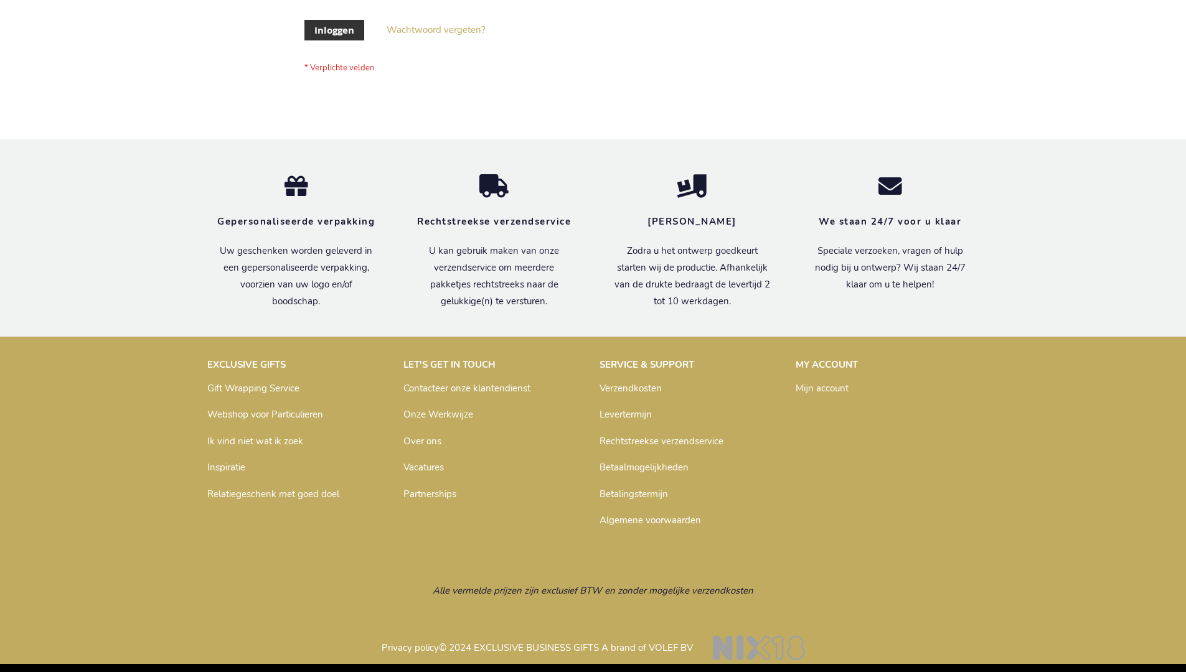
scroll to position [423, 0]
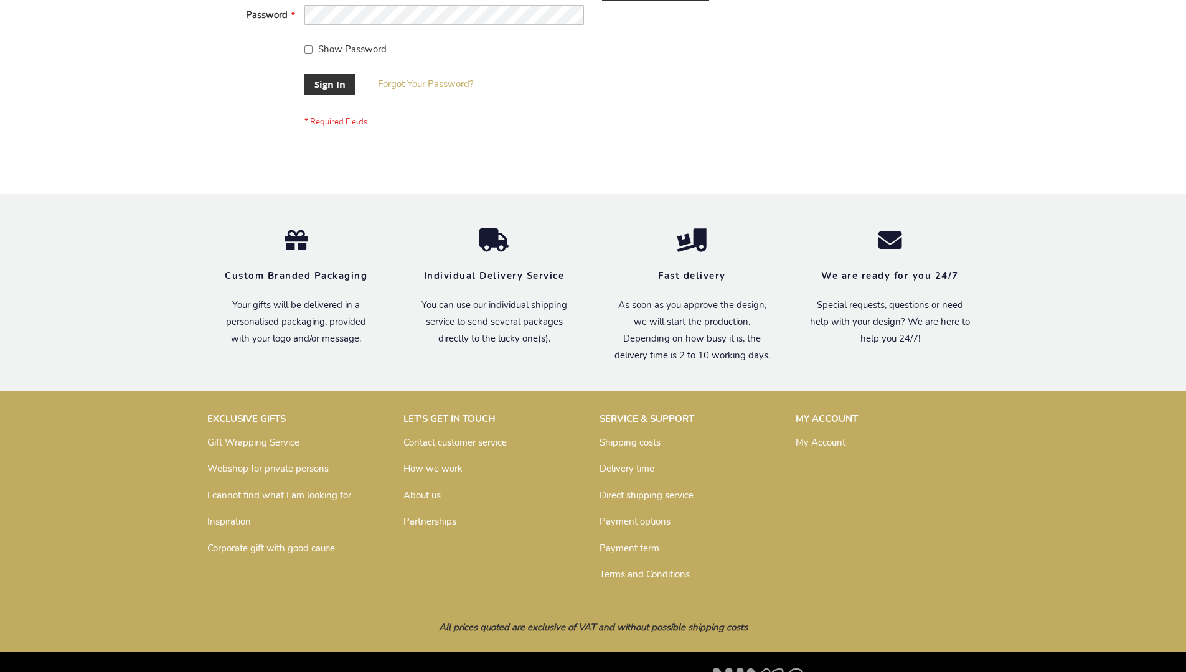
scroll to position [400, 0]
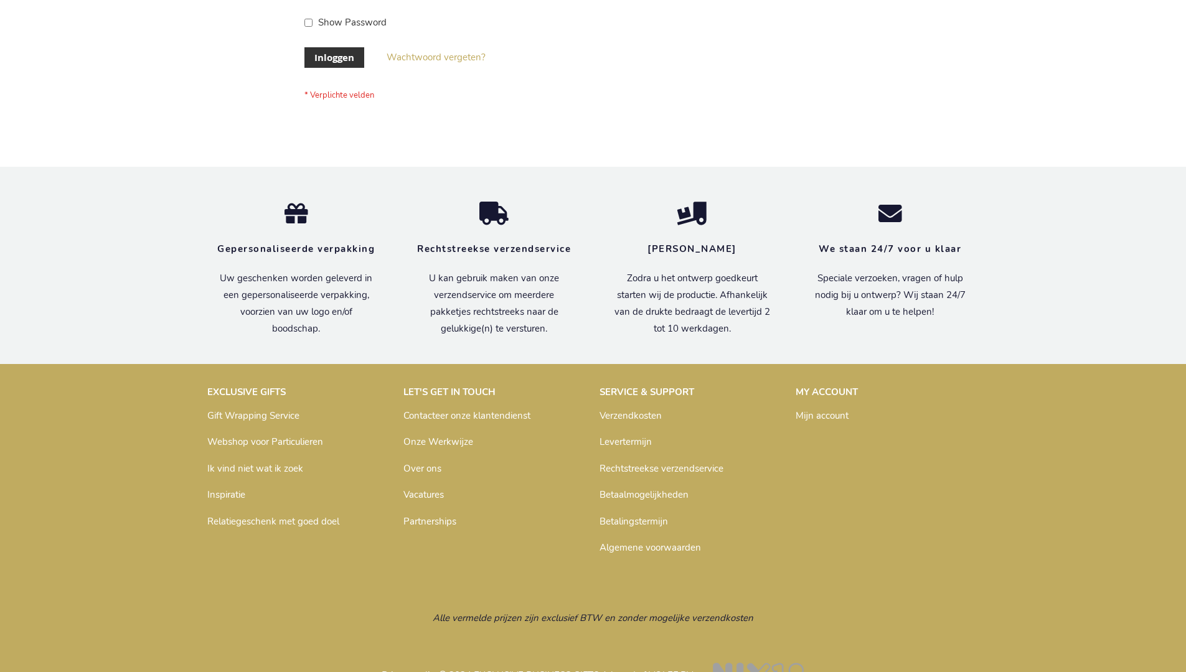
scroll to position [423, 0]
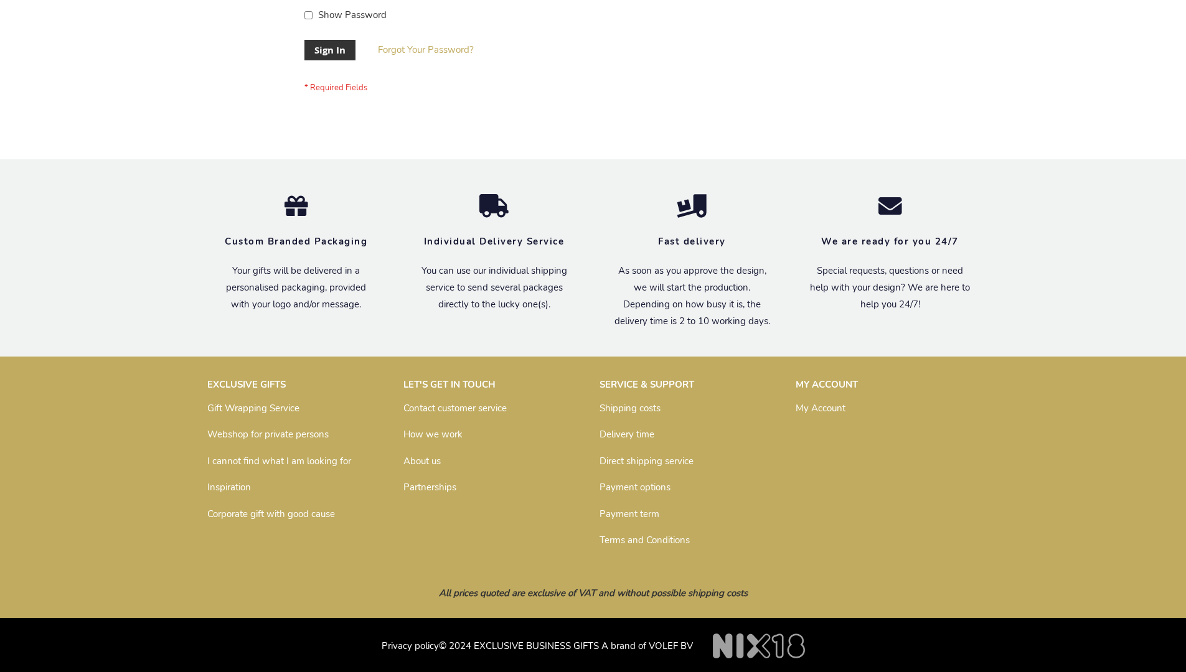
scroll to position [400, 0]
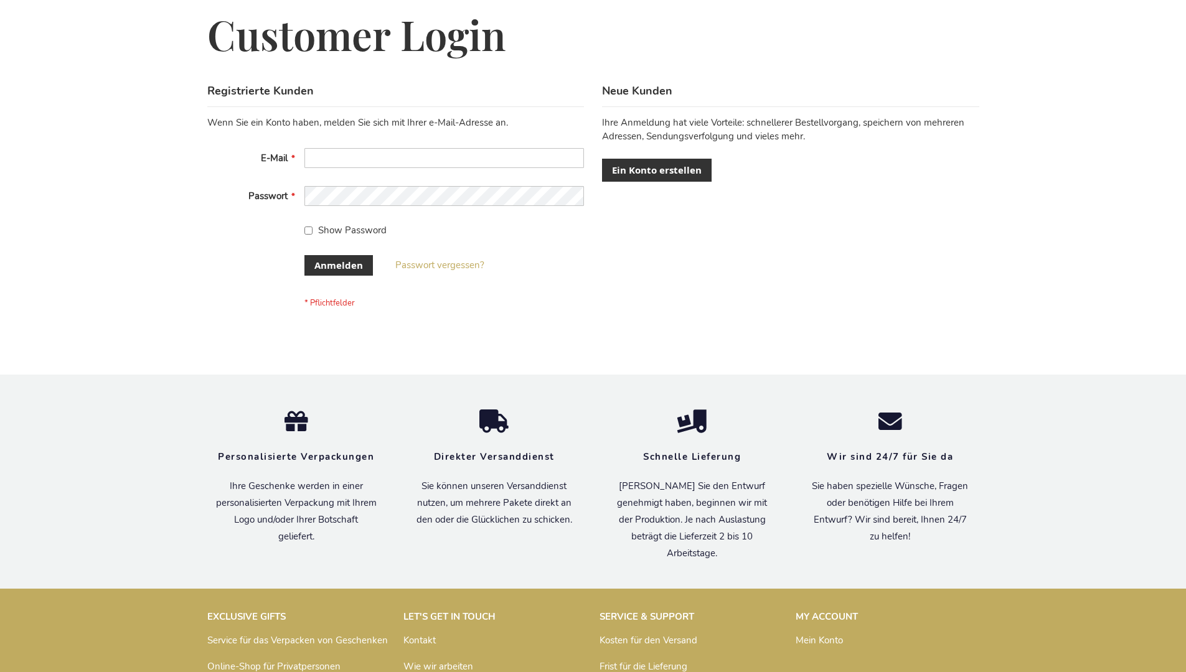
scroll to position [417, 0]
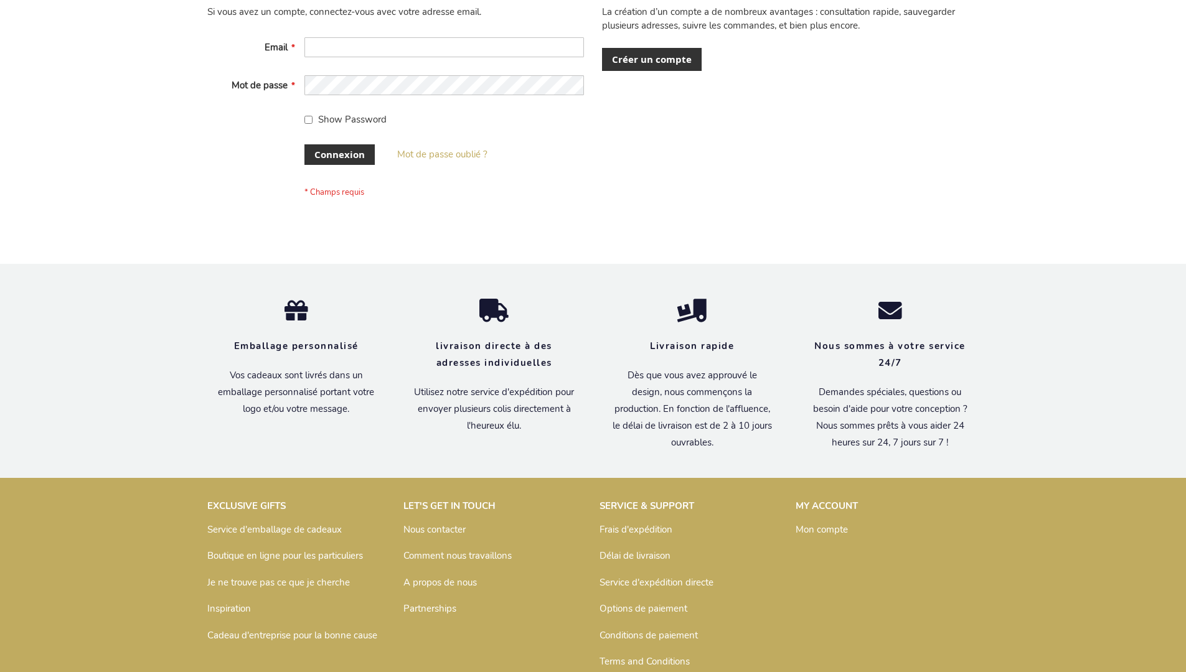
scroll to position [429, 0]
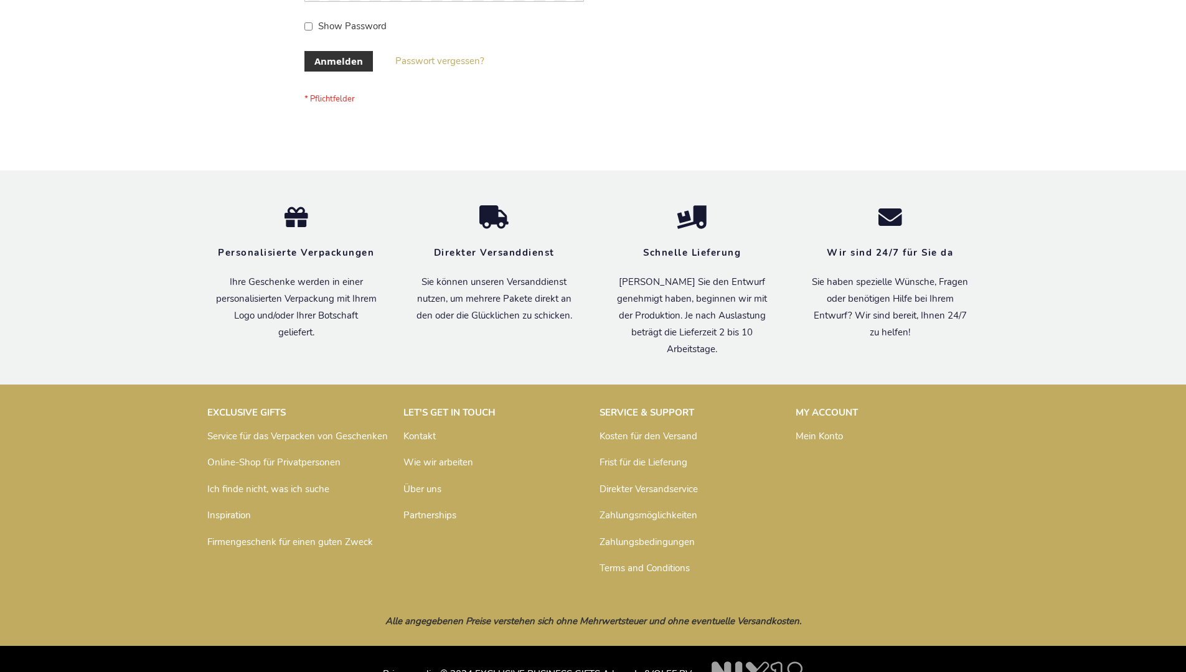
scroll to position [417, 0]
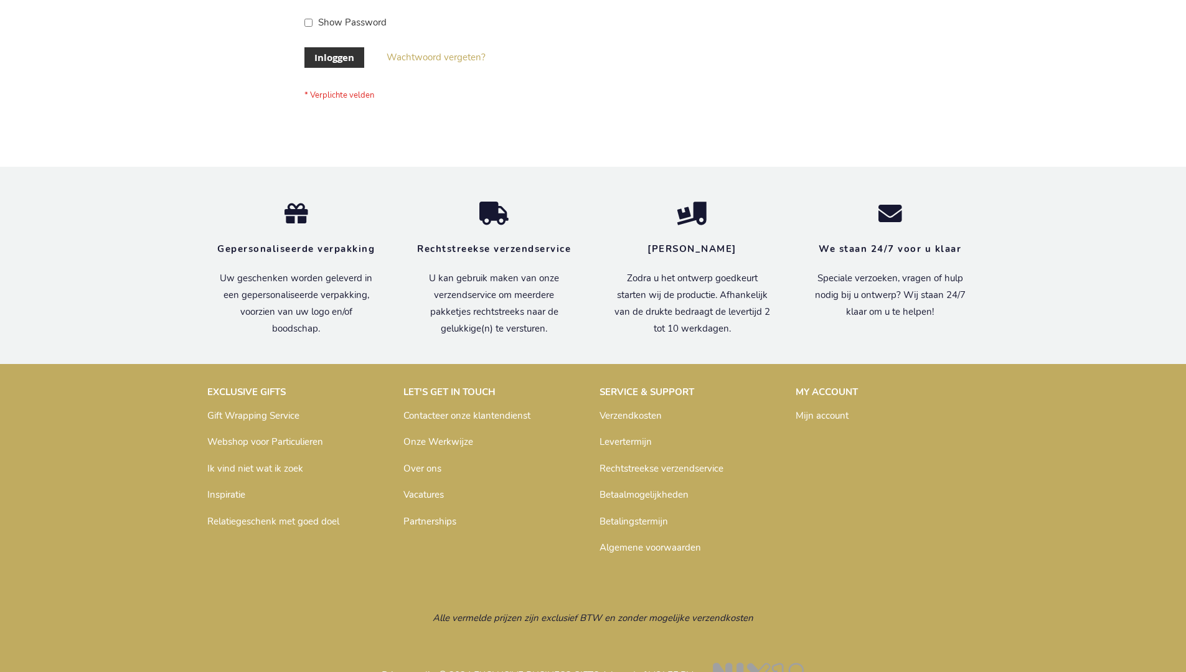
scroll to position [423, 0]
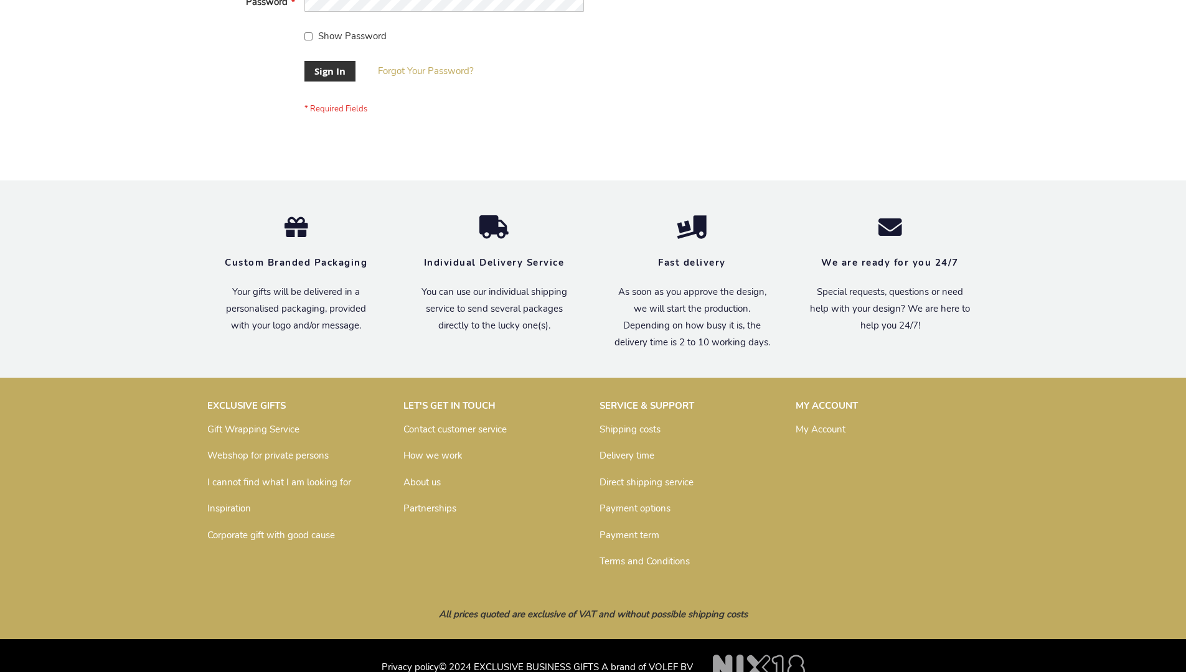
scroll to position [400, 0]
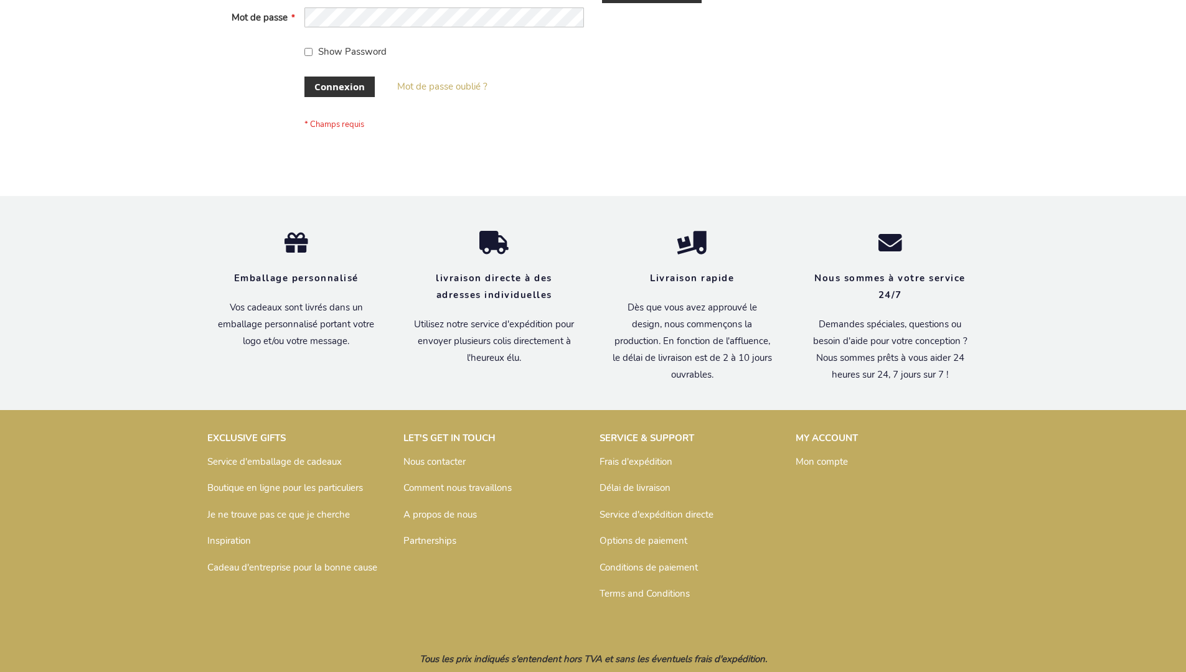
scroll to position [429, 0]
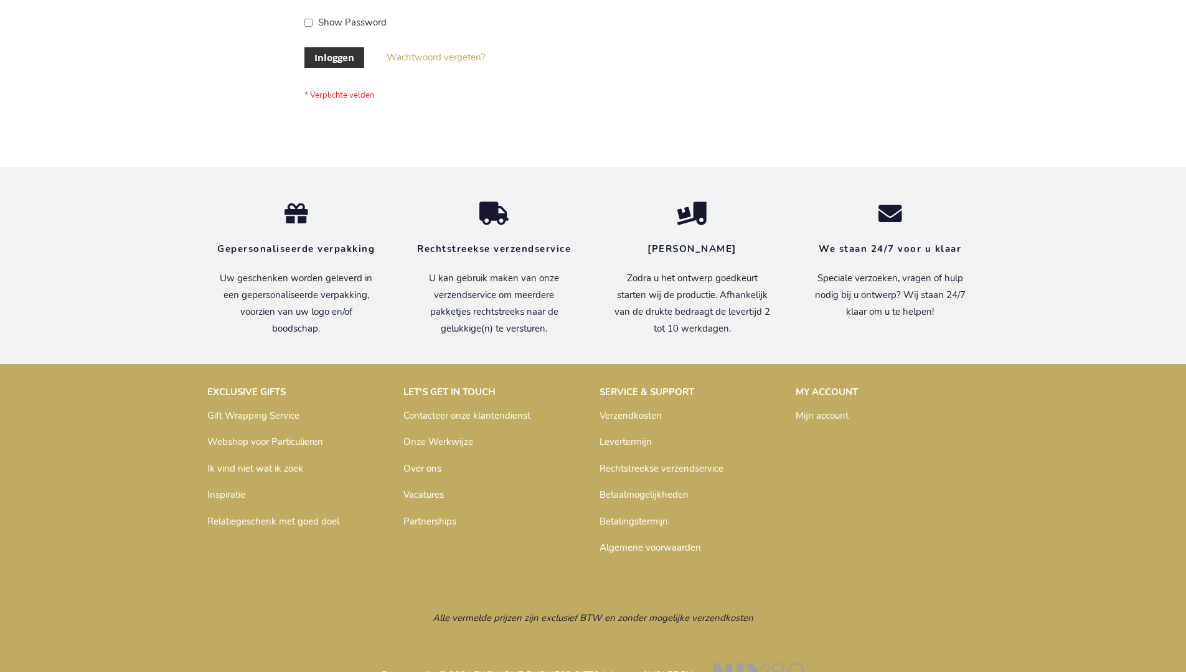
scroll to position [423, 0]
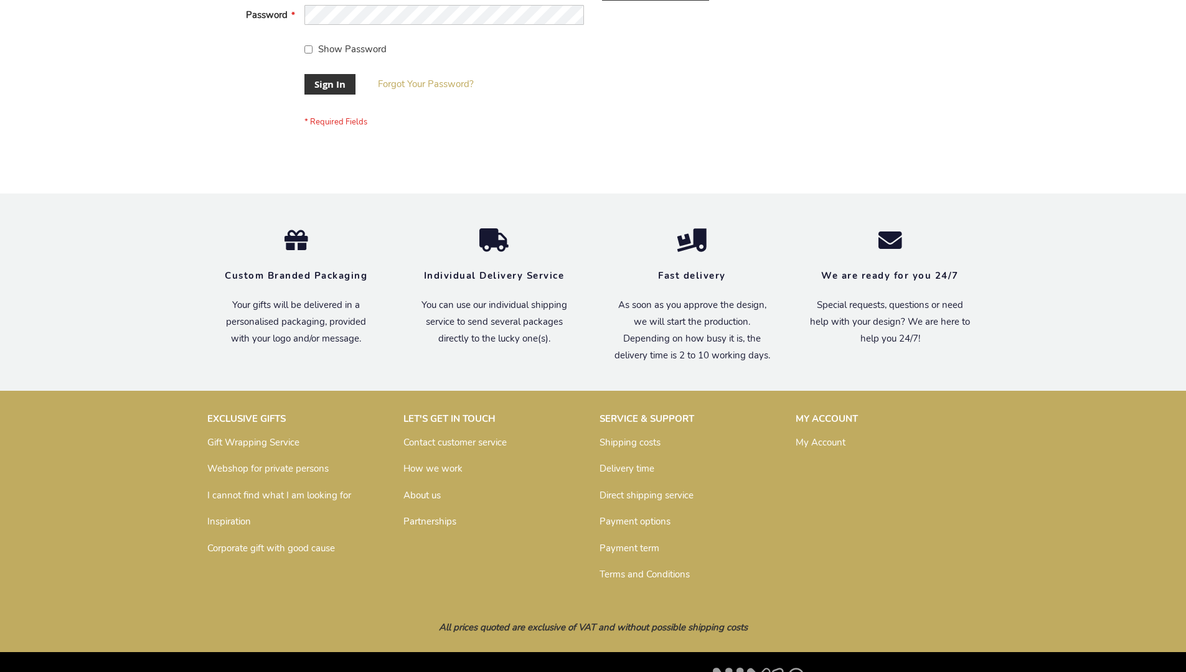
scroll to position [400, 0]
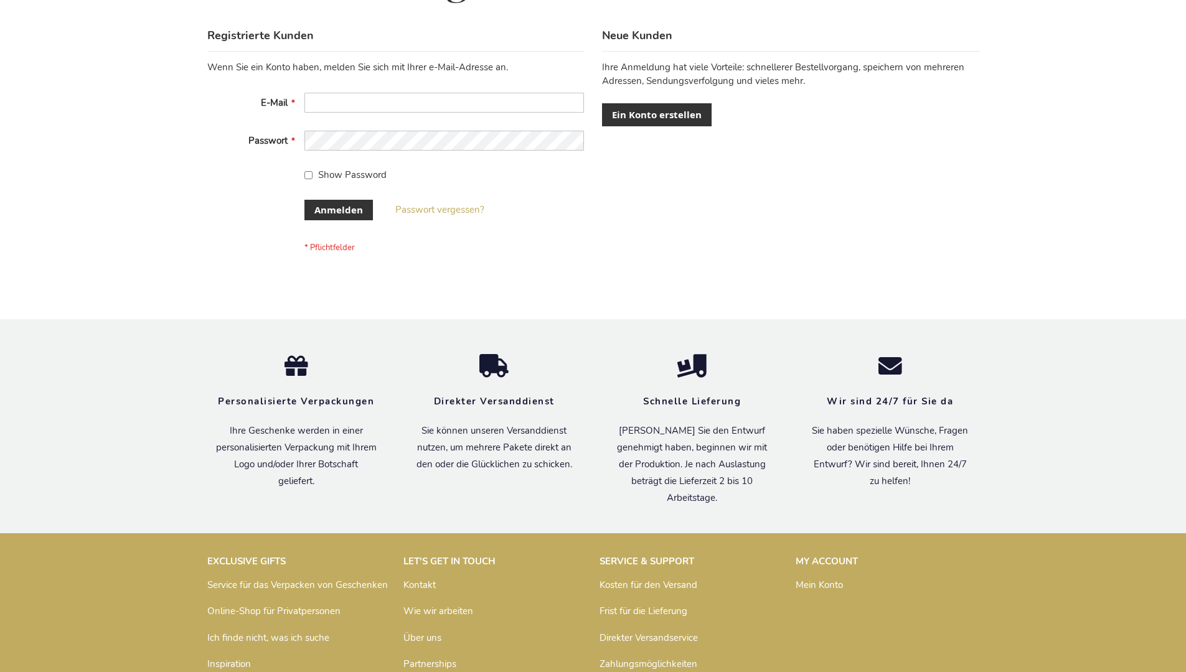
scroll to position [417, 0]
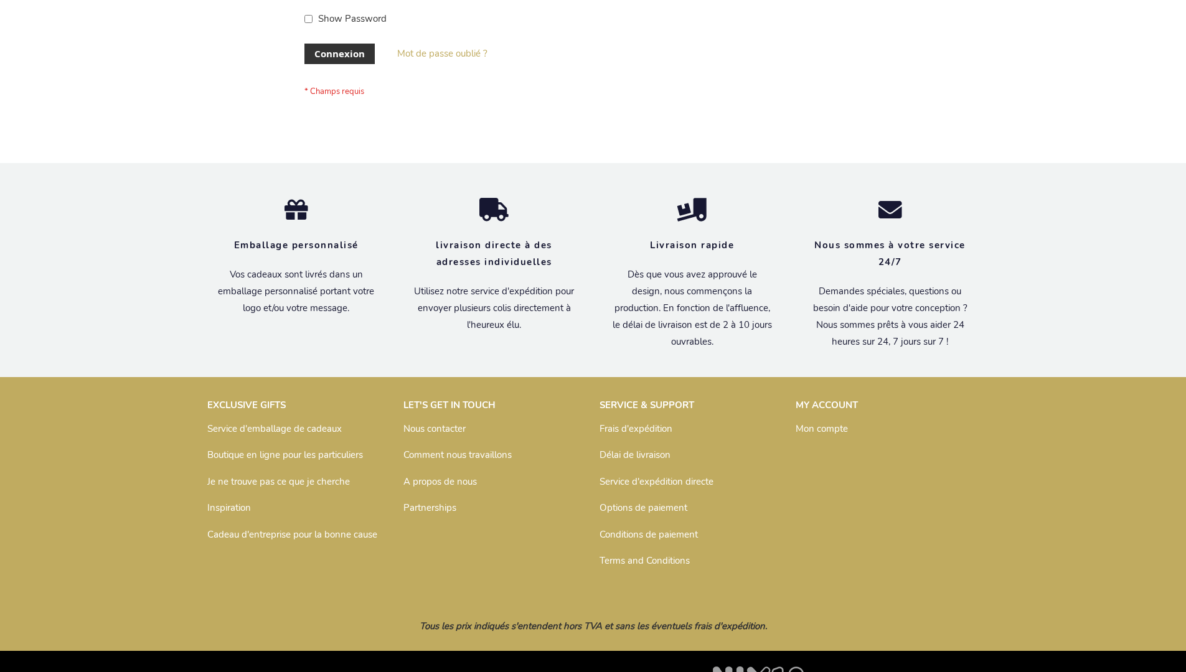
scroll to position [429, 0]
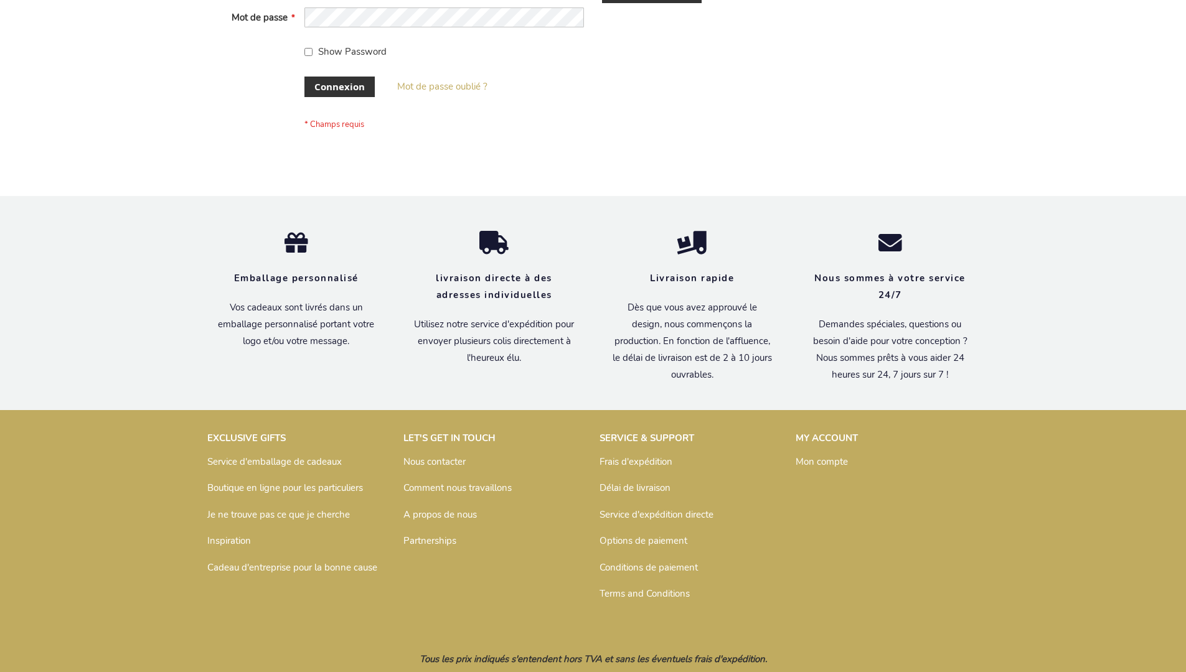
scroll to position [429, 0]
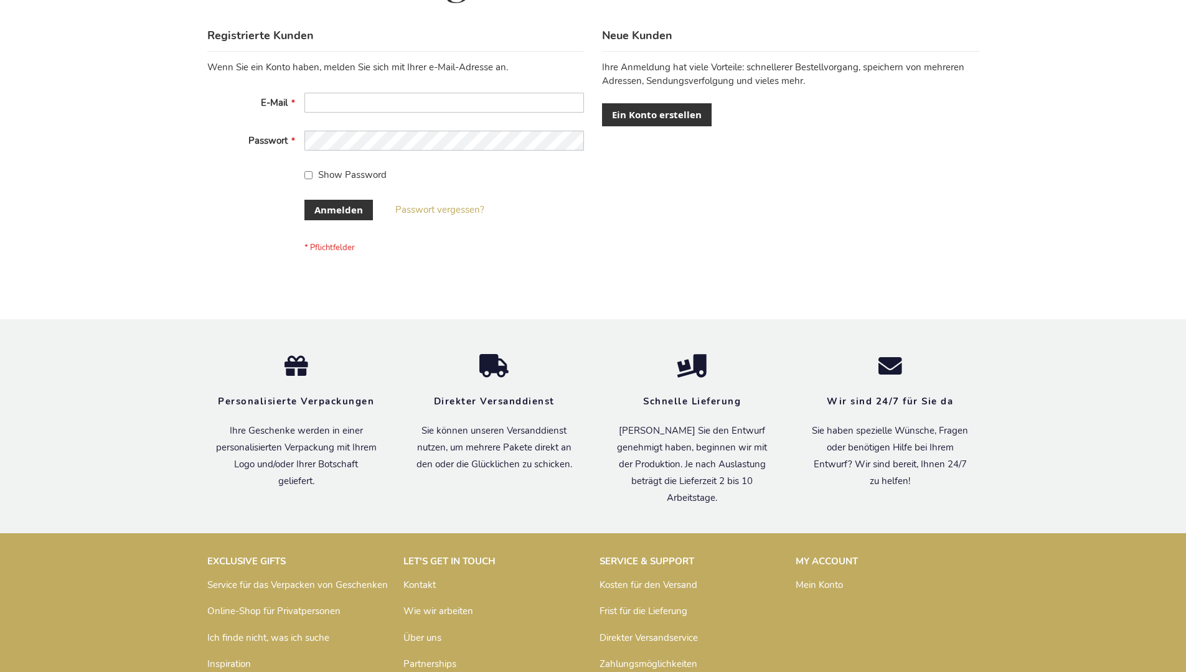
scroll to position [417, 0]
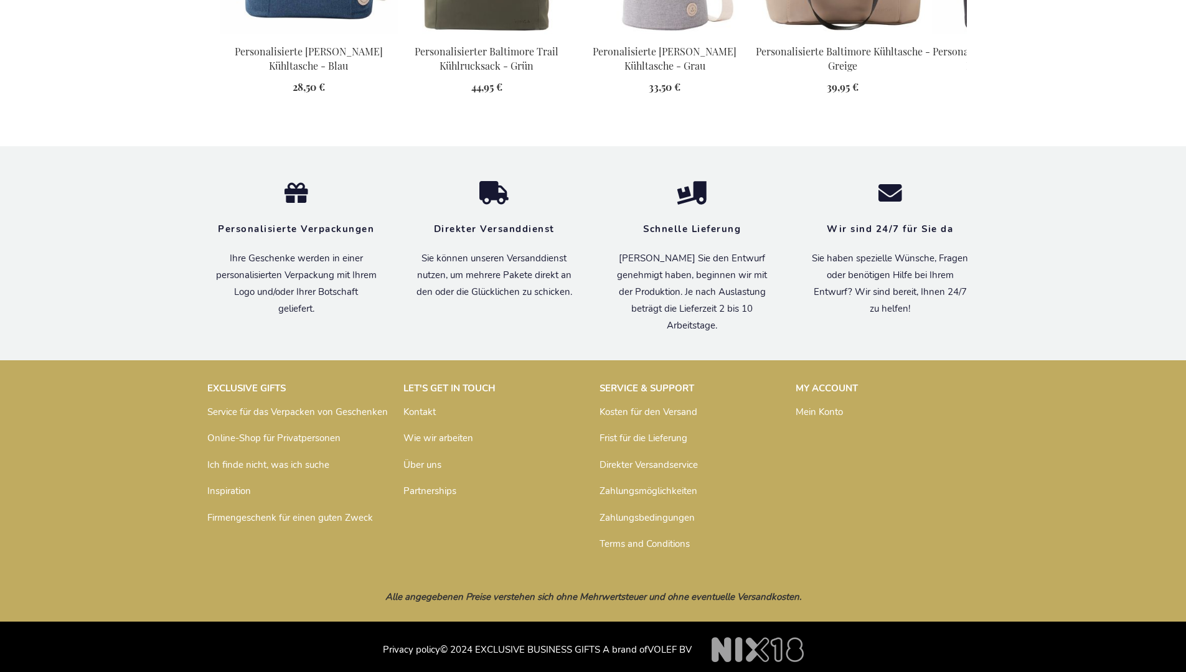
scroll to position [1403, 0]
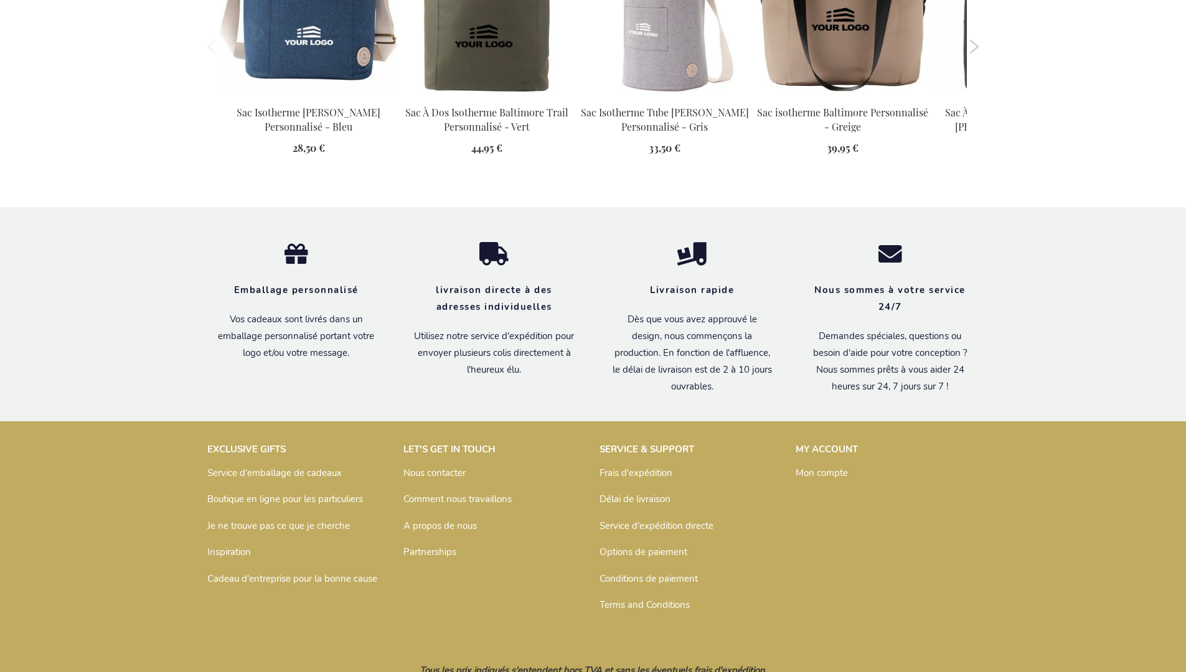
scroll to position [1415, 0]
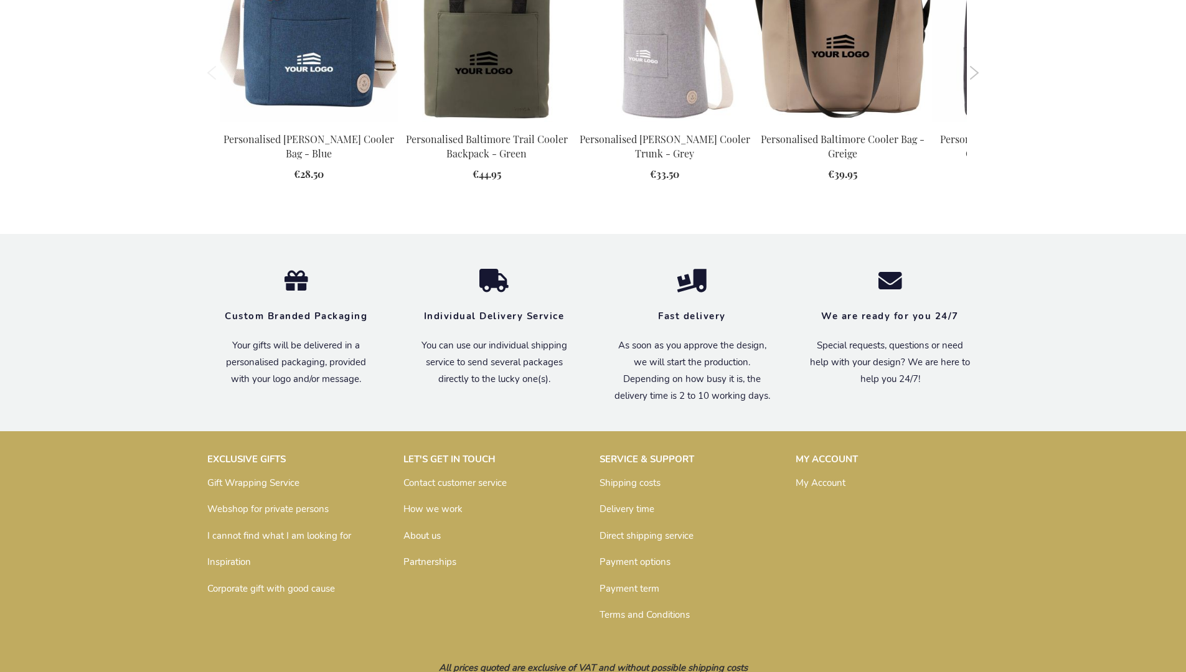
scroll to position [1372, 0]
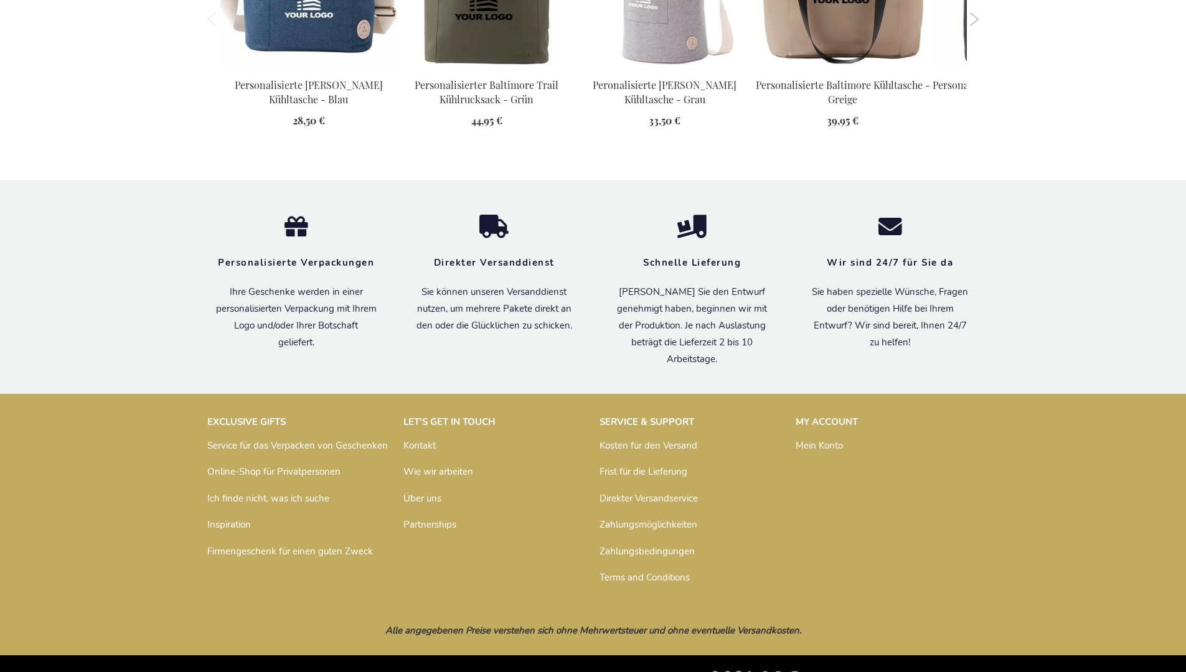
scroll to position [1403, 0]
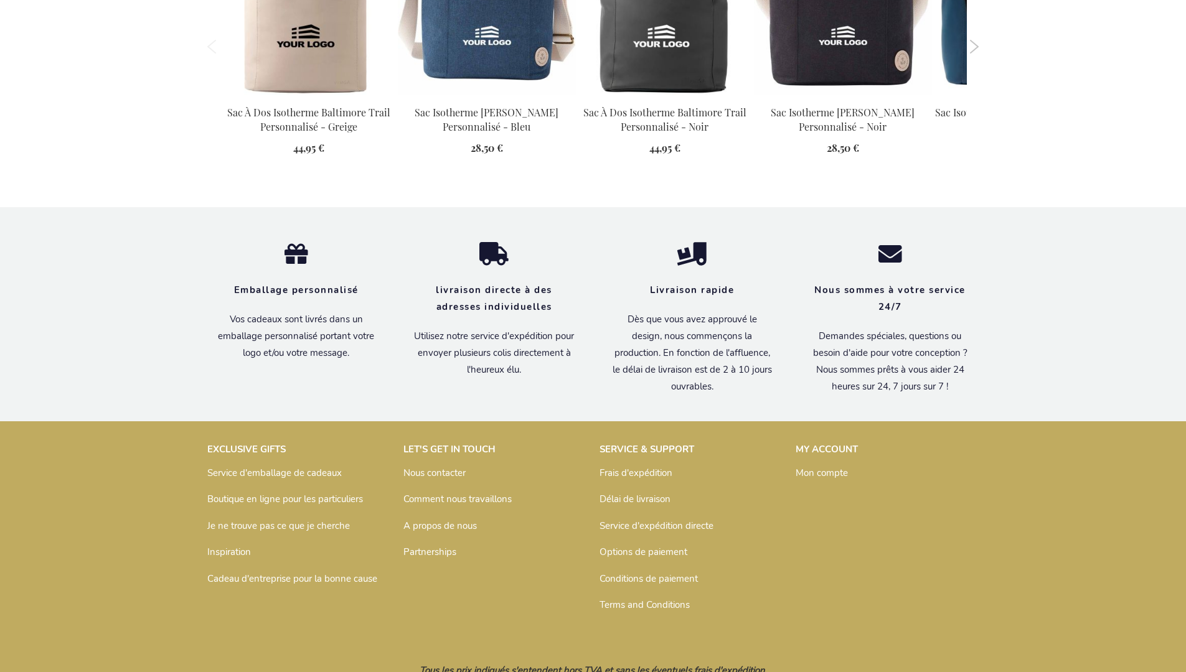
scroll to position [1415, 0]
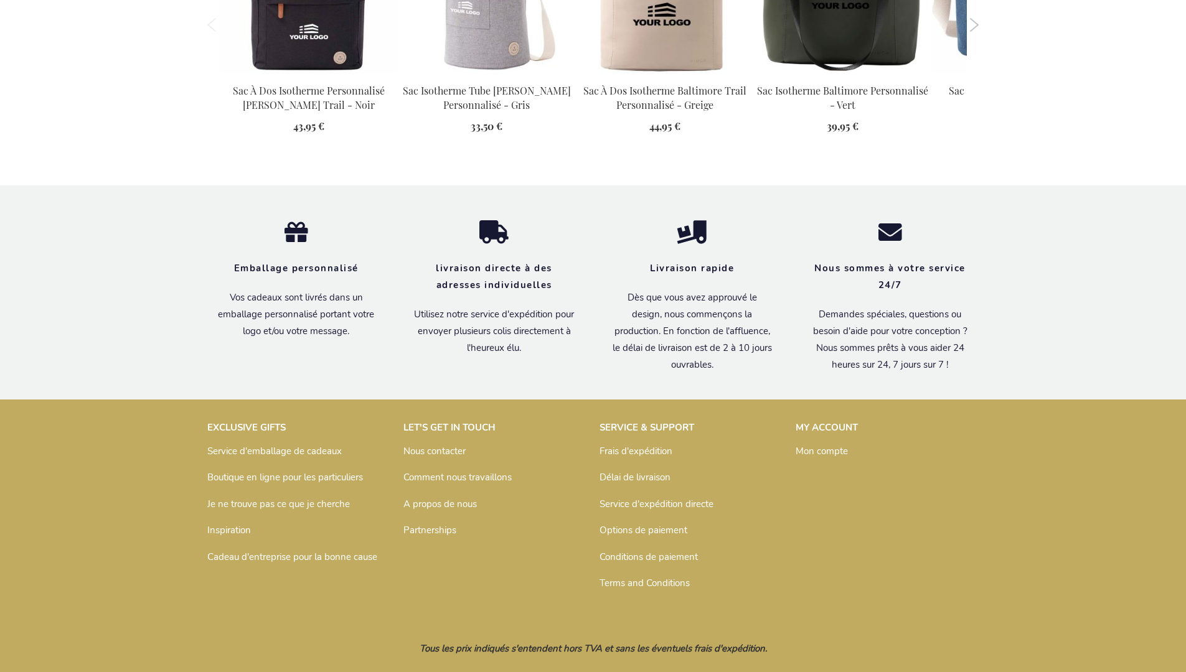
scroll to position [1415, 0]
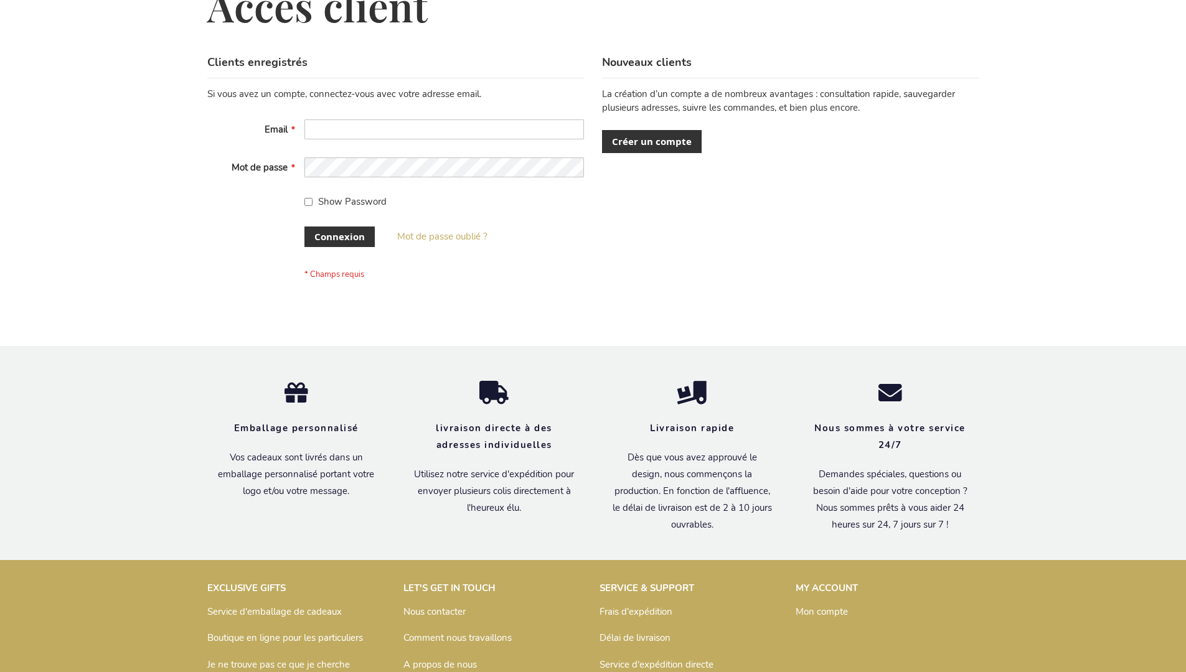
scroll to position [429, 0]
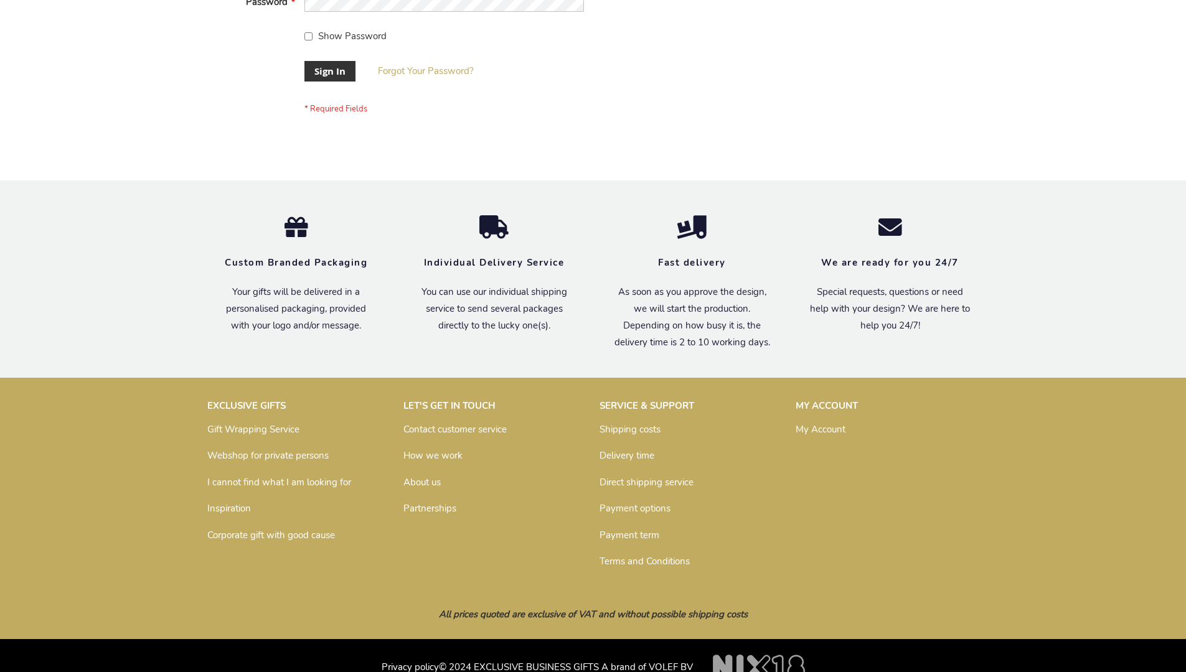
scroll to position [400, 0]
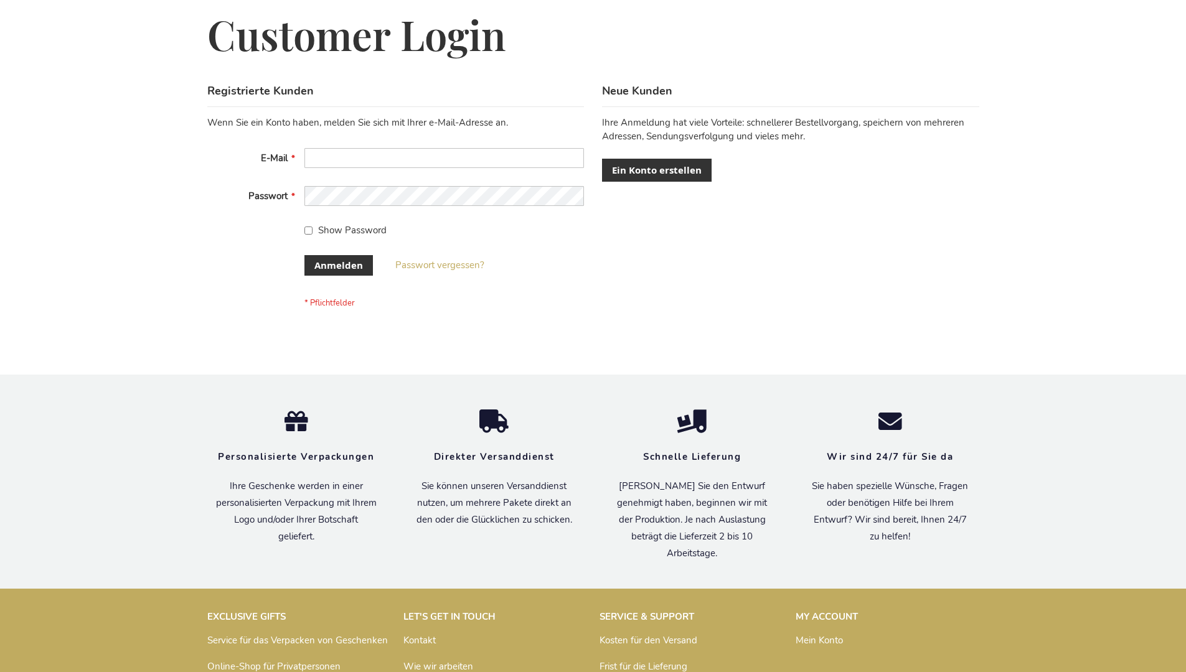
scroll to position [417, 0]
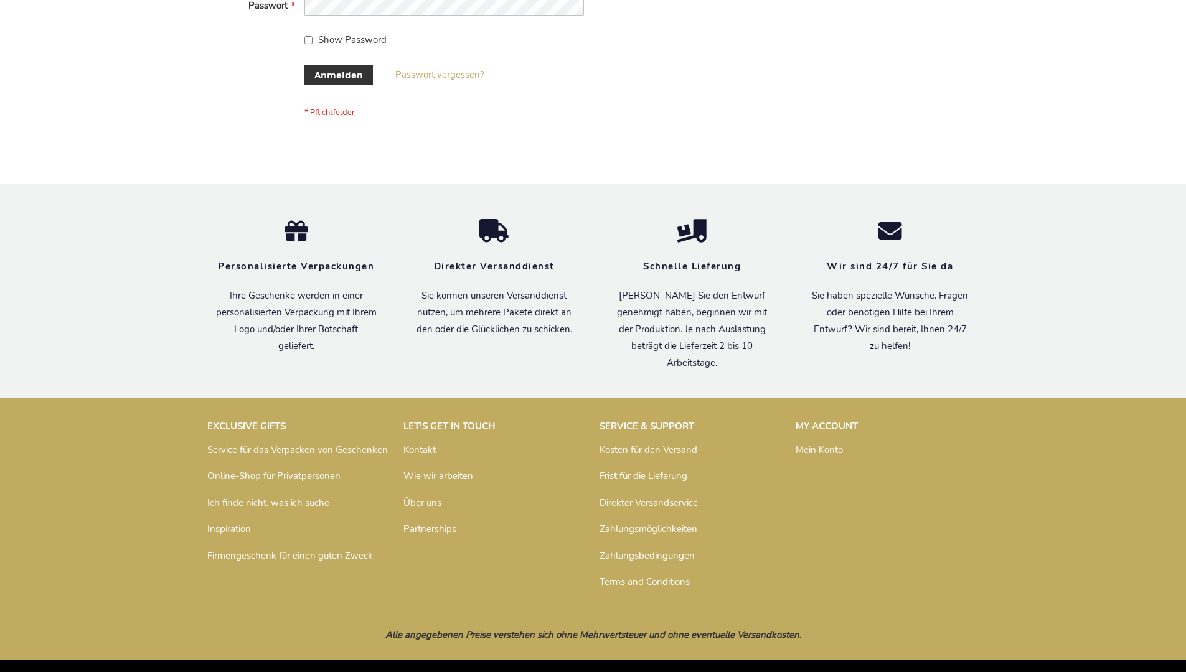
scroll to position [417, 0]
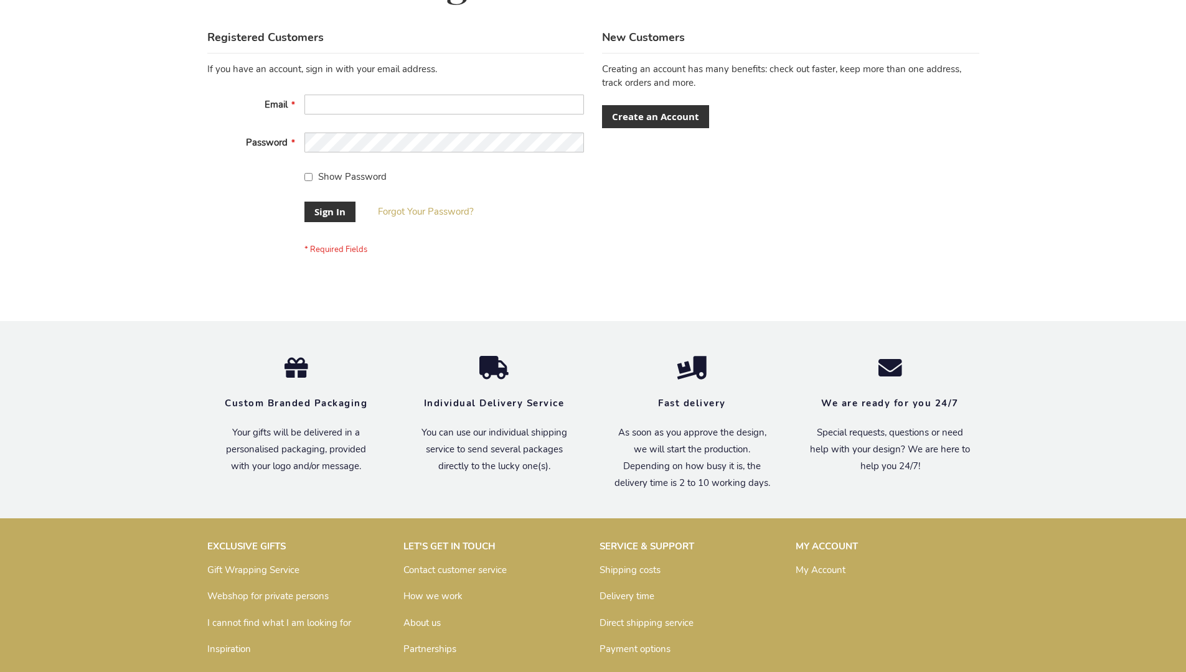
scroll to position [400, 0]
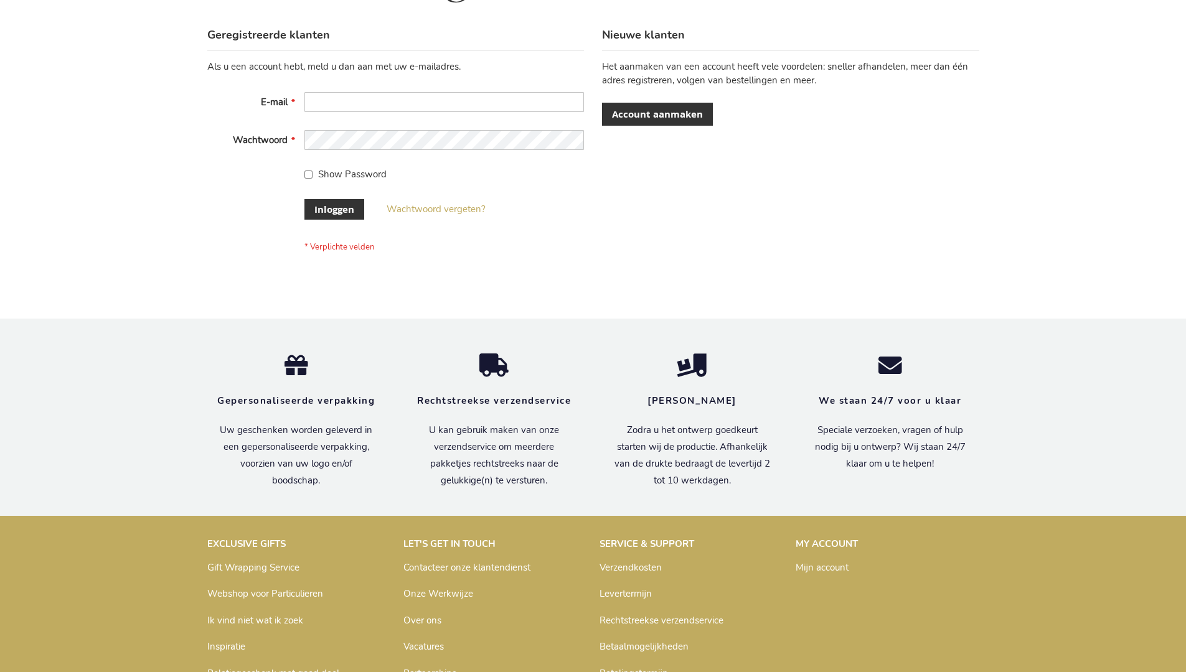
scroll to position [423, 0]
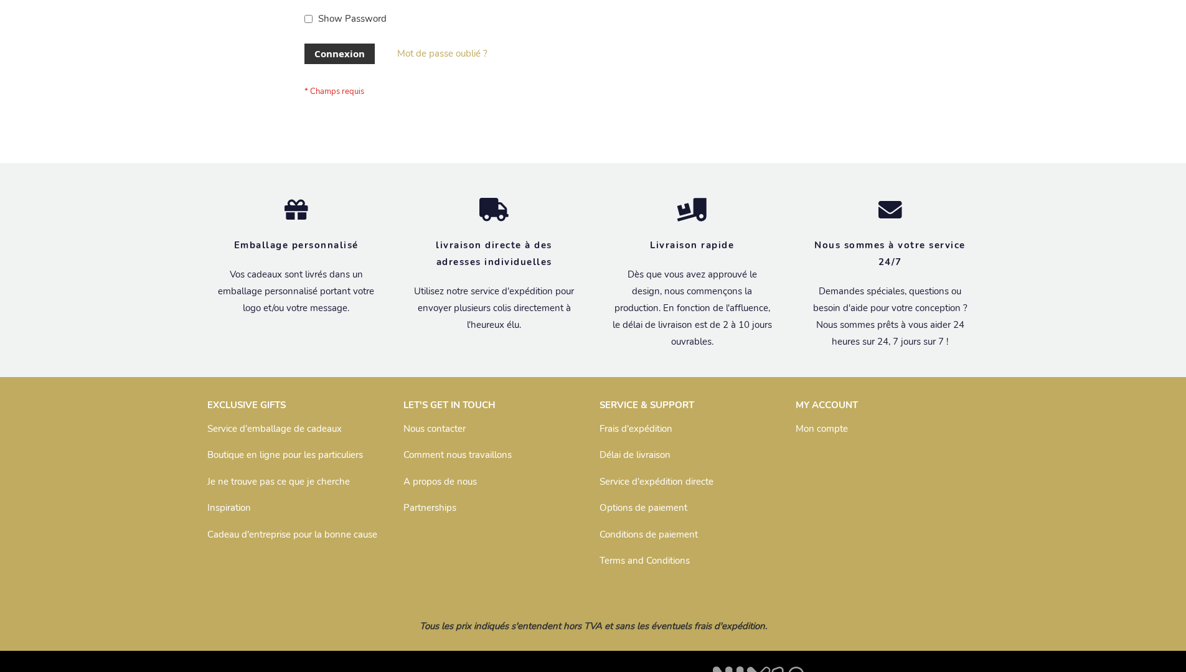
scroll to position [429, 0]
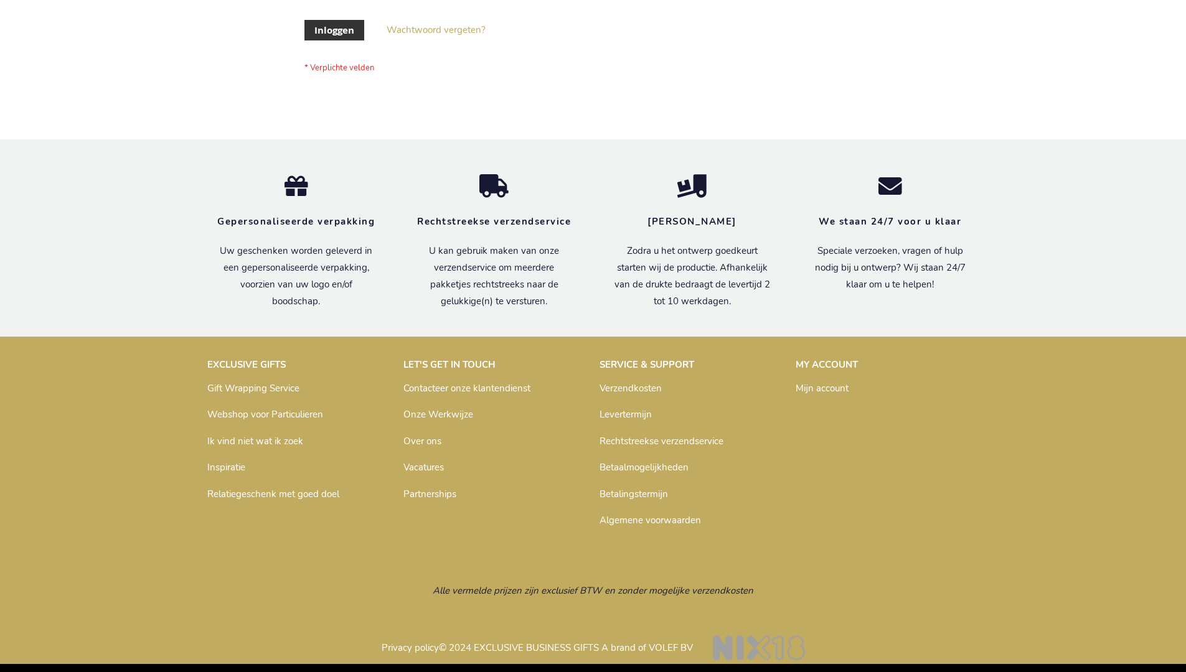
scroll to position [423, 0]
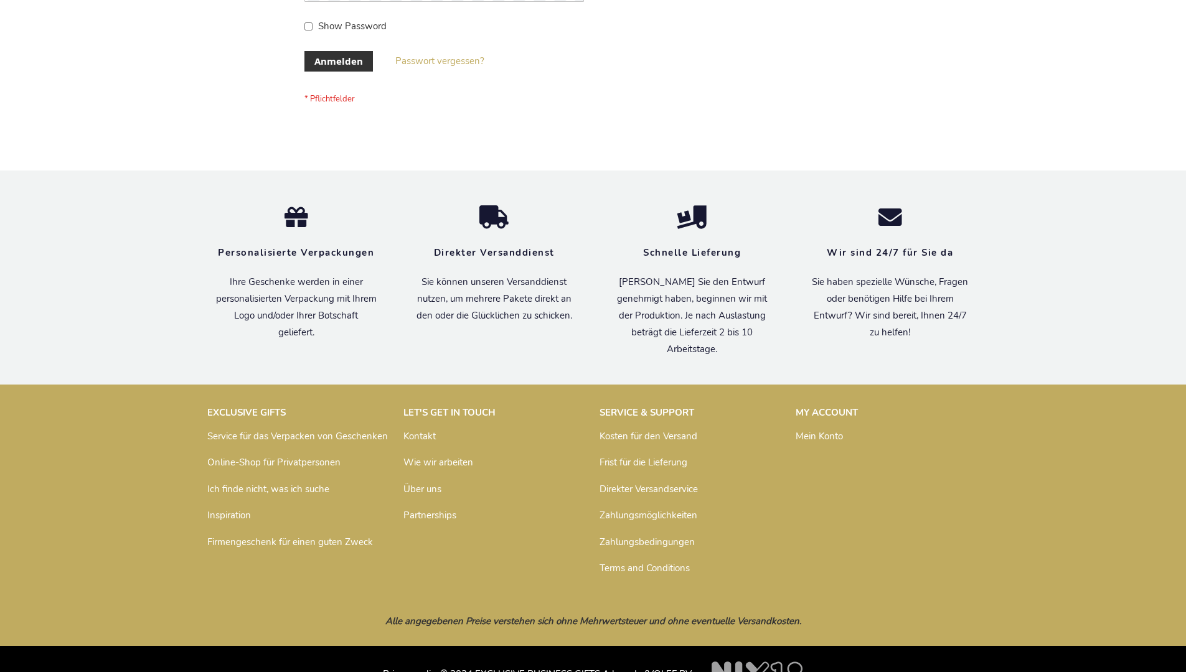
scroll to position [417, 0]
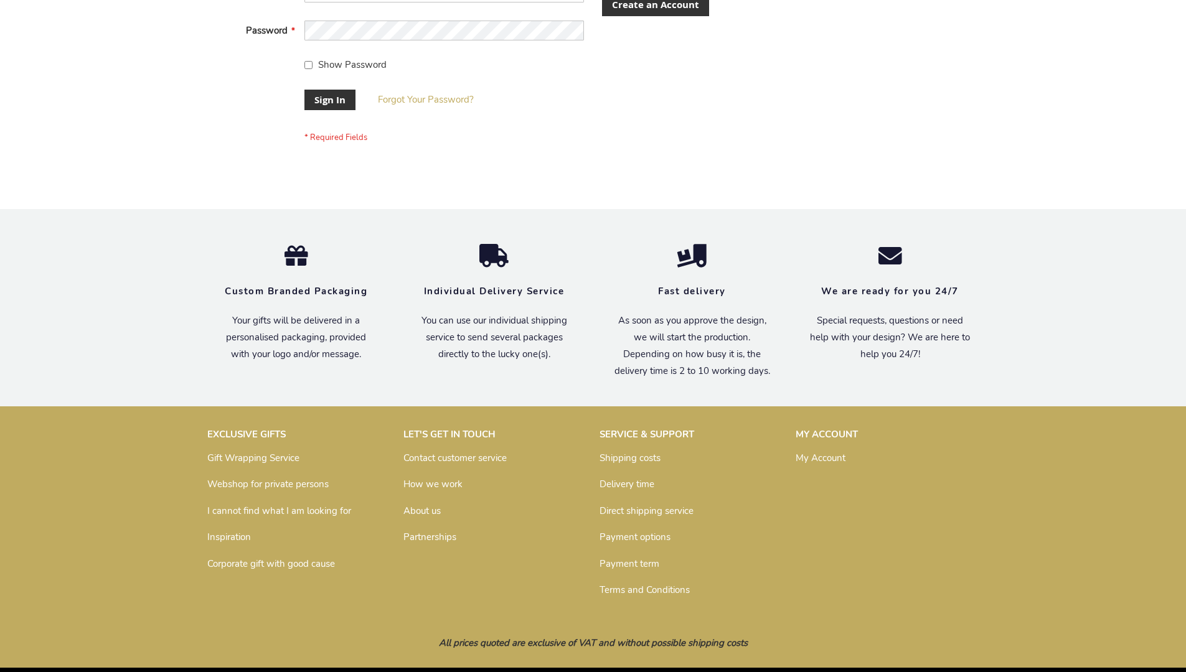
scroll to position [400, 0]
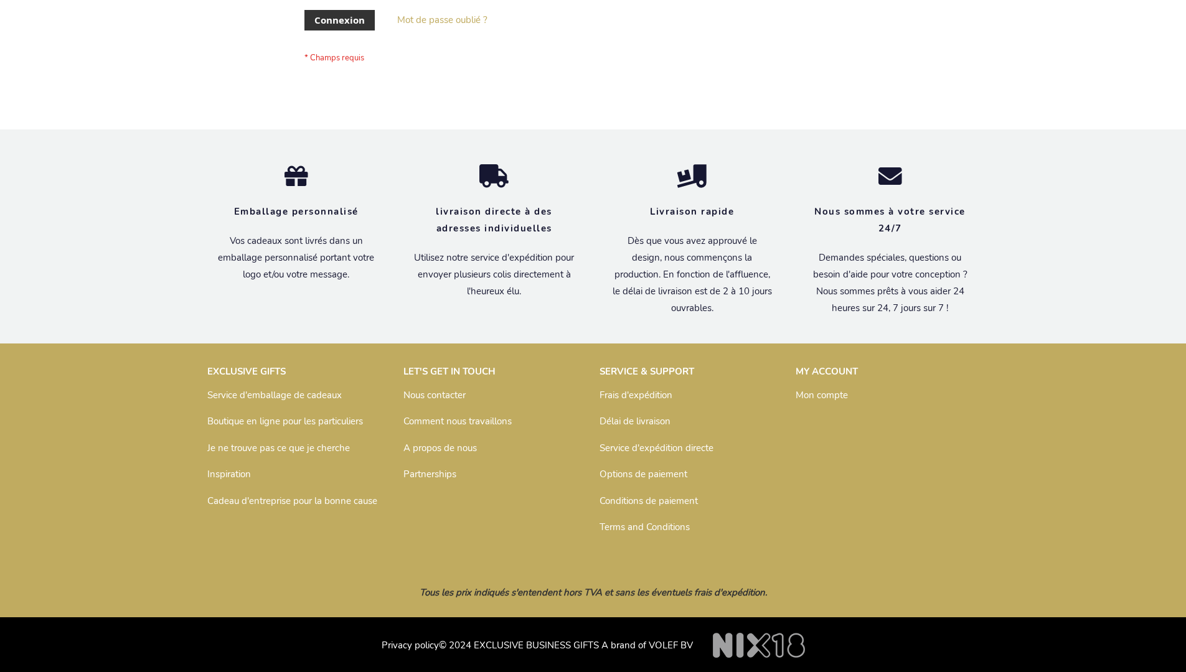
scroll to position [429, 0]
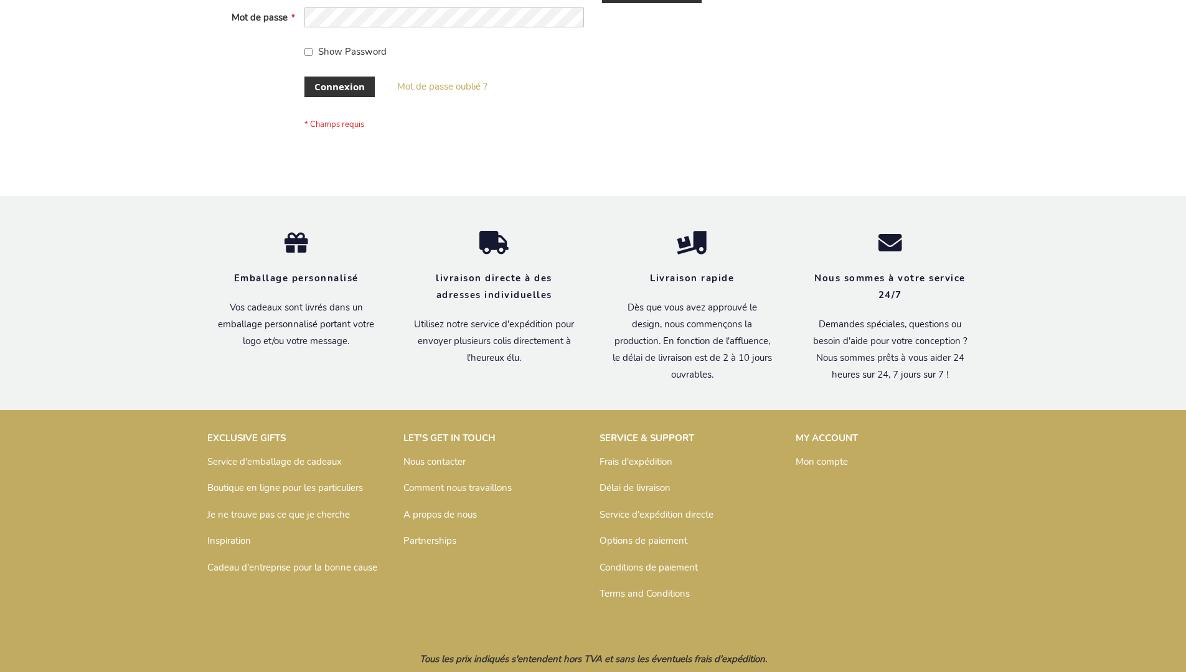
scroll to position [429, 0]
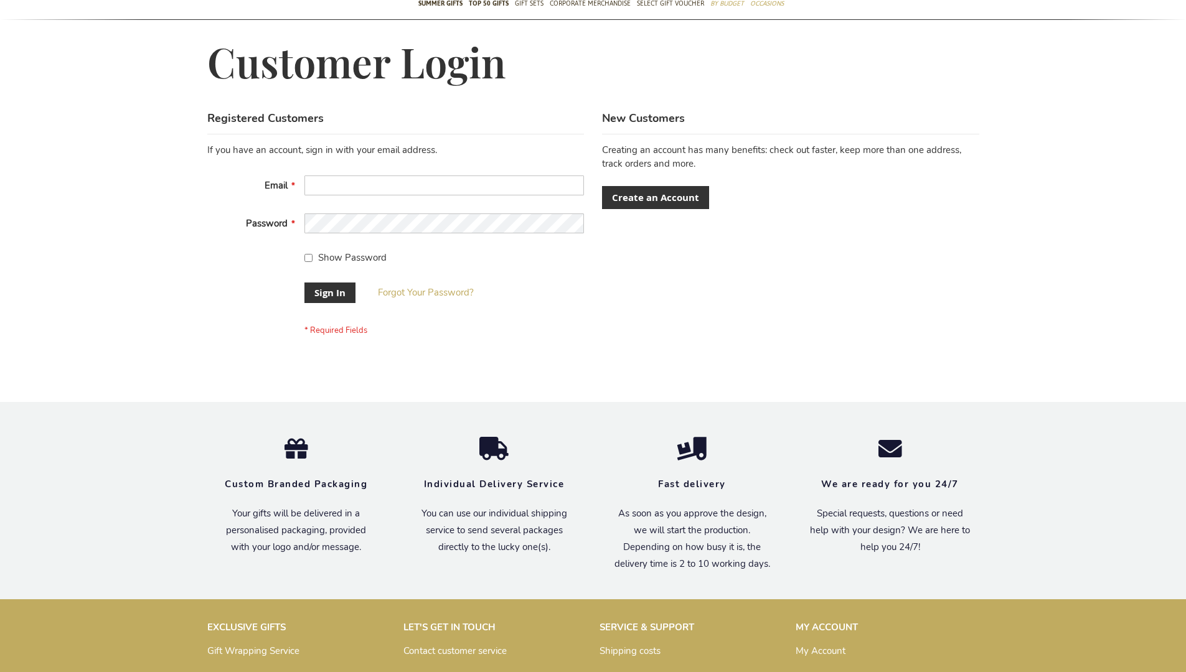
scroll to position [400, 0]
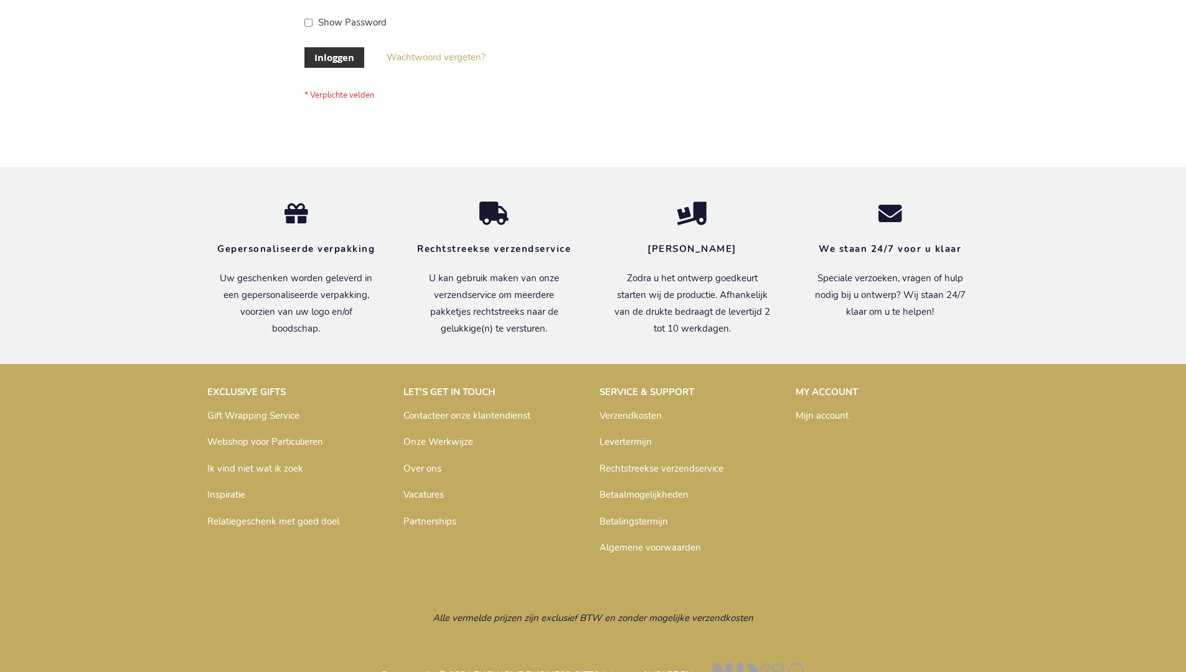
scroll to position [423, 0]
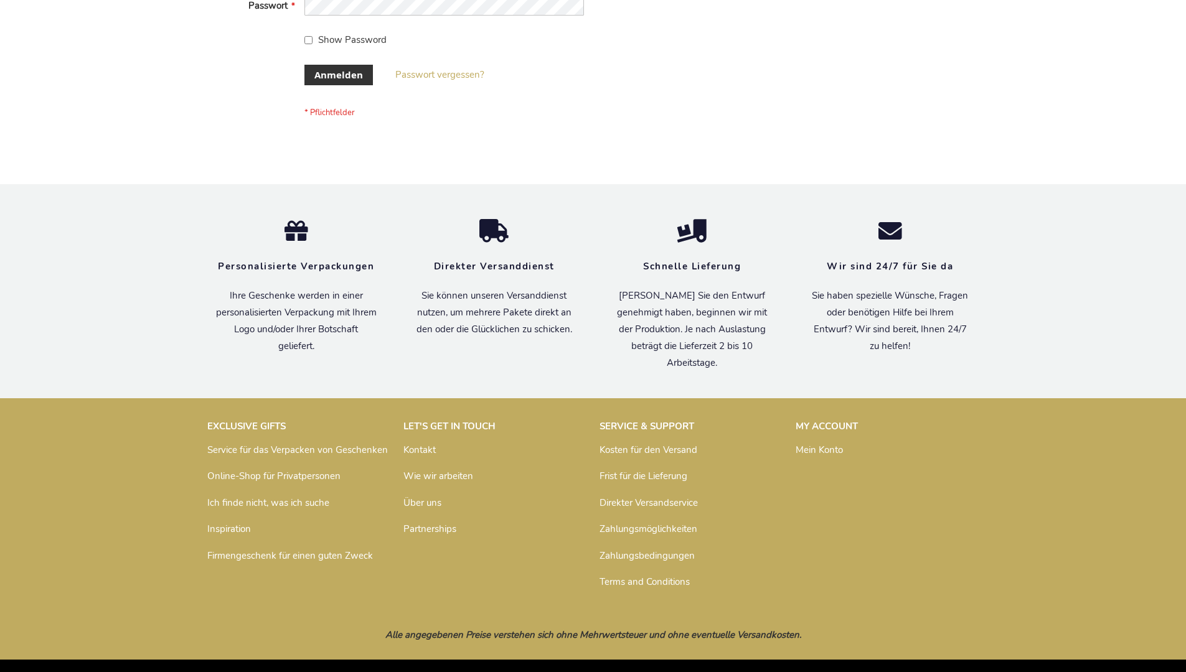
scroll to position [417, 0]
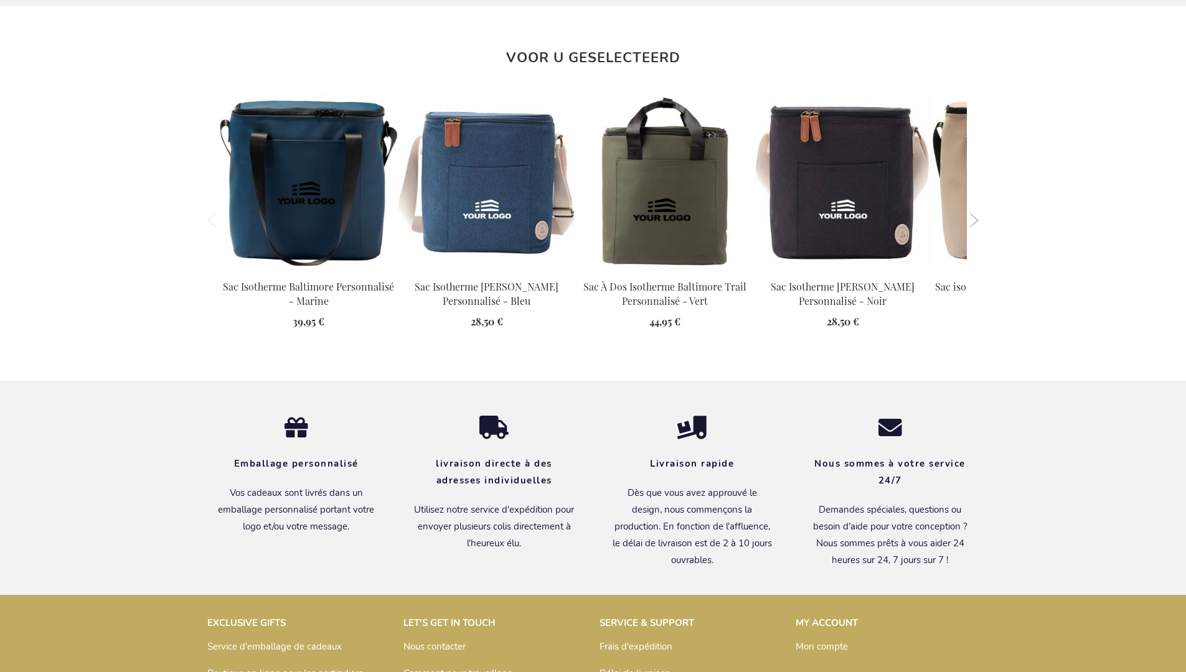
scroll to position [1415, 0]
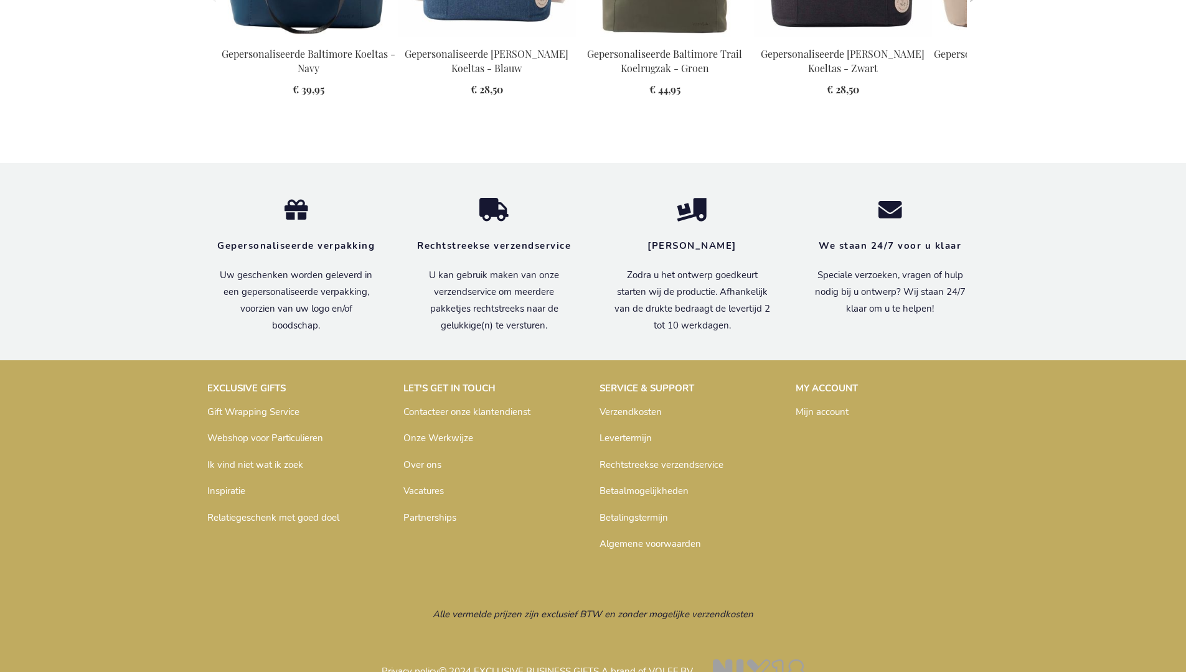
scroll to position [1408, 0]
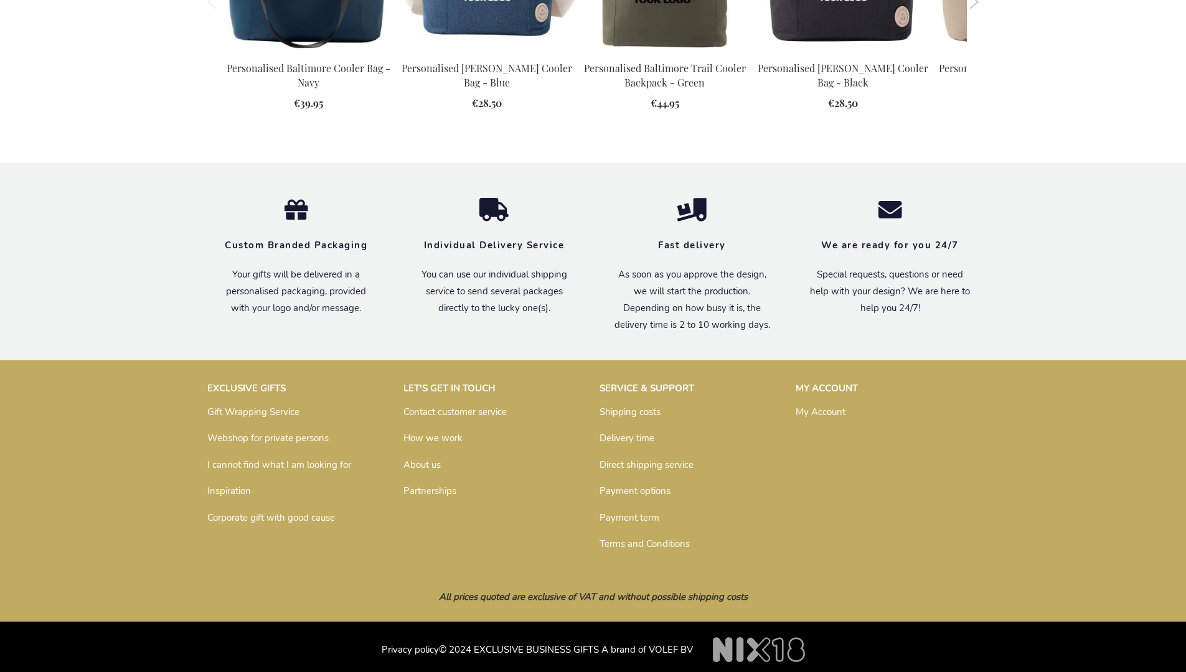
scroll to position [1372, 0]
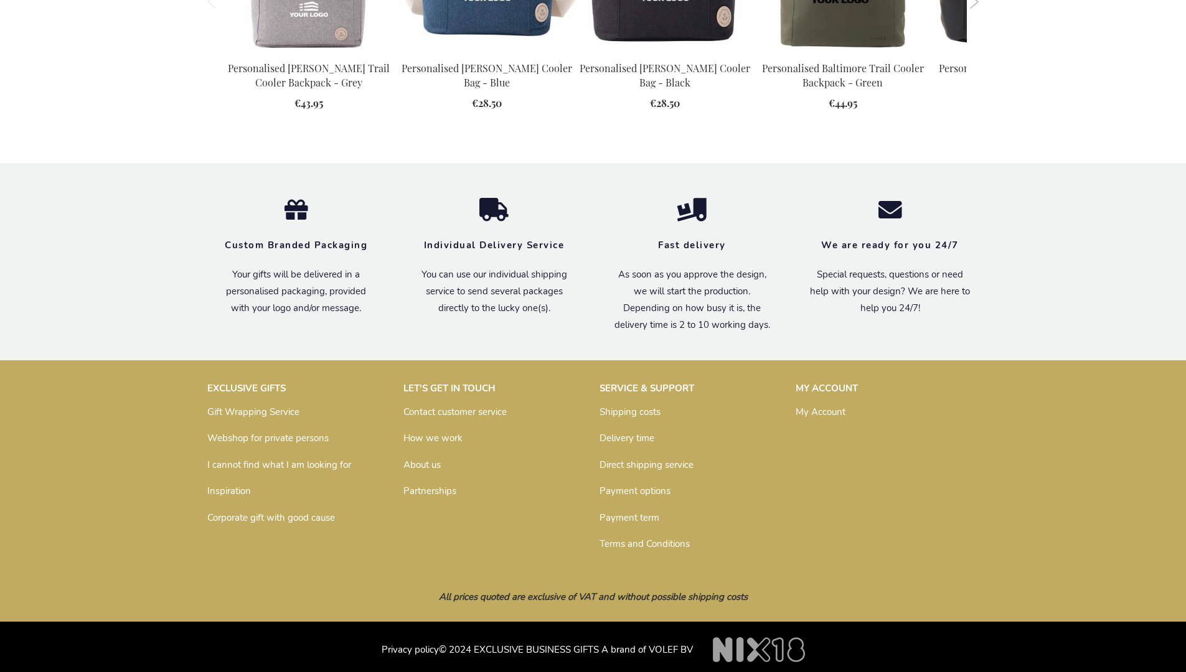
scroll to position [1372, 0]
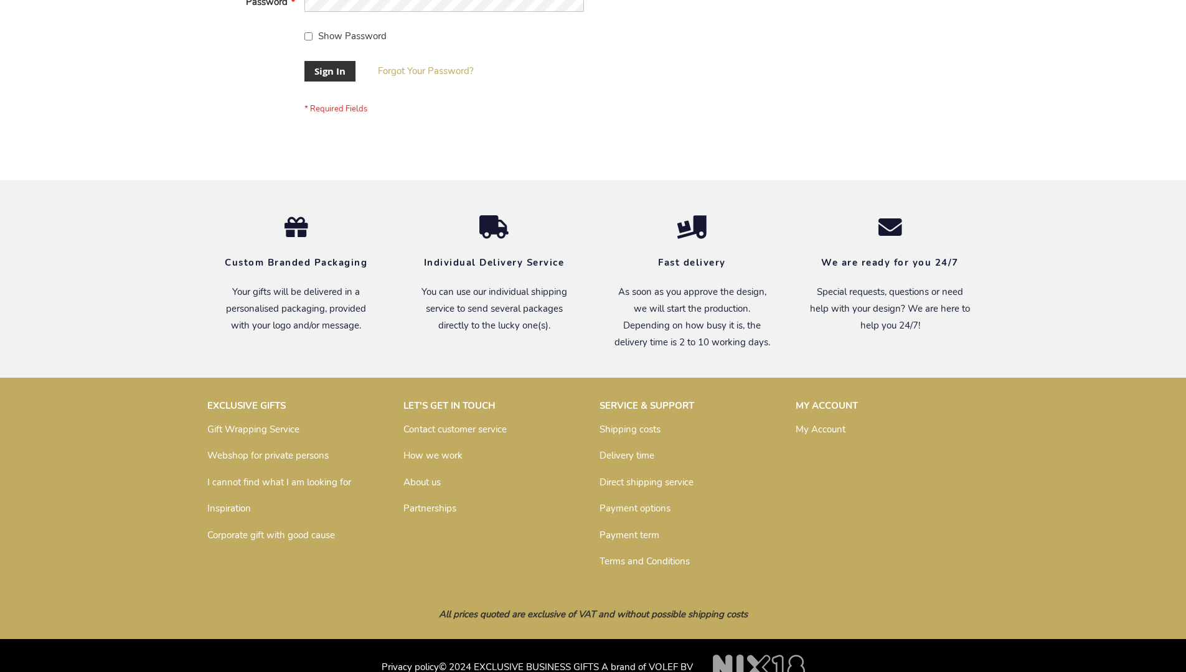
scroll to position [400, 0]
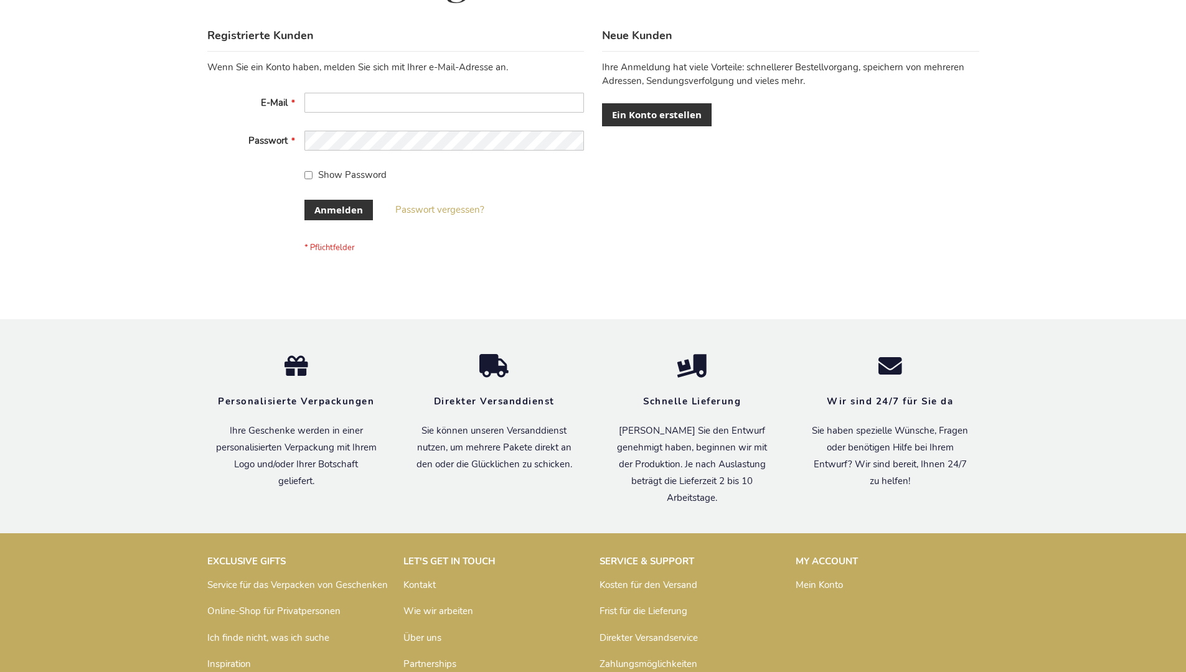
scroll to position [417, 0]
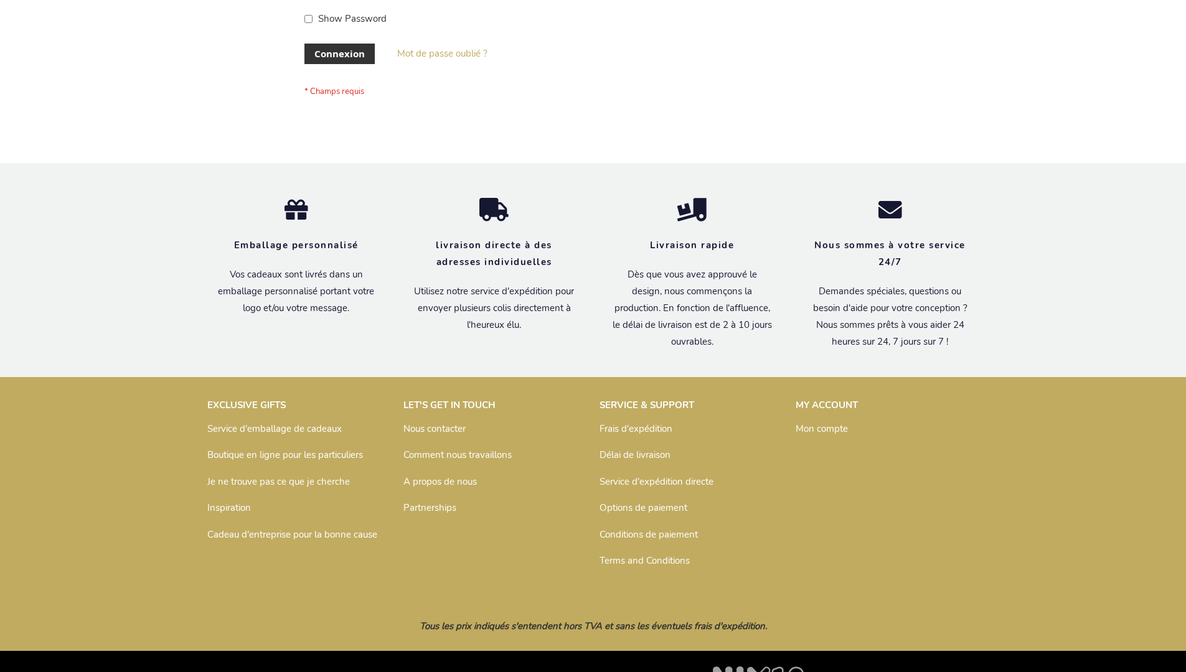
scroll to position [429, 0]
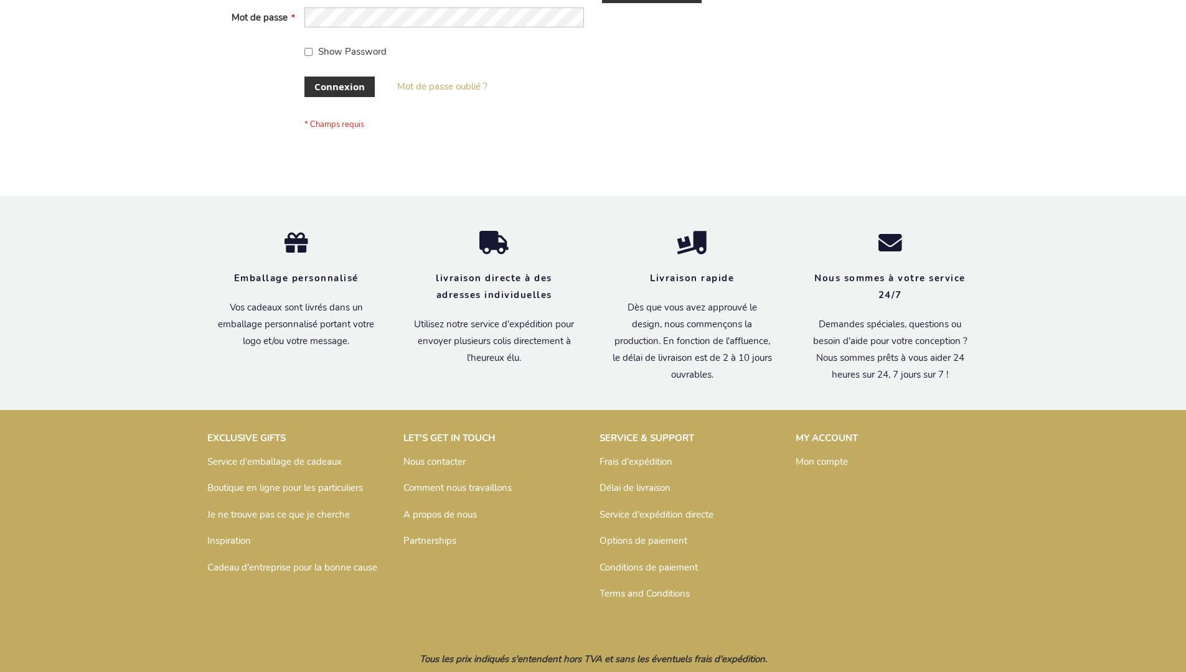
scroll to position [429, 0]
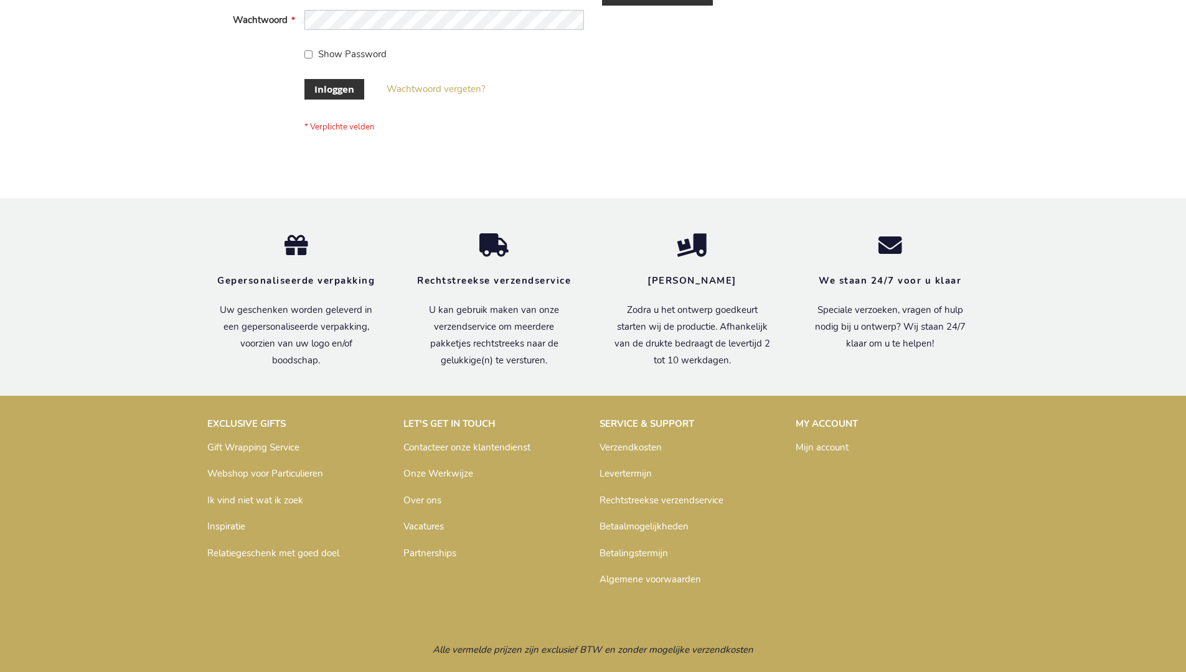
scroll to position [423, 0]
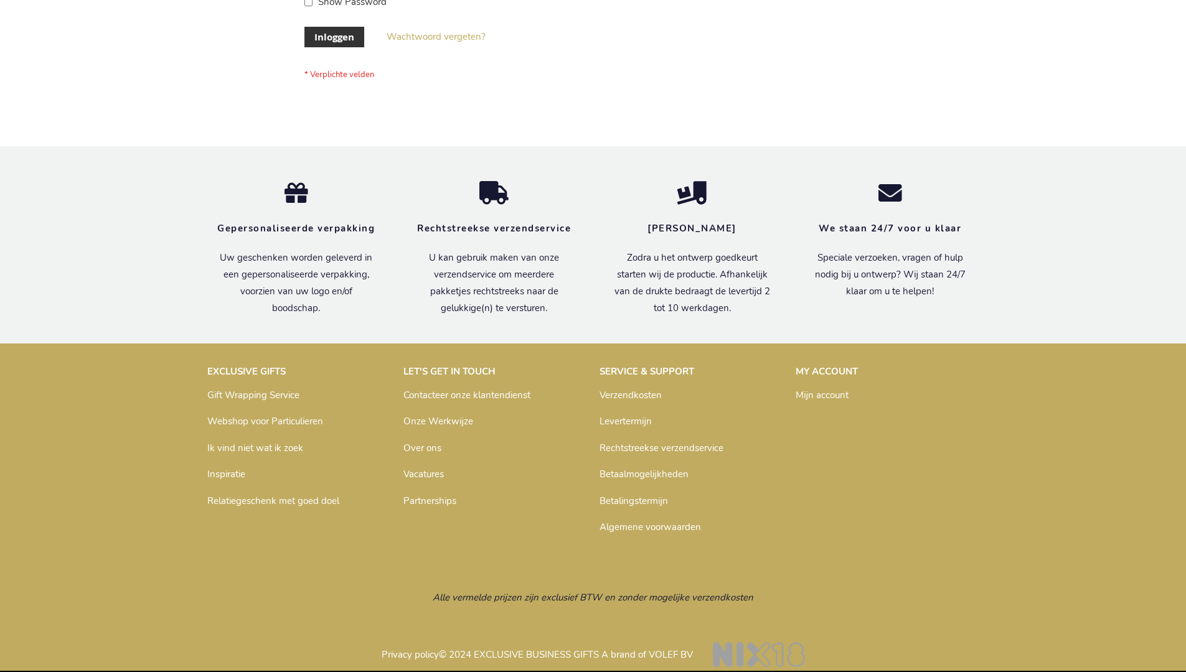
scroll to position [423, 0]
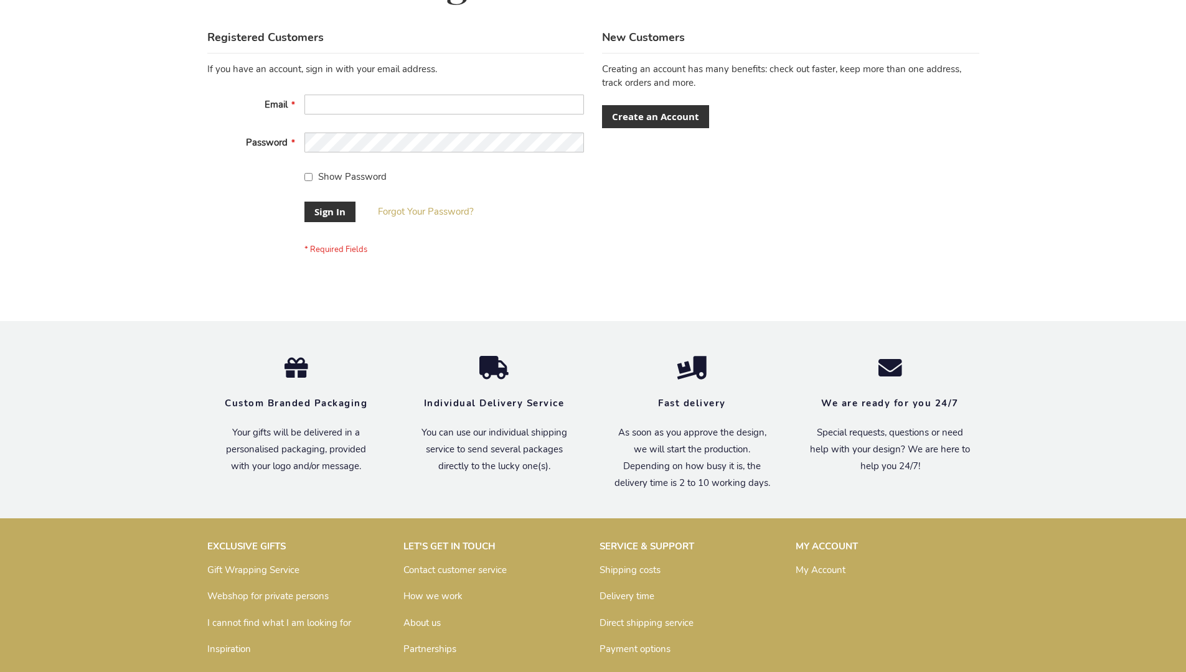
scroll to position [400, 0]
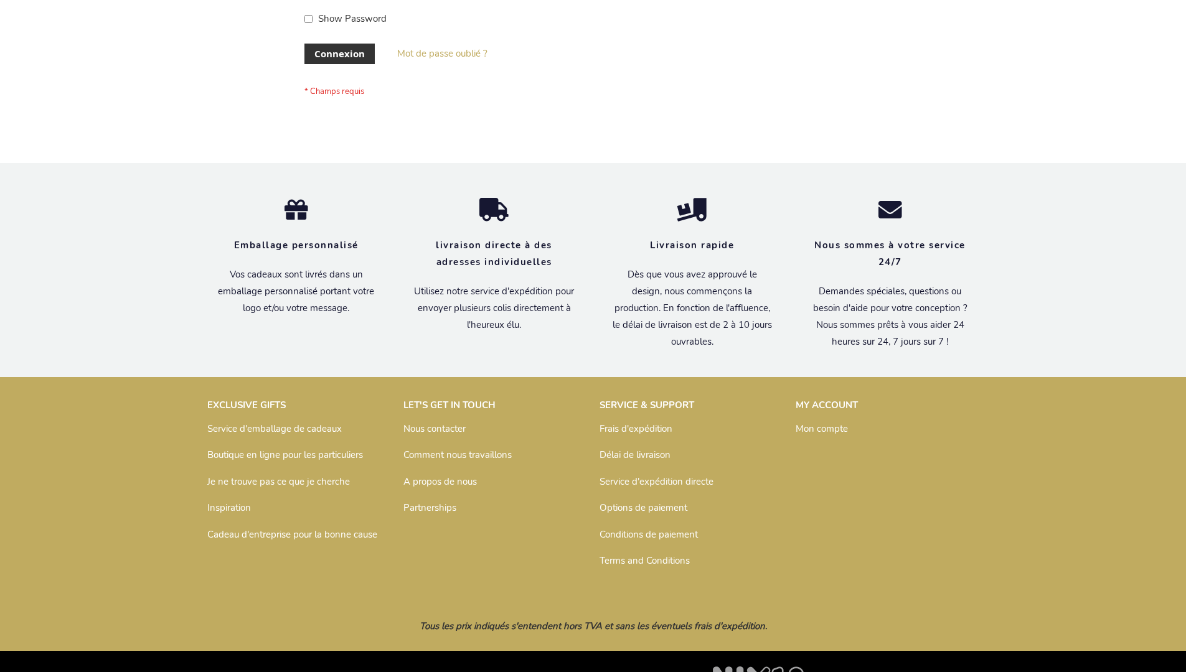
scroll to position [429, 0]
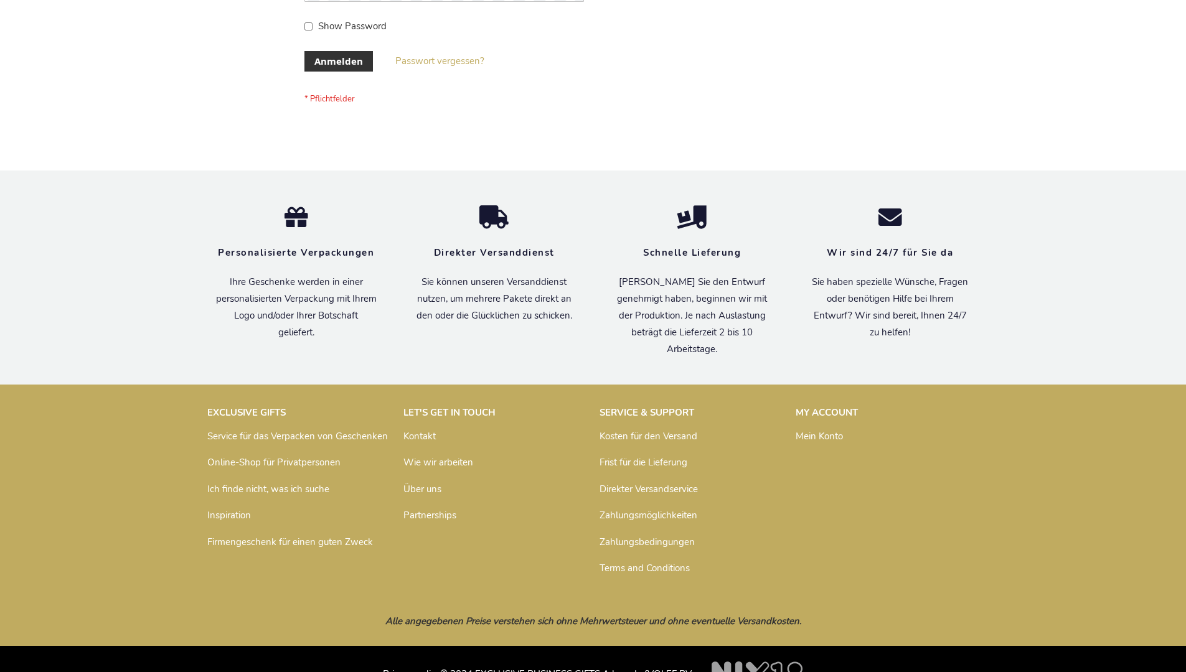
scroll to position [417, 0]
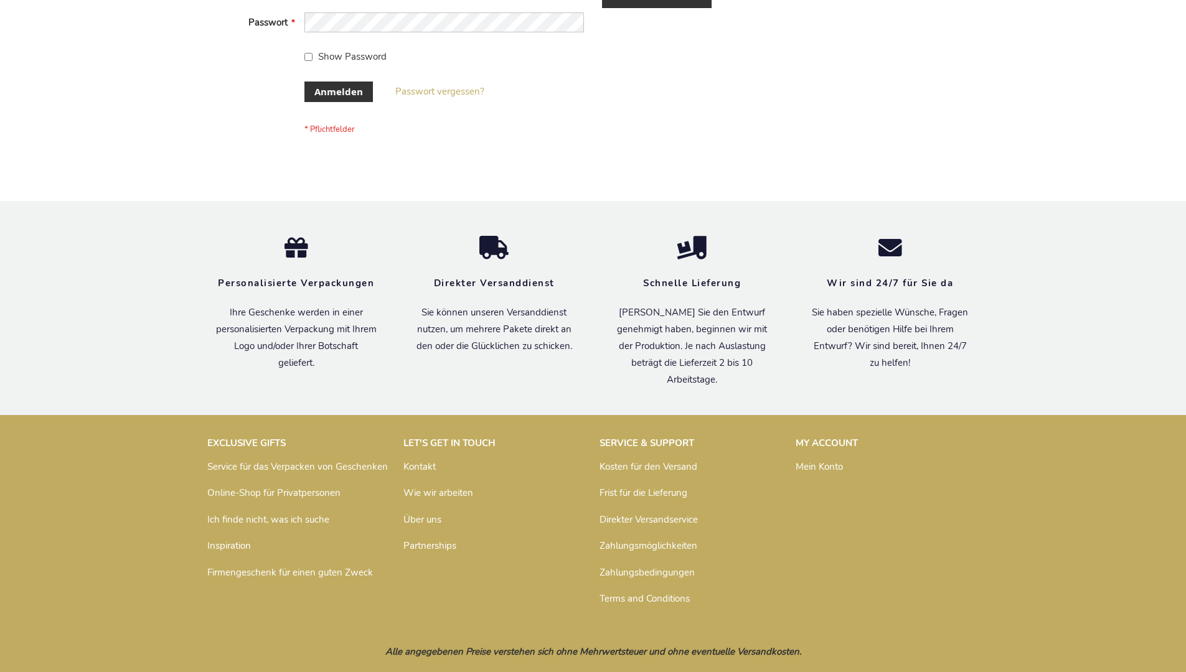
scroll to position [417, 0]
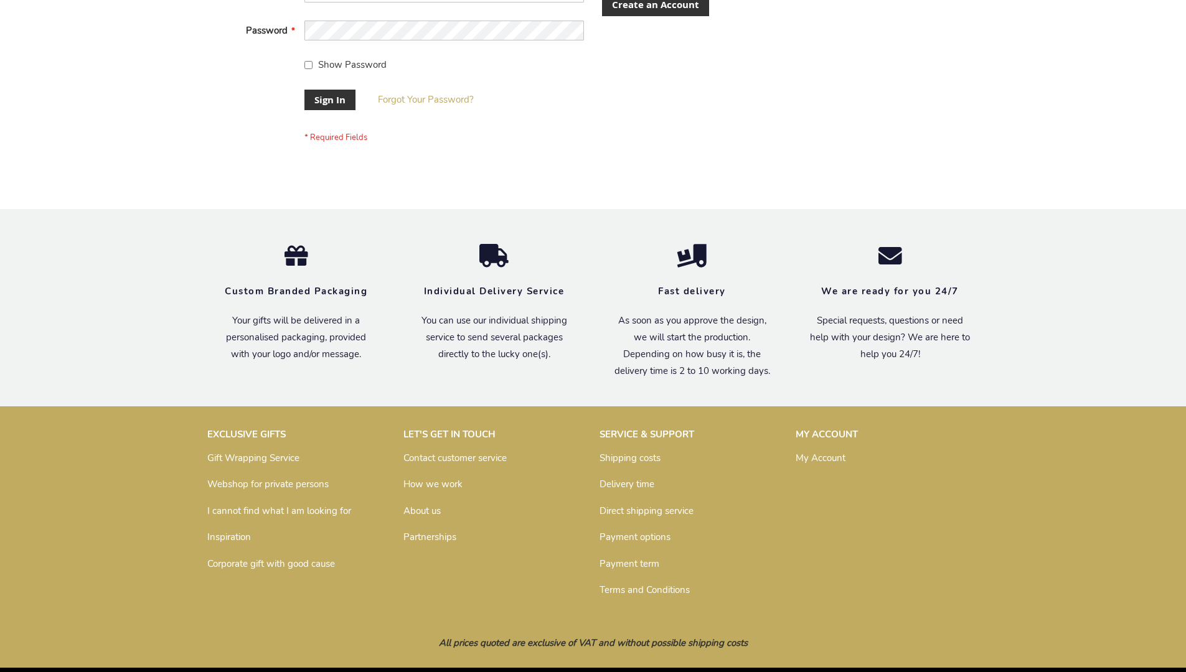
scroll to position [400, 0]
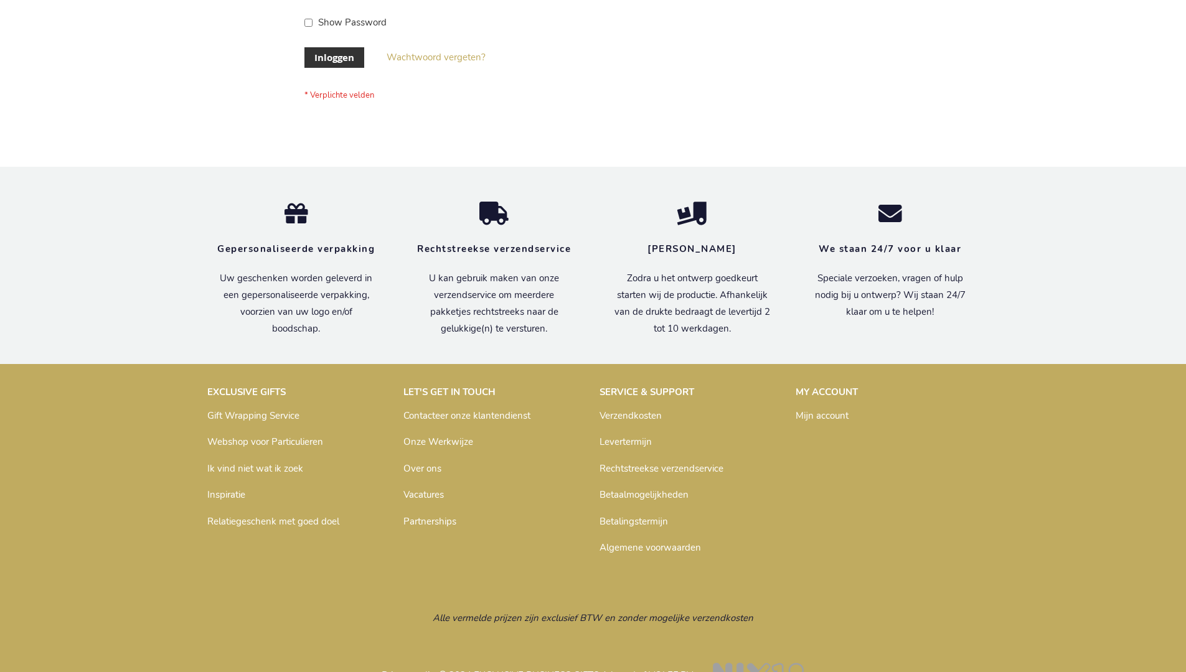
scroll to position [423, 0]
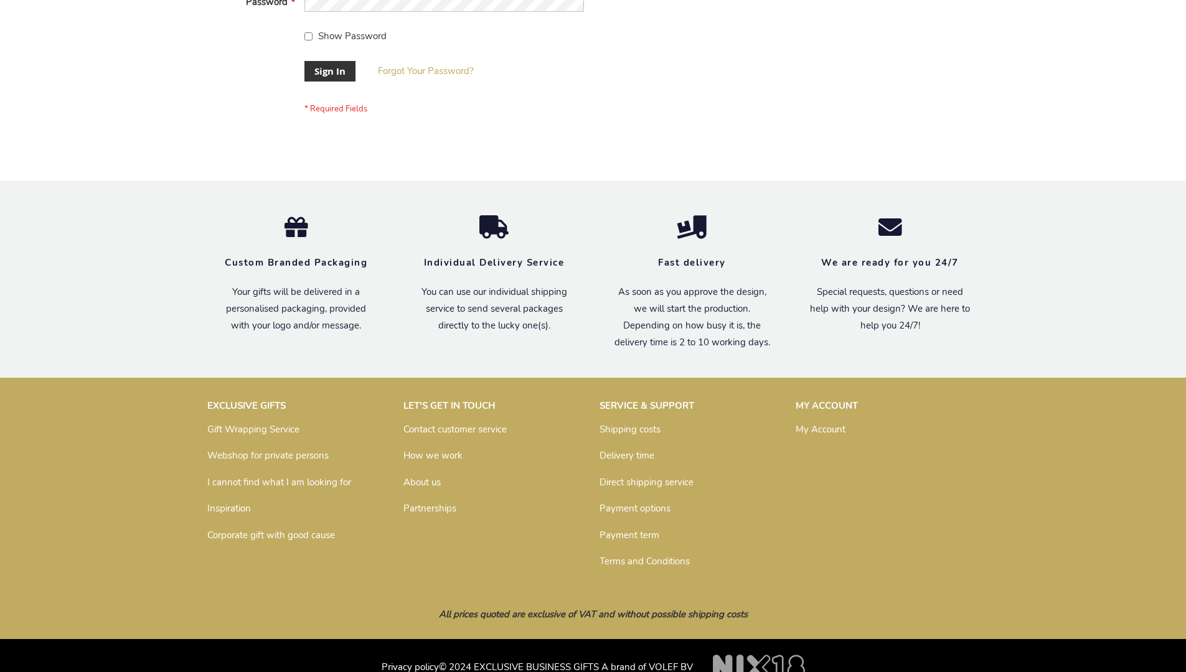
scroll to position [400, 0]
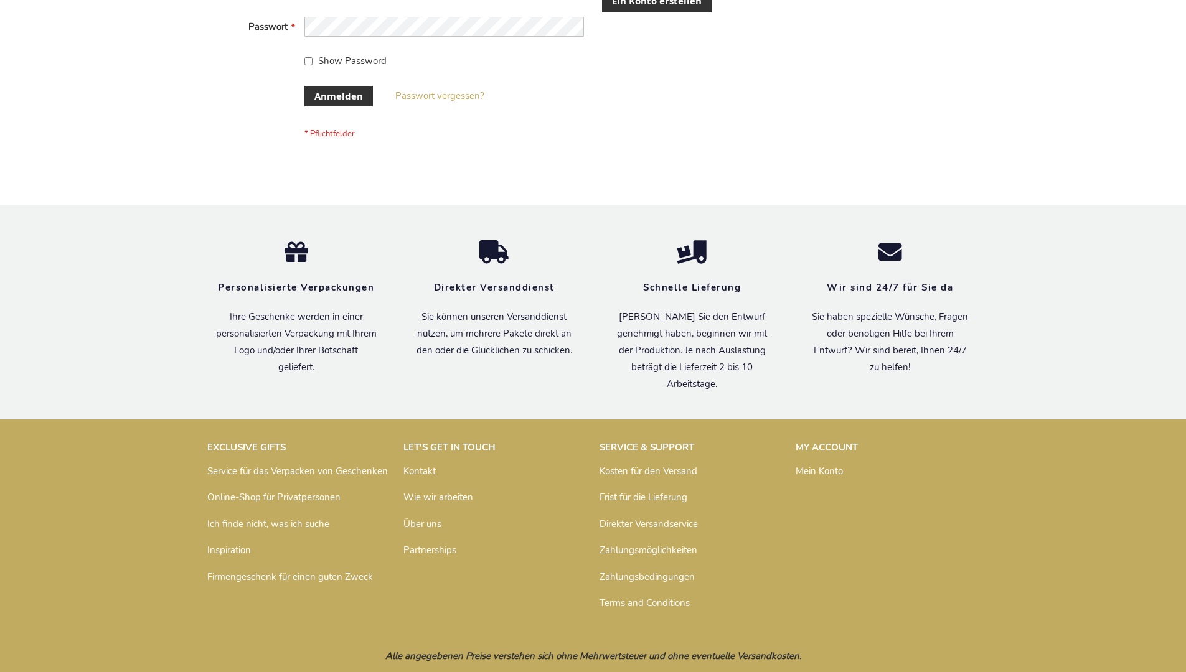
scroll to position [407, 0]
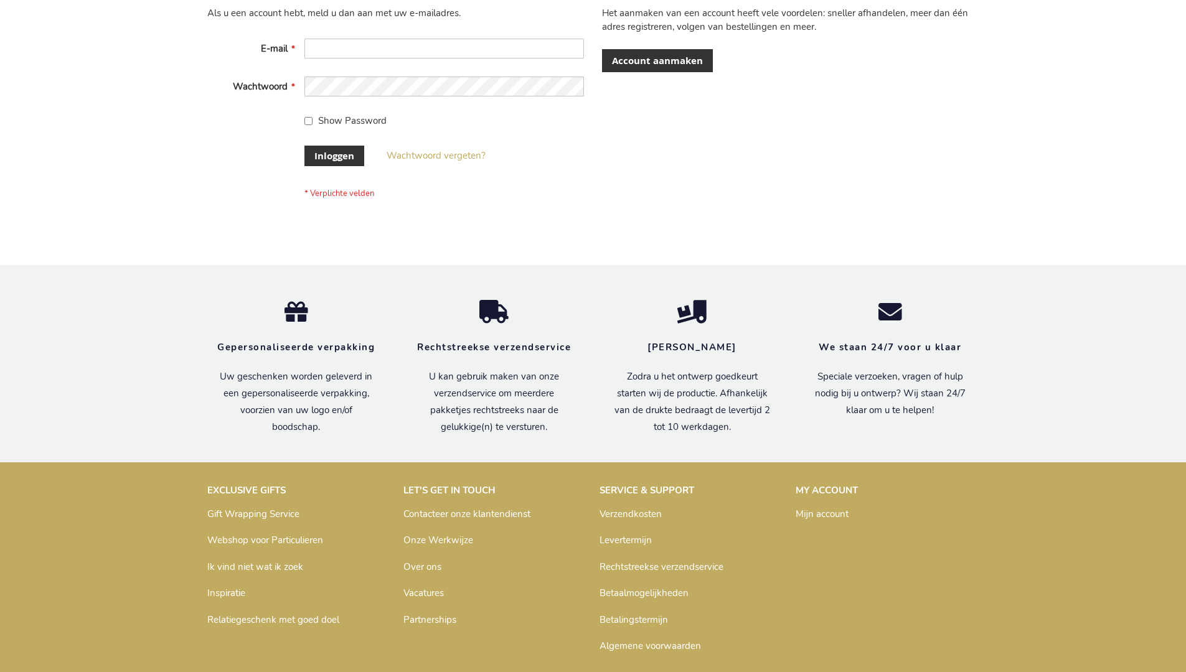
scroll to position [423, 0]
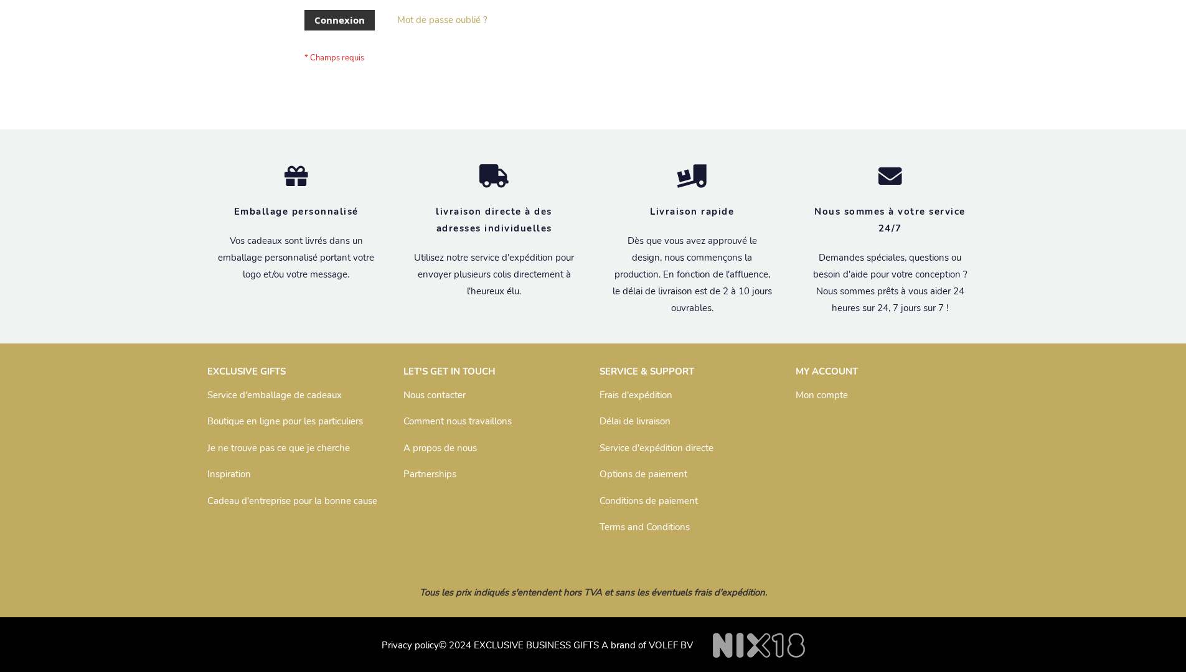
scroll to position [429, 0]
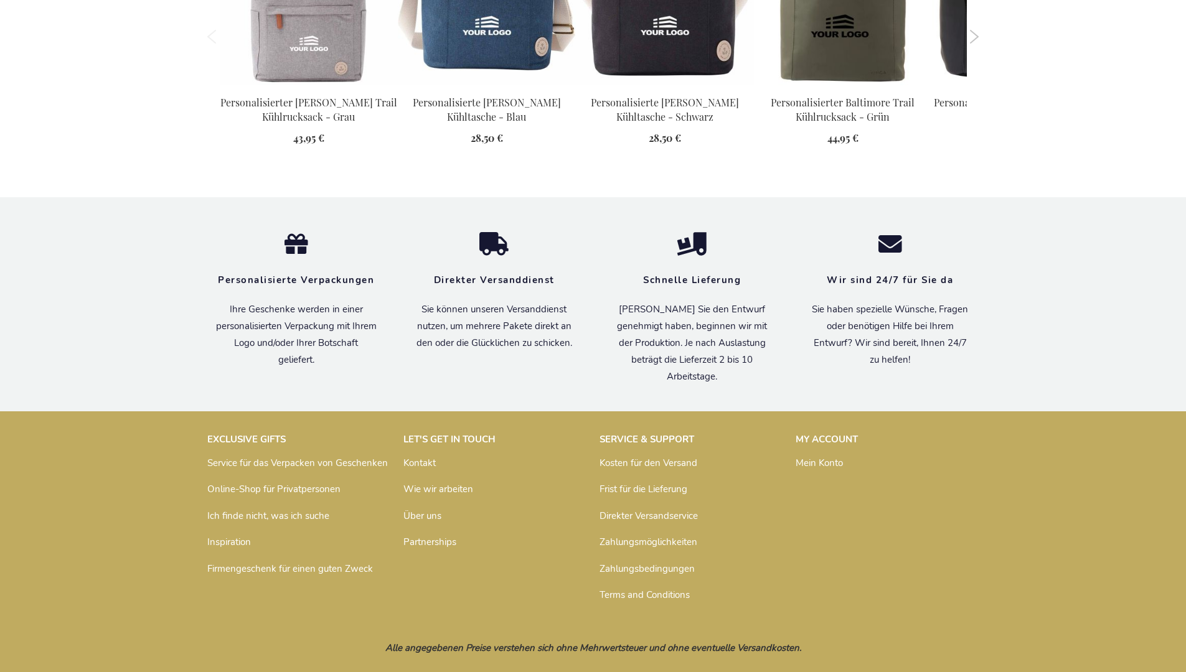
scroll to position [1403, 0]
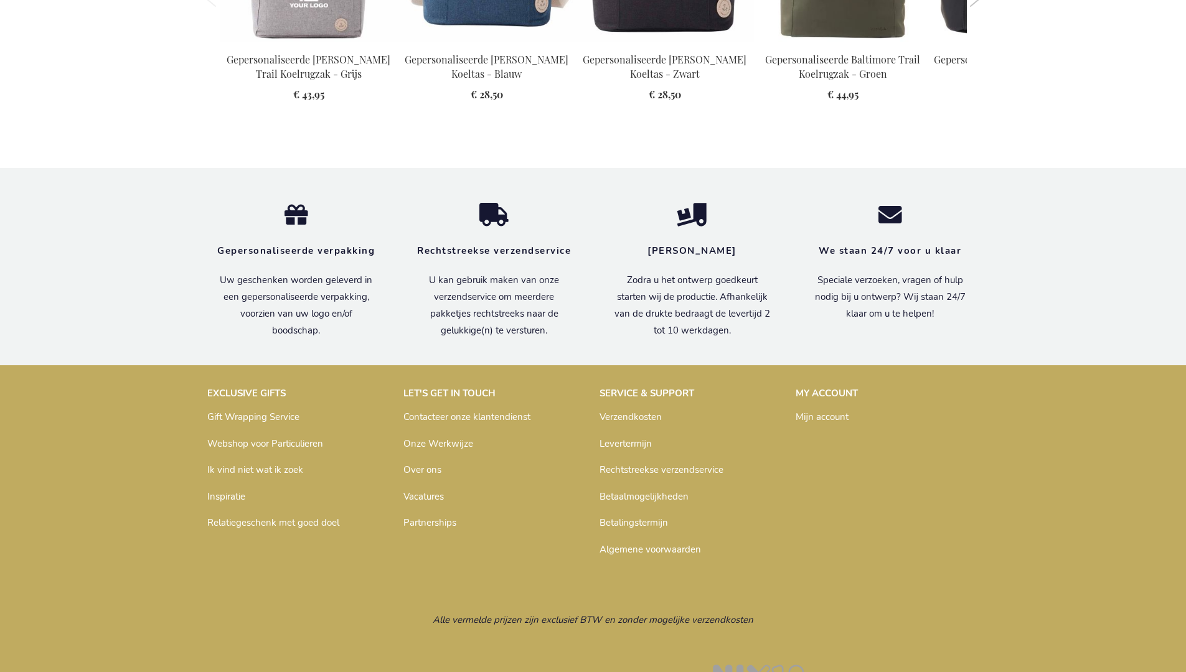
scroll to position [1408, 0]
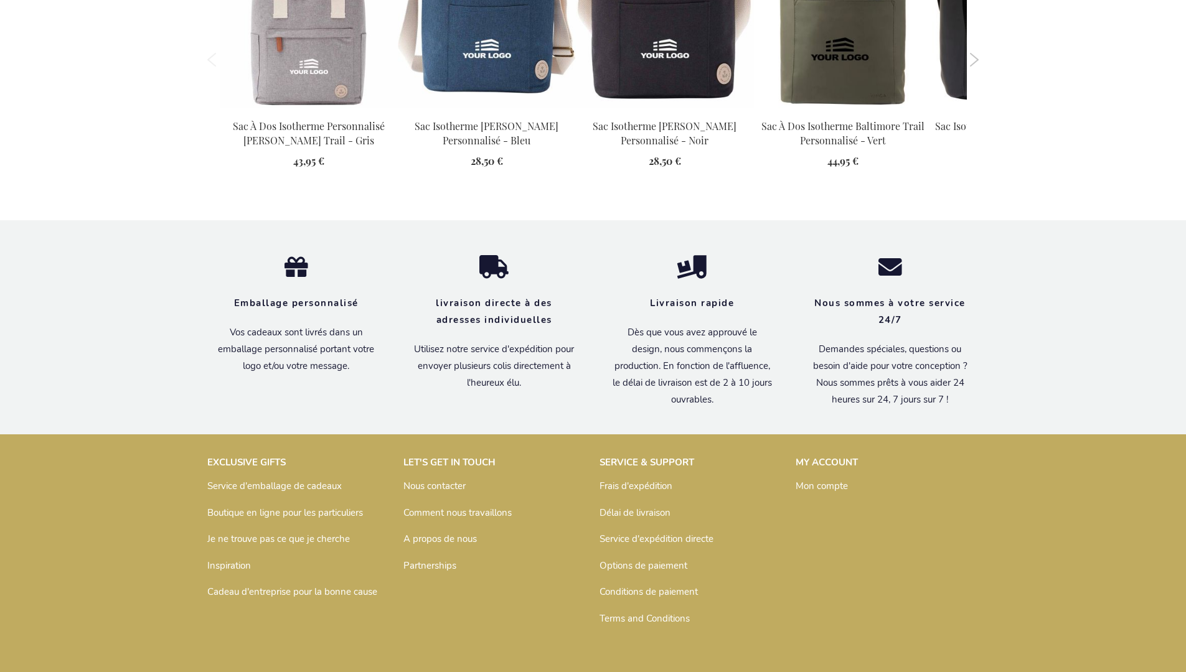
scroll to position [1415, 0]
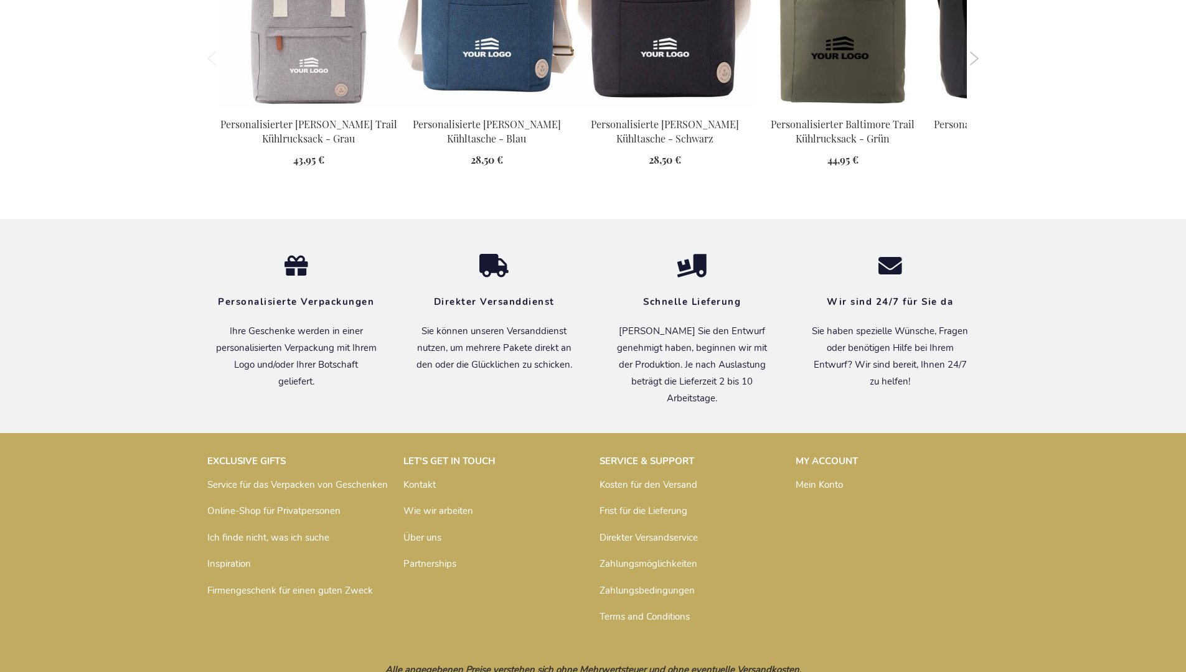
scroll to position [1403, 0]
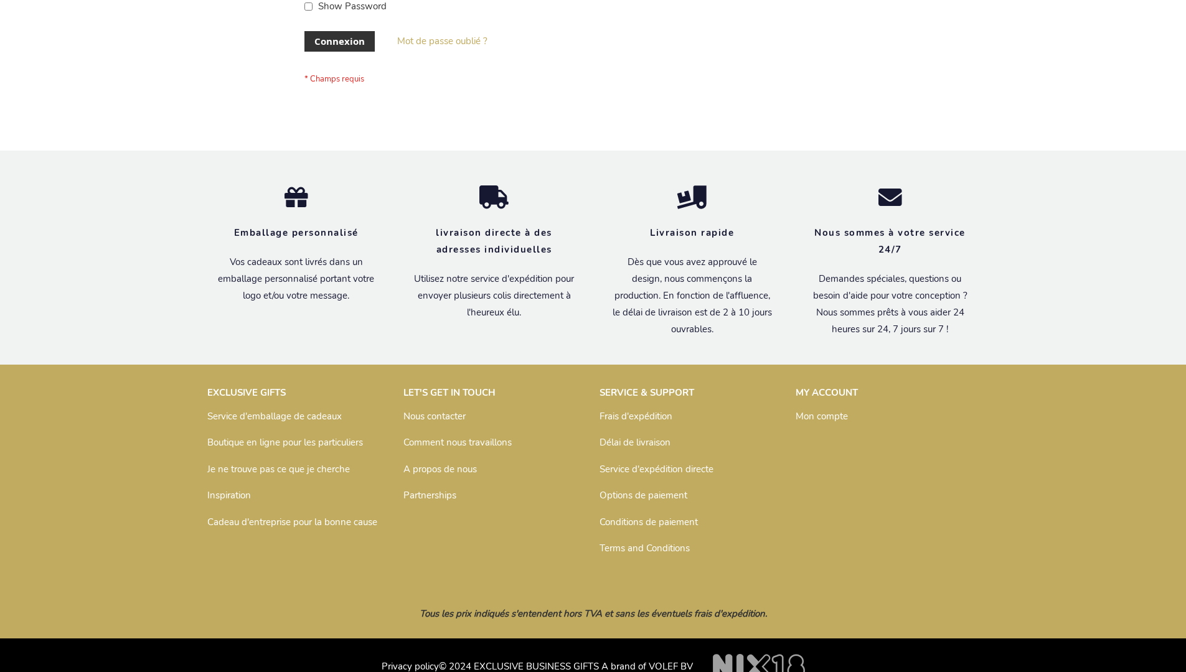
scroll to position [429, 0]
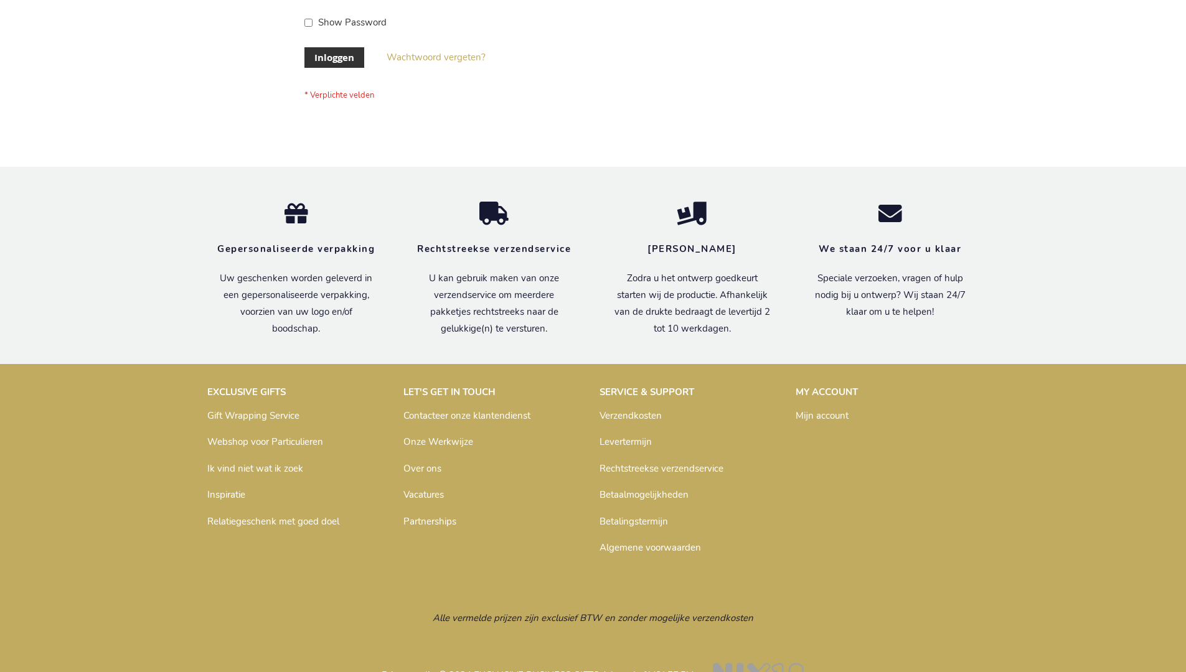
scroll to position [423, 0]
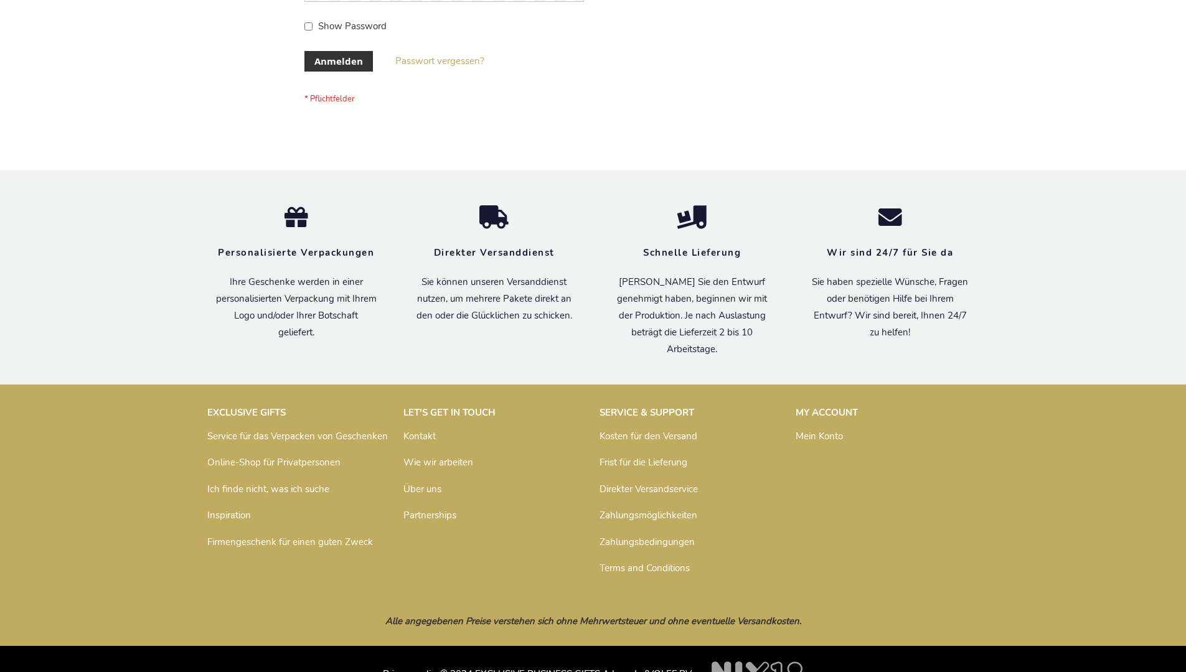
scroll to position [417, 0]
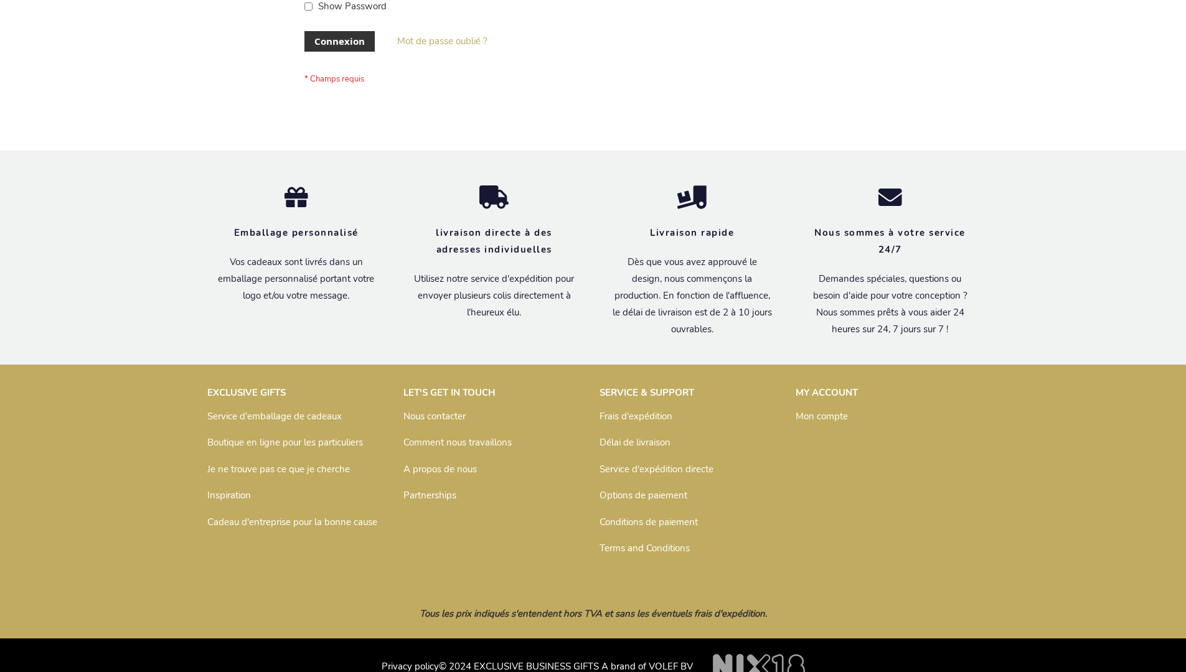
scroll to position [429, 0]
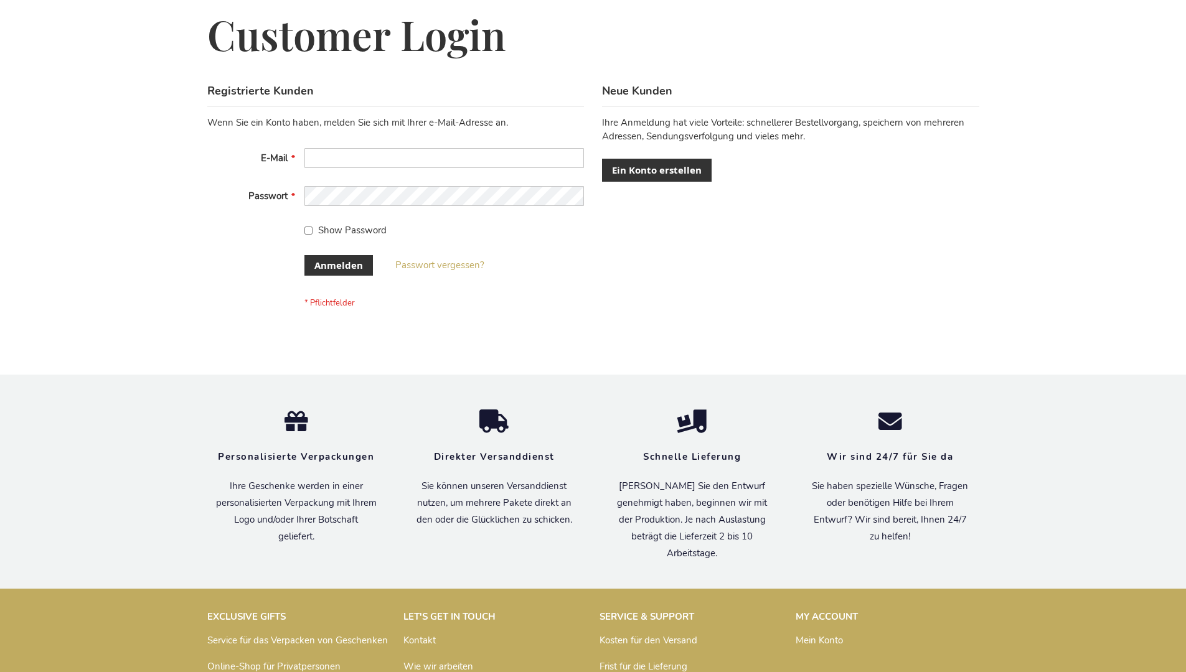
scroll to position [417, 0]
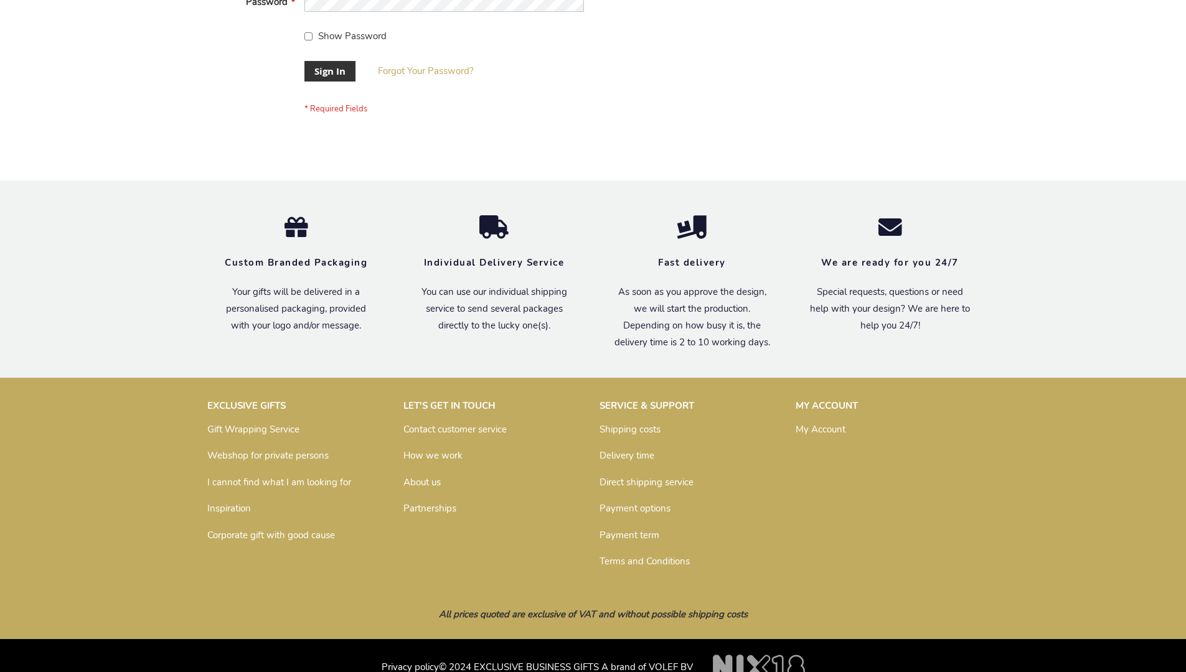
scroll to position [400, 0]
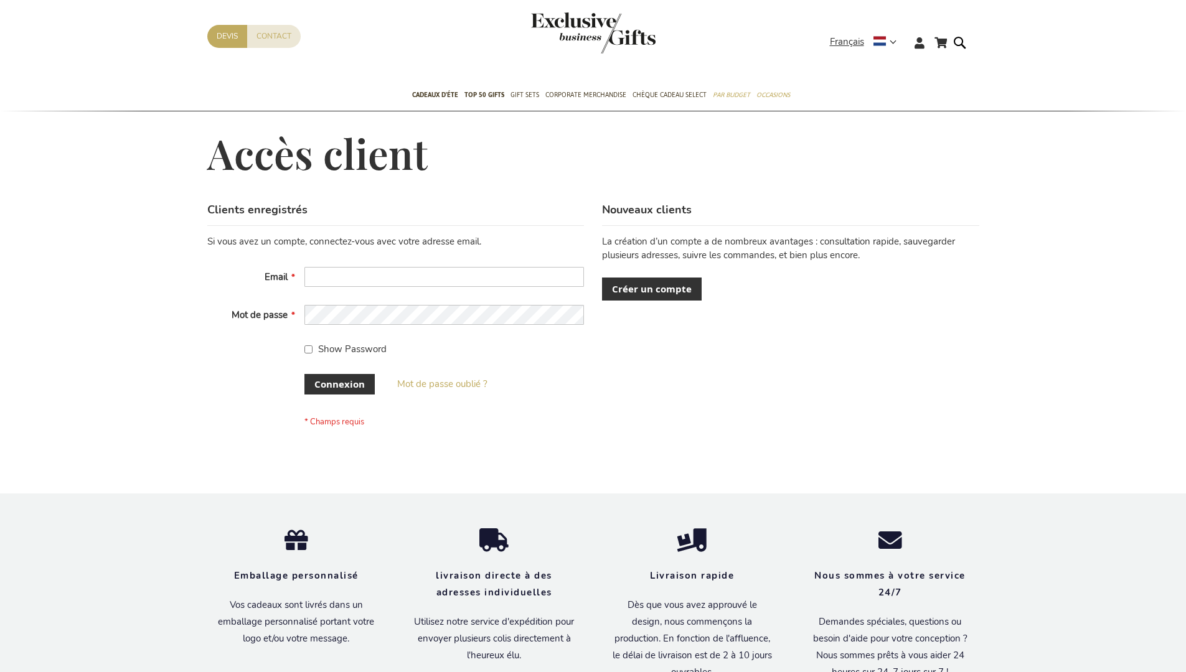
scroll to position [429, 0]
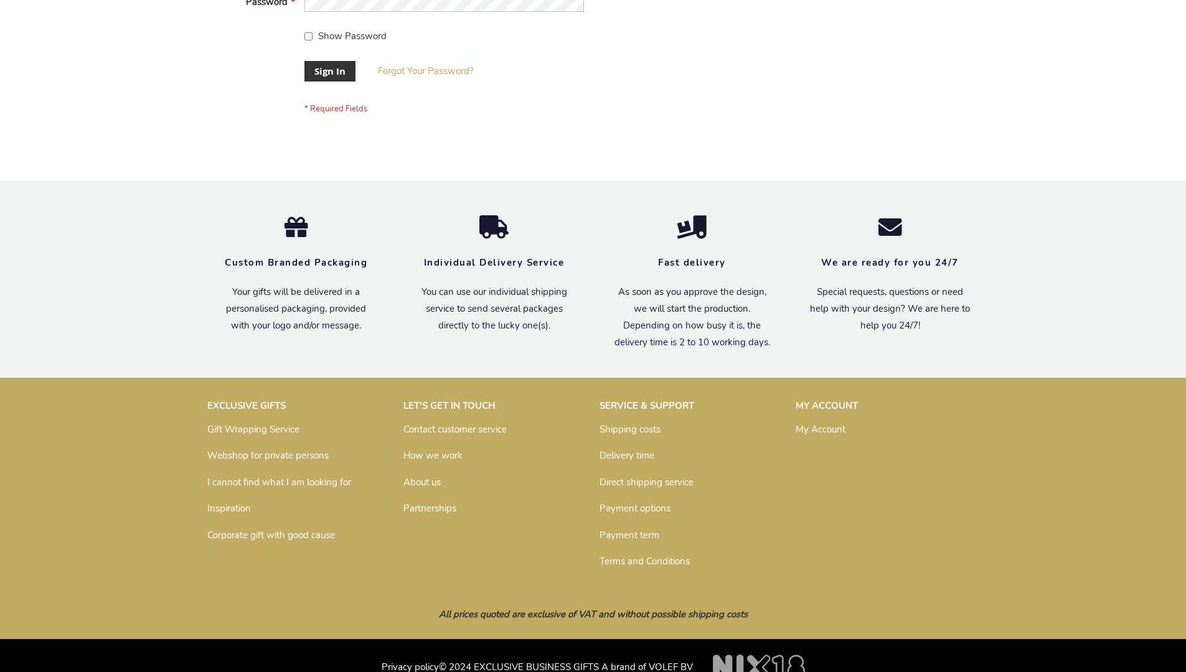
scroll to position [400, 0]
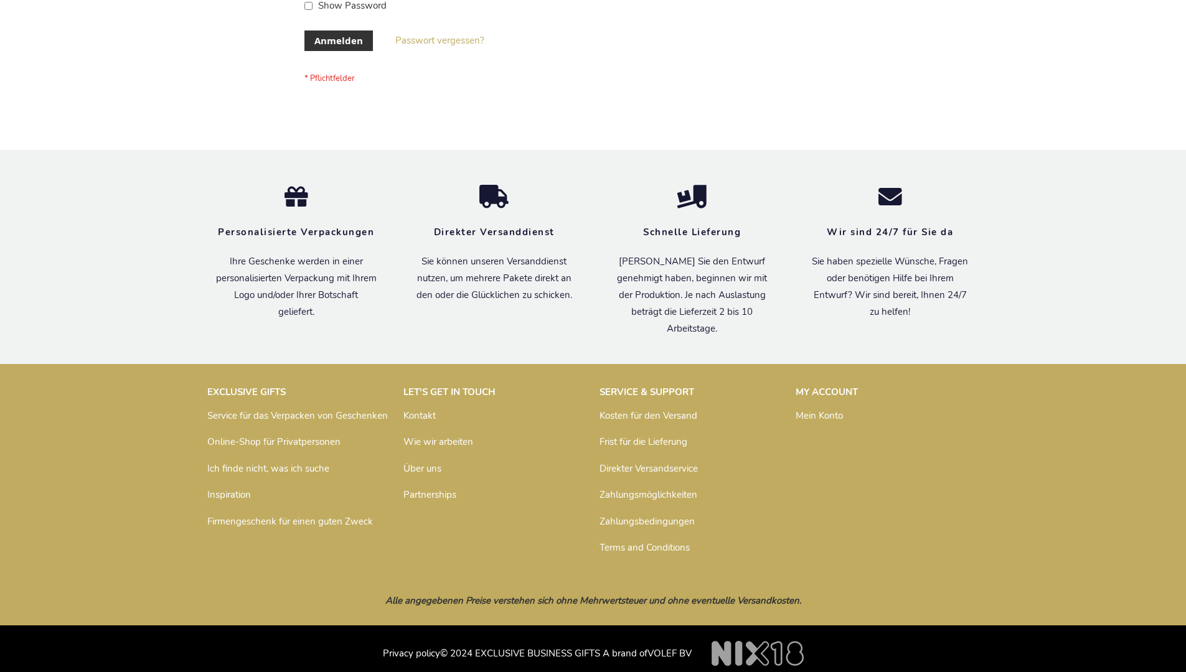
scroll to position [417, 0]
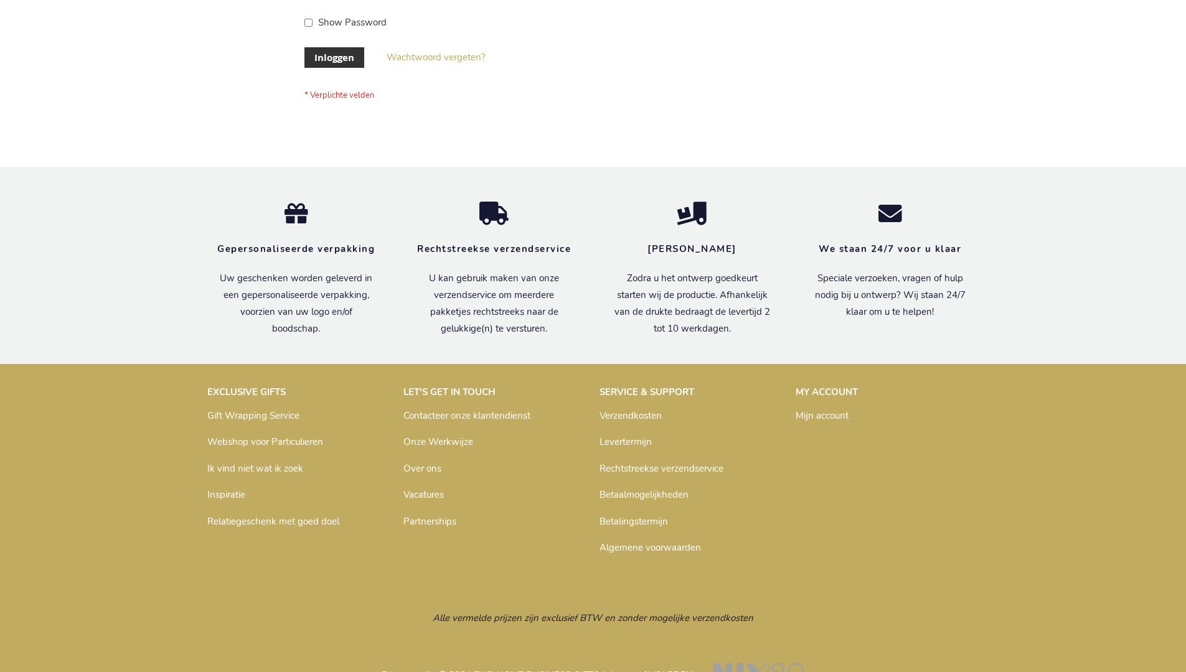
scroll to position [423, 0]
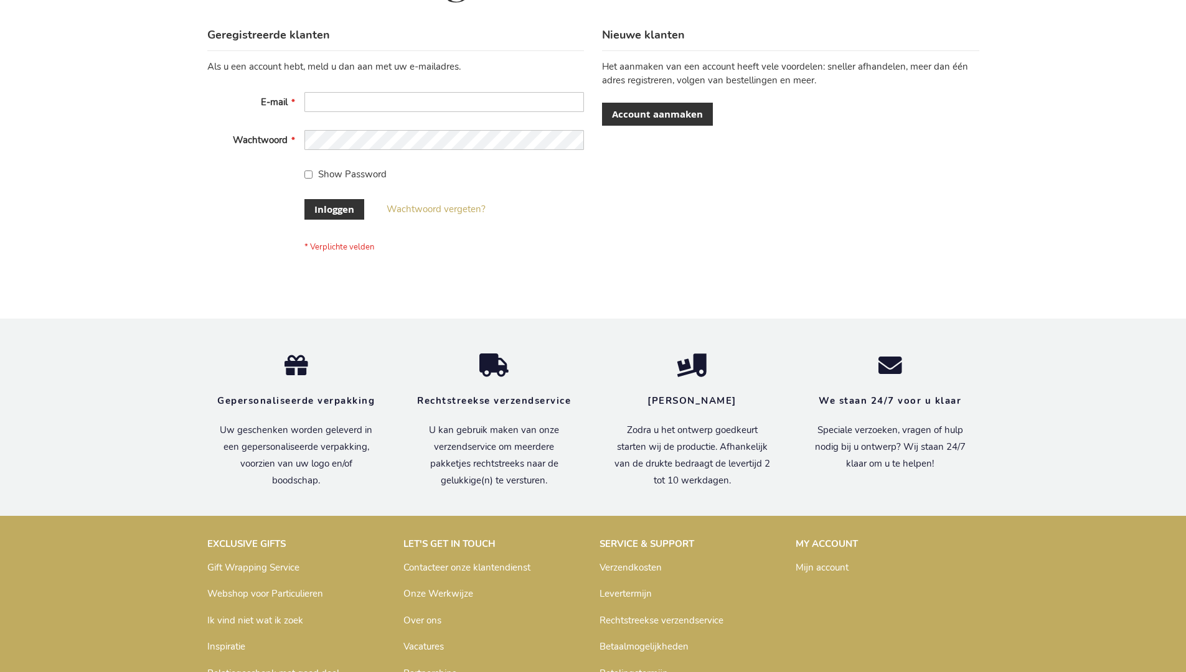
scroll to position [423, 0]
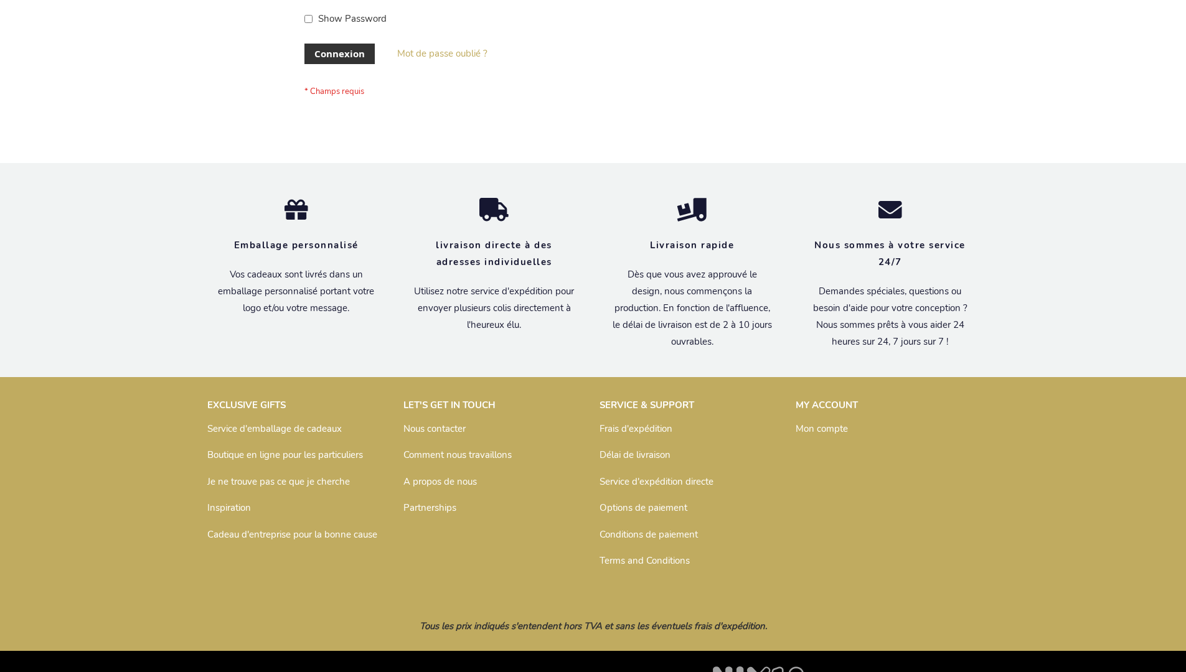
scroll to position [429, 0]
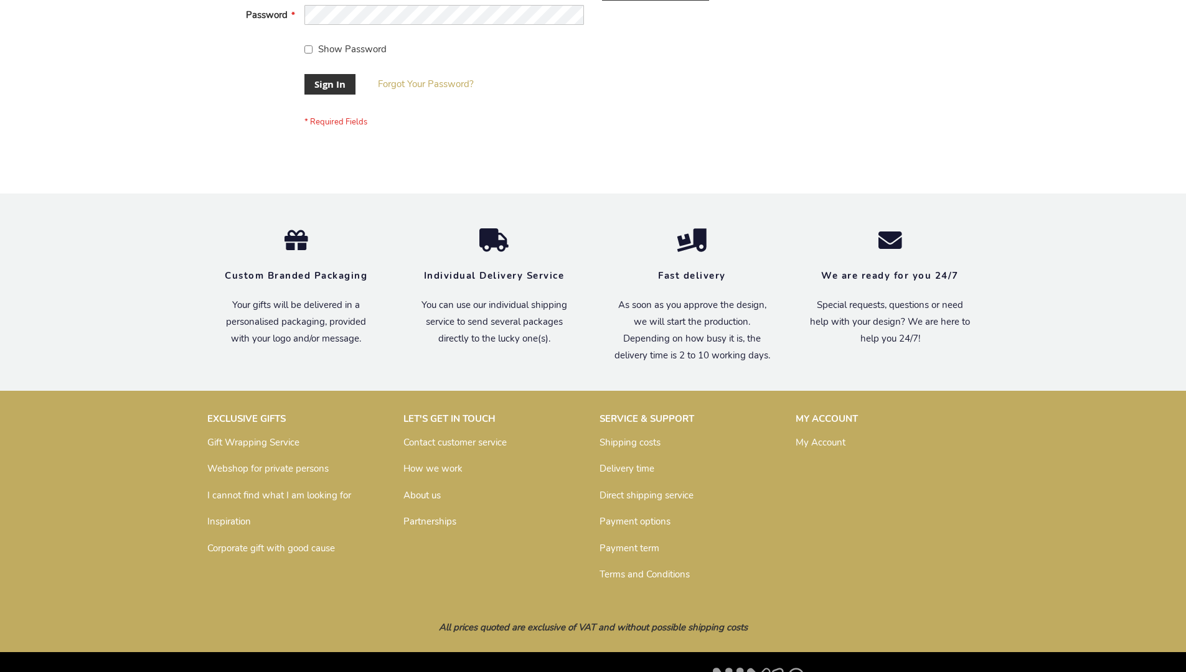
scroll to position [400, 0]
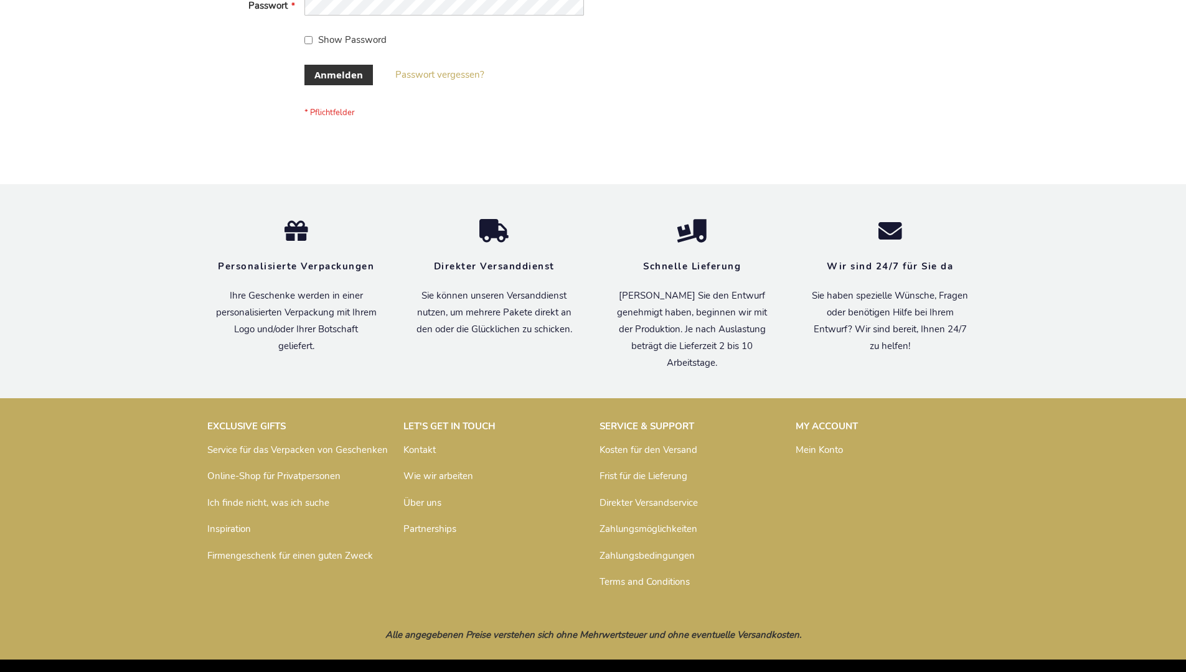
scroll to position [417, 0]
